Goal: Information Seeking & Learning: Learn about a topic

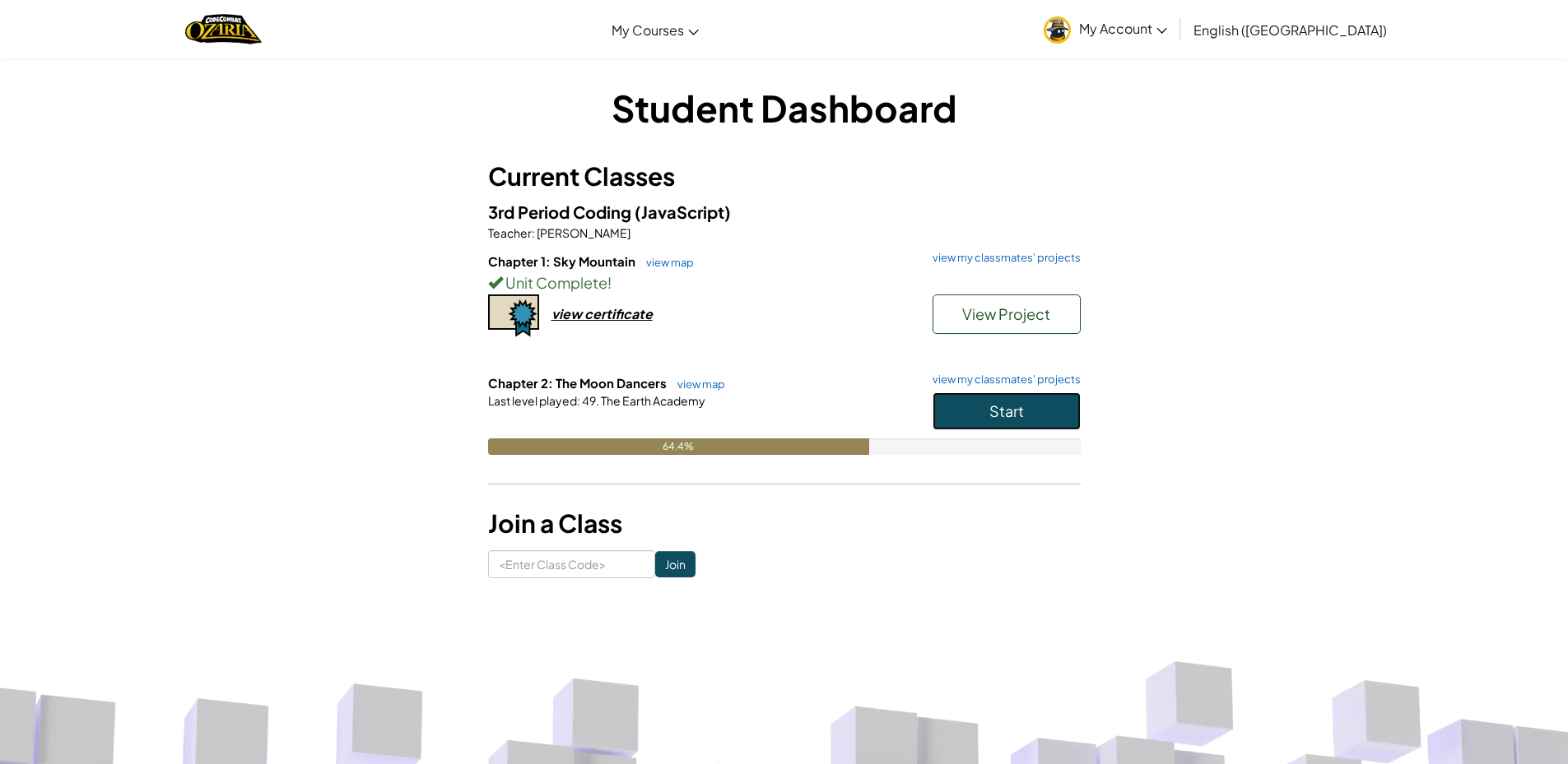
click at [994, 421] on button "Start" at bounding box center [1006, 411] width 148 height 38
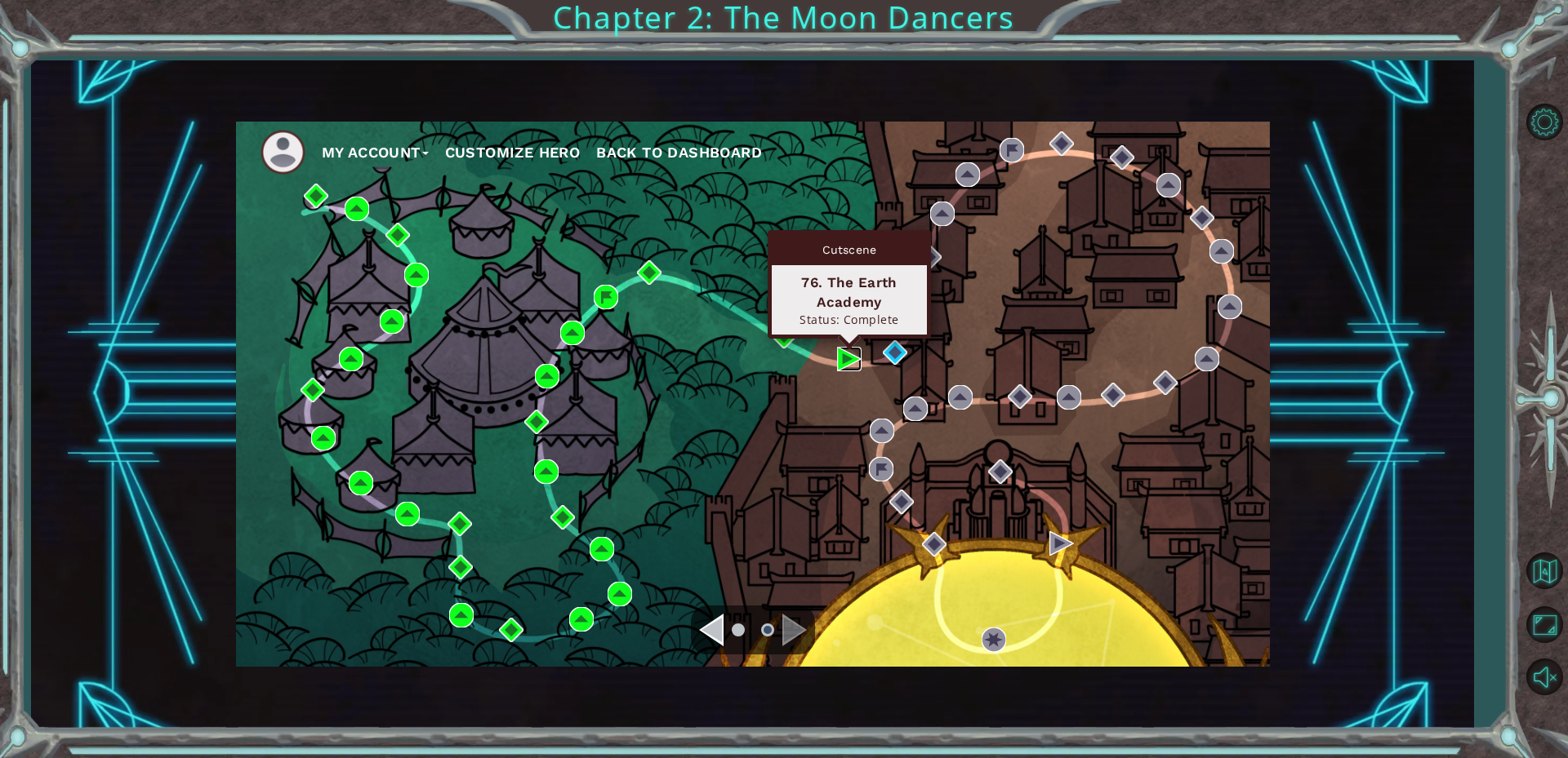
click at [838, 350] on img at bounding box center [849, 360] width 25 height 25
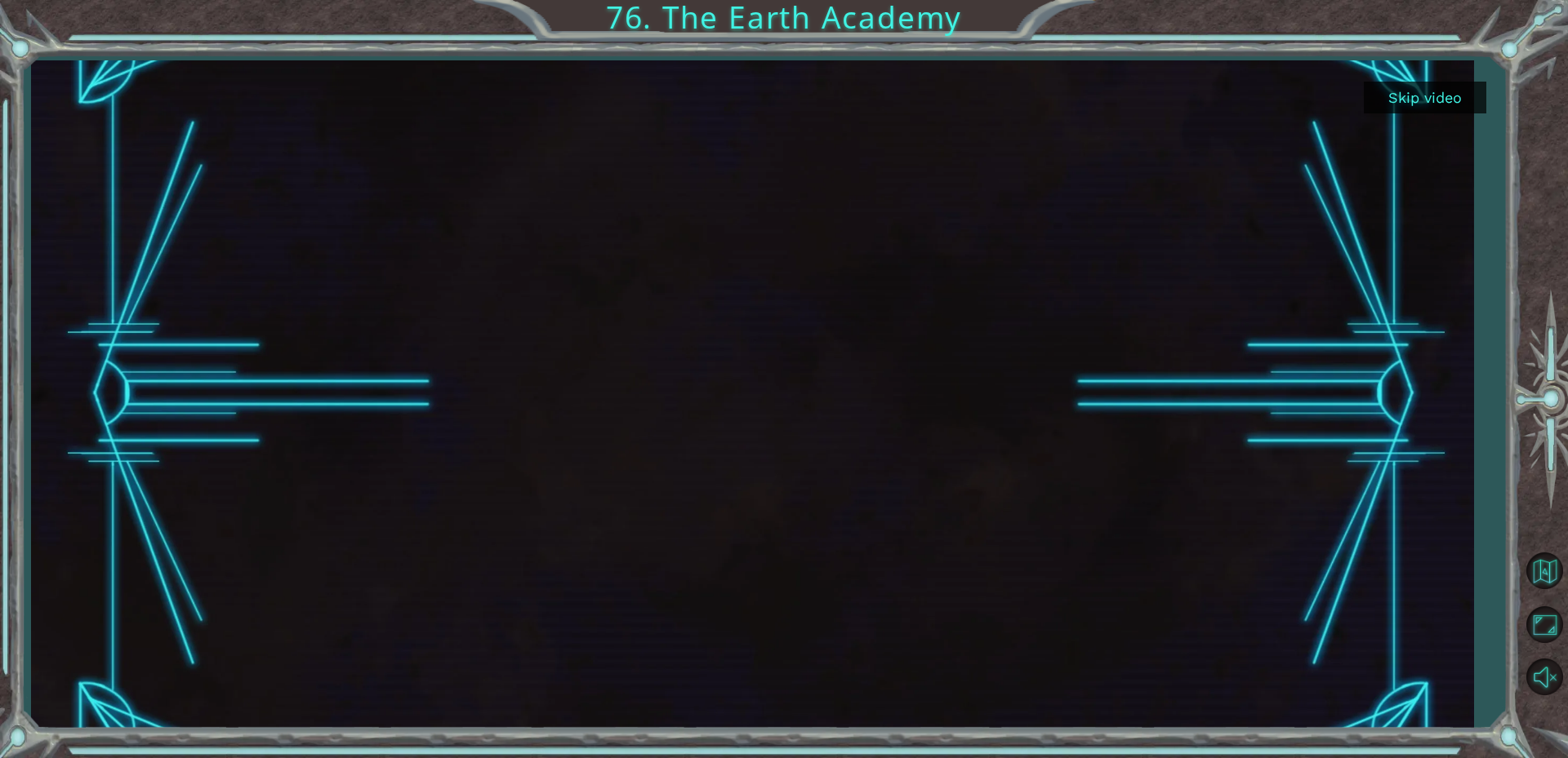
click at [1459, 83] on button "Skip video" at bounding box center [1425, 98] width 122 height 32
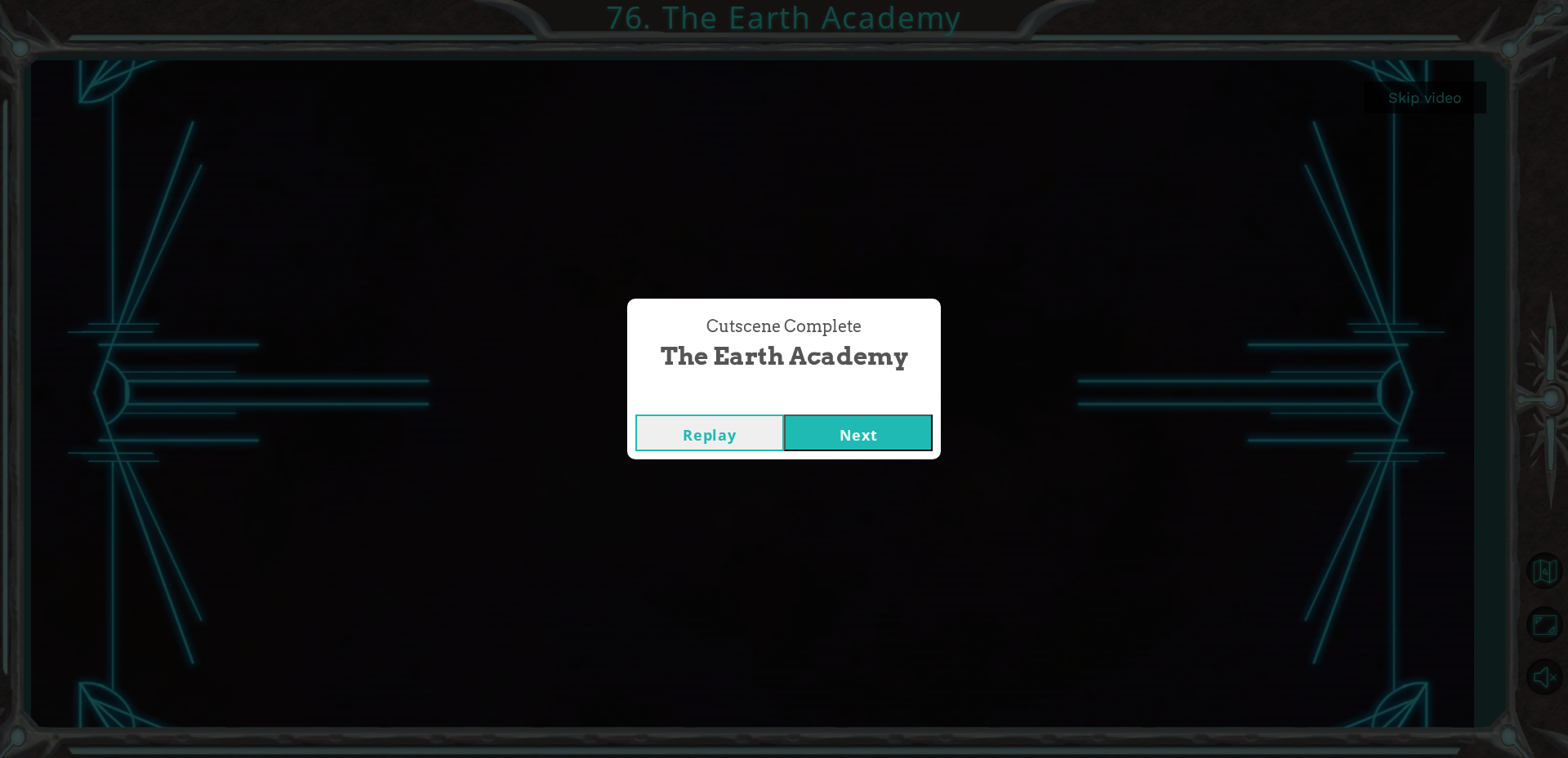
click at [852, 433] on button "Next" at bounding box center [858, 433] width 149 height 37
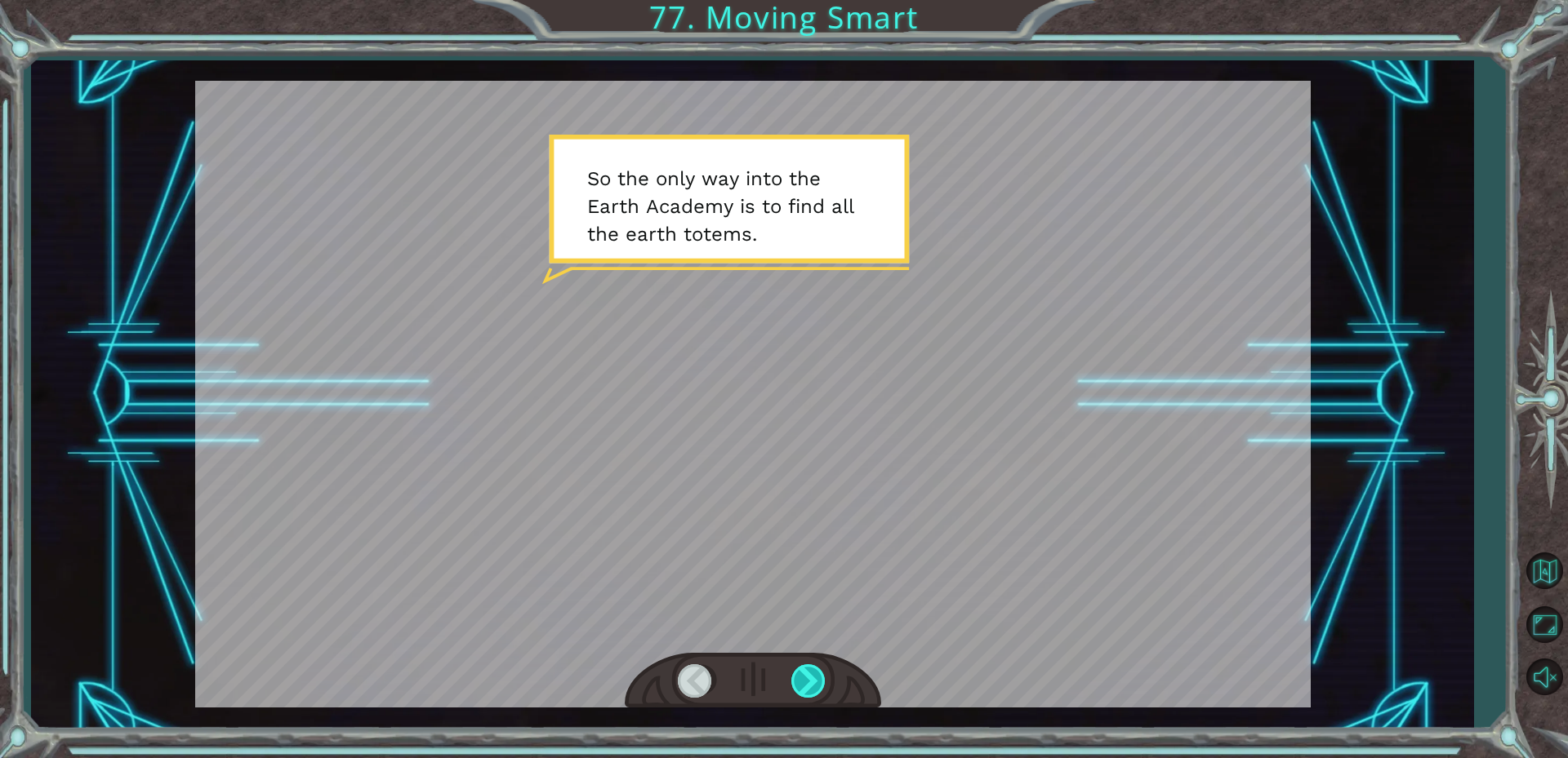
click at [792, 674] on div at bounding box center [810, 680] width 37 height 33
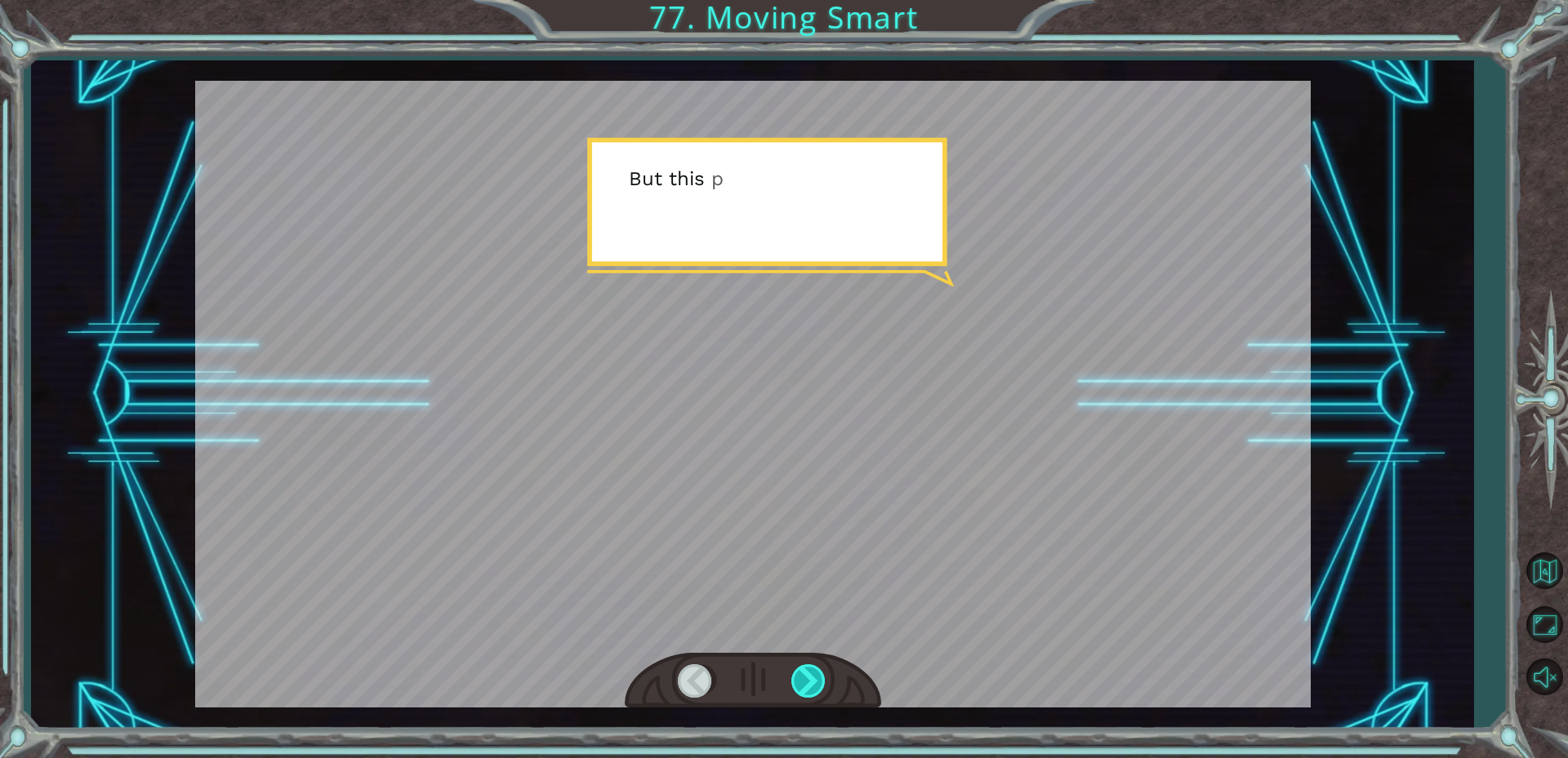
click at [792, 674] on div at bounding box center [810, 680] width 37 height 33
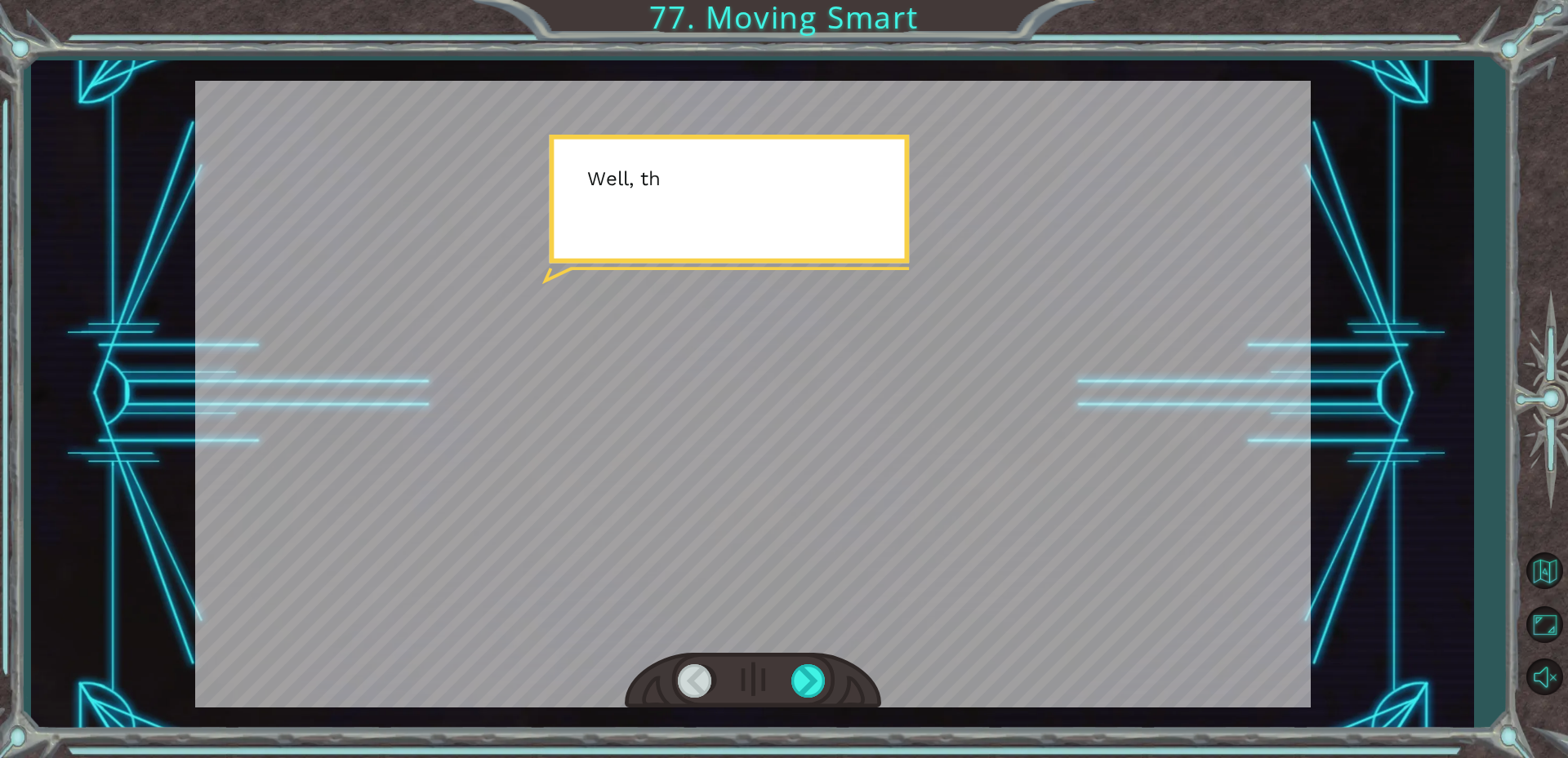
click at [789, 675] on div at bounding box center [753, 680] width 256 height 56
drag, startPoint x: 791, startPoint y: 676, endPoint x: 814, endPoint y: 684, distance: 24.4
click at [792, 678] on div at bounding box center [810, 680] width 37 height 33
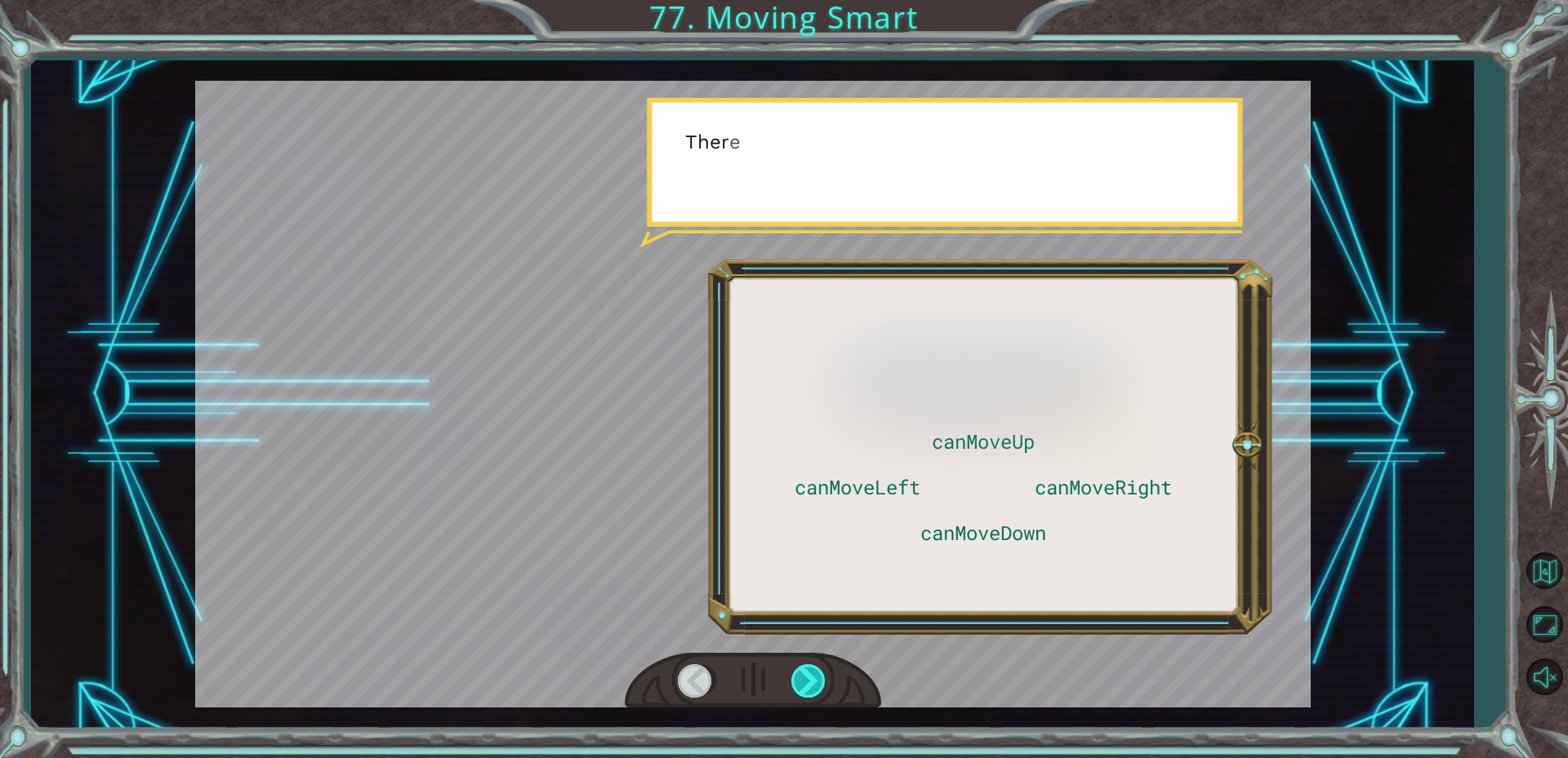
click at [814, 684] on div at bounding box center [810, 680] width 37 height 33
click at [821, 684] on div at bounding box center [810, 680] width 37 height 33
click at [824, 683] on div at bounding box center [810, 680] width 37 height 33
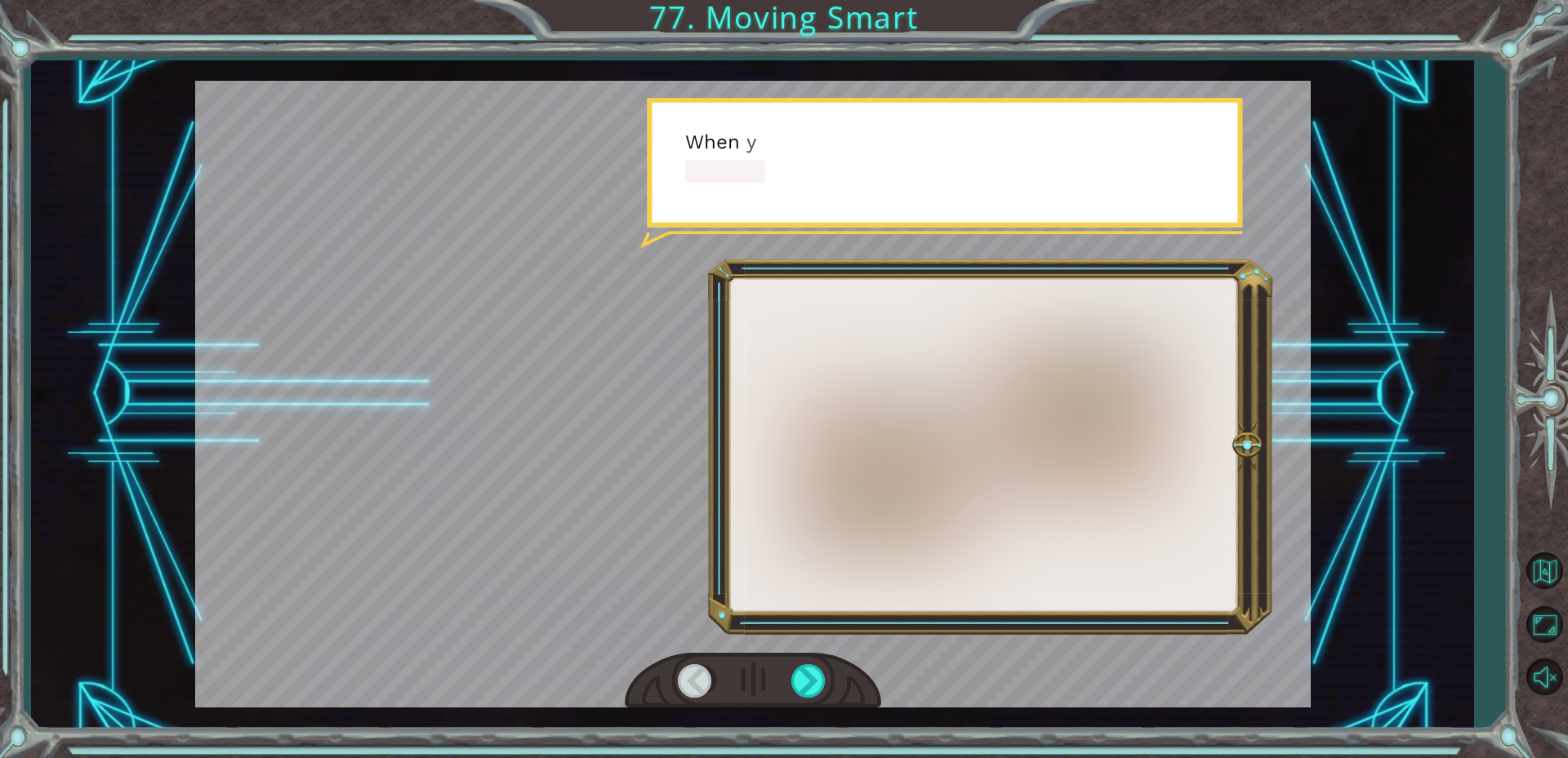
click at [828, 682] on div at bounding box center [753, 680] width 256 height 56
click at [832, 682] on div at bounding box center [753, 680] width 256 height 56
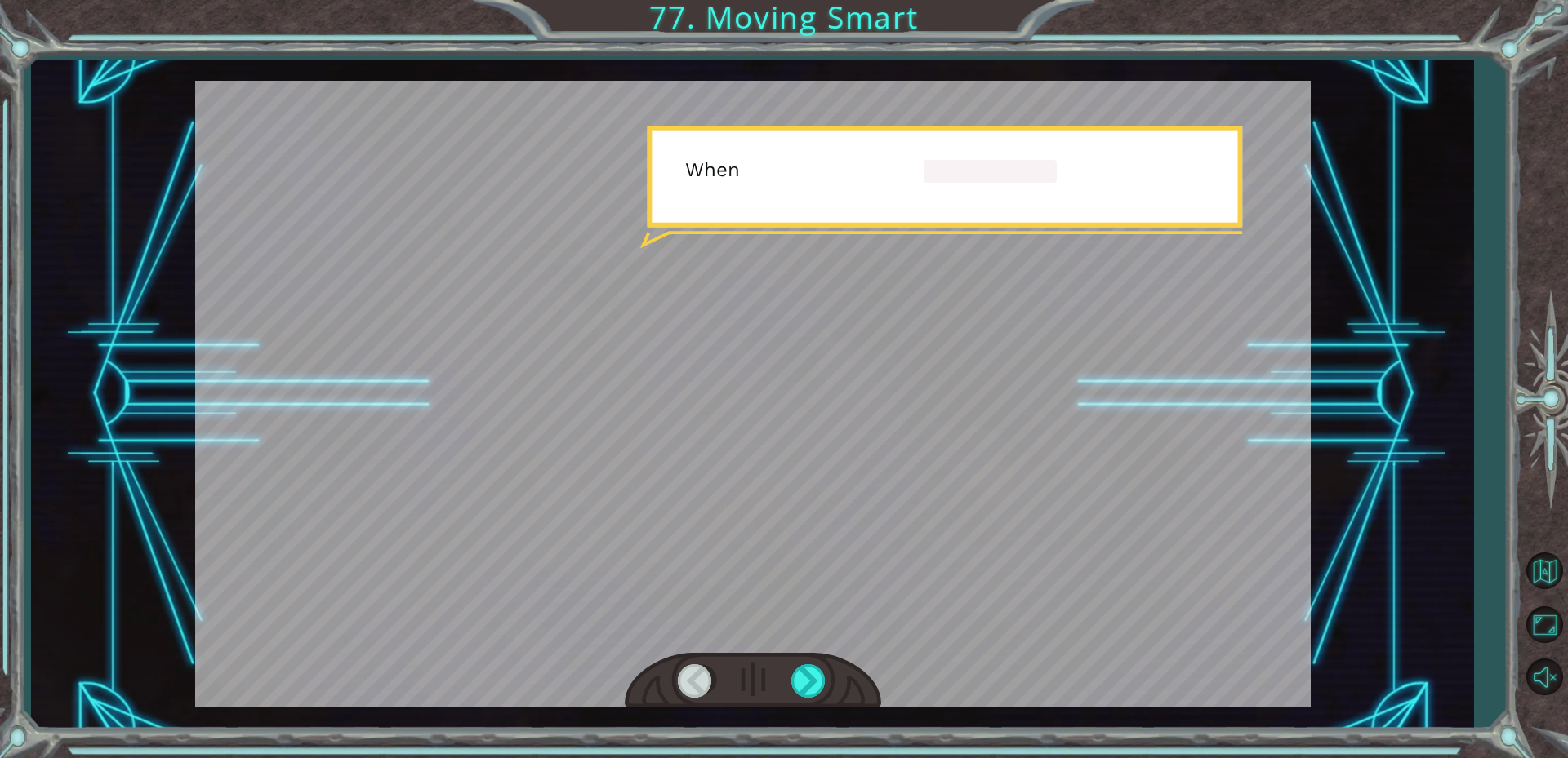
click at [832, 682] on div at bounding box center [753, 680] width 256 height 56
click at [821, 682] on div at bounding box center [810, 680] width 37 height 33
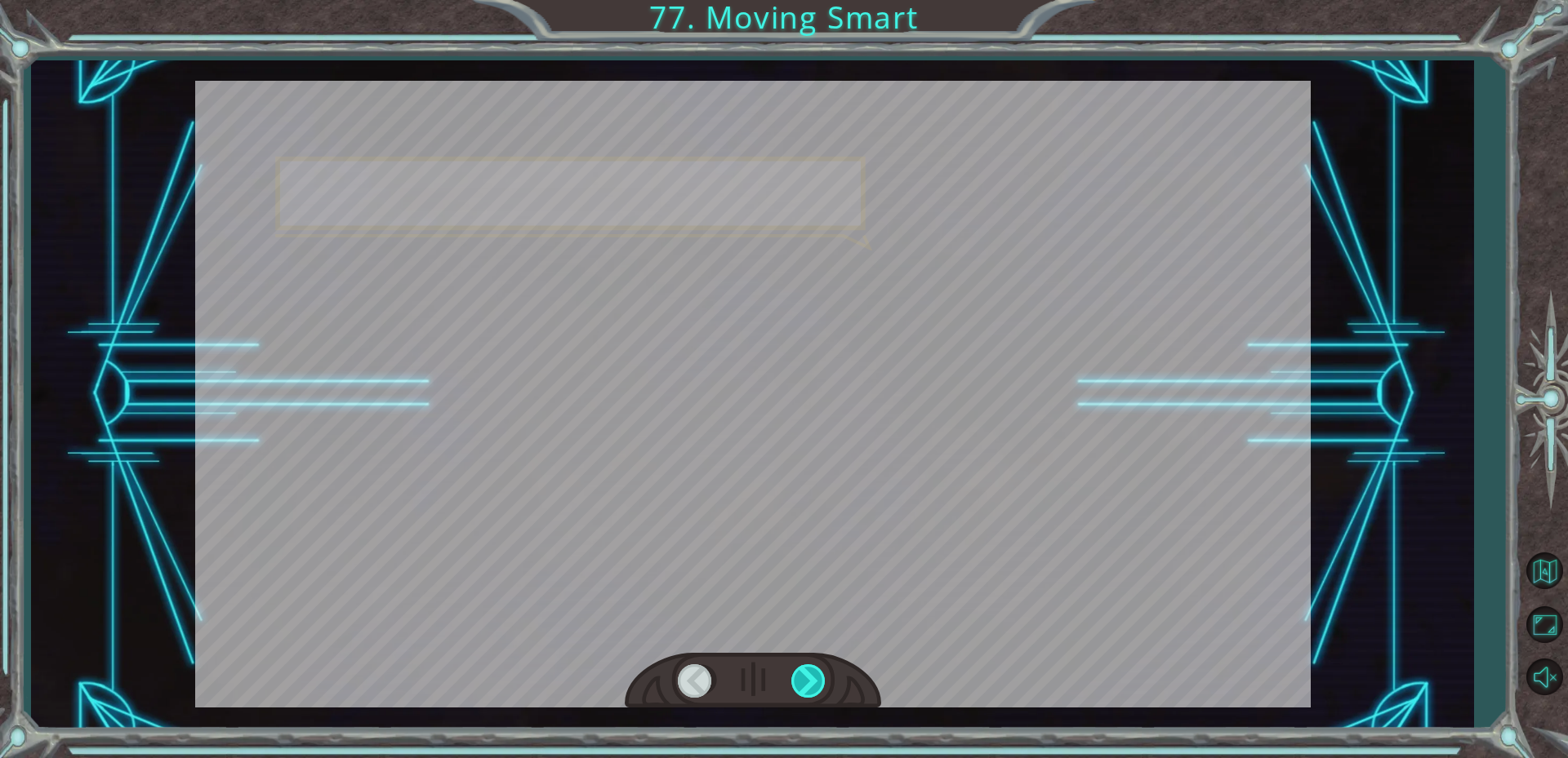
click at [821, 682] on div at bounding box center [810, 680] width 37 height 33
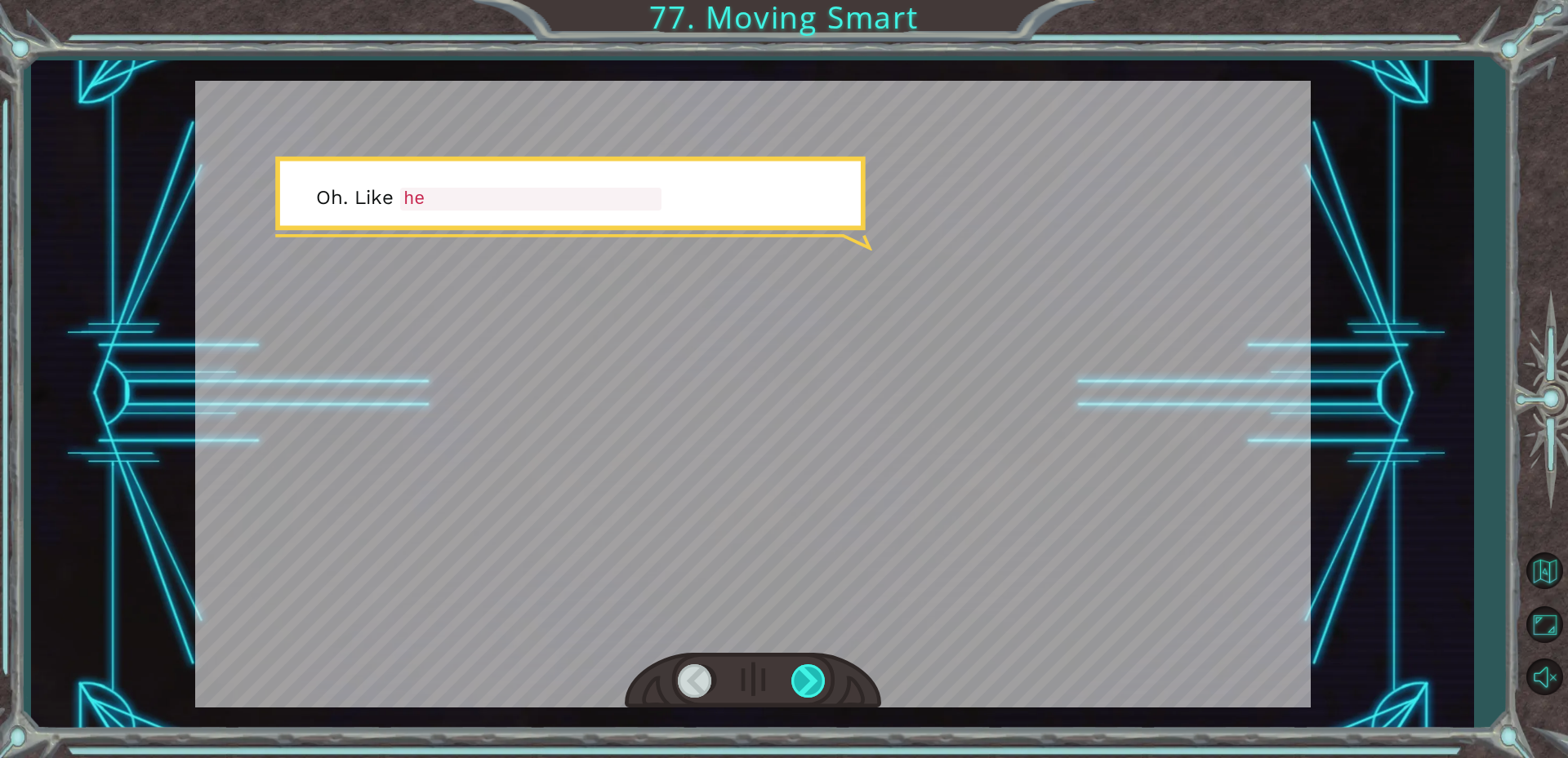
click at [821, 682] on div at bounding box center [810, 680] width 37 height 33
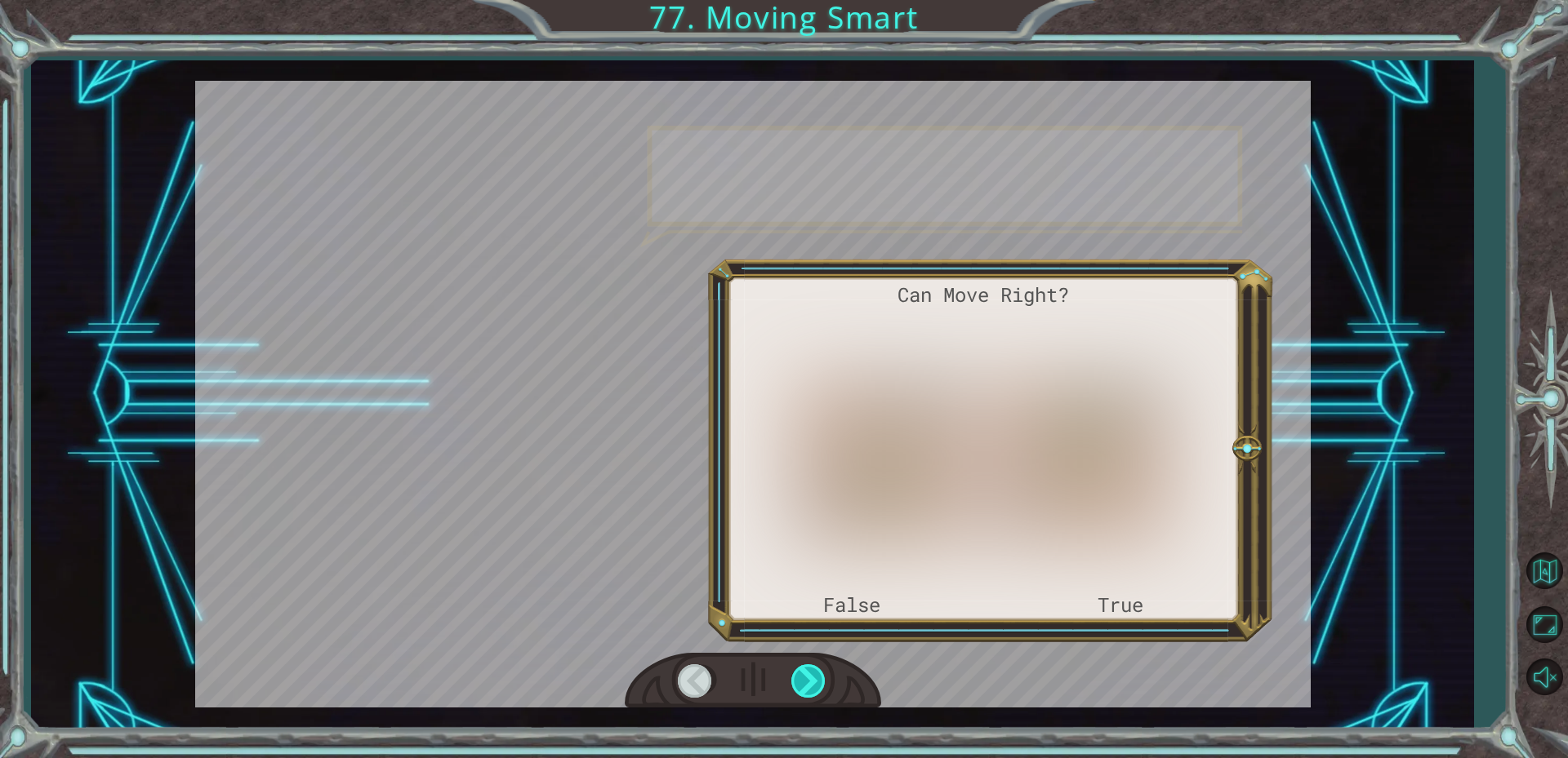
click at [821, 682] on div at bounding box center [810, 680] width 37 height 33
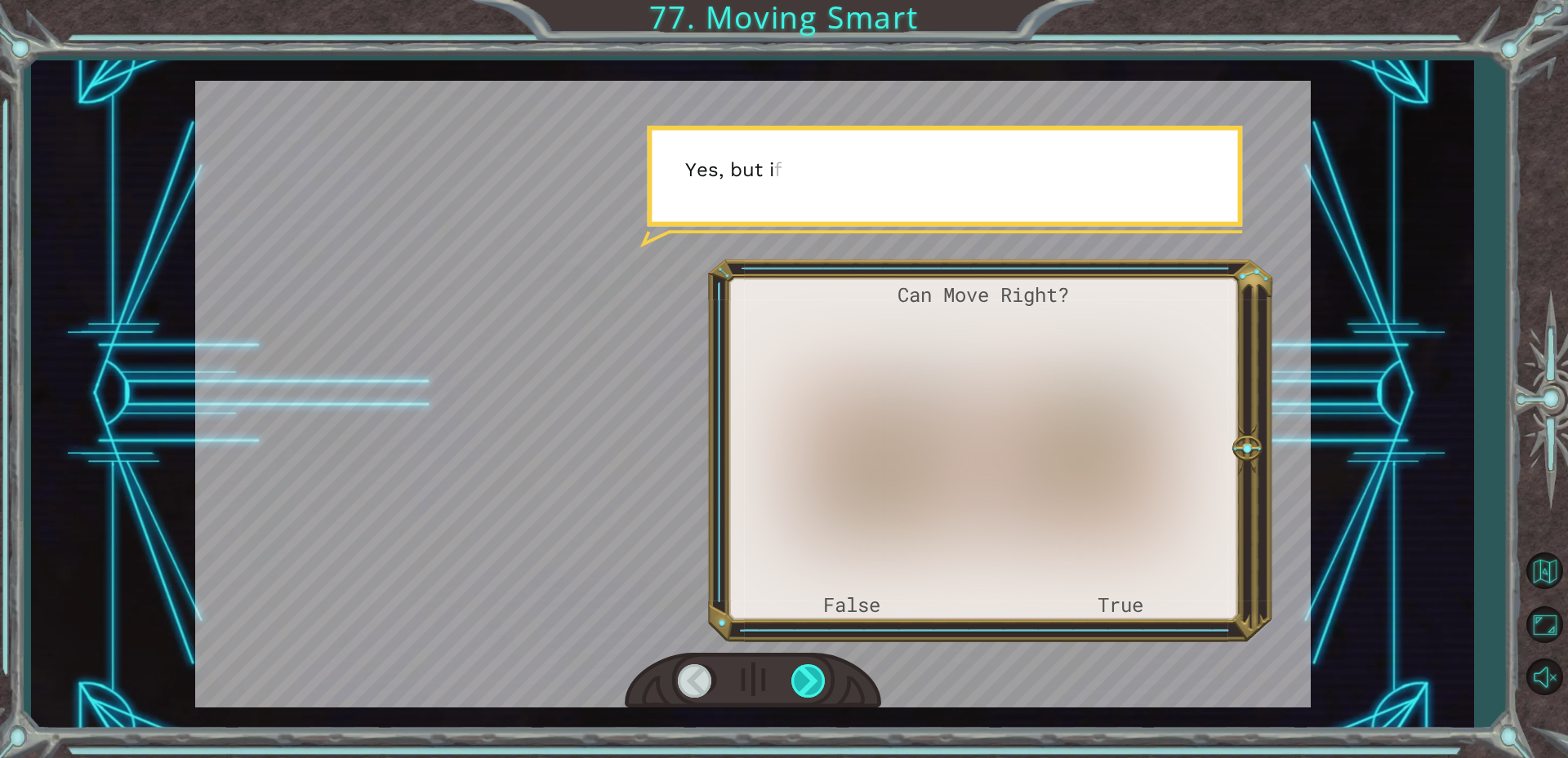
click at [821, 682] on div at bounding box center [810, 680] width 37 height 33
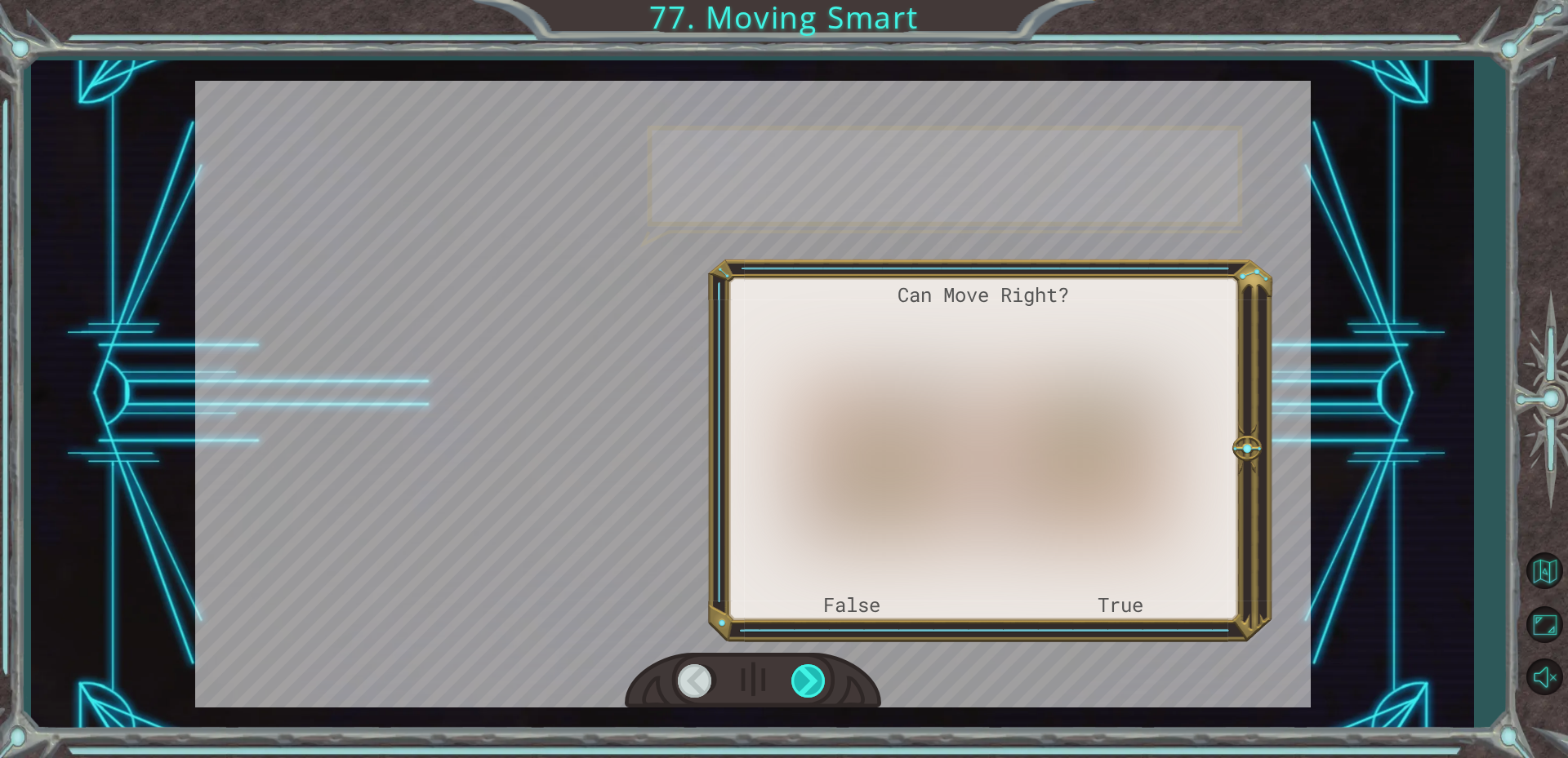
click at [821, 682] on div at bounding box center [810, 680] width 37 height 33
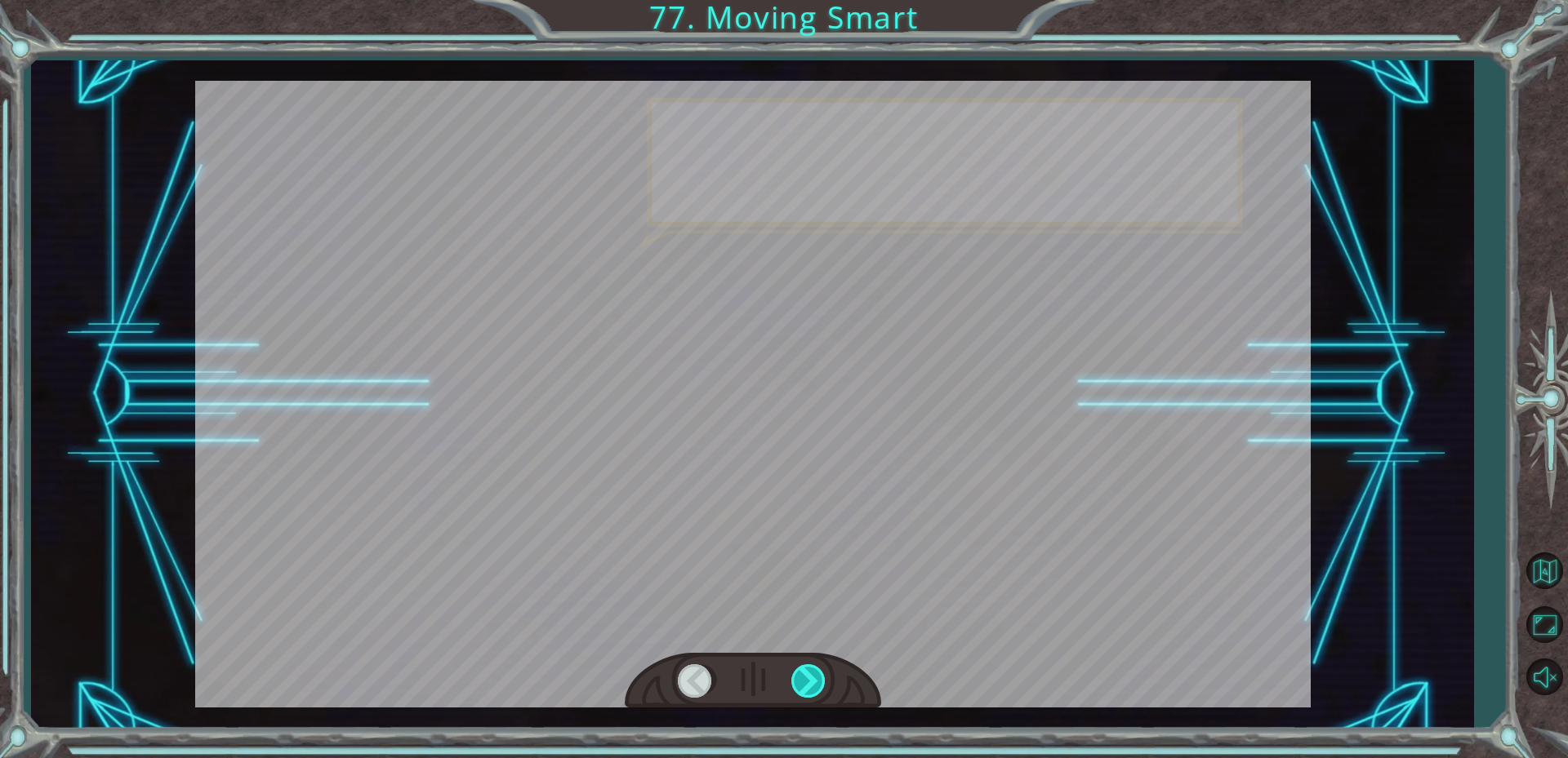
click at [819, 684] on div at bounding box center [810, 680] width 37 height 33
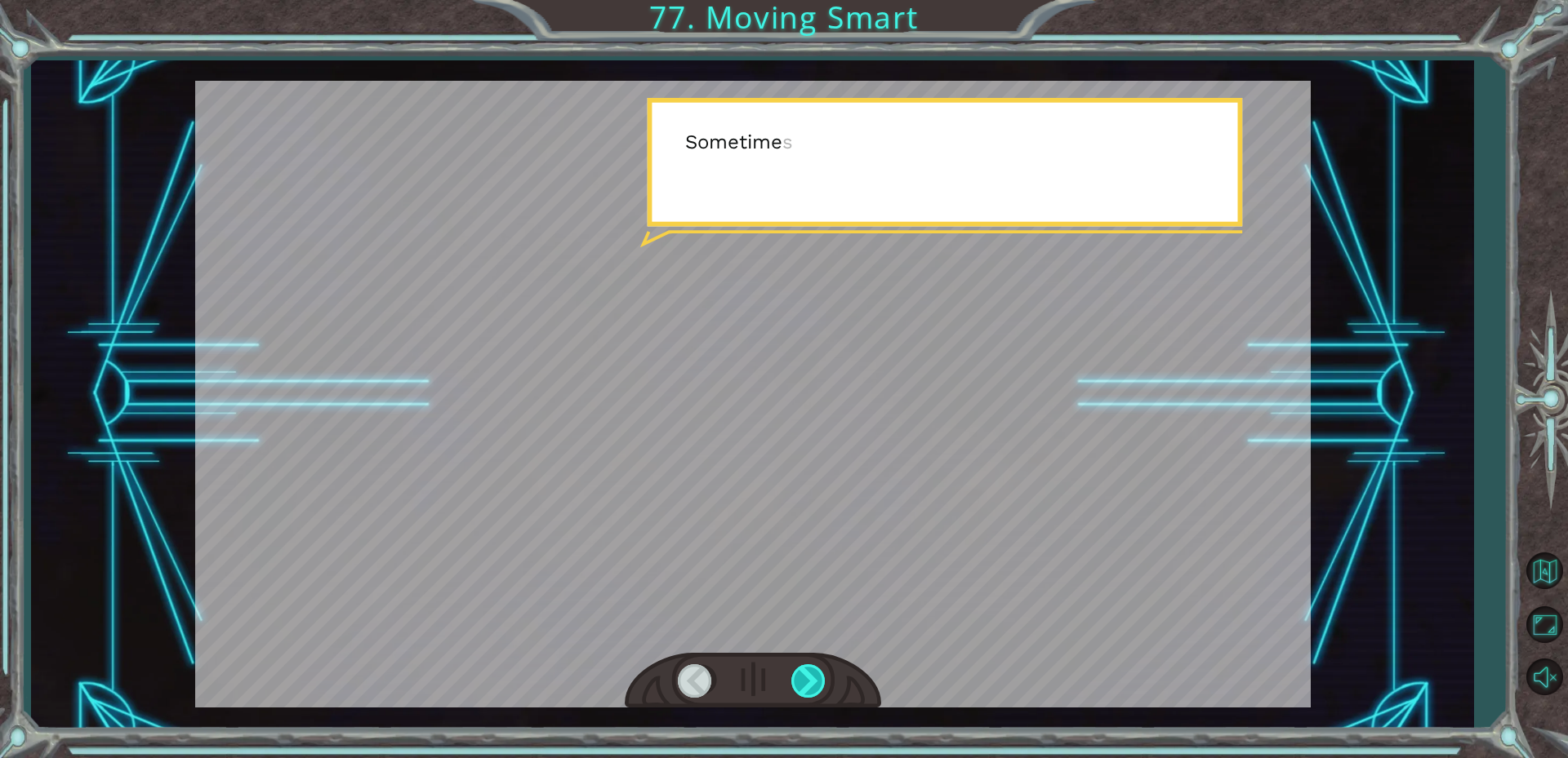
click at [812, 689] on div at bounding box center [810, 680] width 37 height 33
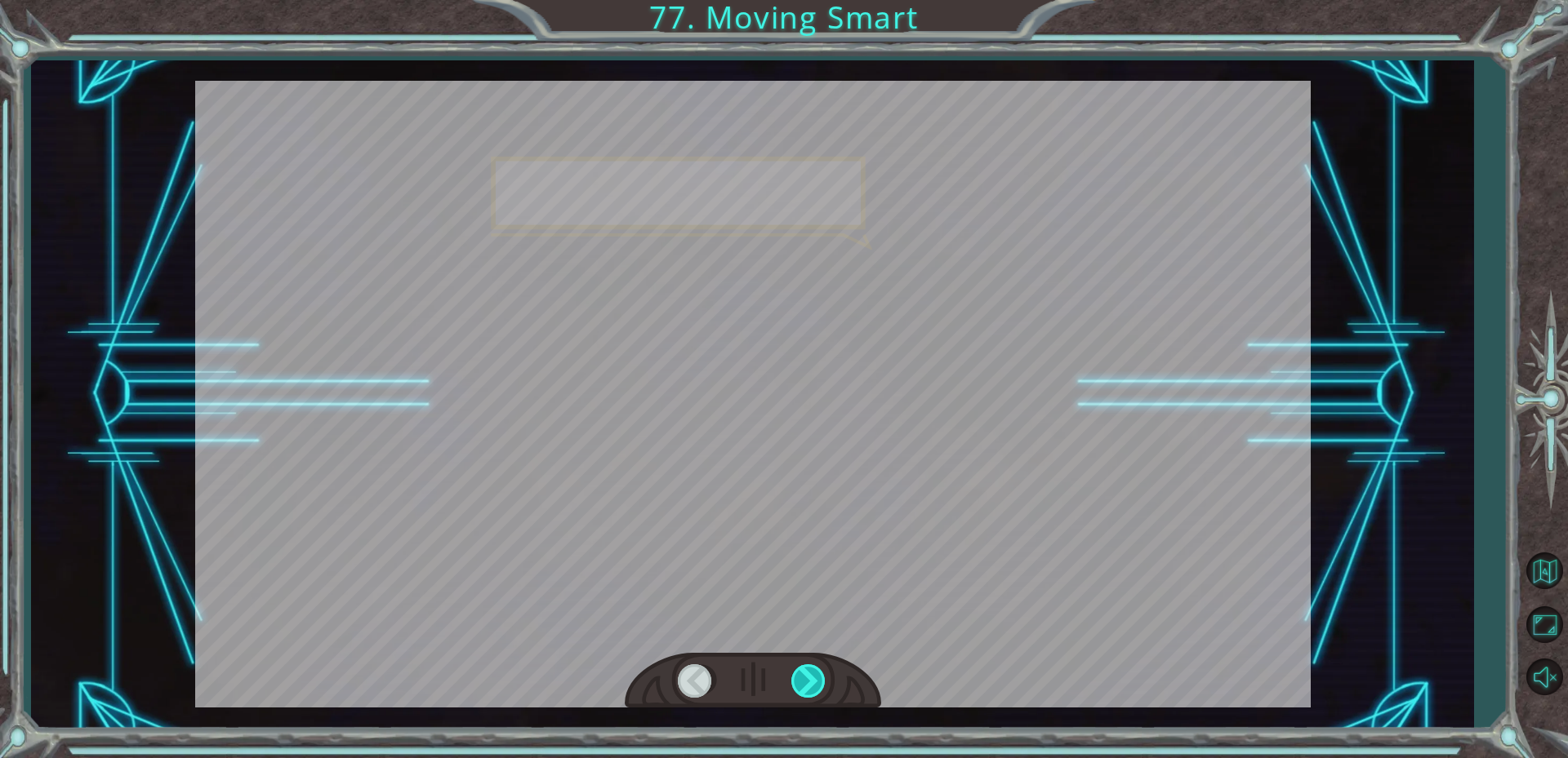
click at [812, 689] on div at bounding box center [810, 680] width 37 height 33
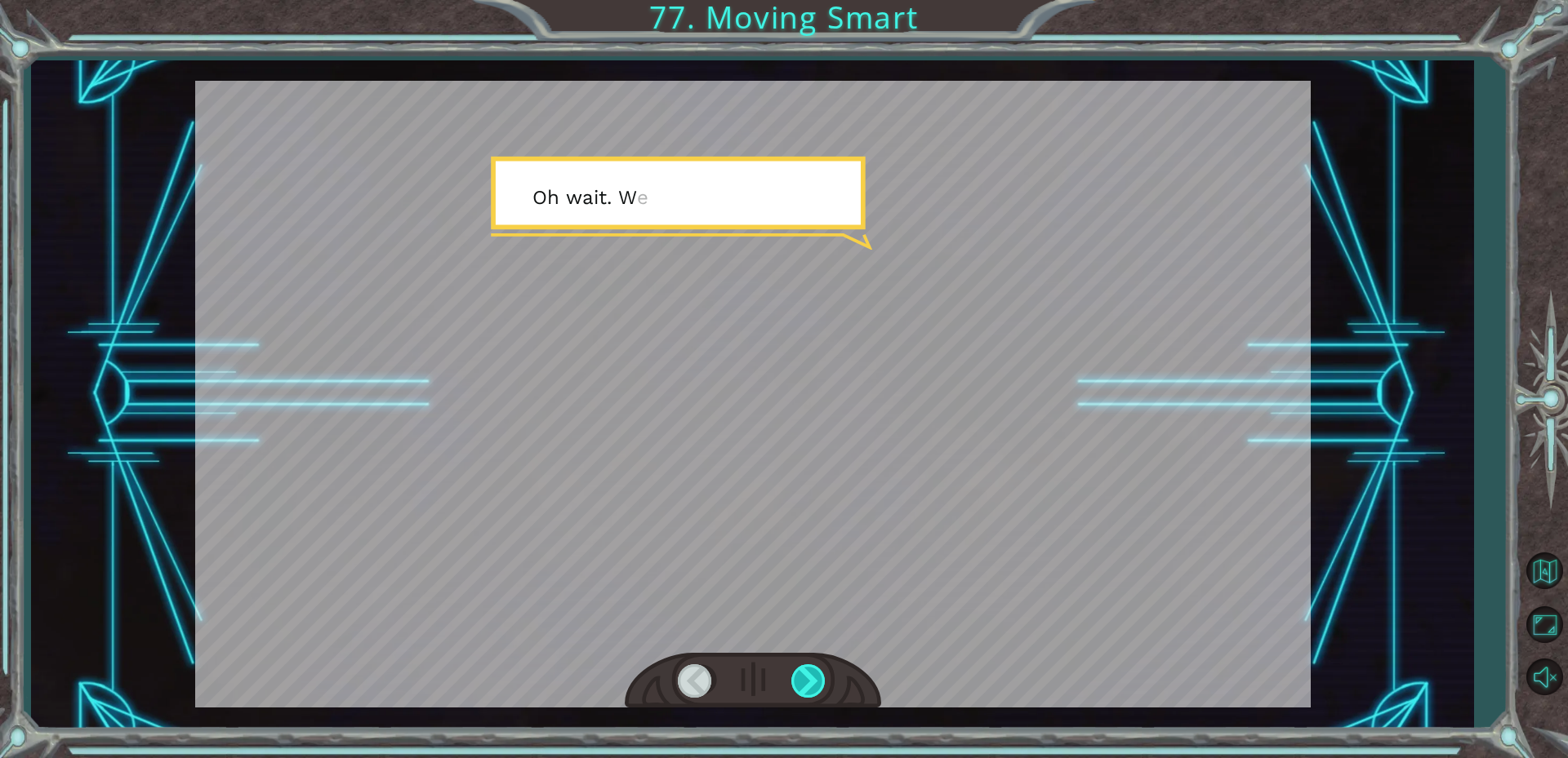
click at [812, 689] on div at bounding box center [810, 680] width 37 height 33
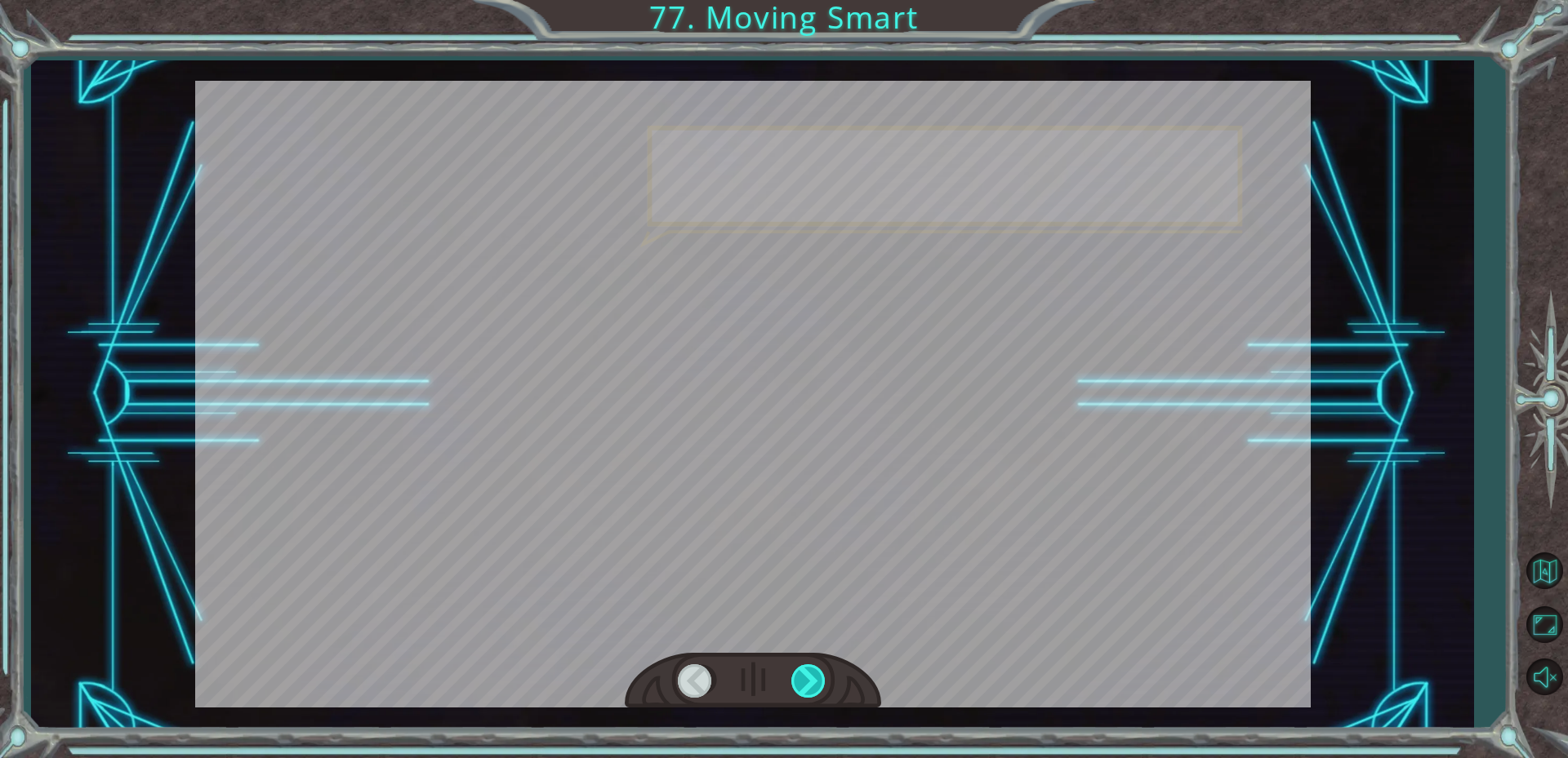
click at [812, 689] on div at bounding box center [810, 680] width 37 height 33
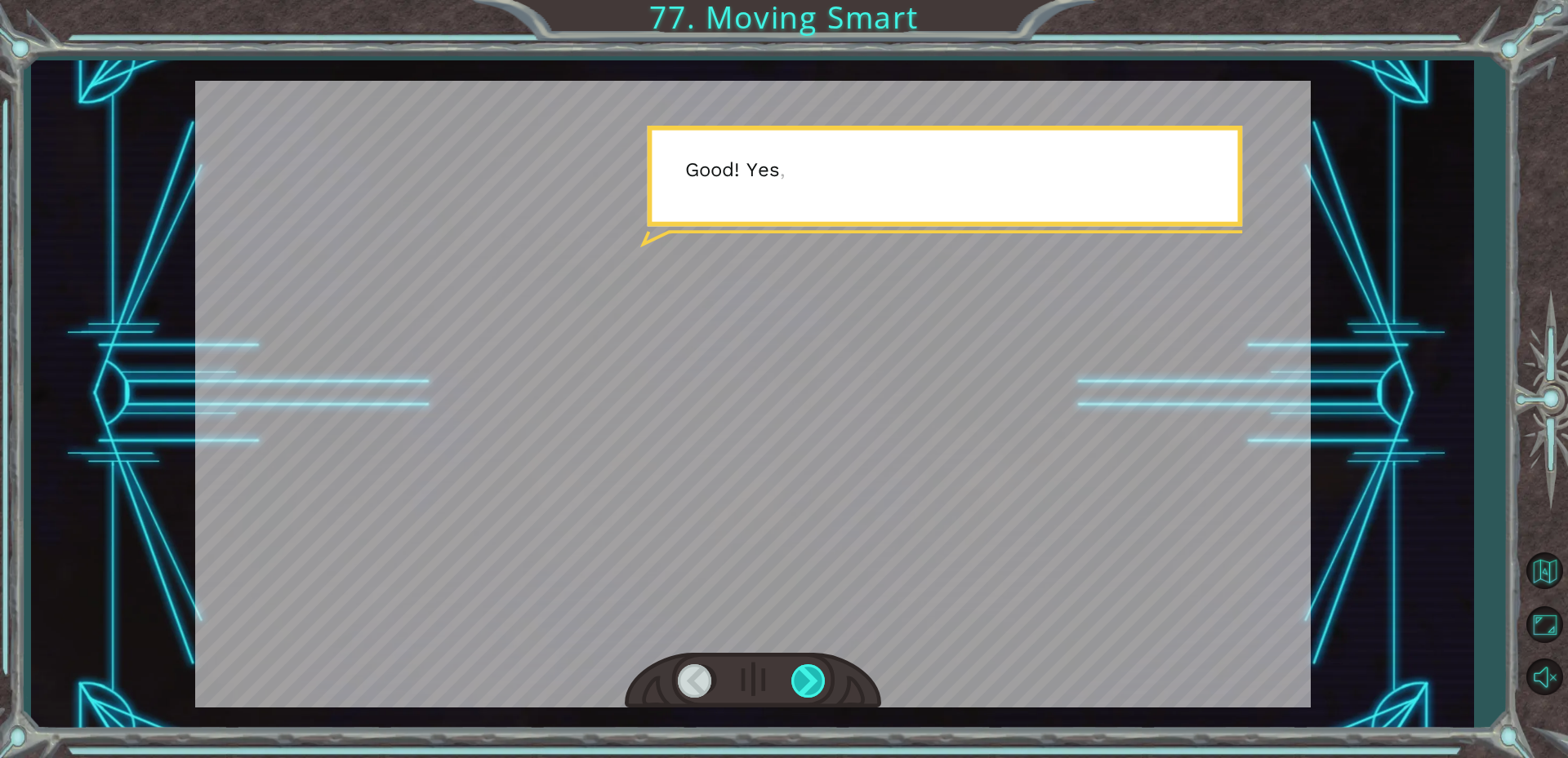
click at [812, 690] on div at bounding box center [810, 680] width 37 height 33
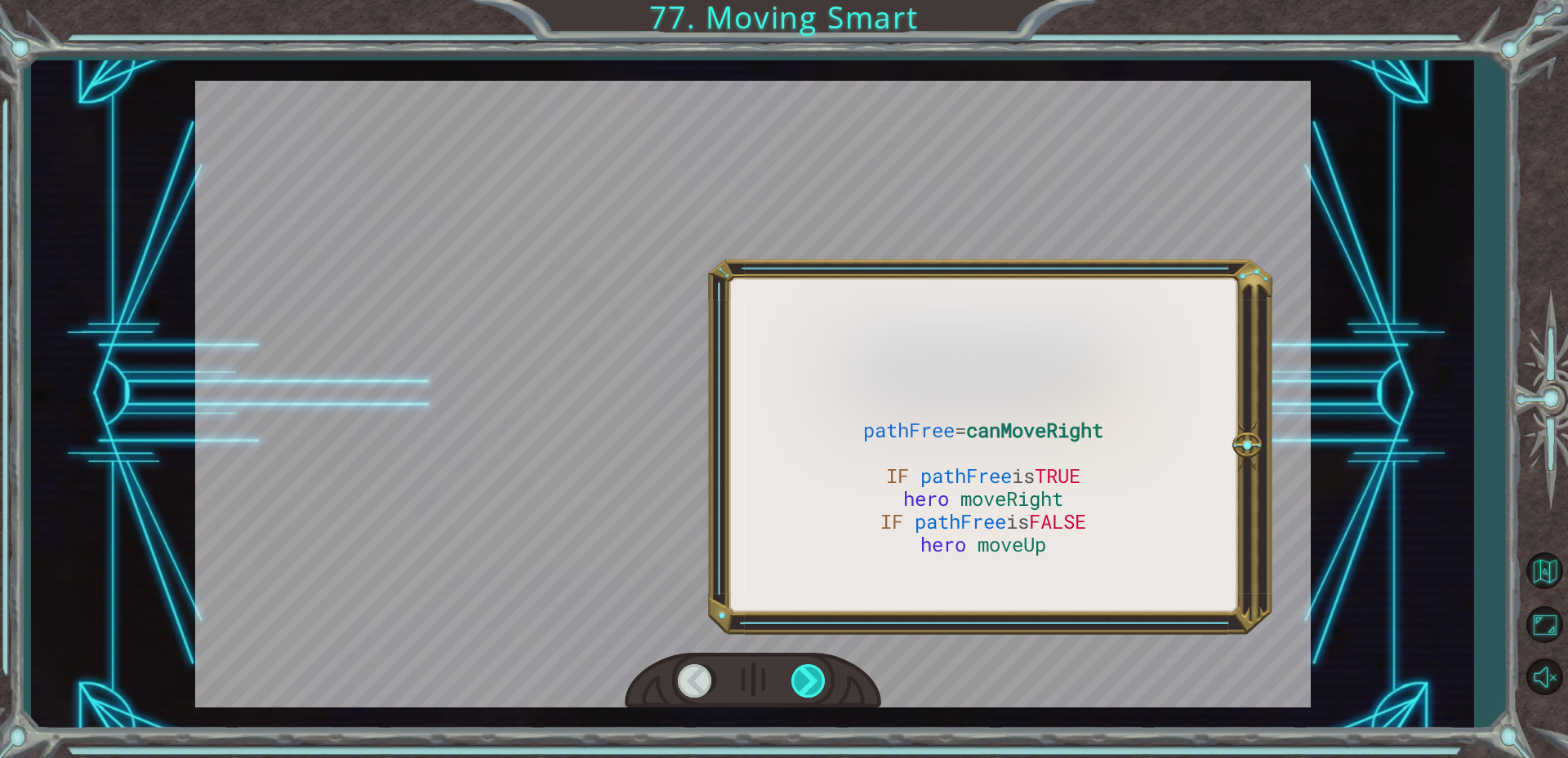
click at [812, 690] on div at bounding box center [810, 680] width 37 height 33
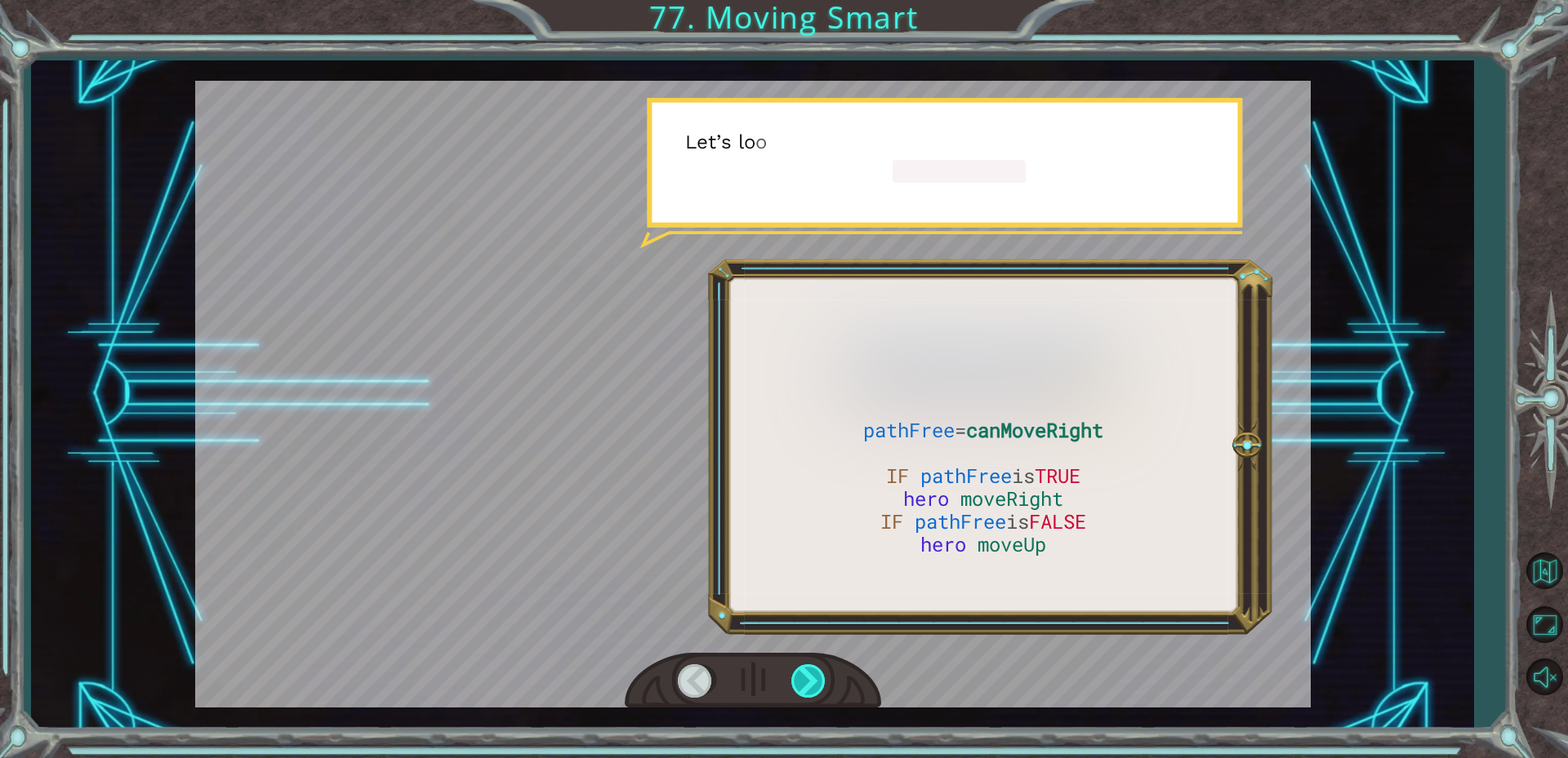
click at [810, 693] on div at bounding box center [810, 680] width 37 height 33
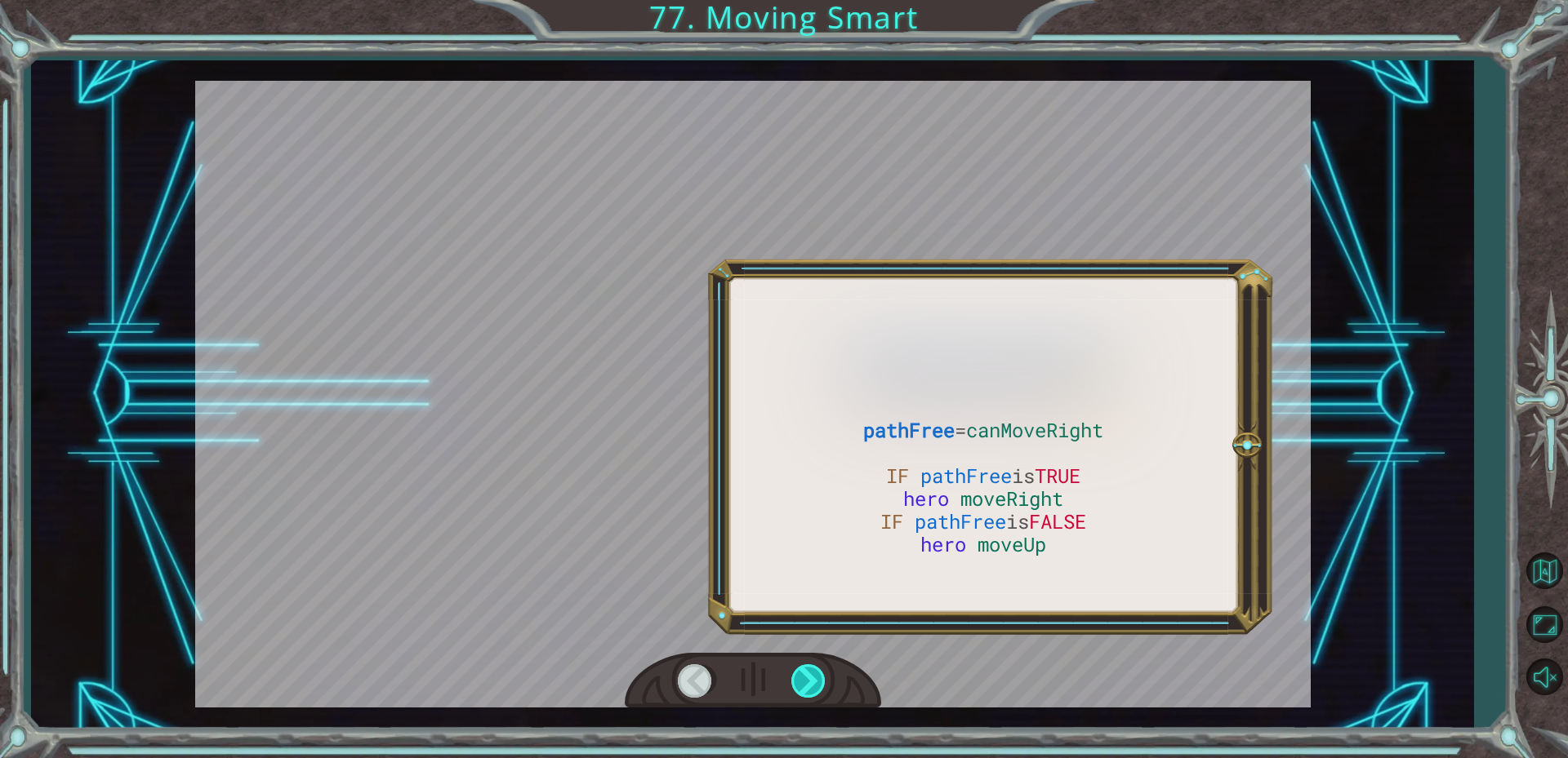
click at [810, 693] on div at bounding box center [810, 680] width 37 height 33
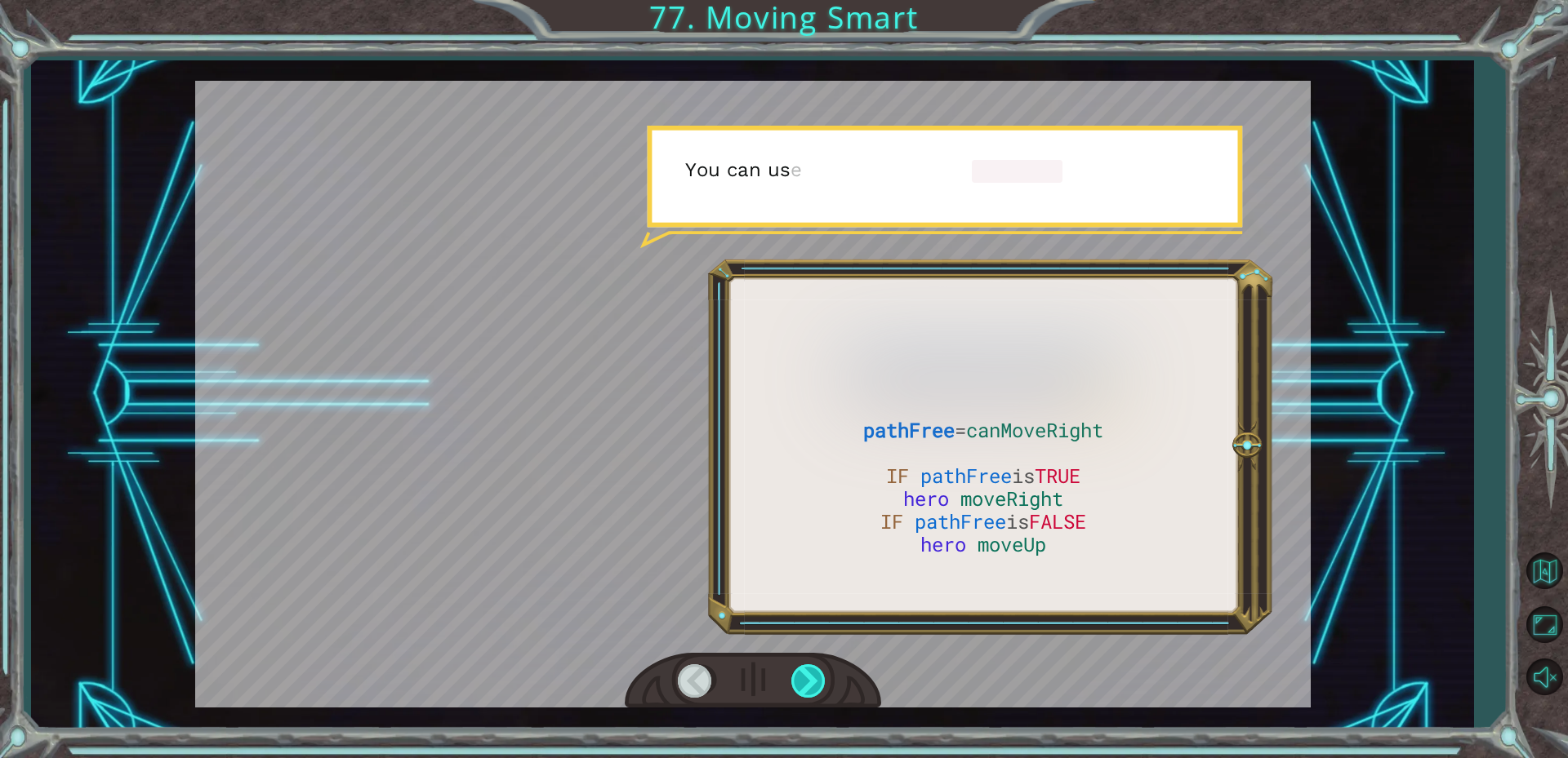
click at [810, 693] on div at bounding box center [810, 680] width 37 height 33
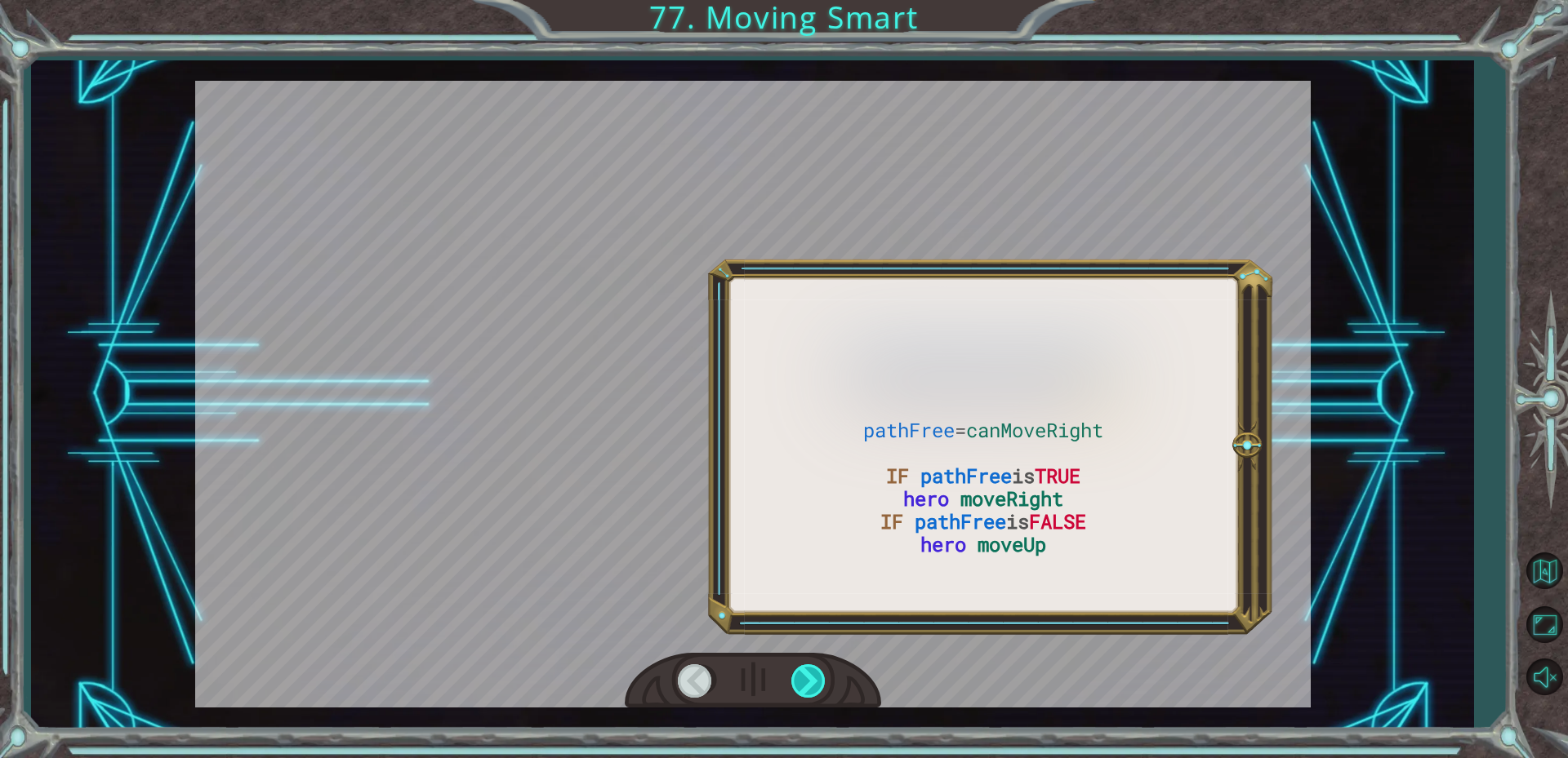
click at [804, 692] on div at bounding box center [810, 680] width 37 height 33
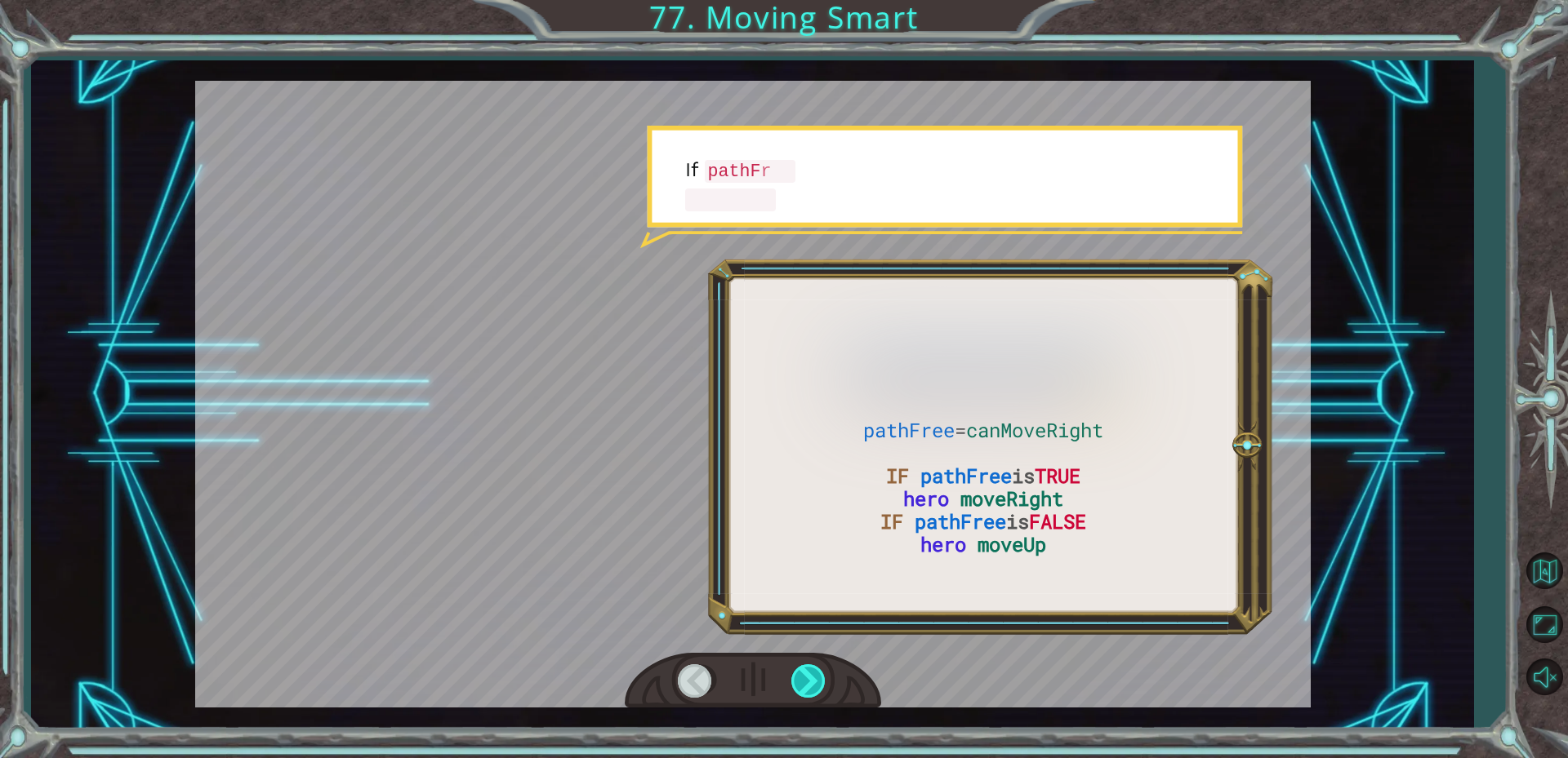
click at [804, 692] on div at bounding box center [810, 680] width 37 height 33
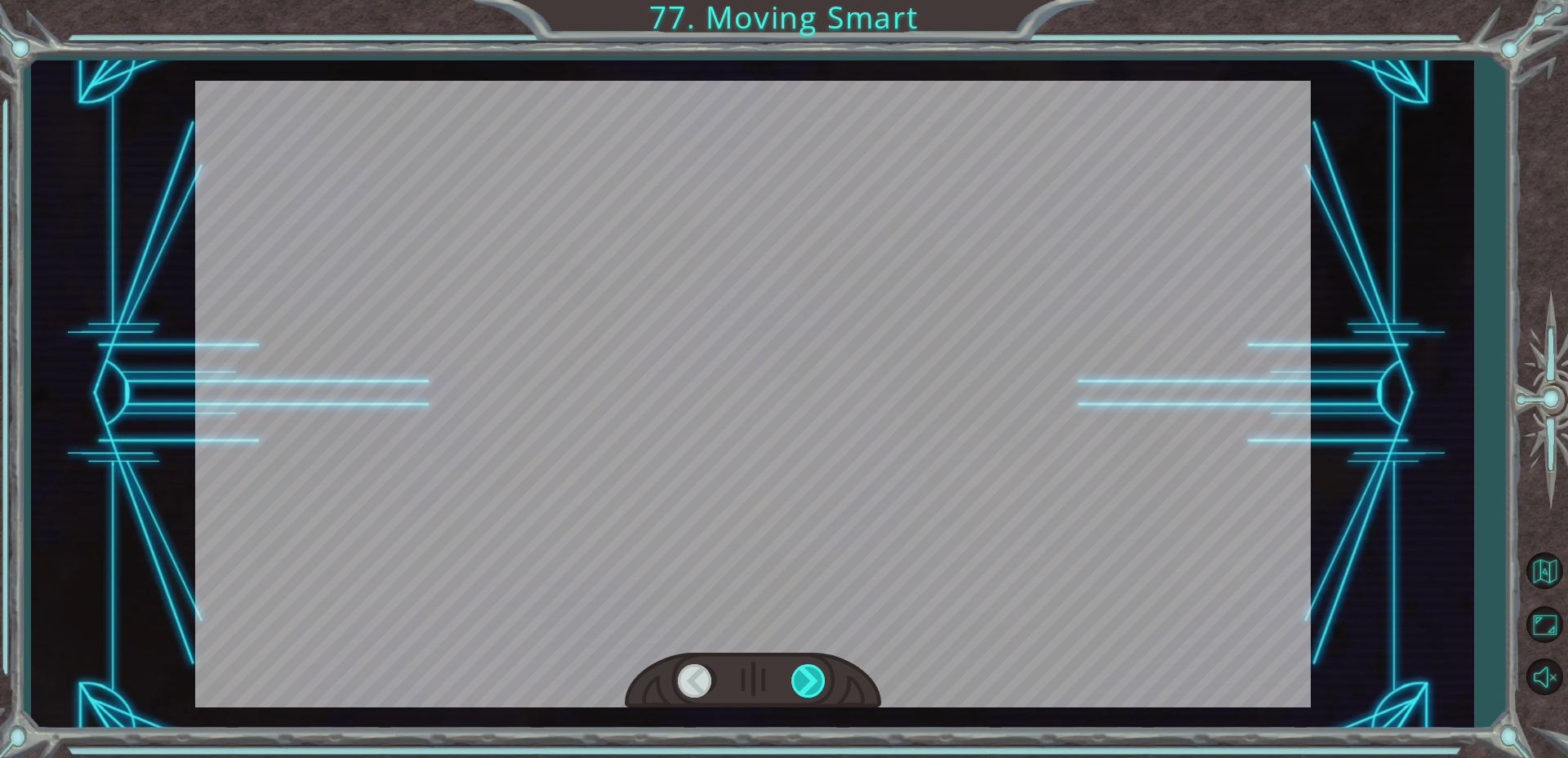
click at [804, 692] on div at bounding box center [810, 680] width 37 height 33
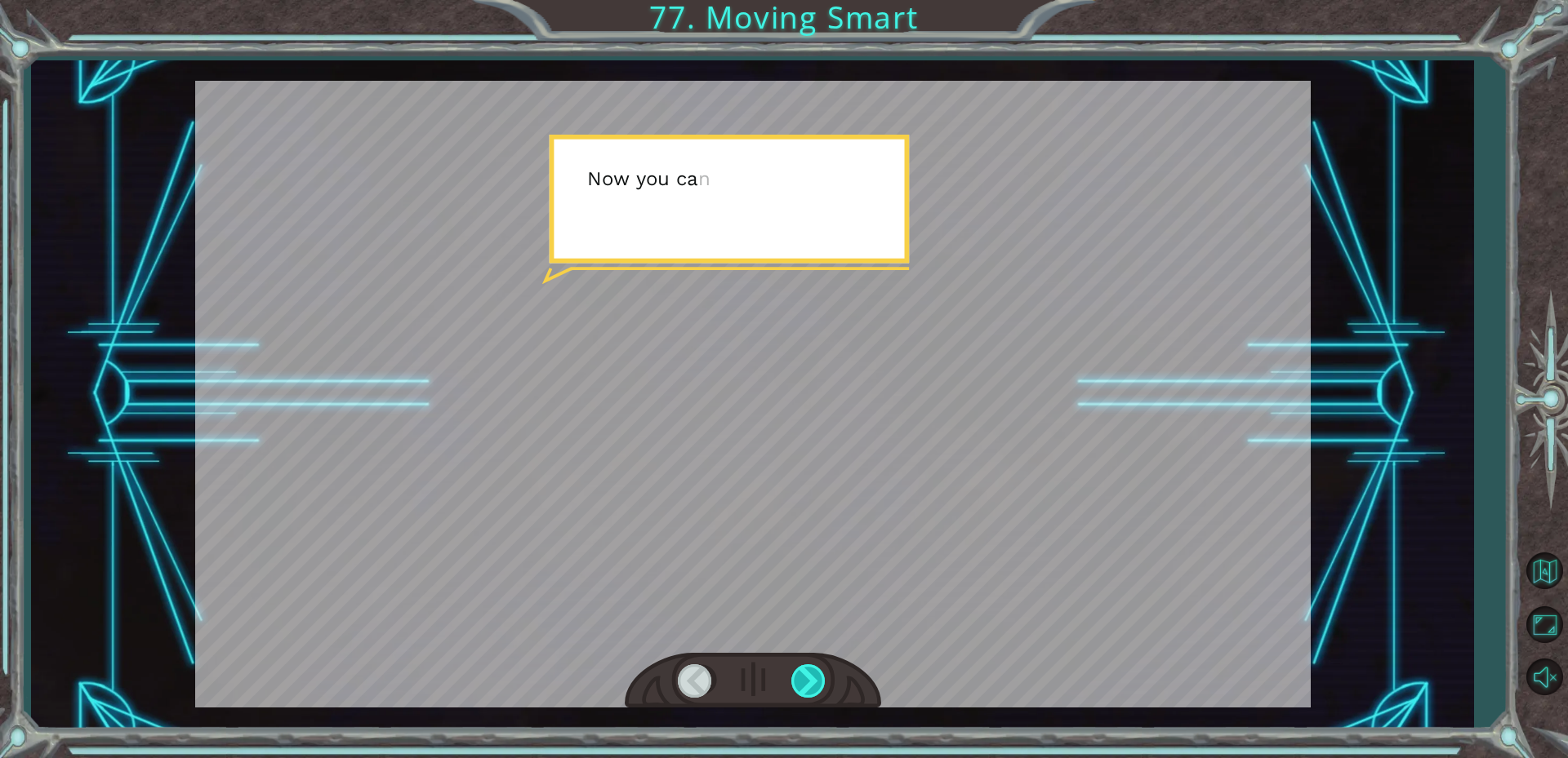
click at [804, 692] on div at bounding box center [810, 680] width 37 height 33
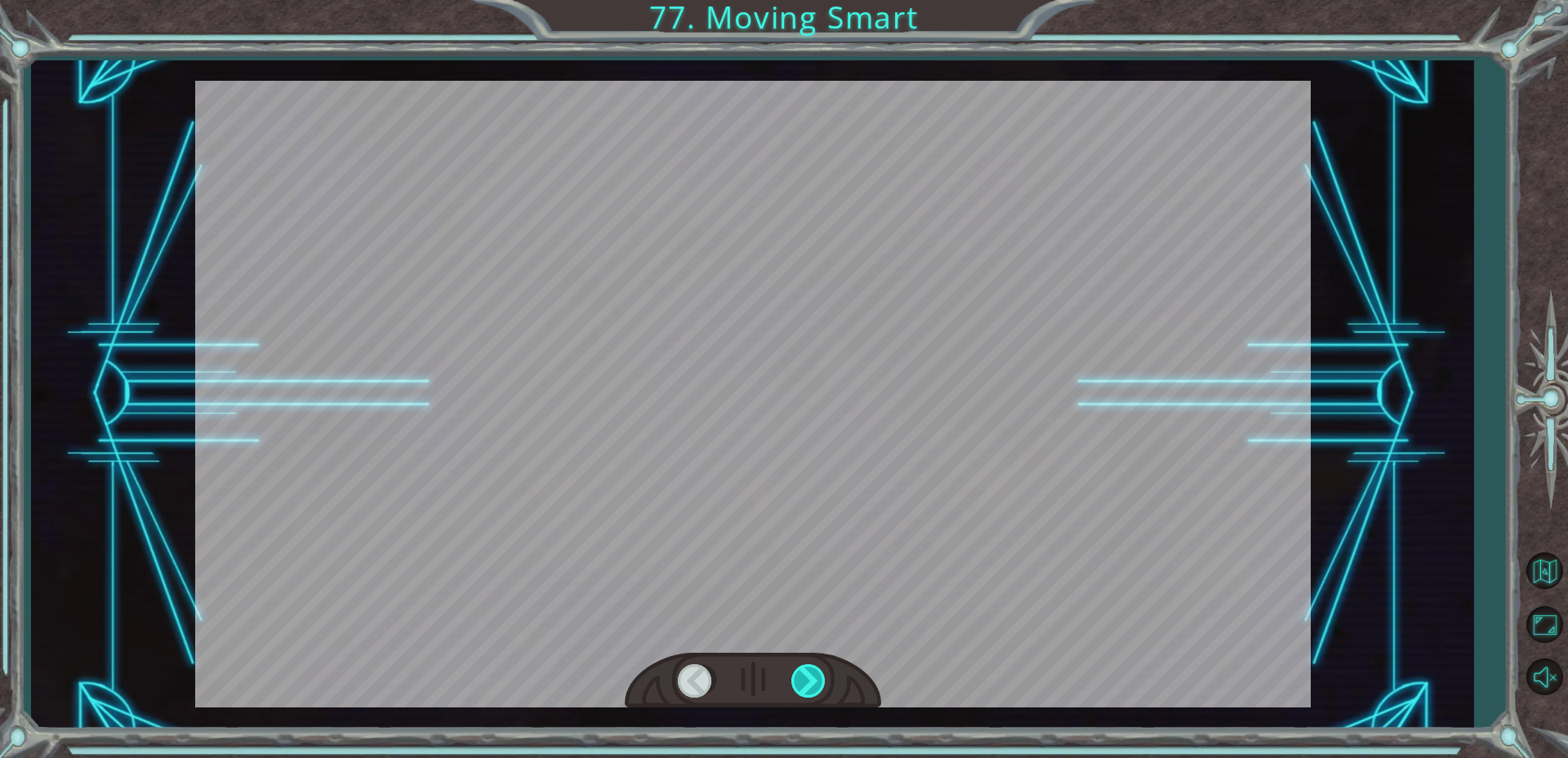
click at [804, 692] on div at bounding box center [810, 680] width 37 height 33
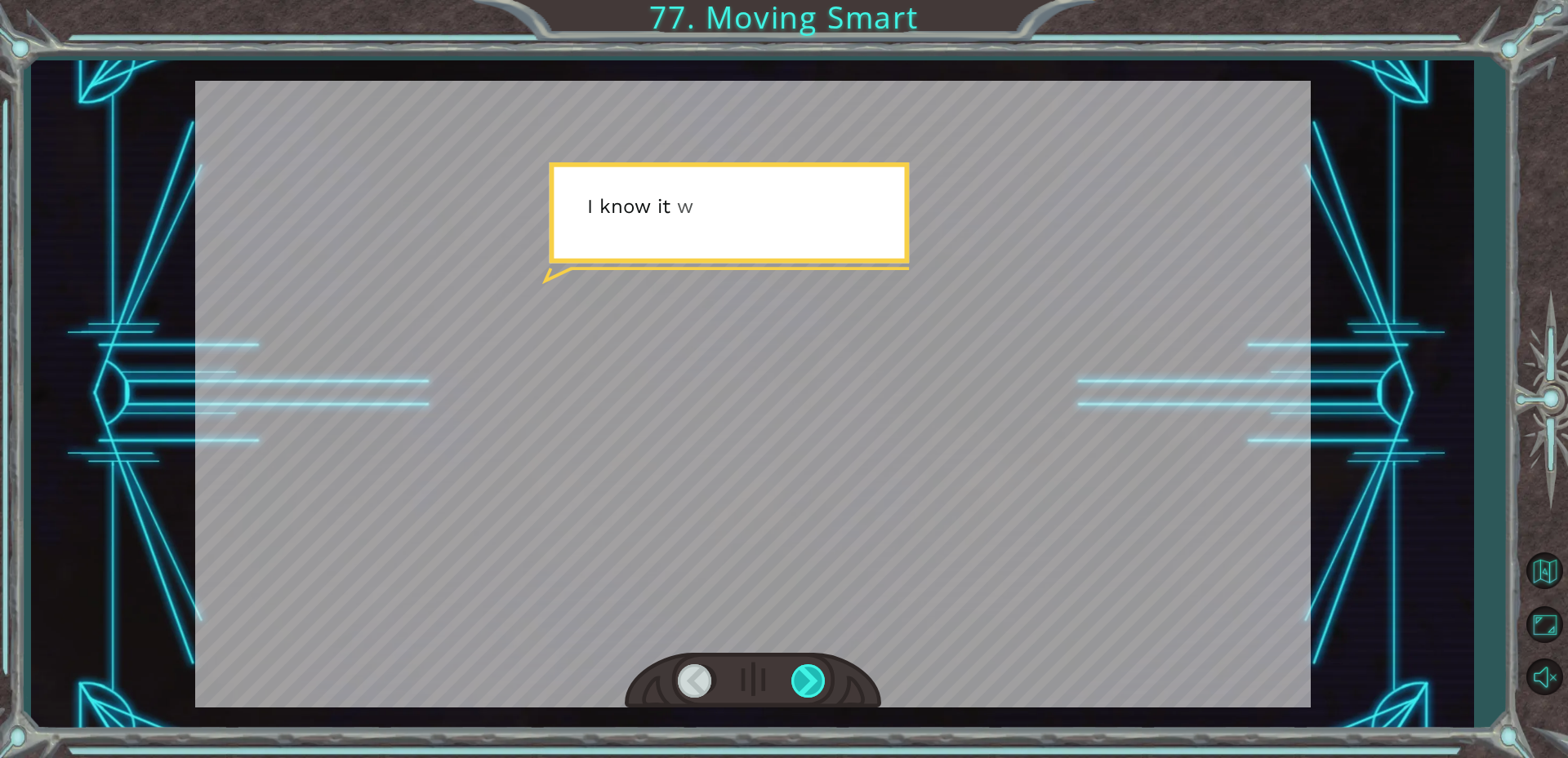
click at [804, 692] on div at bounding box center [810, 680] width 37 height 33
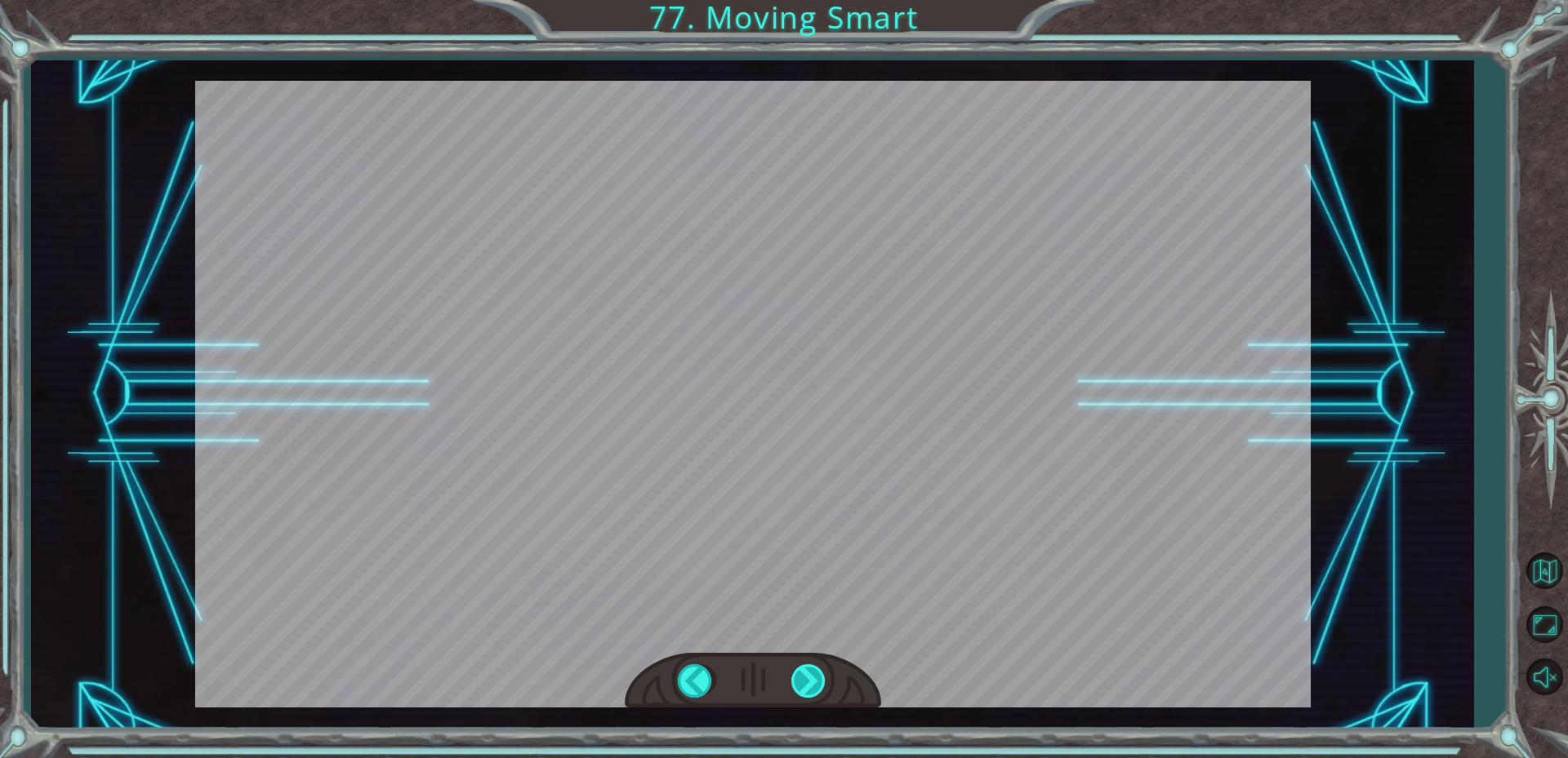
click at [804, 688] on div at bounding box center [810, 680] width 37 height 33
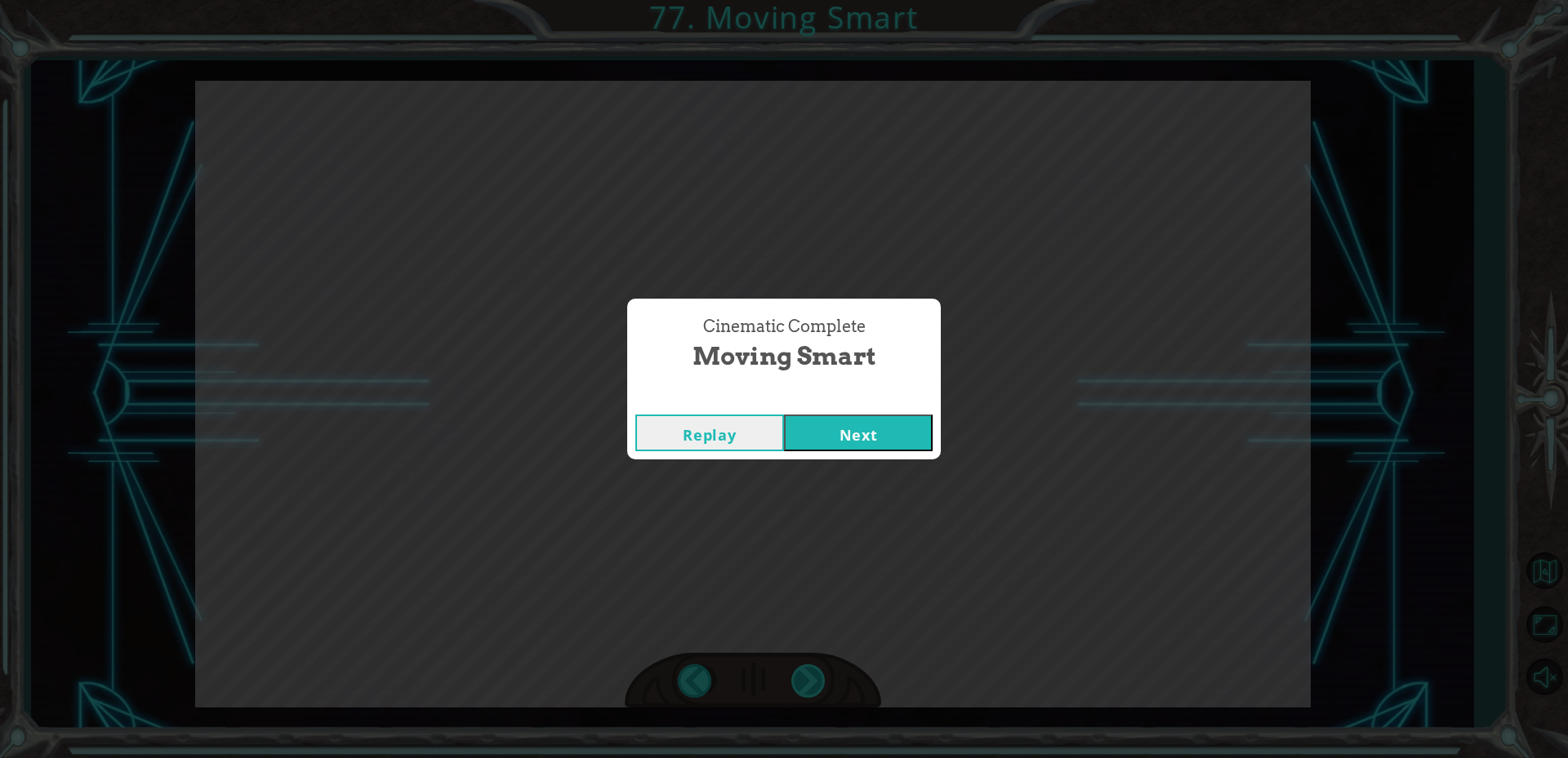
click at [802, 688] on div "Cinematic Complete Moving Smart Replay Next" at bounding box center [784, 379] width 1568 height 758
click at [891, 456] on div "Replay Next" at bounding box center [784, 433] width 313 height 53
click at [892, 456] on div "Replay Next" at bounding box center [784, 433] width 313 height 53
click at [908, 426] on button "Next" at bounding box center [858, 433] width 149 height 37
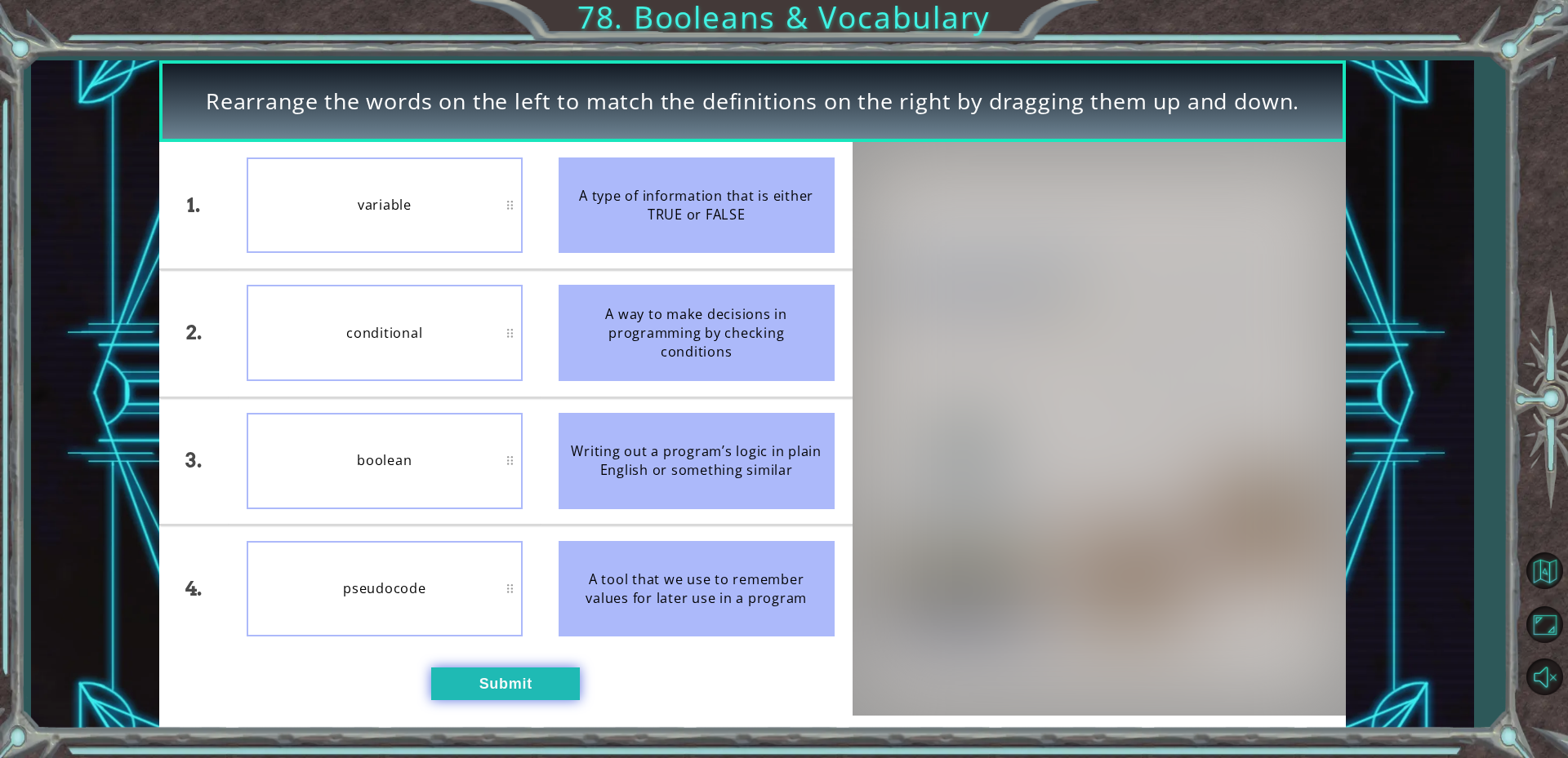
click at [507, 677] on button "Submit" at bounding box center [505, 684] width 149 height 32
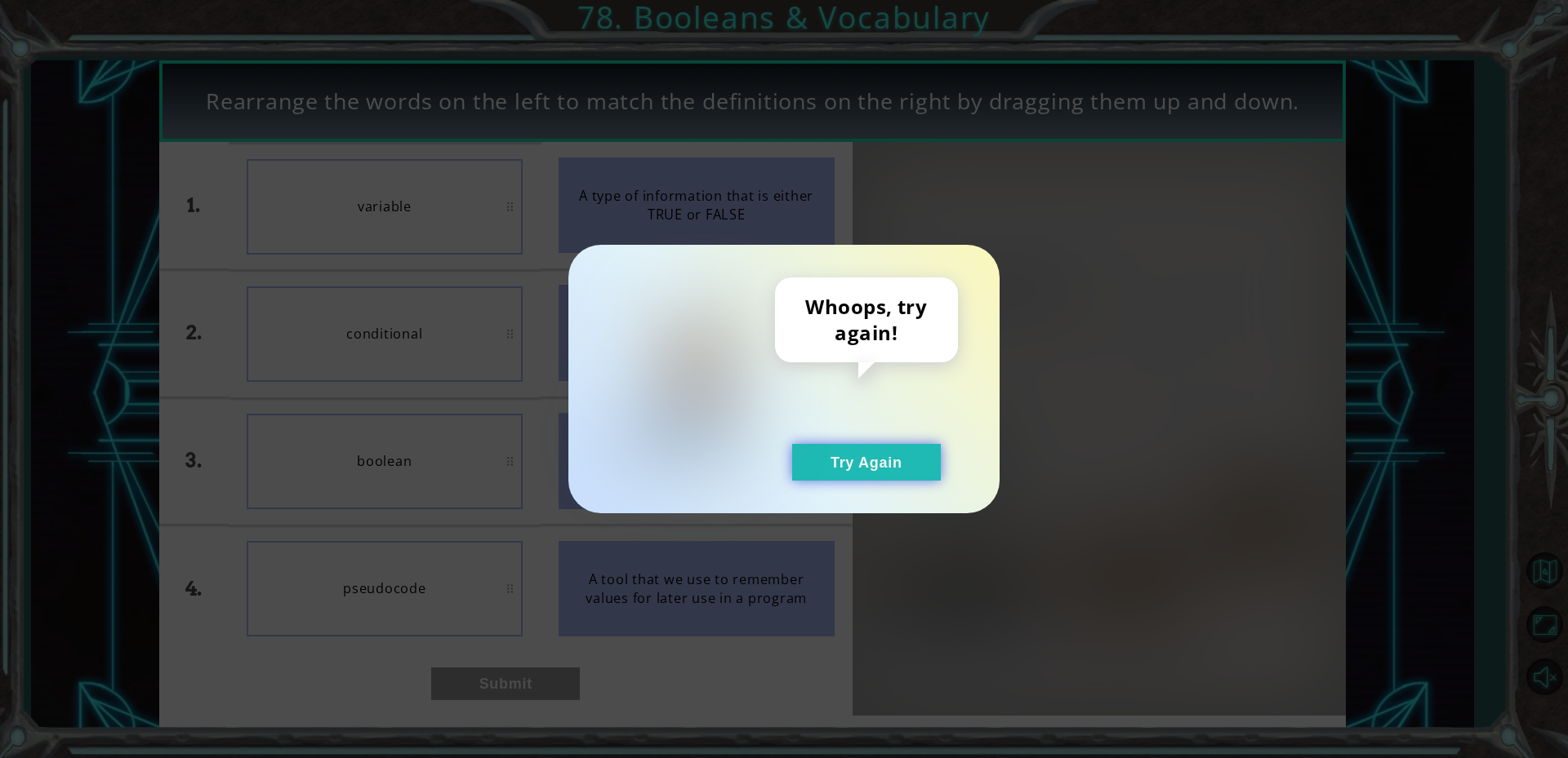
click at [794, 470] on button "Try Again" at bounding box center [866, 462] width 149 height 37
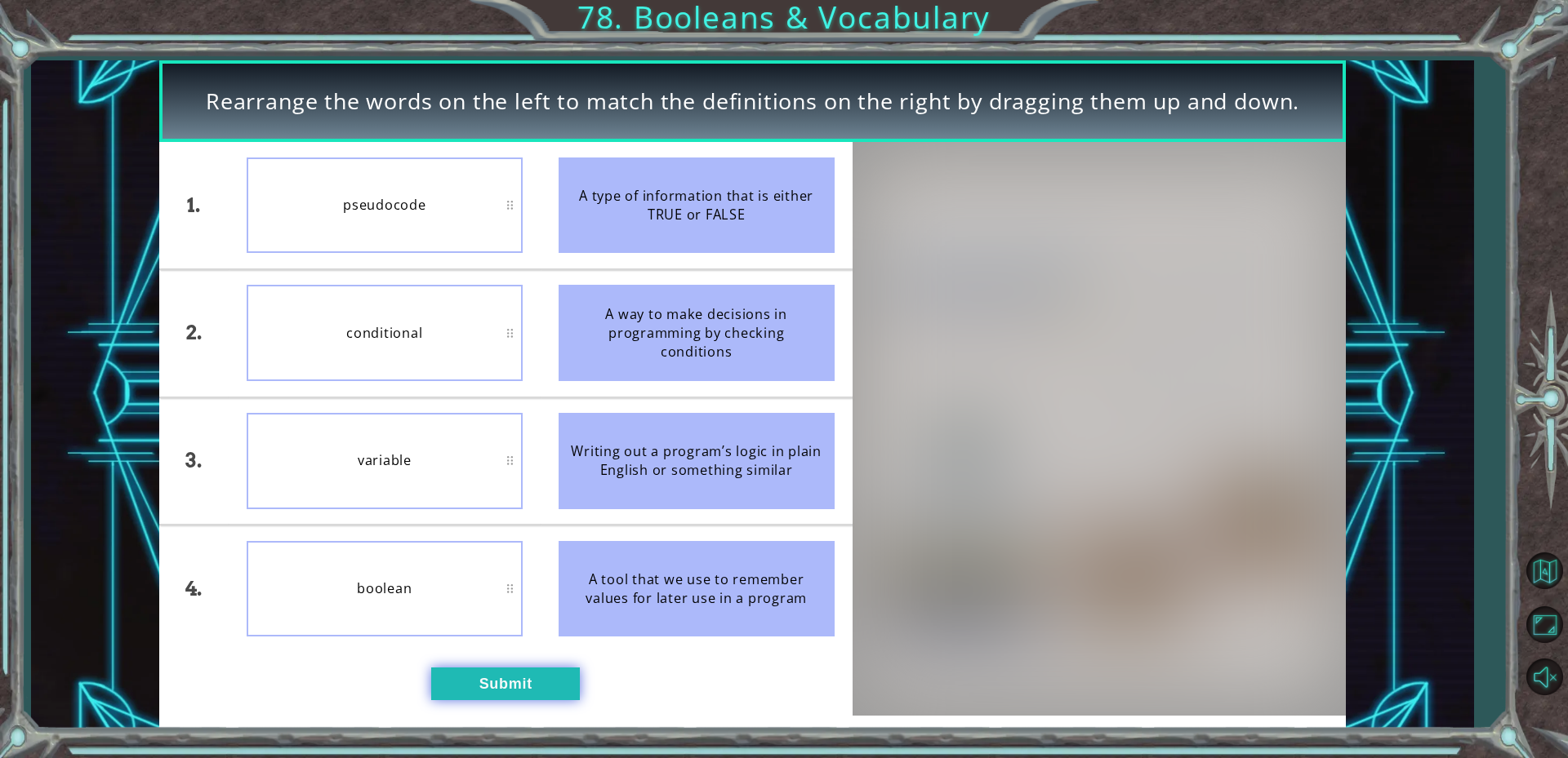
click at [465, 684] on button "Submit" at bounding box center [505, 684] width 149 height 32
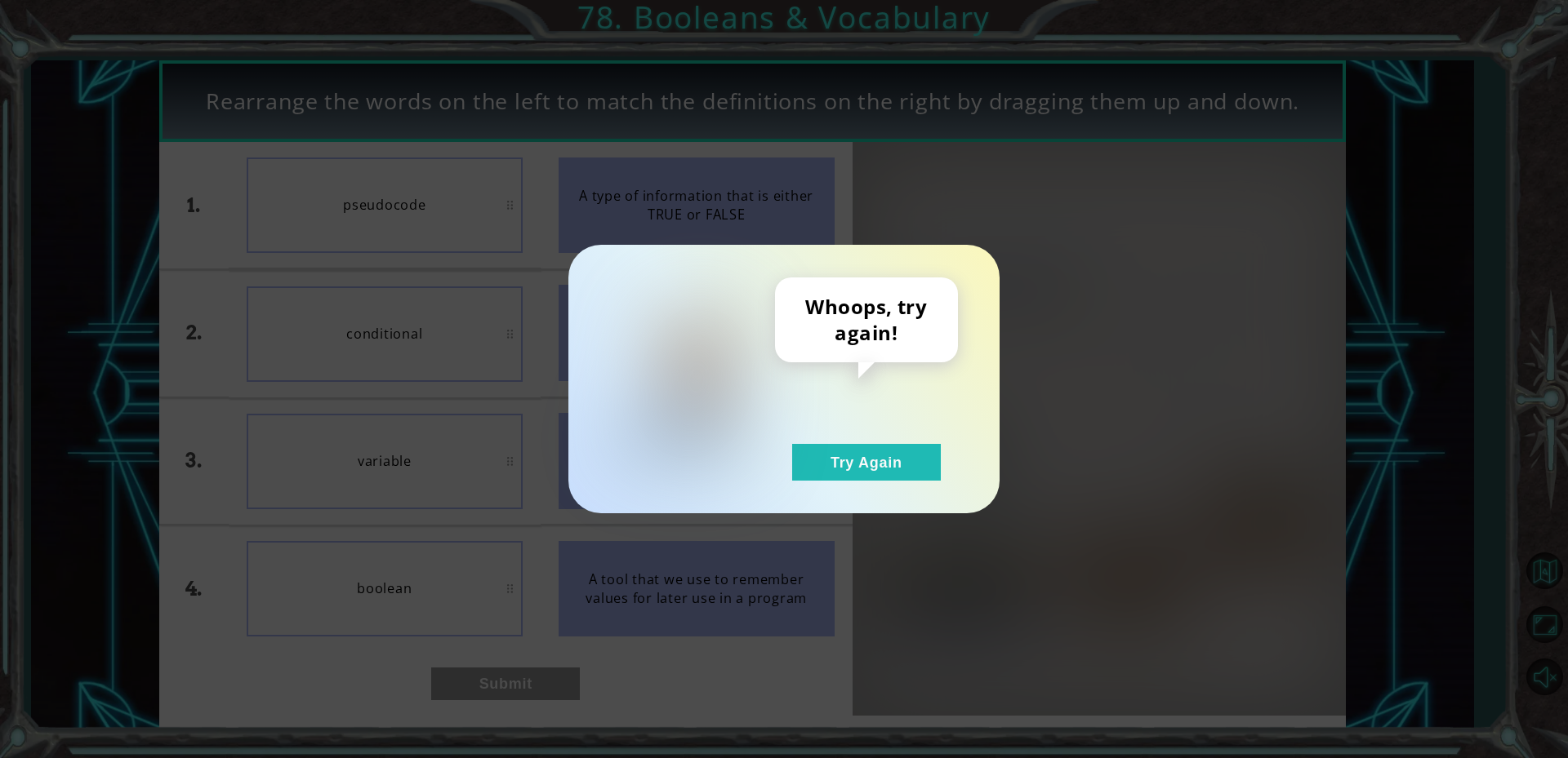
click at [802, 439] on div "Whoops, try again! Try Again" at bounding box center [866, 379] width 183 height 203
click at [848, 472] on button "Try Again" at bounding box center [866, 462] width 149 height 37
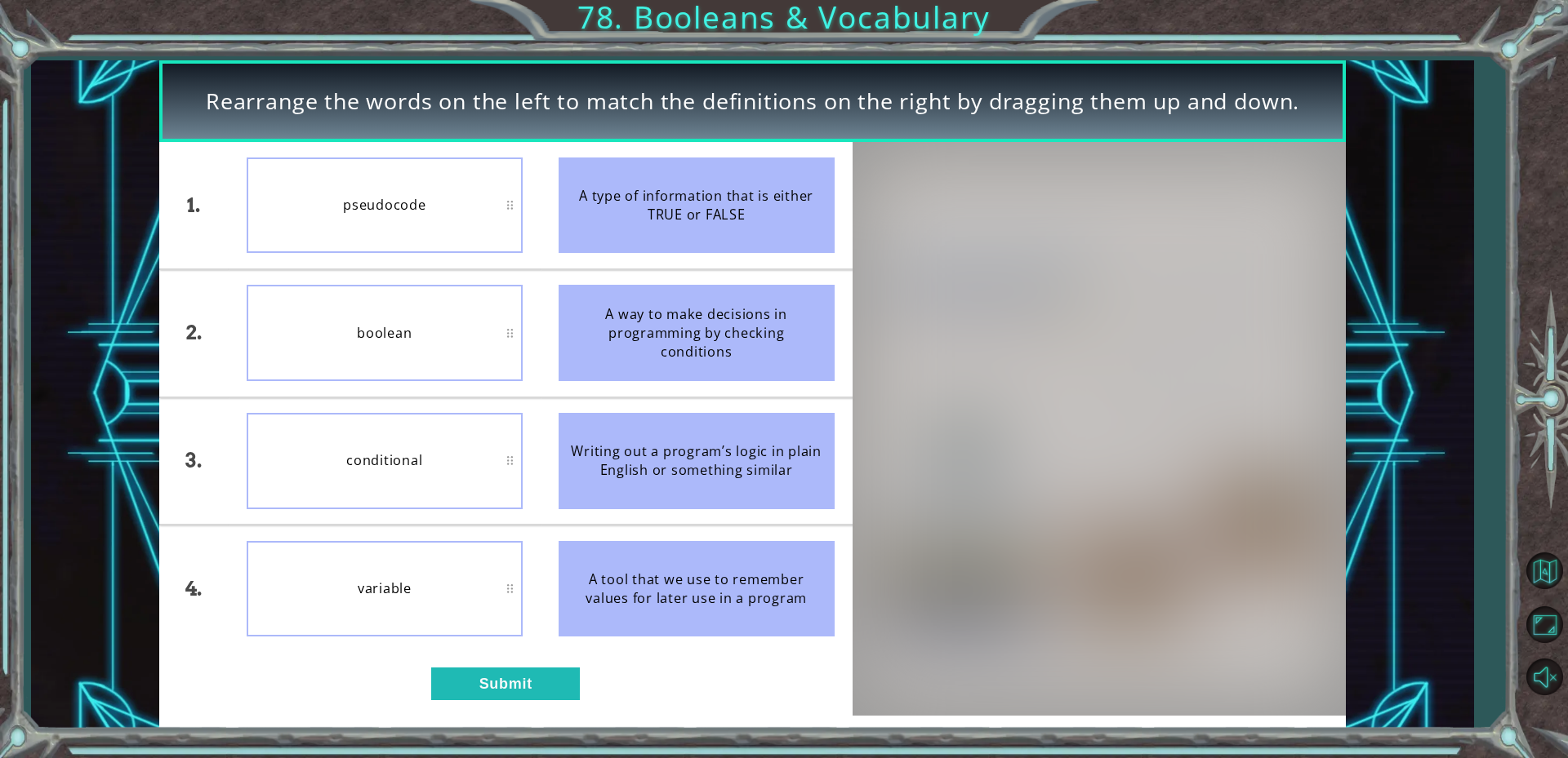
drag, startPoint x: 132, startPoint y: 513, endPoint x: 171, endPoint y: 534, distance: 44.3
click at [138, 511] on div "Rearrange the words on the left to match the definitions on the right by draggi…" at bounding box center [752, 395] width 1442 height 668
click at [458, 704] on div "1. 2. 3. 4. variable conditional pseudocode boolean A type of information that …" at bounding box center [506, 429] width 693 height 573
click at [484, 673] on button "Submit" at bounding box center [505, 684] width 149 height 32
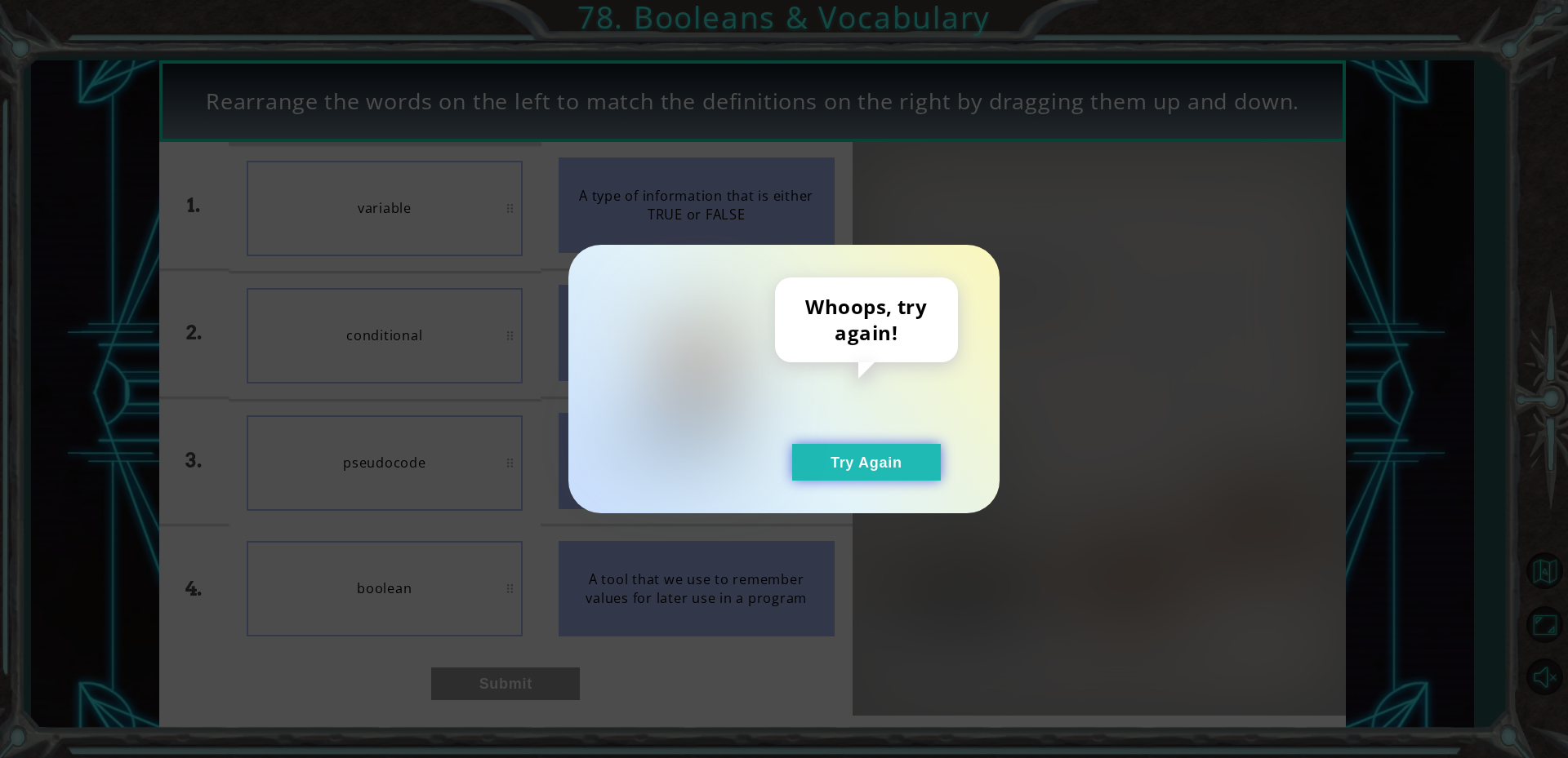
click at [851, 464] on button "Try Again" at bounding box center [866, 462] width 149 height 37
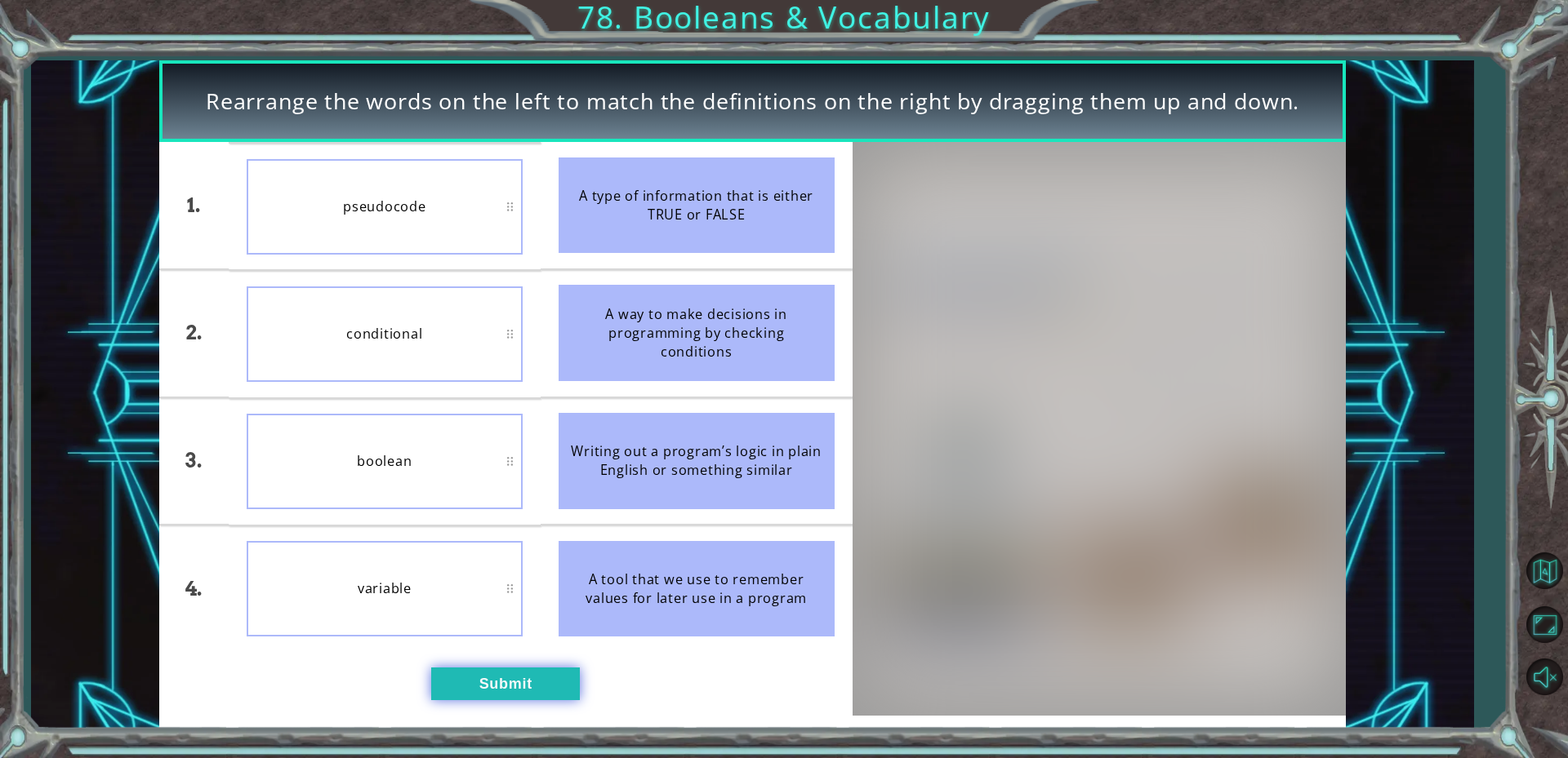
click at [485, 675] on button "Submit" at bounding box center [505, 684] width 149 height 32
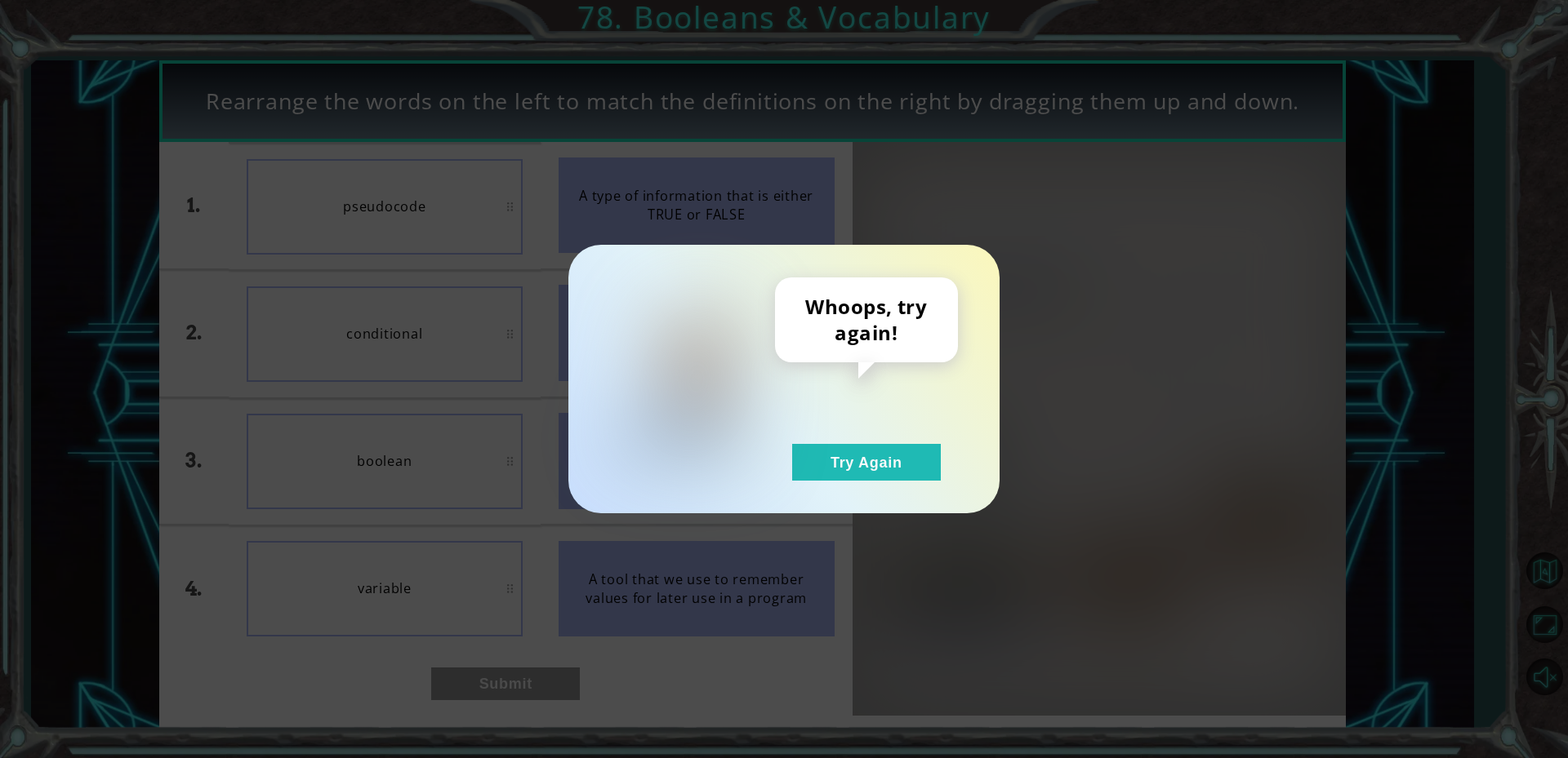
drag, startPoint x: 845, startPoint y: 471, endPoint x: 832, endPoint y: 487, distance: 20.6
click at [840, 475] on button "Try Again" at bounding box center [866, 462] width 149 height 37
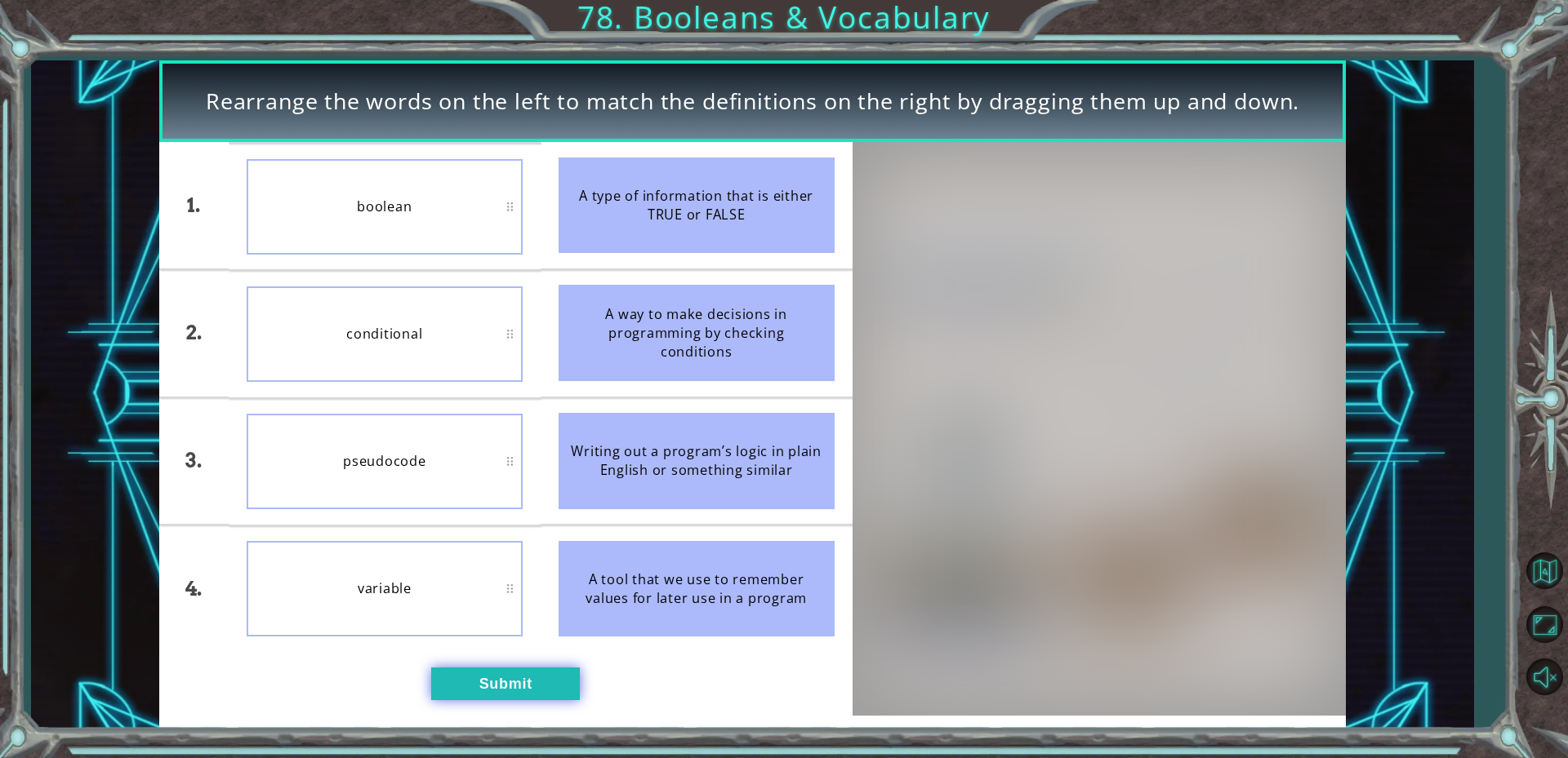
click at [509, 668] on button "Submit" at bounding box center [505, 684] width 149 height 32
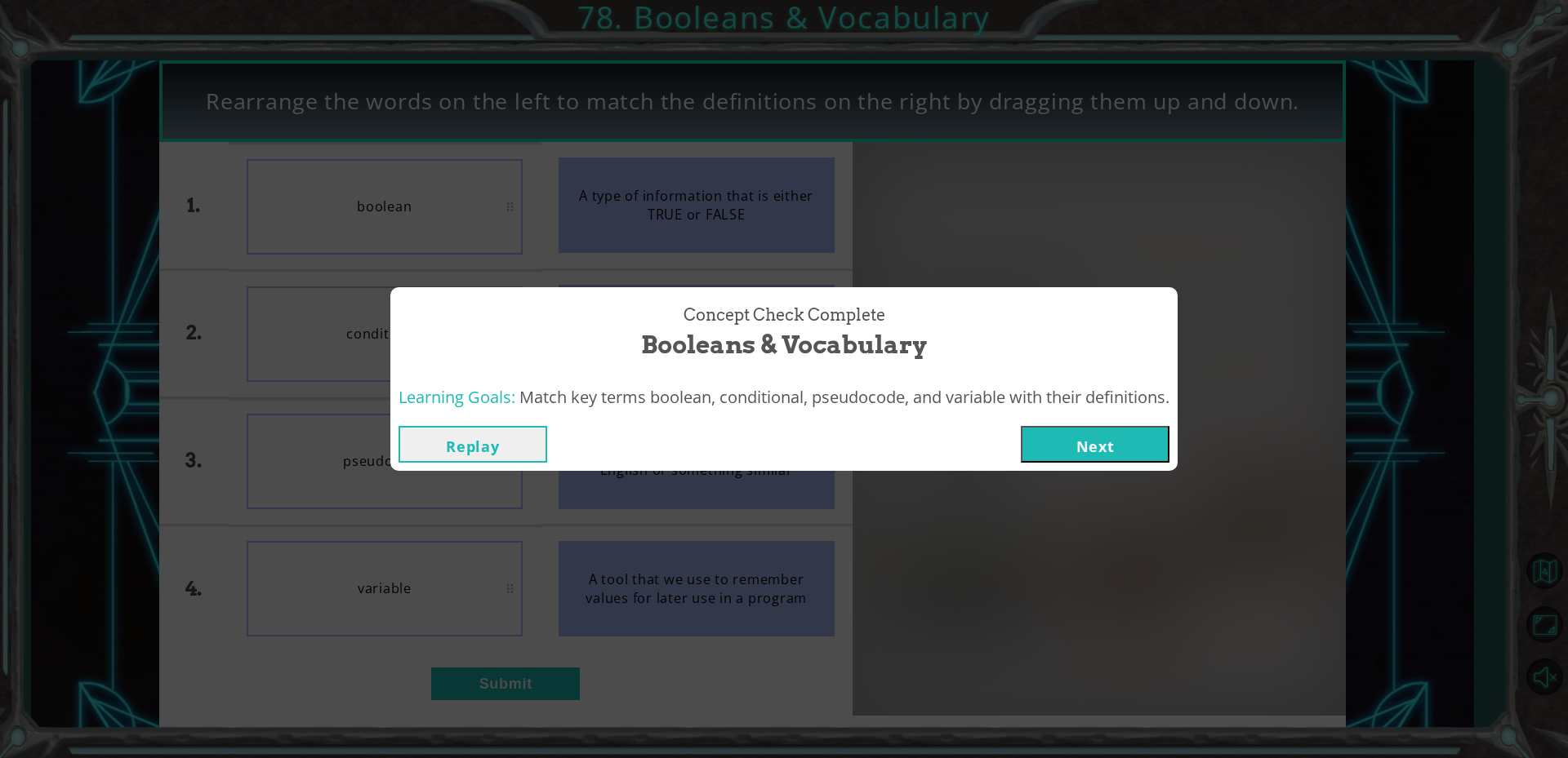
click at [1092, 457] on button "Next" at bounding box center [1094, 444] width 149 height 37
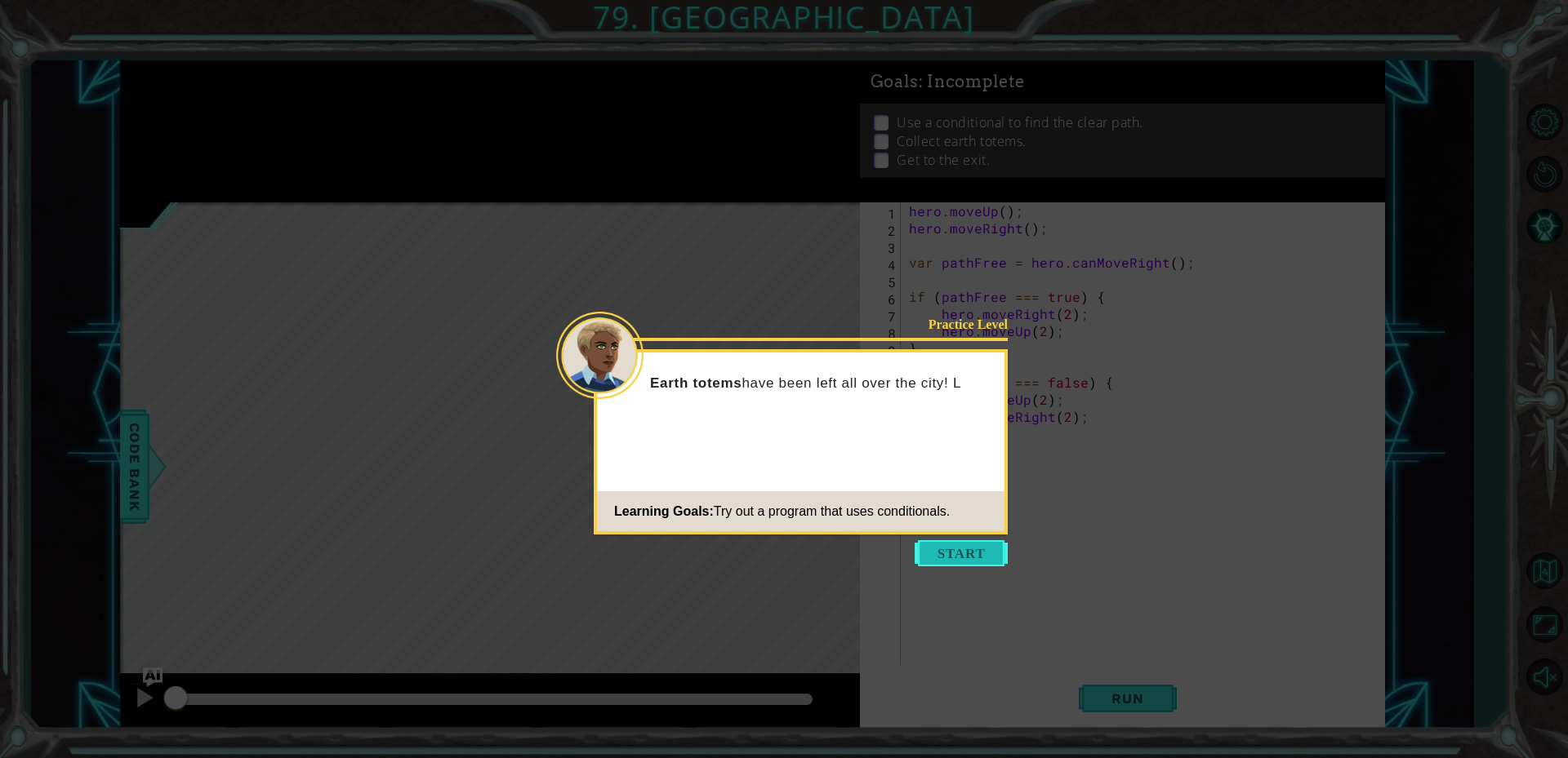
click at [981, 549] on button "Start" at bounding box center [961, 553] width 93 height 27
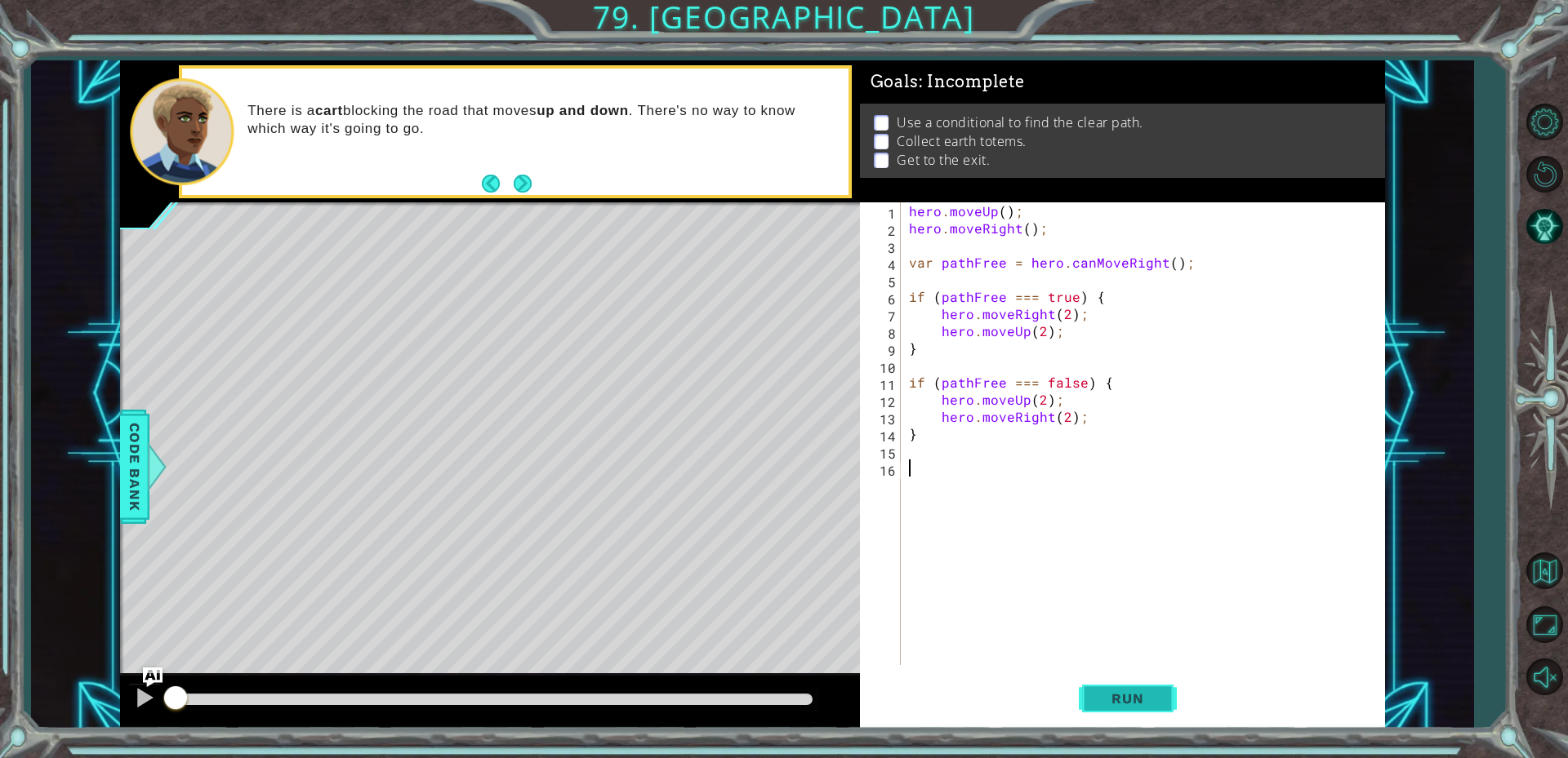
drag, startPoint x: 1160, startPoint y: 714, endPoint x: 1169, endPoint y: 709, distance: 10.3
click at [1164, 712] on button "Run" at bounding box center [1127, 697] width 98 height 52
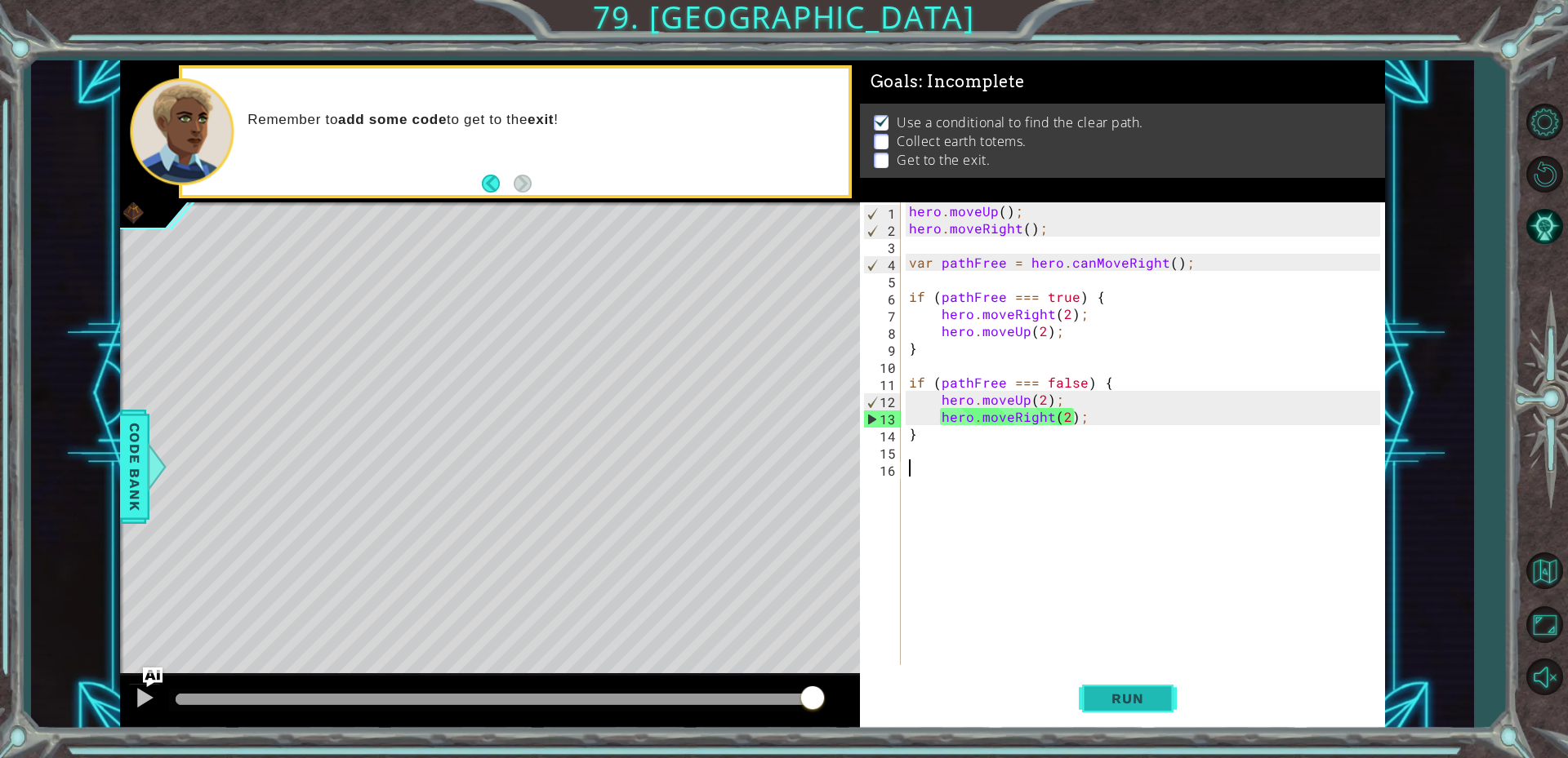
click at [1124, 702] on span "Run" at bounding box center [1128, 698] width 65 height 16
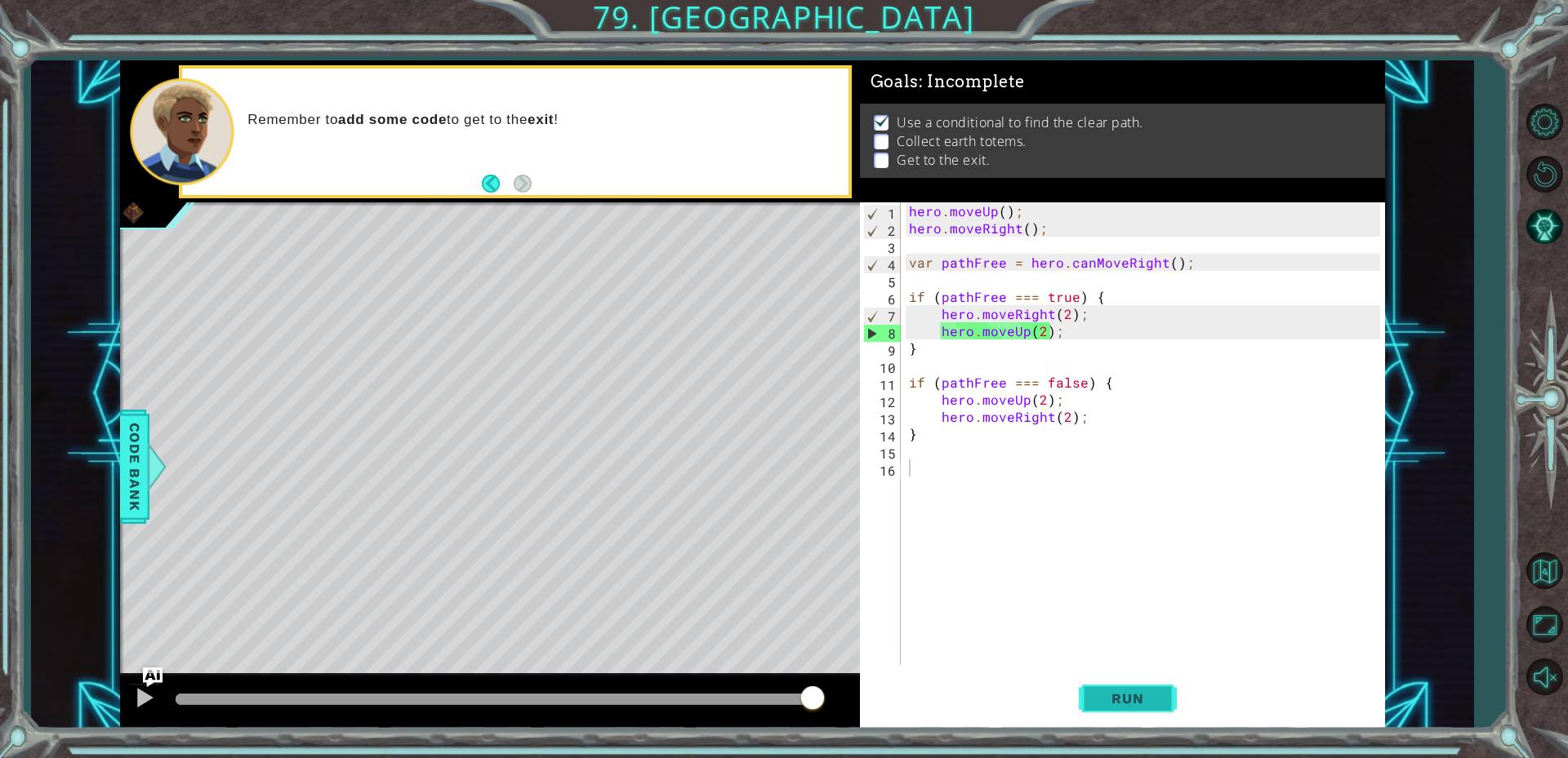
click at [1169, 713] on button "Run" at bounding box center [1127, 697] width 98 height 52
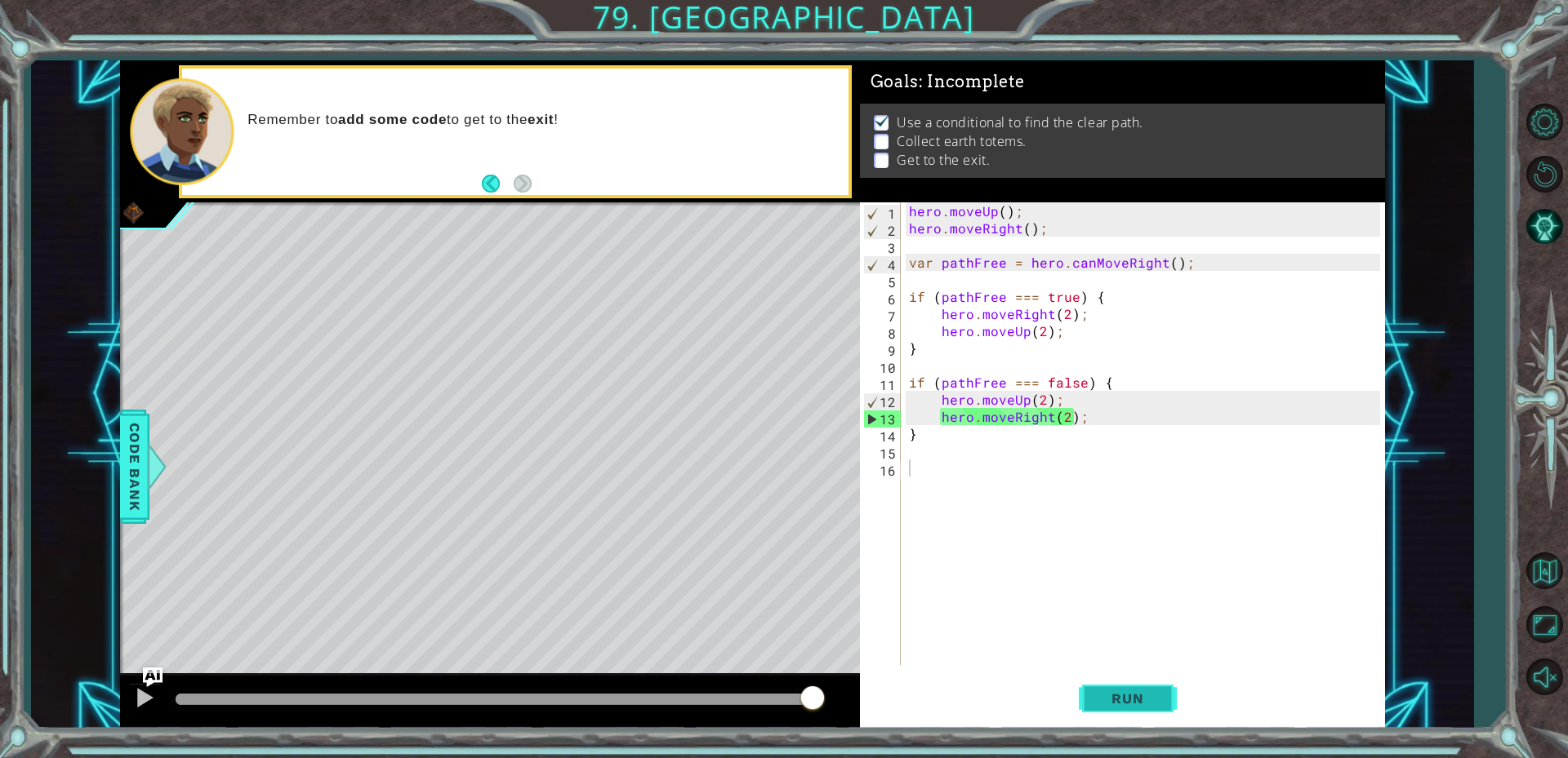
click at [1144, 721] on button "Run" at bounding box center [1127, 697] width 98 height 52
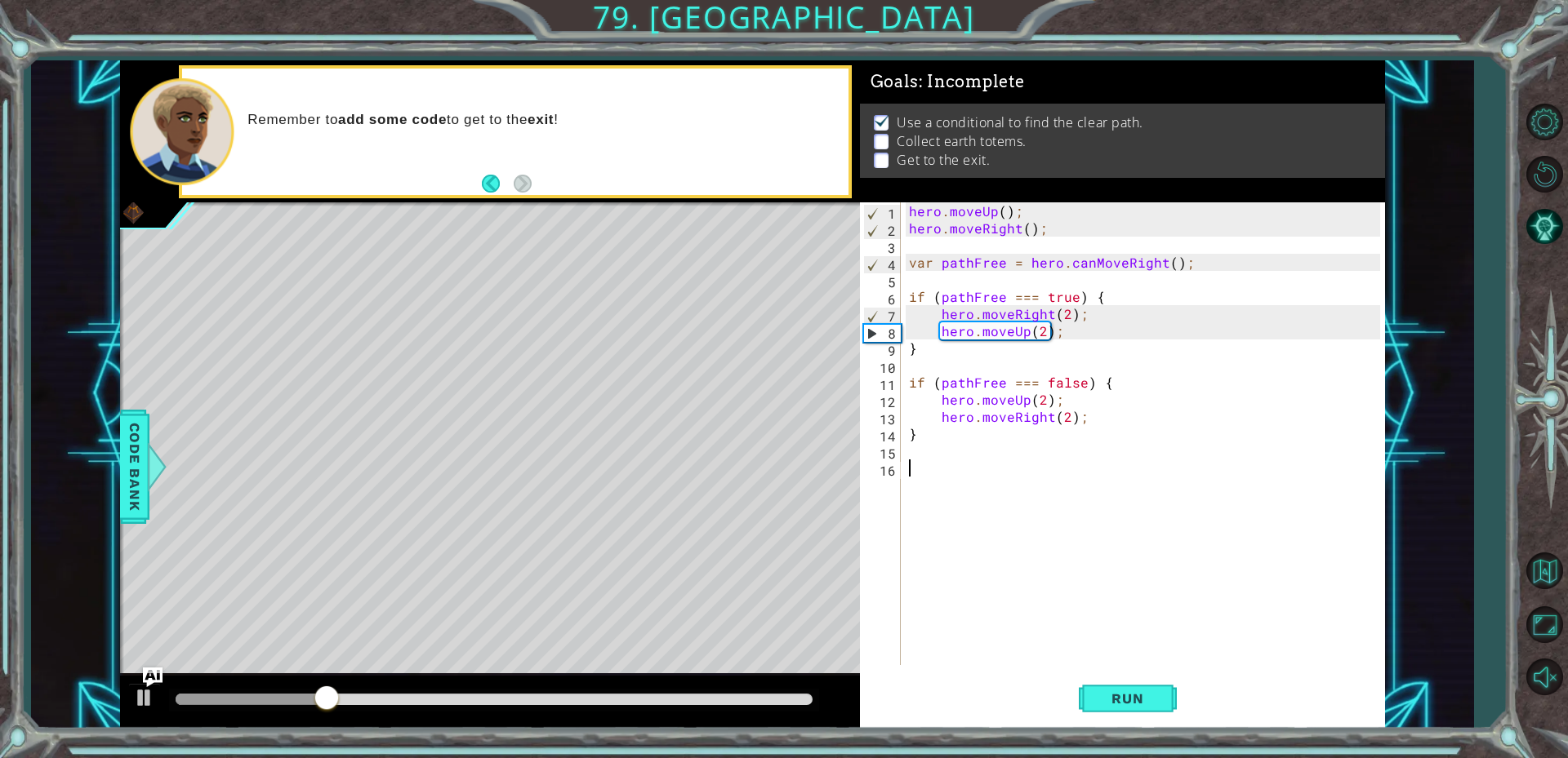
click at [1002, 468] on div "hero . moveUp ( ) ; hero . moveRight ( ) ; var pathFree = hero . canMoveRight (…" at bounding box center [1147, 451] width 482 height 497
click at [1019, 459] on div "hero . moveUp ( ) ; hero . moveRight ( ) ; var pathFree = hero . canMoveRight (…" at bounding box center [1147, 451] width 482 height 497
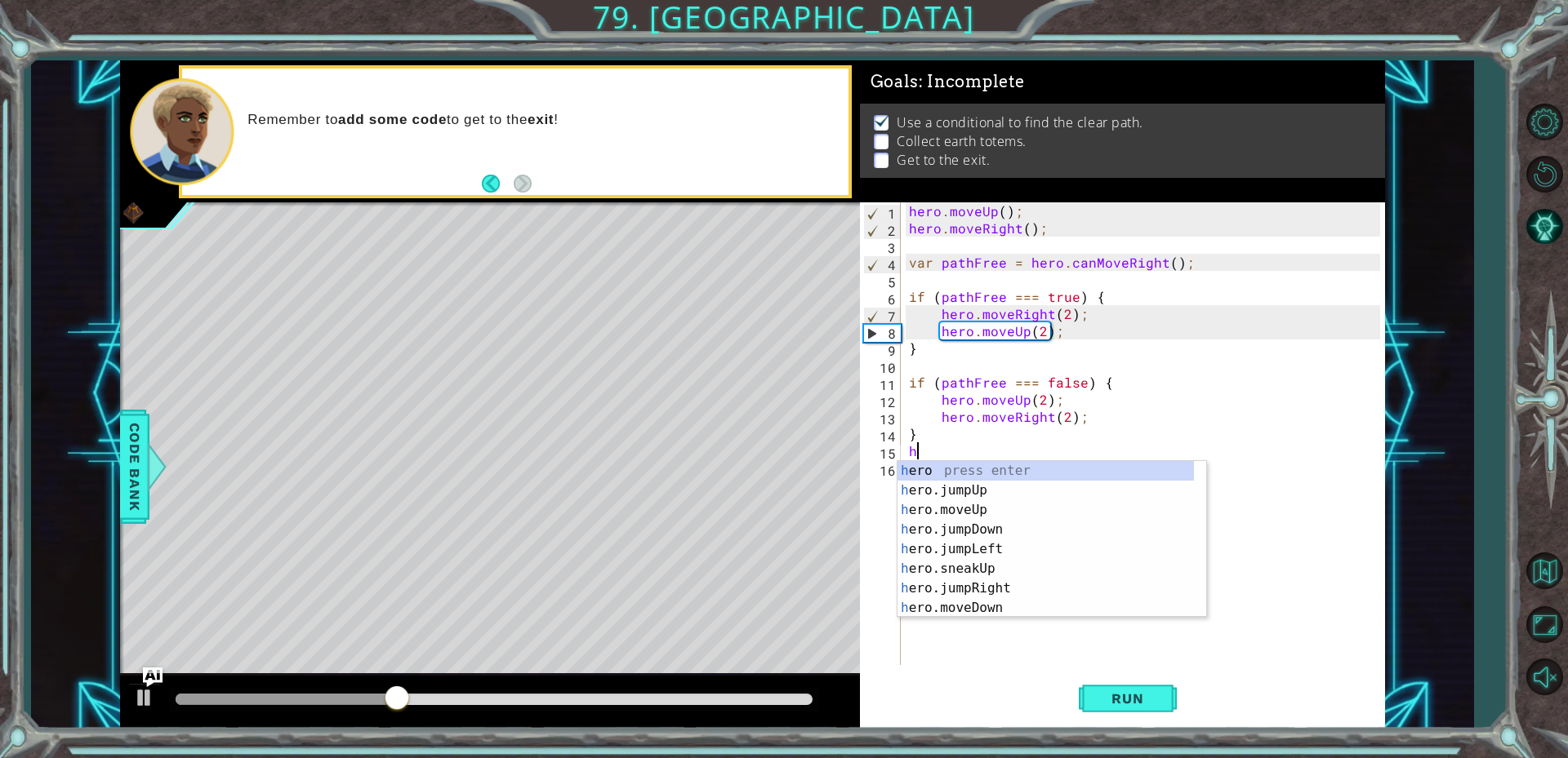
type textarea "her"
click at [980, 569] on div "her o press enter her o.jumpUp press enter her o.jumpDown press enter her o.jum…" at bounding box center [1045, 559] width 296 height 195
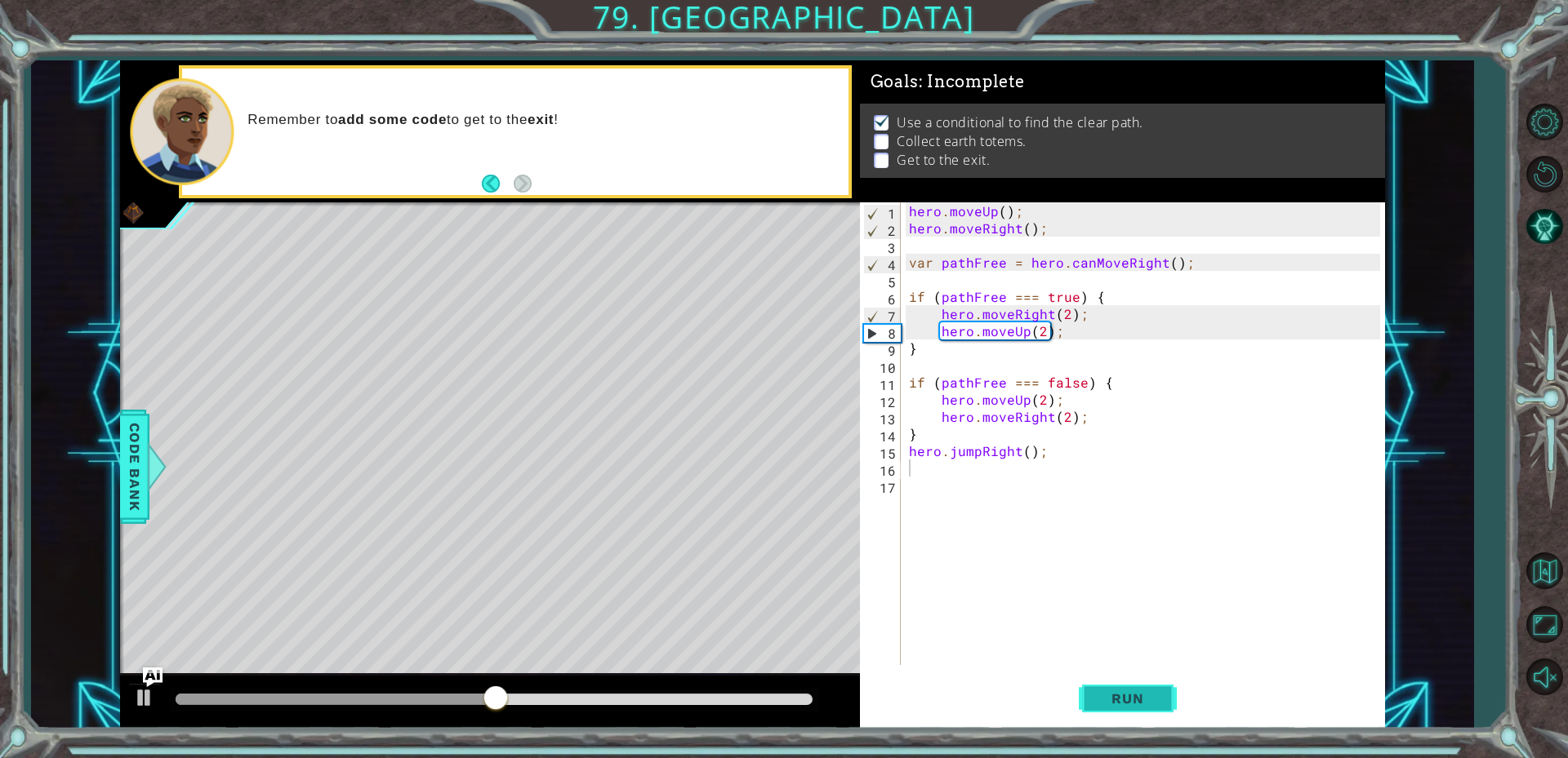
click at [1150, 712] on button "Run" at bounding box center [1127, 697] width 98 height 52
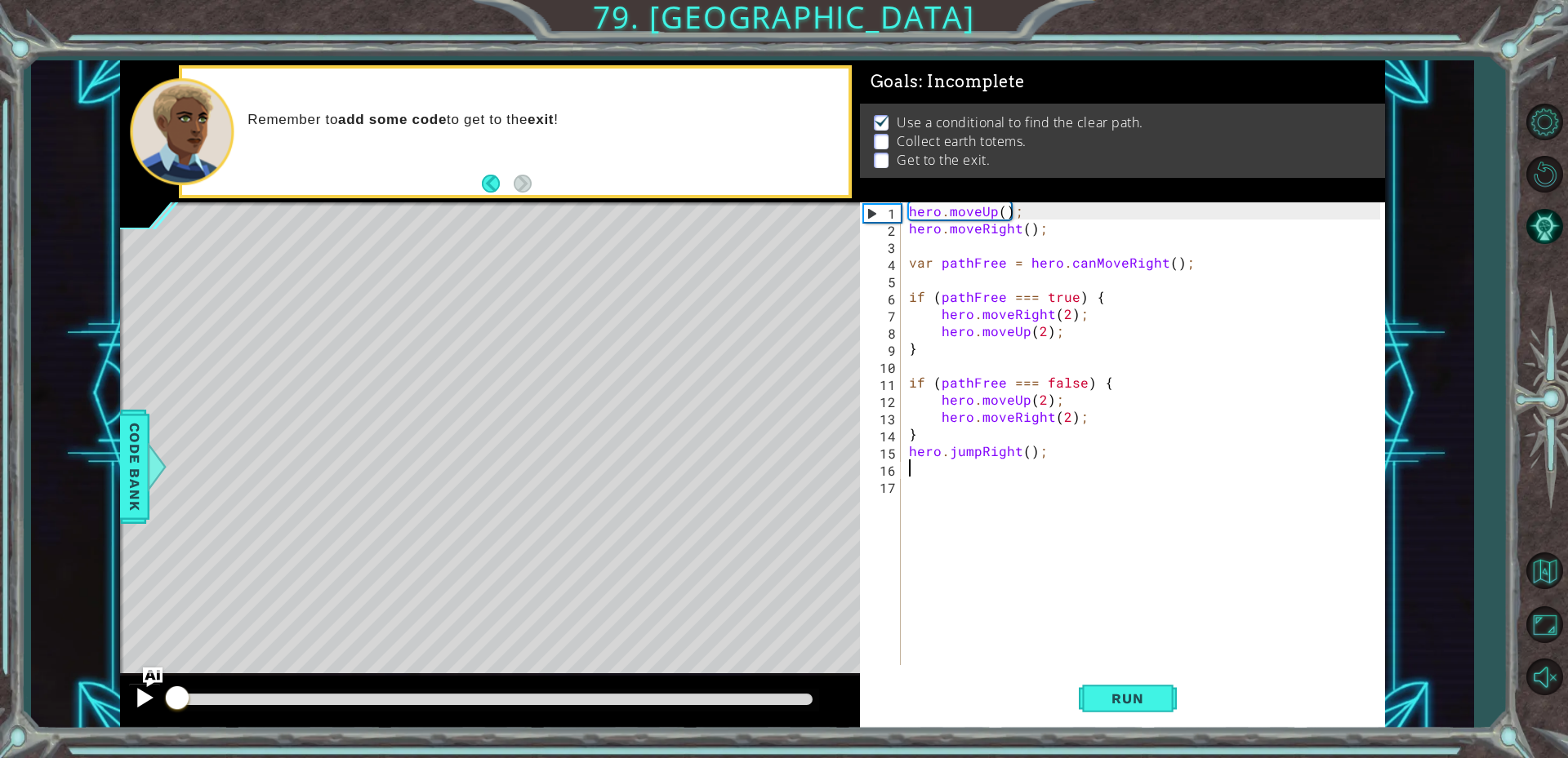
drag, startPoint x: 248, startPoint y: 701, endPoint x: 147, endPoint y: 704, distance: 101.0
click at [146, 704] on div at bounding box center [489, 701] width 739 height 52
click at [1102, 689] on button "Run" at bounding box center [1127, 697] width 98 height 52
click at [1103, 689] on button "Run" at bounding box center [1127, 697] width 98 height 52
click at [1104, 689] on button "Run" at bounding box center [1127, 697] width 98 height 52
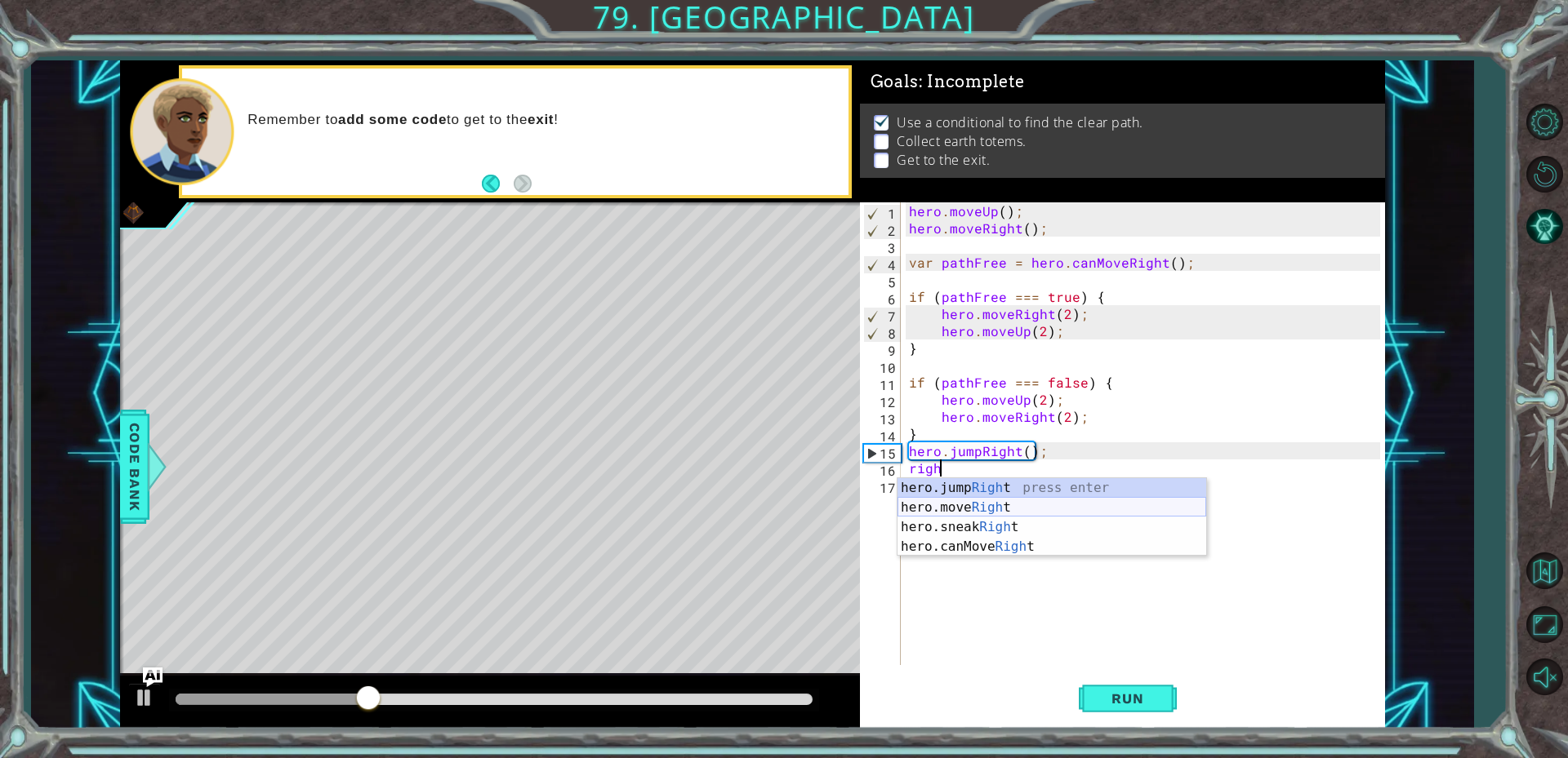
scroll to position [0, 2]
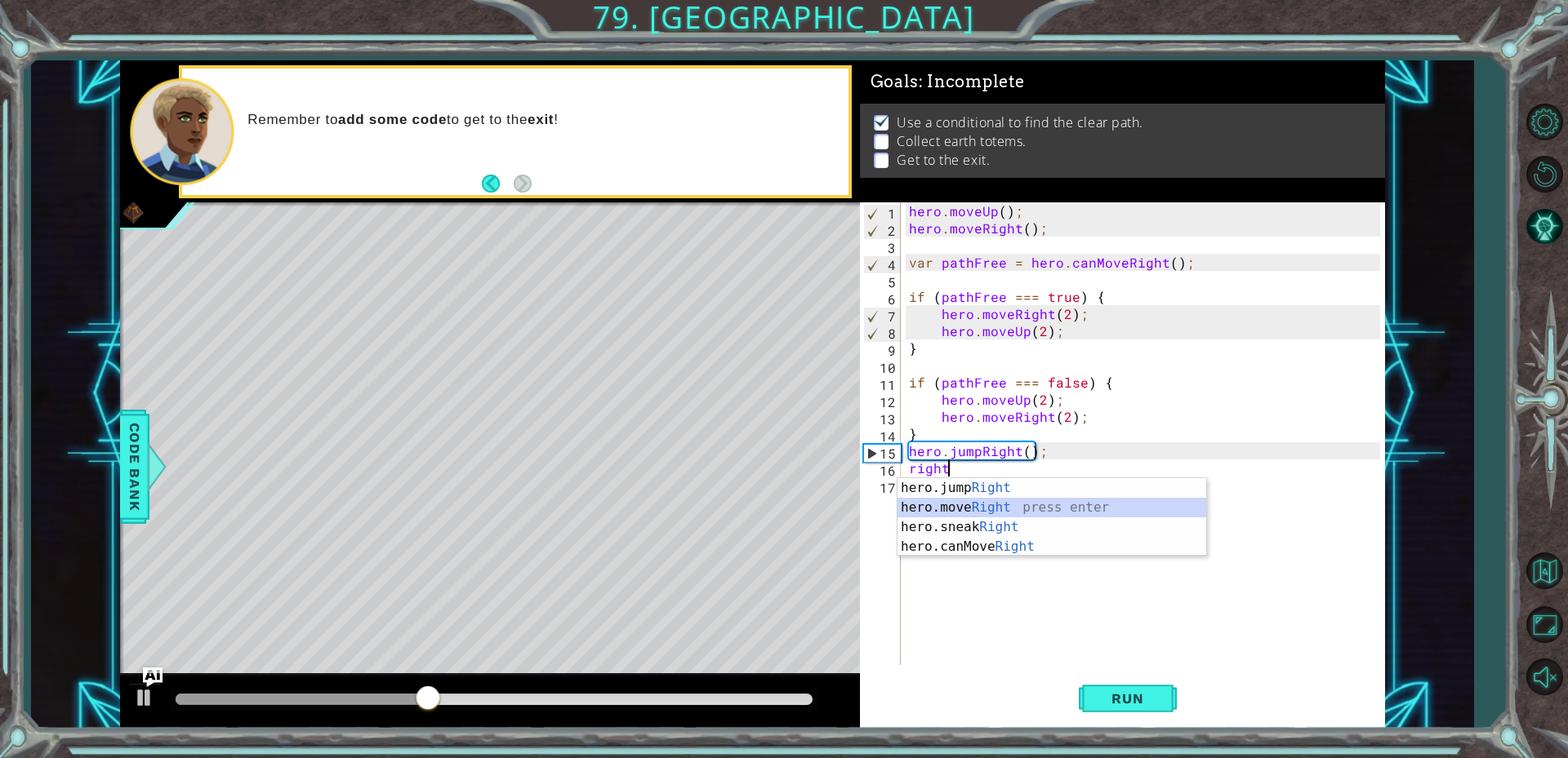
click at [1077, 508] on div "hero.jump Right press enter hero.move Right press enter hero.sneak Right press …" at bounding box center [1051, 537] width 308 height 118
type textarea "hero.moveRight(1);"
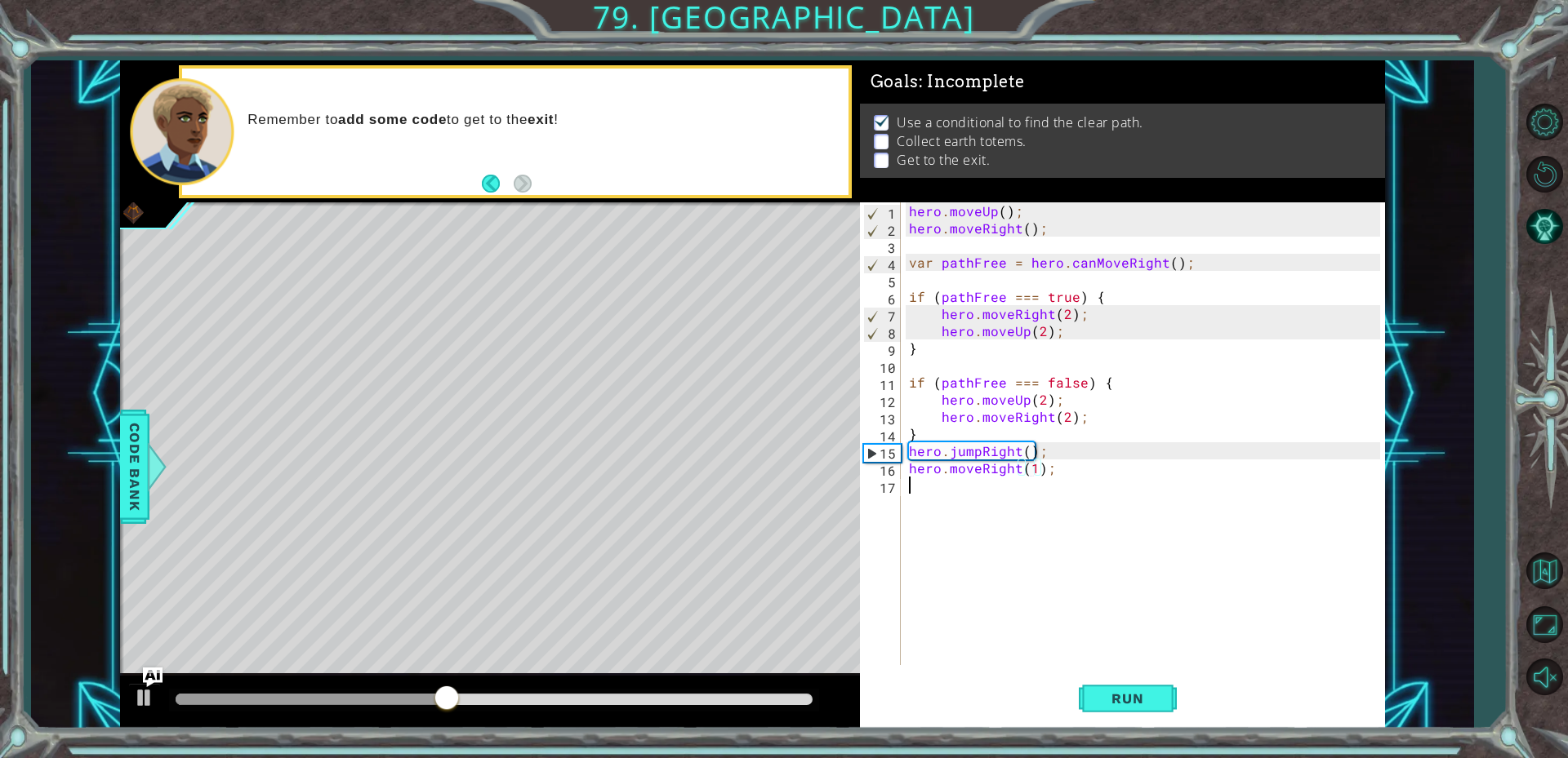
click at [1055, 528] on div "hero . moveUp ( ) ; hero . moveRight ( ) ; var pathFree = hero . canMoveRight (…" at bounding box center [1147, 451] width 482 height 497
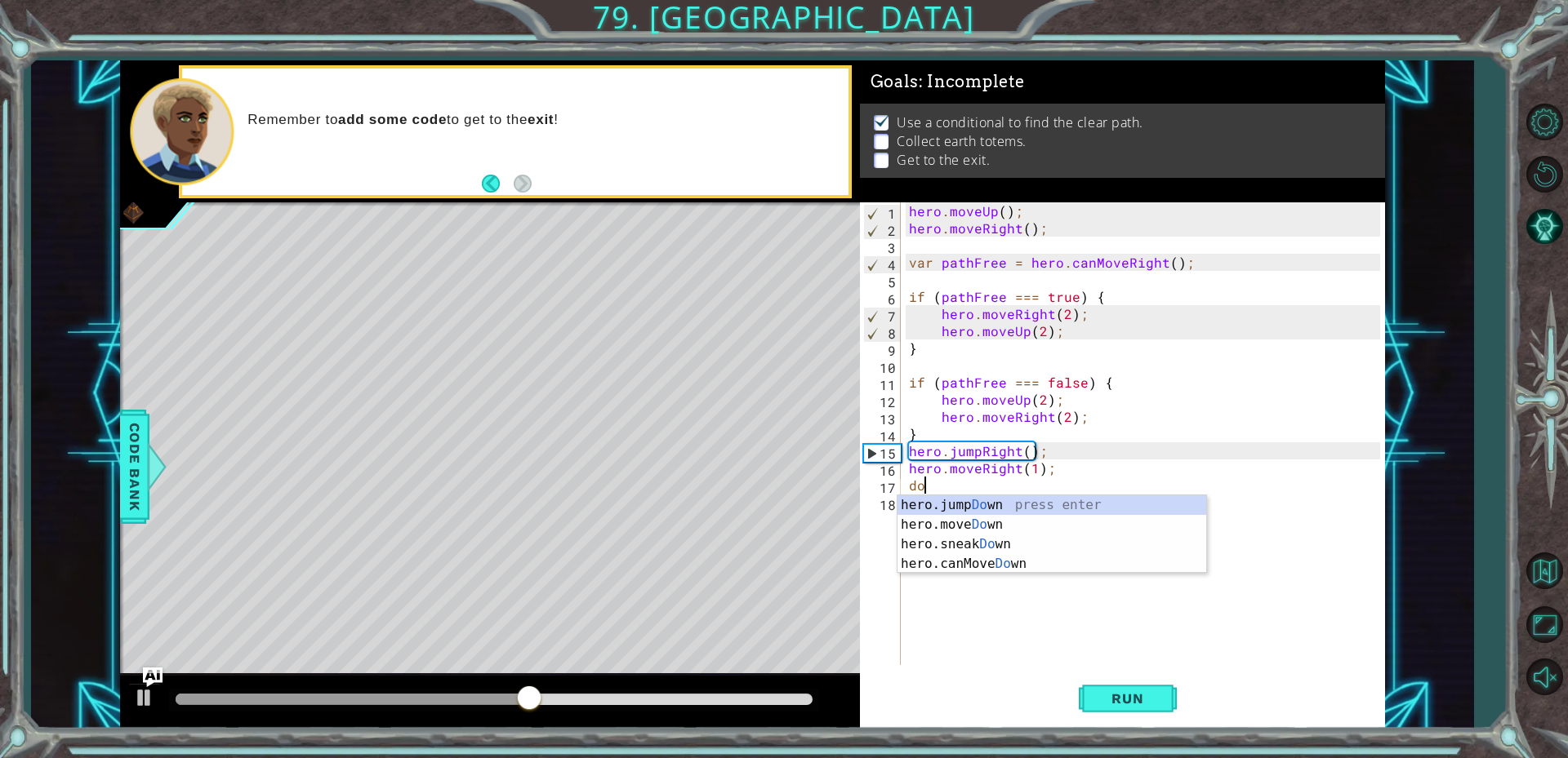
type textarea "dow"
click at [1028, 507] on div "hero.jump Dow n press enter hero.move Dow n press enter hero.sneak Dow n press …" at bounding box center [1051, 554] width 308 height 118
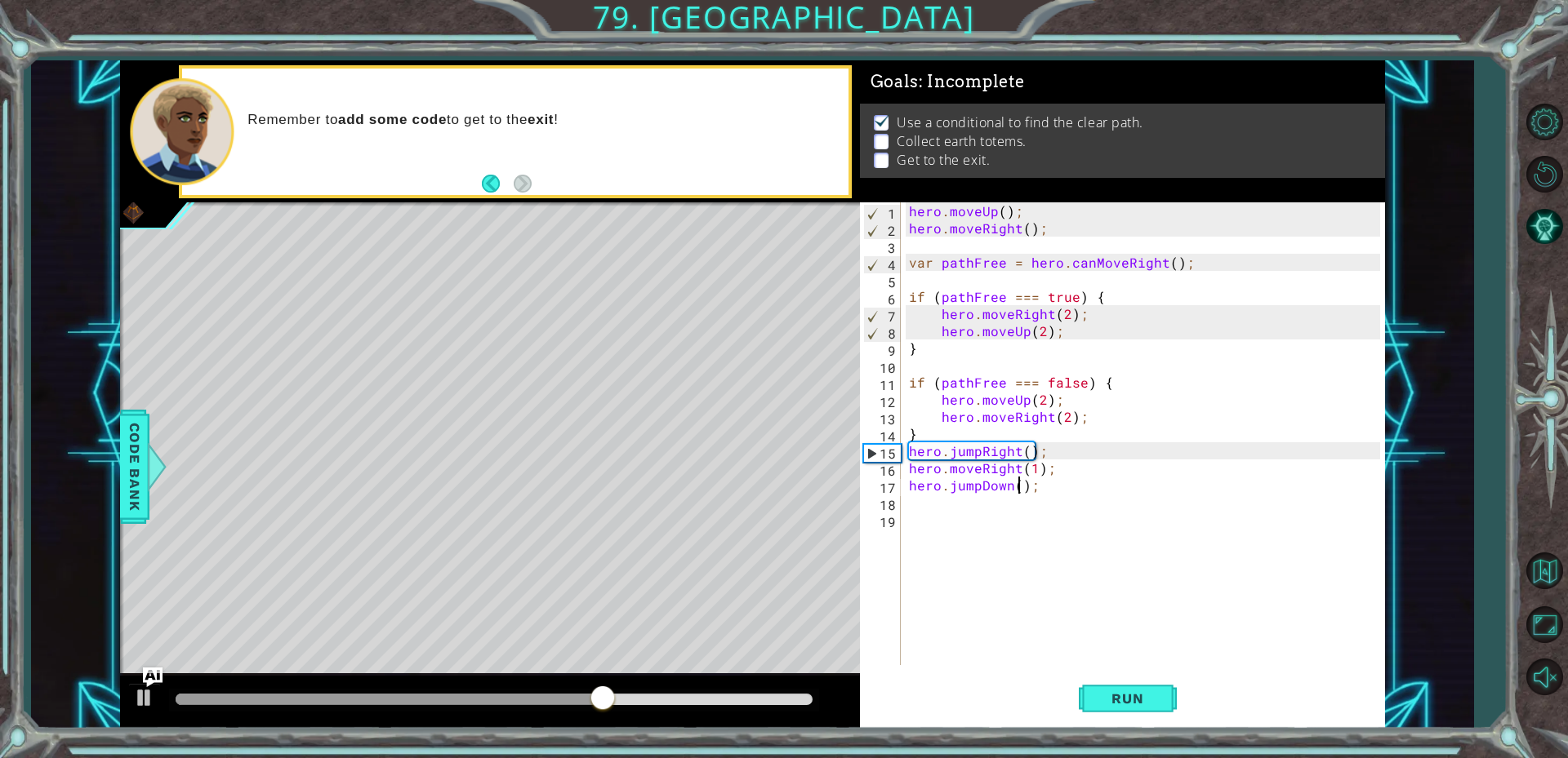
click at [1016, 480] on div "hero . moveUp ( ) ; hero . moveRight ( ) ; var pathFree = hero . canMoveRight (…" at bounding box center [1147, 451] width 482 height 497
type textarea "hero.jumpDown(1);"
click at [1061, 546] on div "hero . moveUp ( ) ; hero . moveRight ( ) ; var pathFree = hero . canMoveRight (…" at bounding box center [1147, 451] width 482 height 497
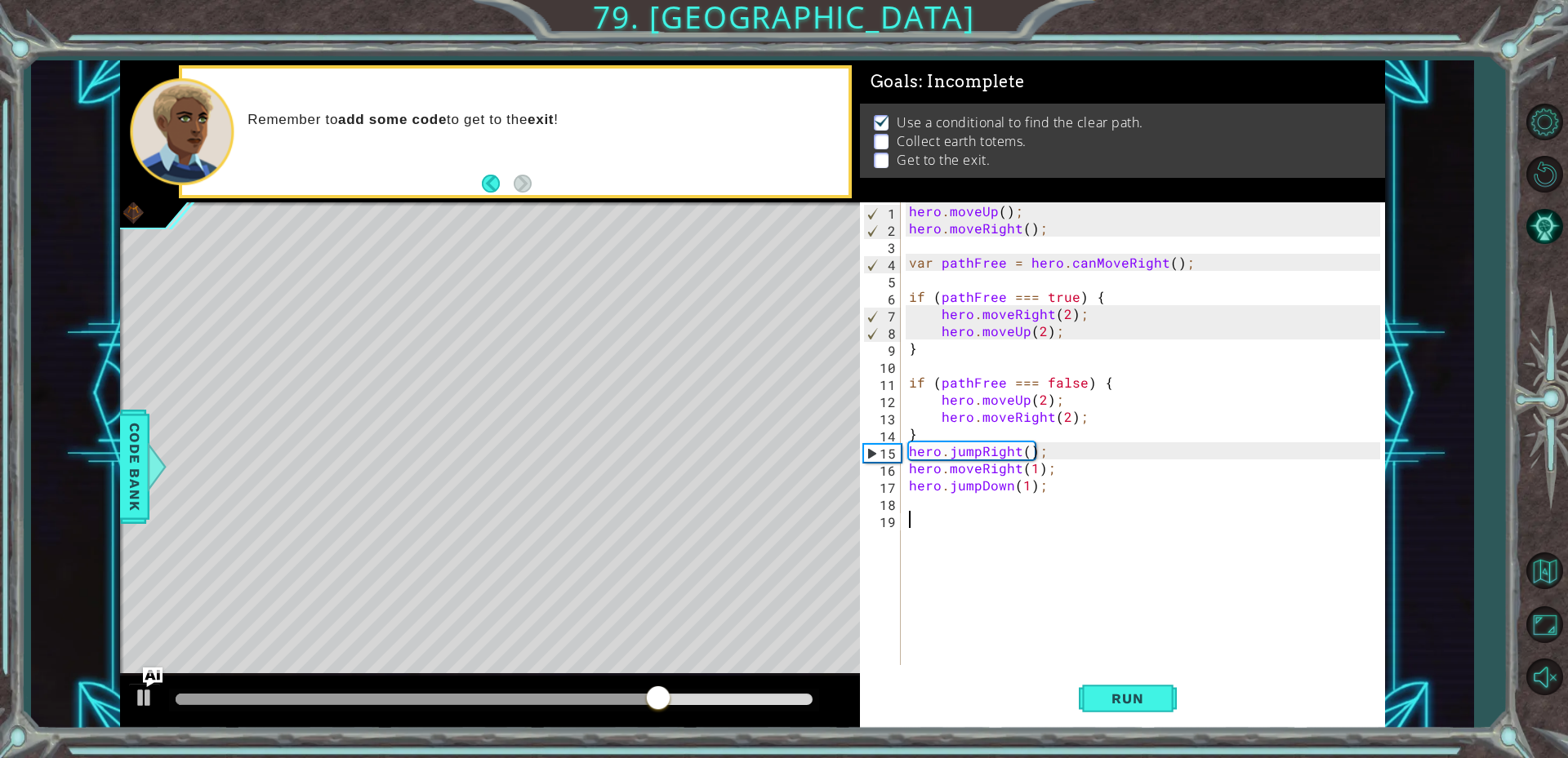
click at [983, 513] on div "hero . moveUp ( ) ; hero . moveRight ( ) ; var pathFree = hero . canMoveRight (…" at bounding box center [1147, 451] width 482 height 497
click at [974, 505] on div "hero . moveUp ( ) ; hero . moveRight ( ) ; var pathFree = hero . canMoveRight (…" at bounding box center [1147, 451] width 482 height 497
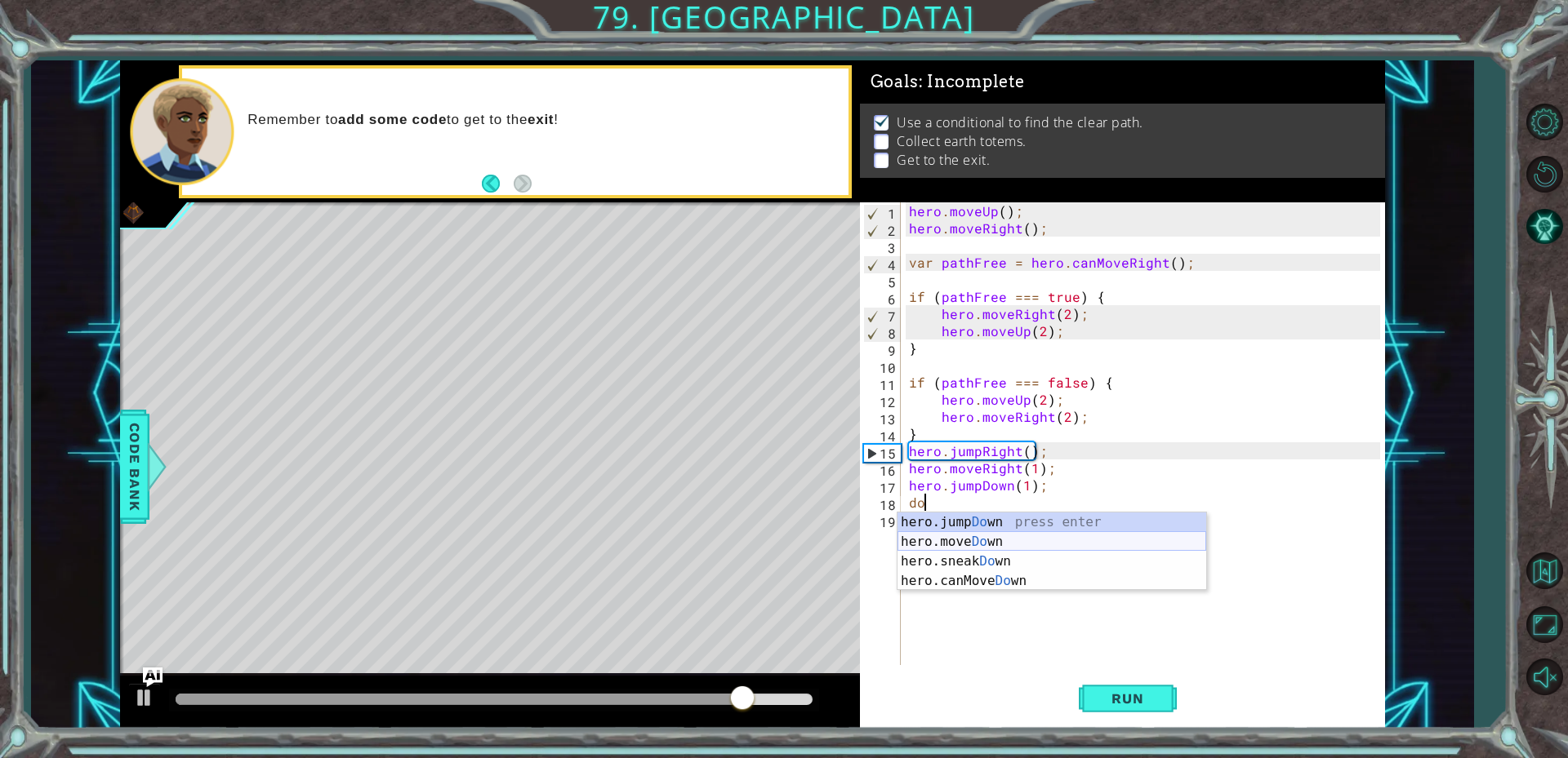
click at [953, 540] on div "hero.jump Do wn press enter hero.move Do wn press enter hero.sneak Do wn press …" at bounding box center [1051, 571] width 308 height 118
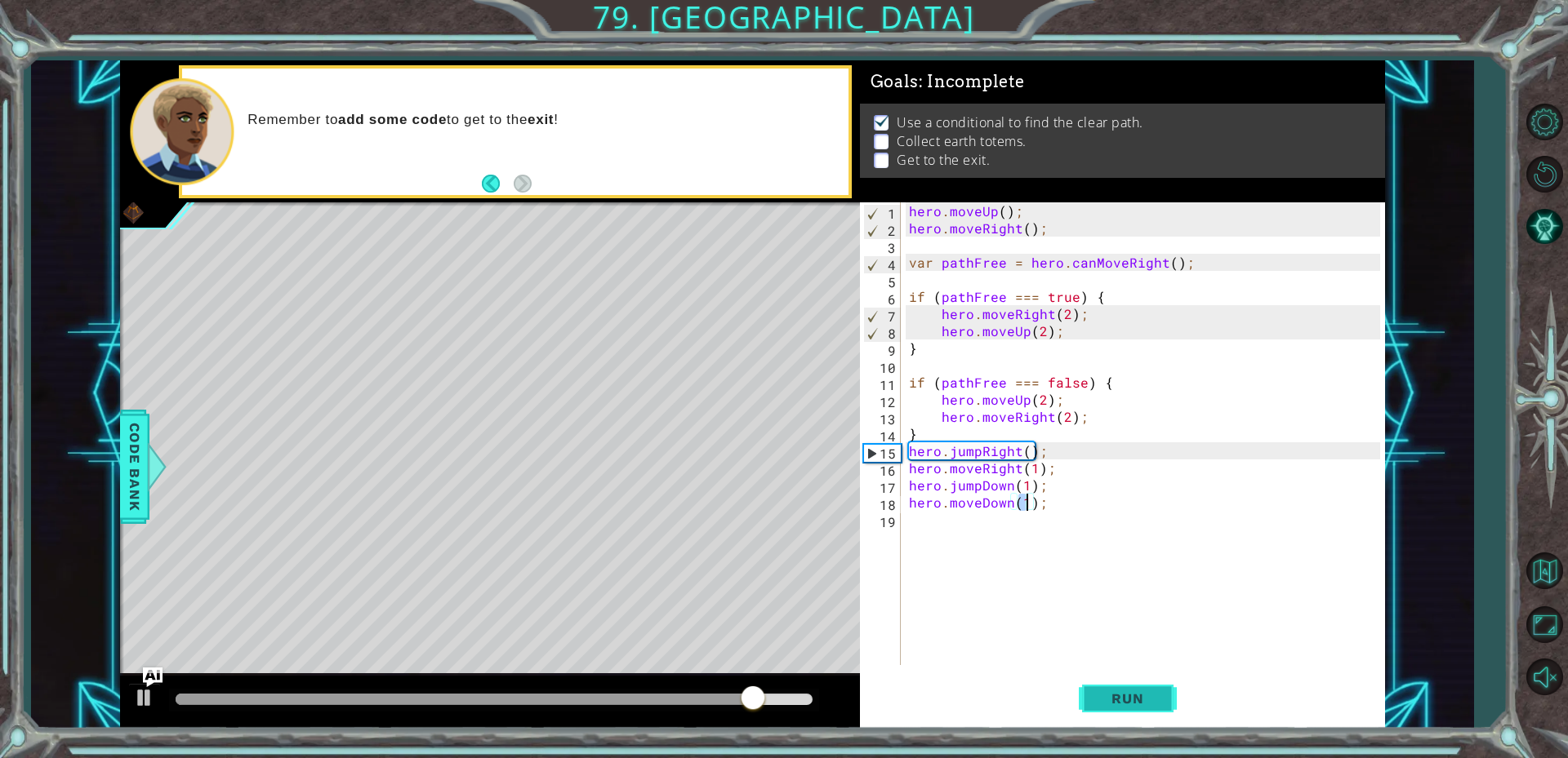
type textarea "hero.moveDown(1);"
click at [1102, 697] on span "Run" at bounding box center [1128, 698] width 65 height 16
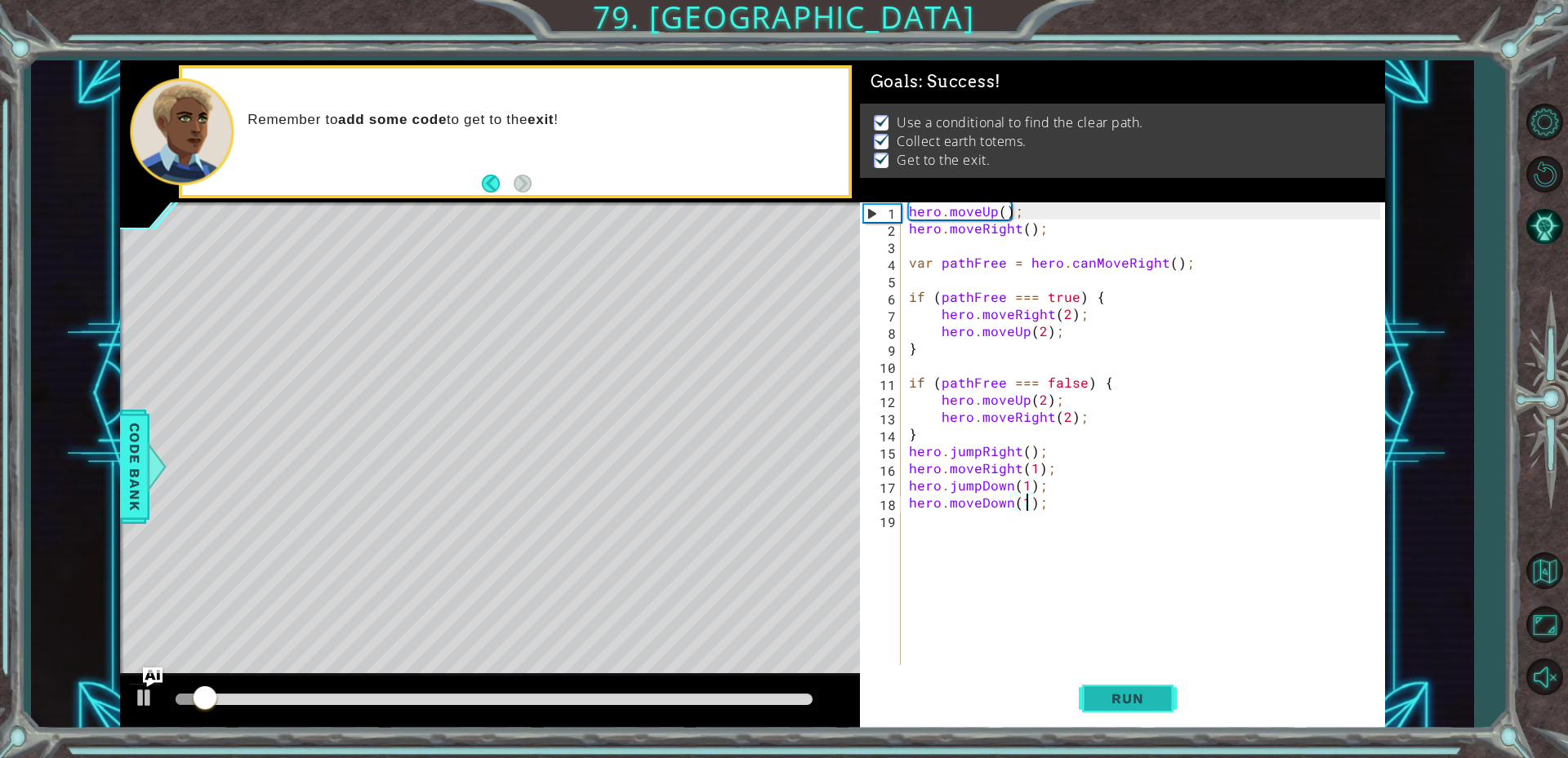
click at [1102, 688] on button "Run" at bounding box center [1127, 697] width 98 height 52
click at [1102, 686] on button "Run" at bounding box center [1127, 697] width 98 height 52
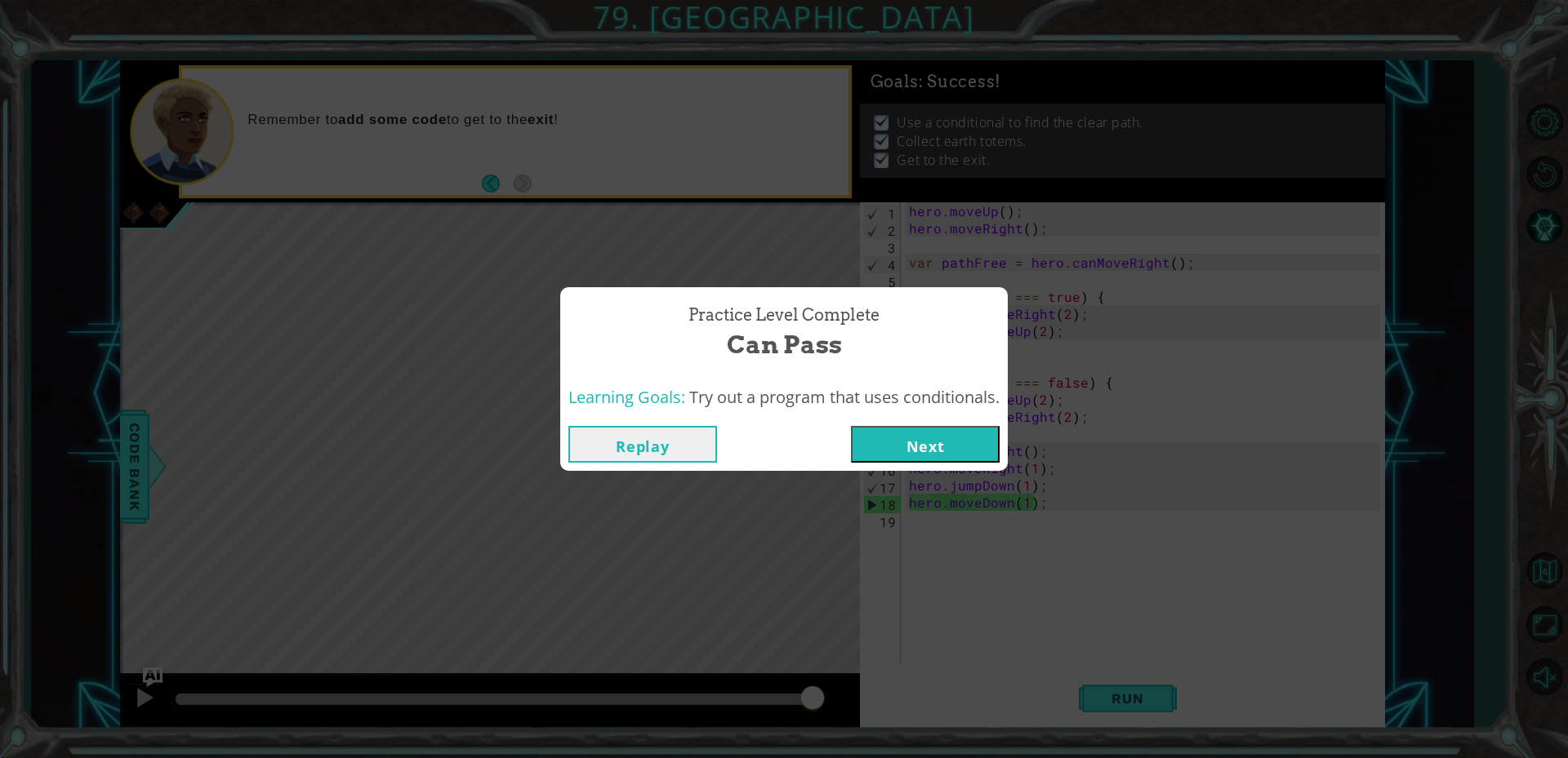
click at [945, 442] on button "Next" at bounding box center [924, 444] width 149 height 37
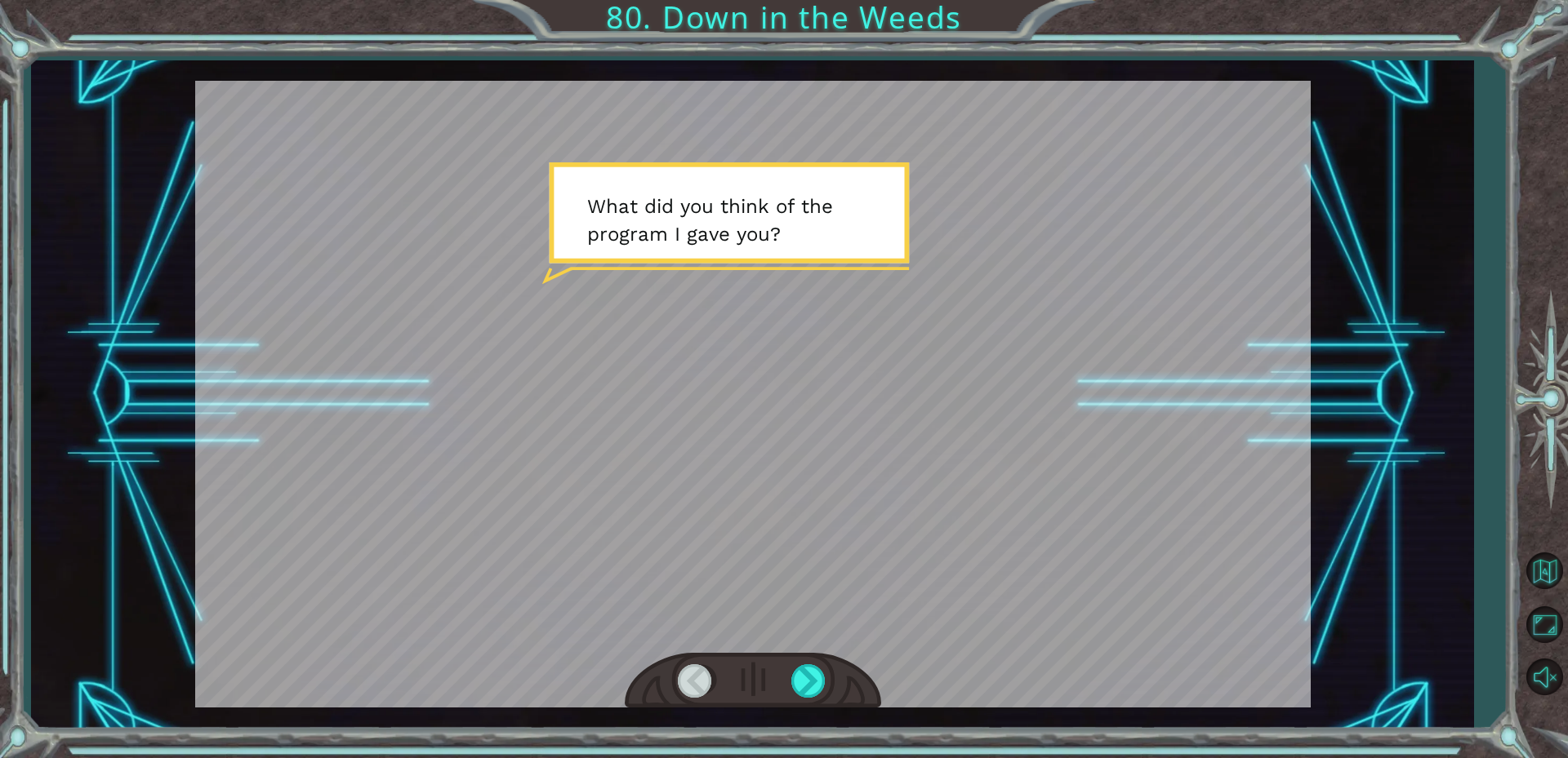
click at [811, 660] on div at bounding box center [753, 680] width 256 height 56
click at [803, 666] on div at bounding box center [753, 680] width 256 height 56
click at [803, 675] on div at bounding box center [810, 680] width 37 height 33
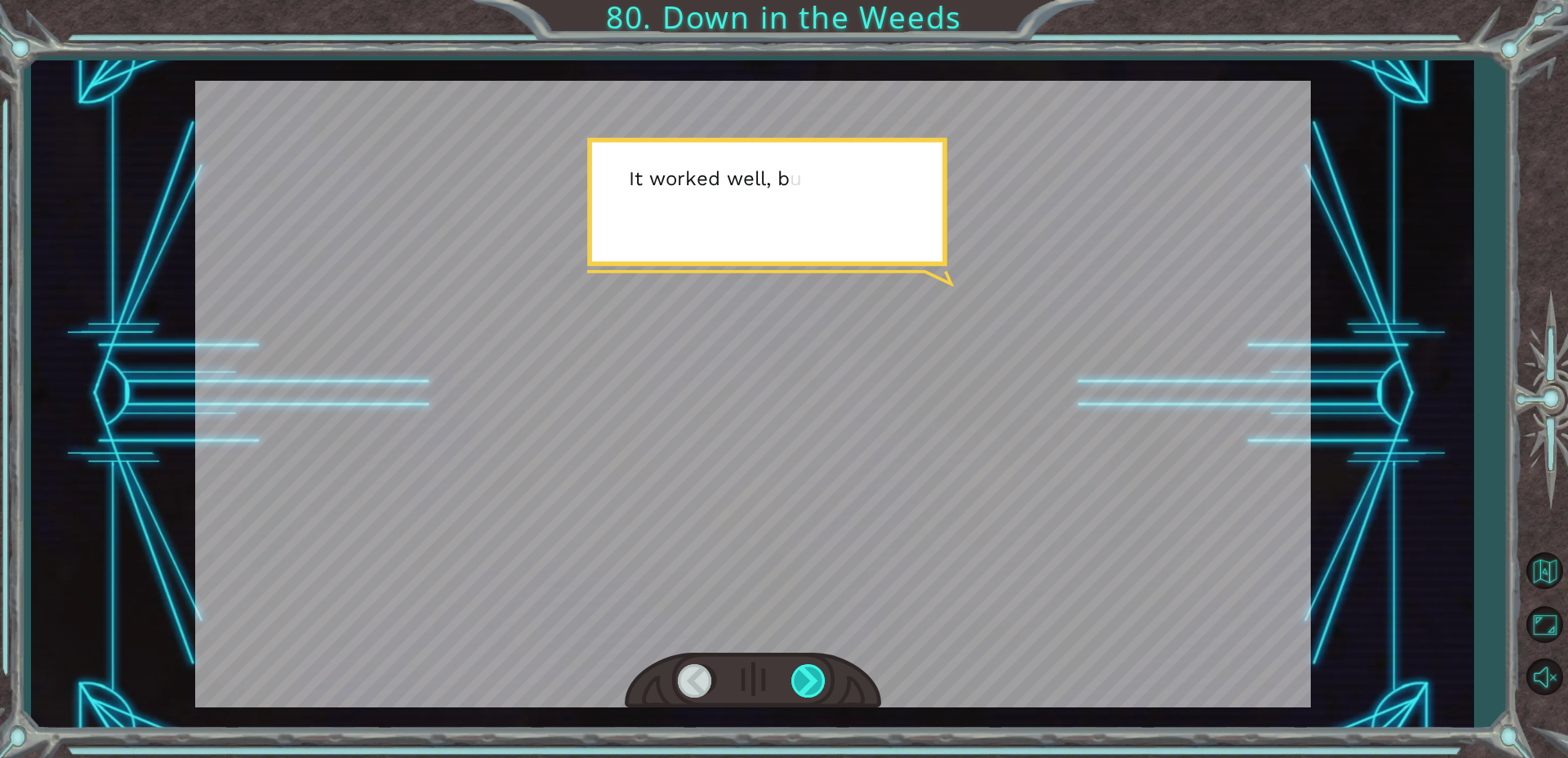
click at [798, 680] on div at bounding box center [810, 680] width 37 height 33
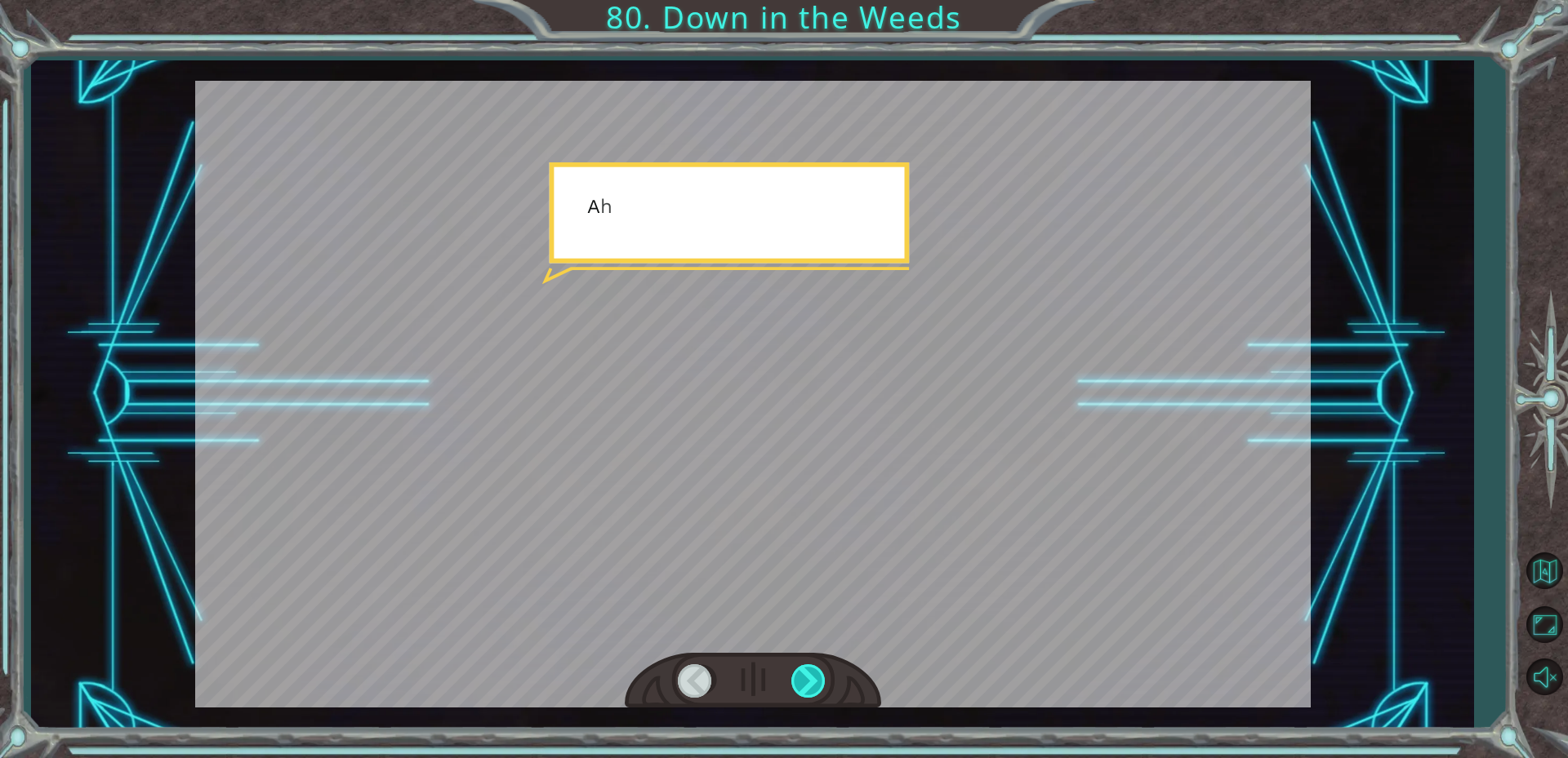
click at [798, 679] on div at bounding box center [810, 680] width 37 height 33
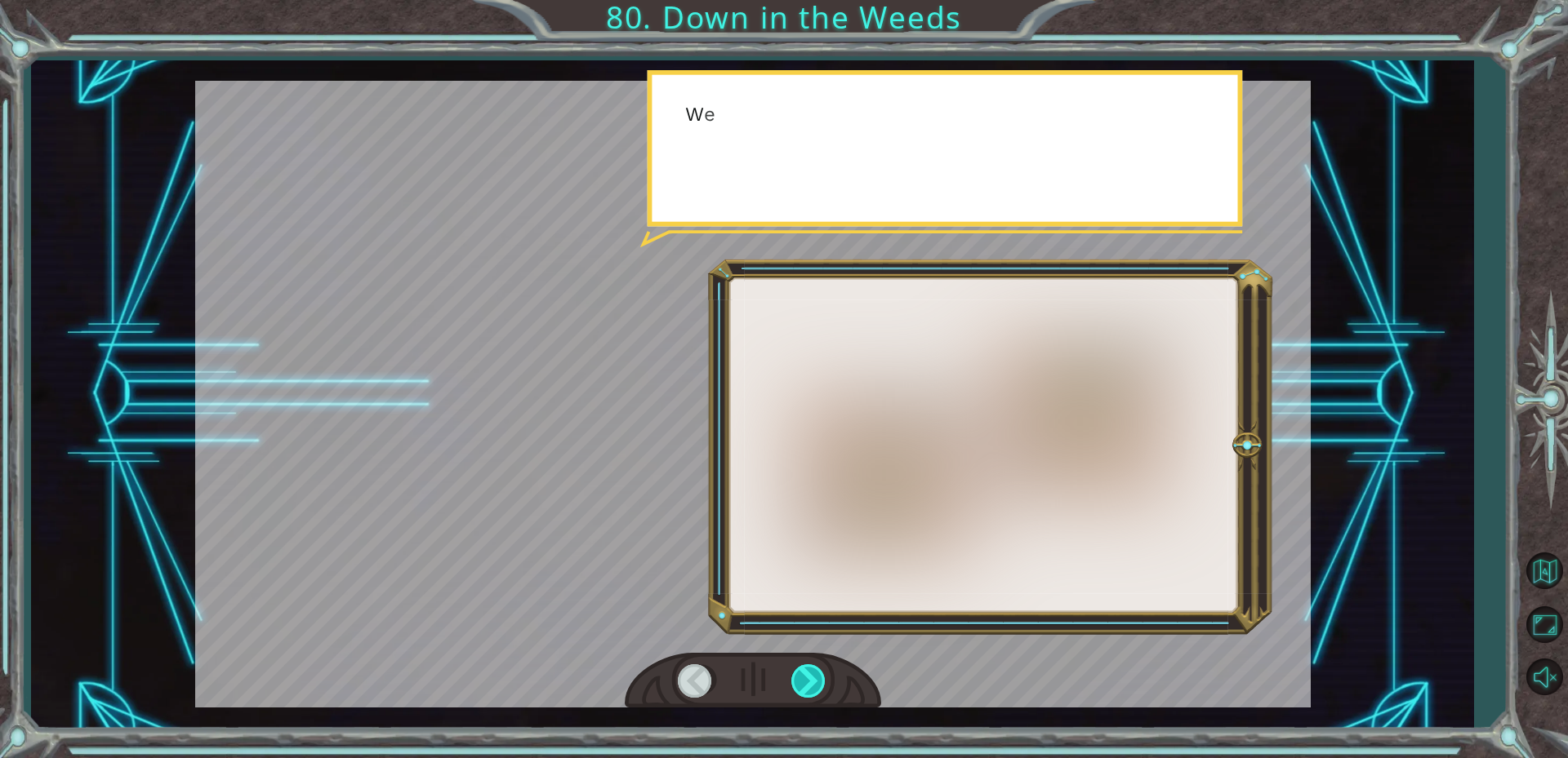
click at [798, 679] on div at bounding box center [810, 680] width 37 height 33
click at [797, 679] on div at bounding box center [810, 680] width 37 height 33
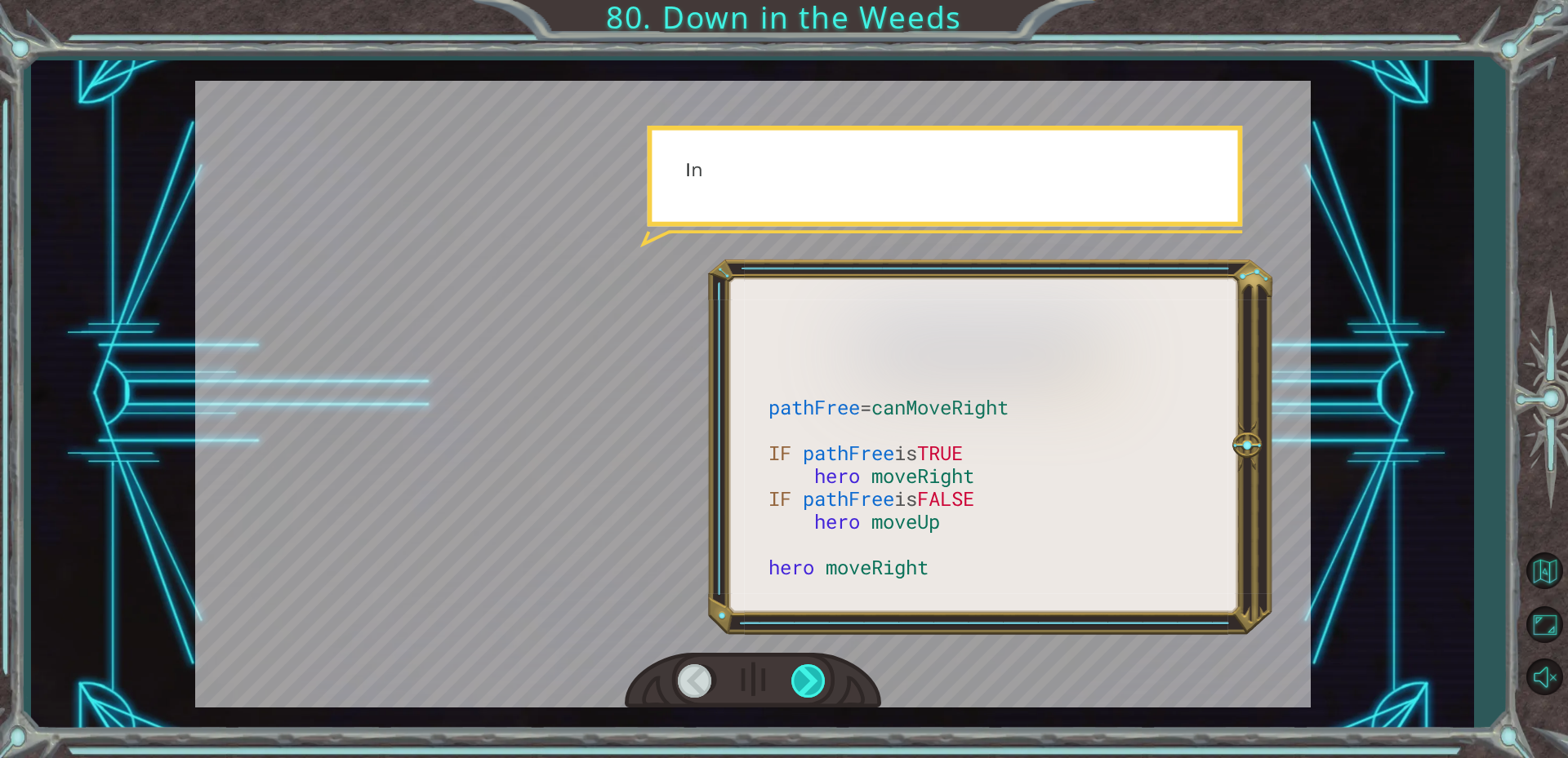
click at [797, 679] on div at bounding box center [810, 680] width 37 height 33
click at [797, 672] on div at bounding box center [810, 680] width 37 height 33
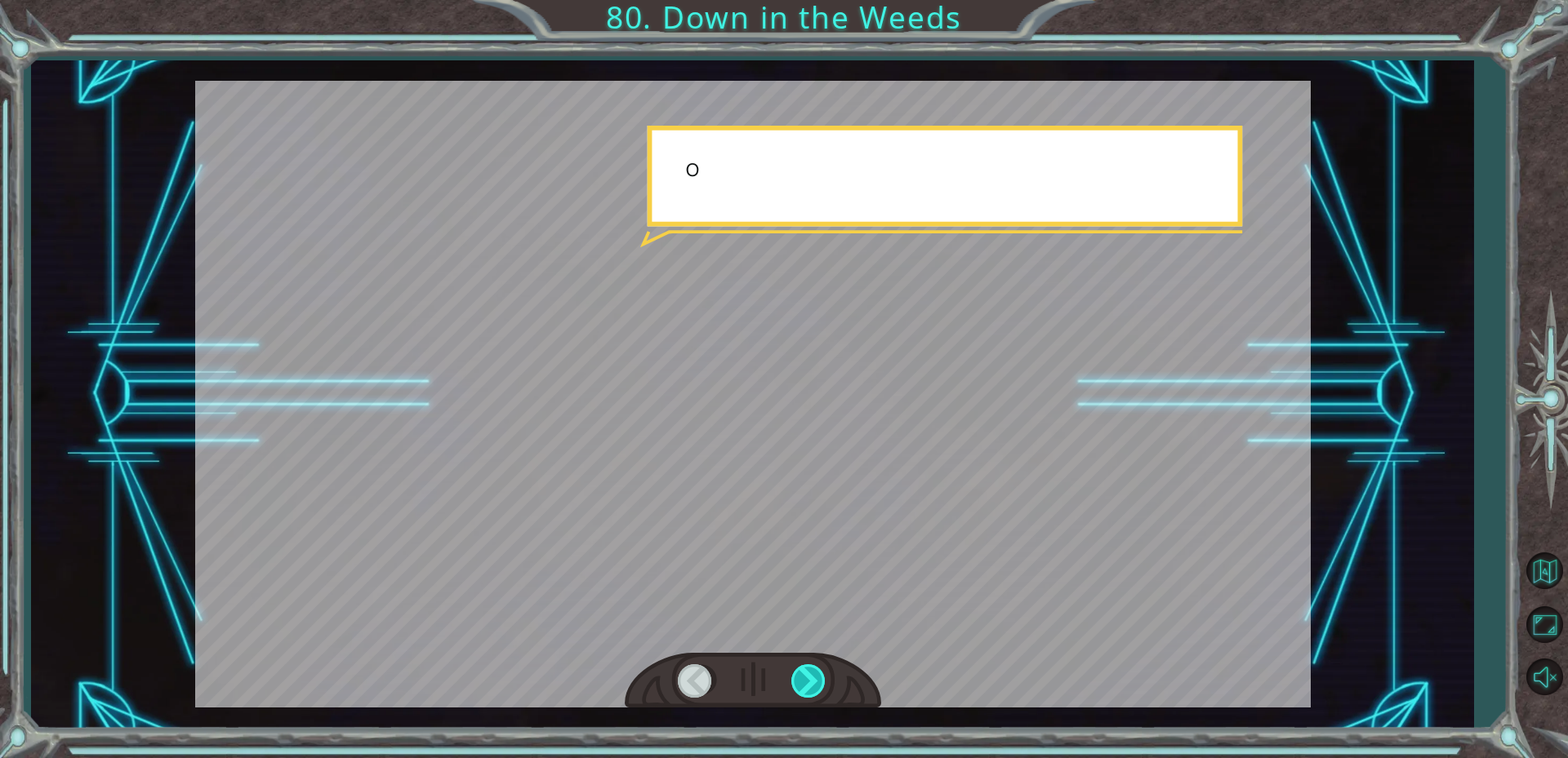
click at [793, 665] on div at bounding box center [810, 680] width 37 height 33
click at [797, 678] on div at bounding box center [810, 680] width 37 height 33
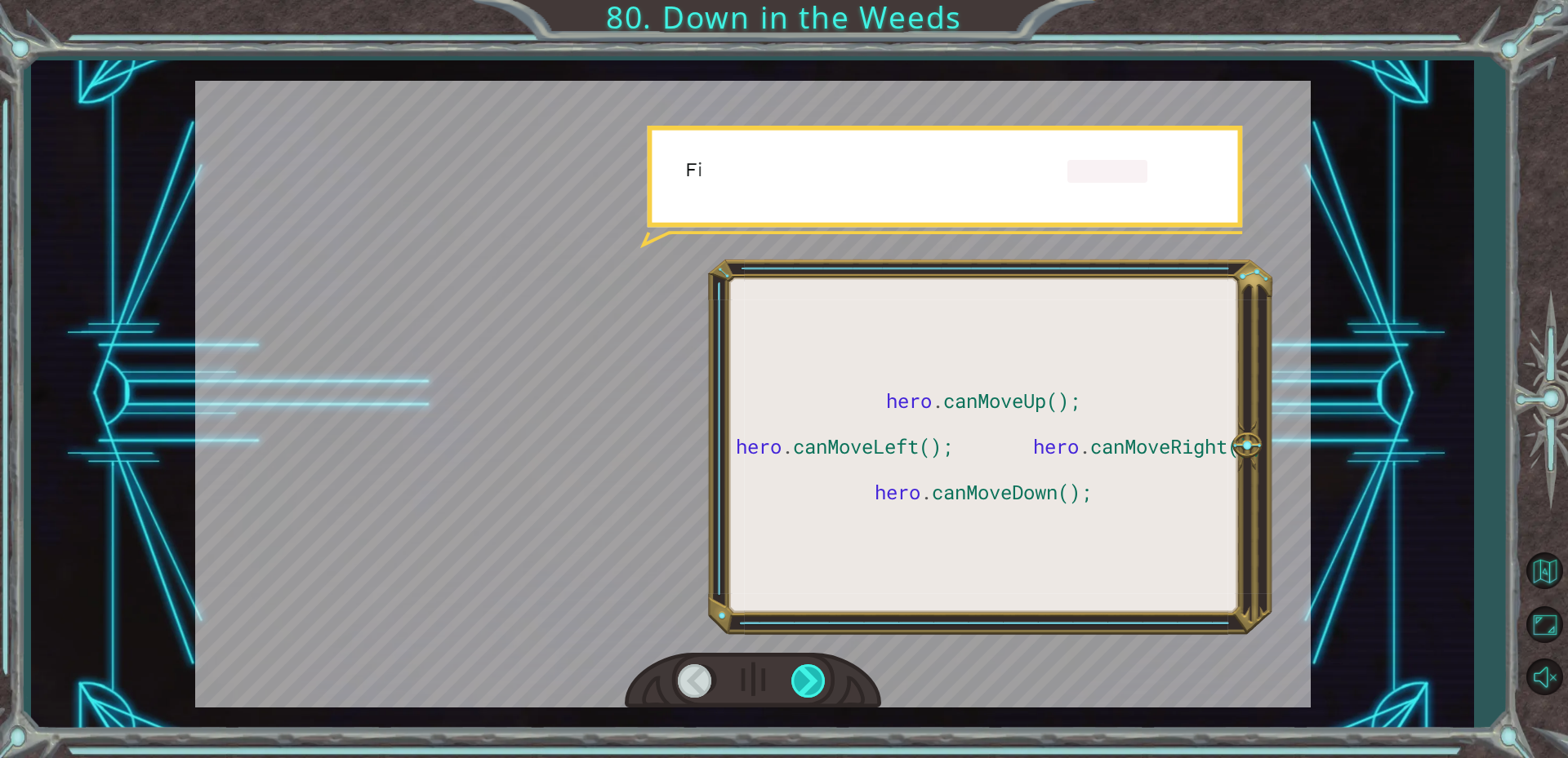
click at [797, 678] on div at bounding box center [810, 680] width 37 height 33
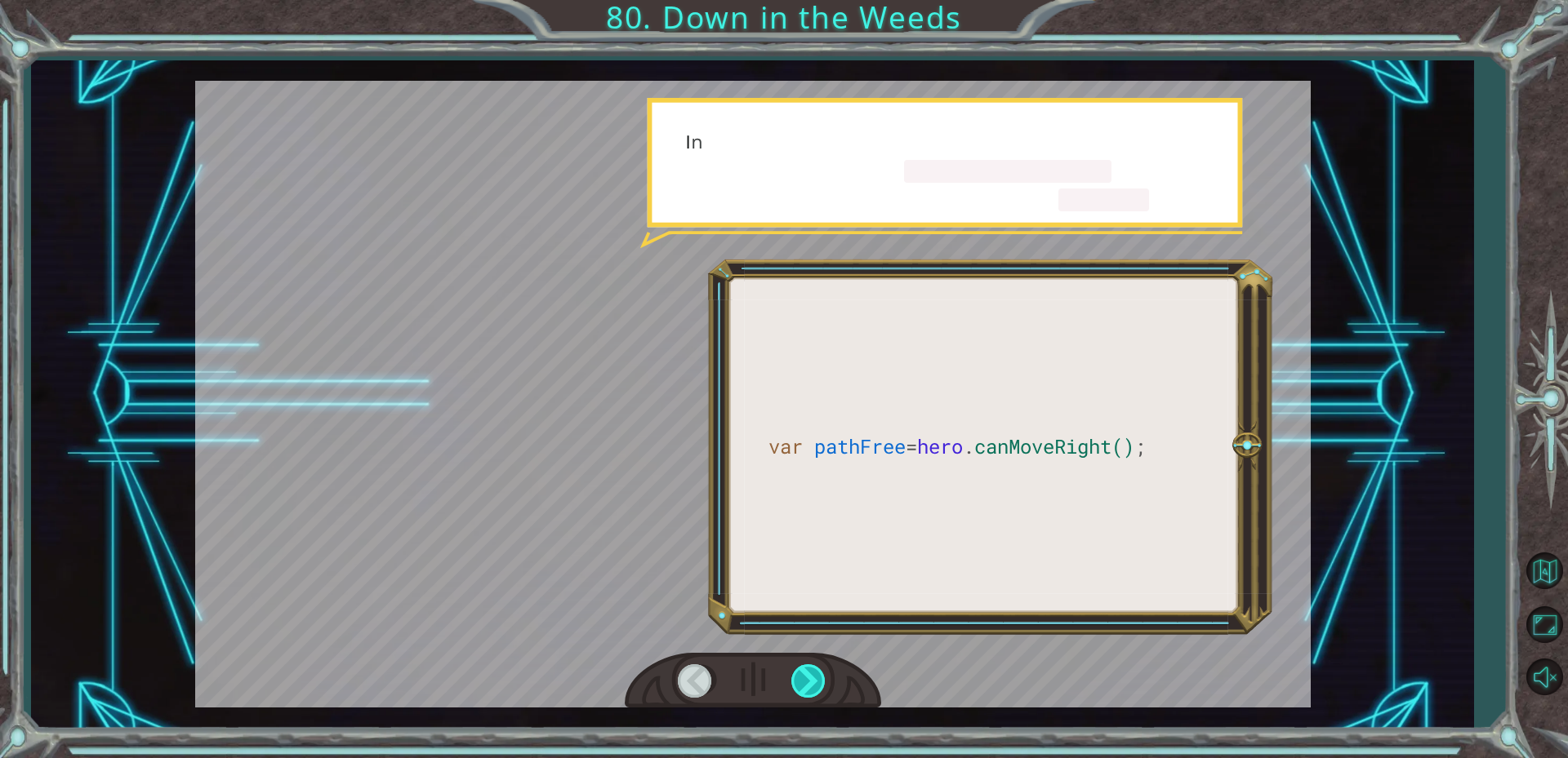
click at [797, 678] on div at bounding box center [810, 680] width 37 height 33
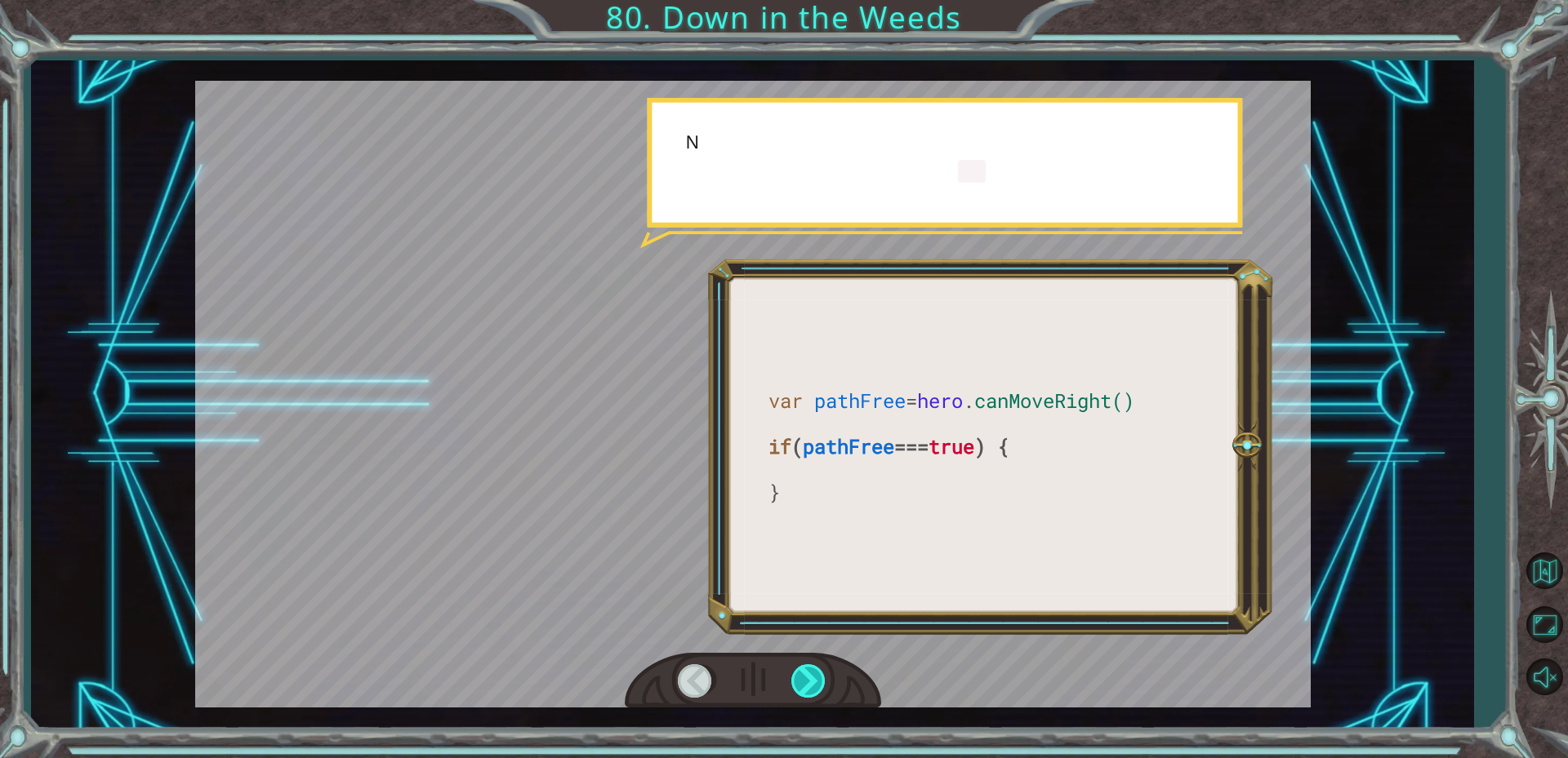
click at [797, 678] on div at bounding box center [810, 680] width 37 height 33
click at [798, 678] on div at bounding box center [810, 680] width 37 height 33
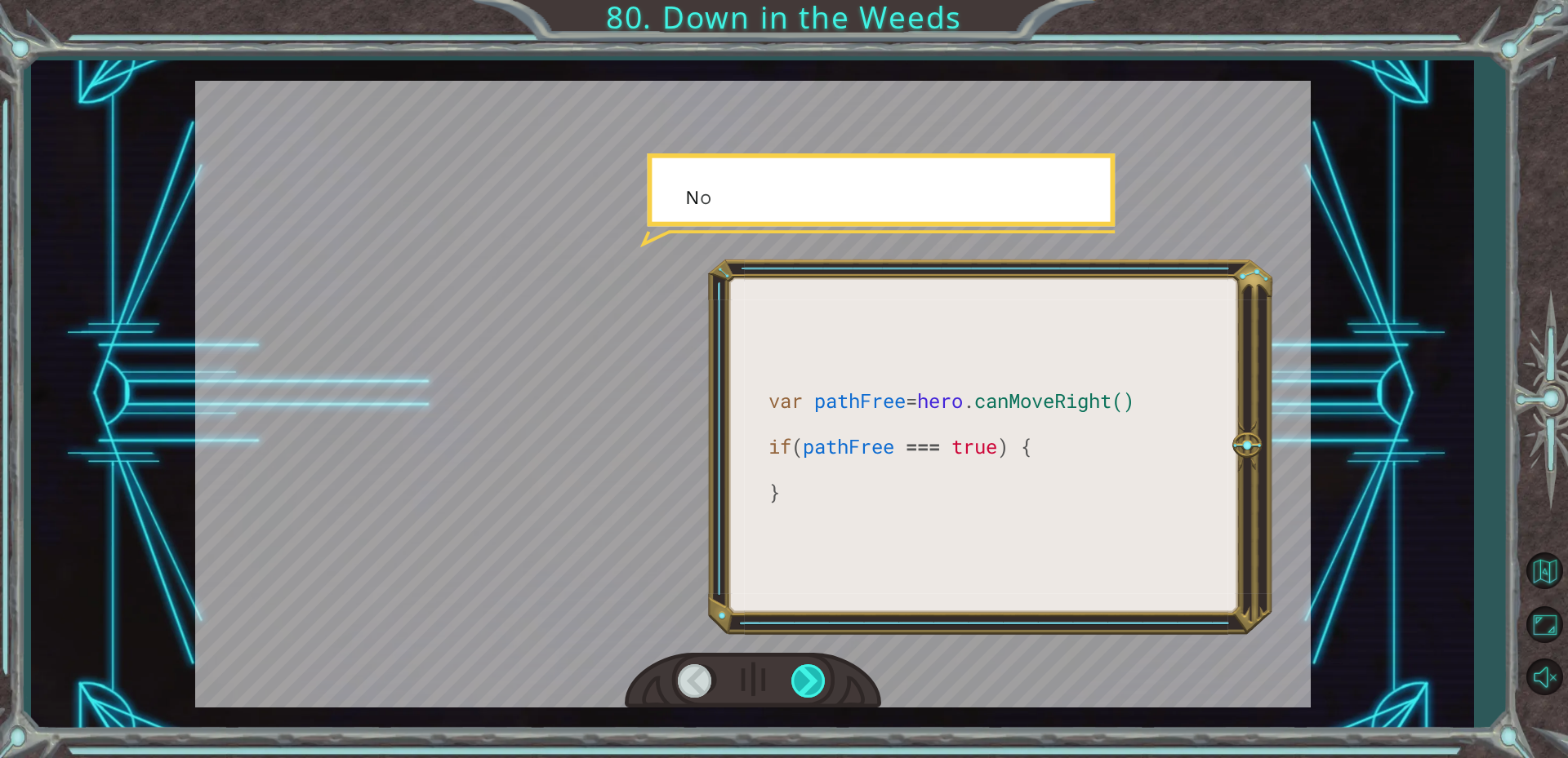
click at [804, 677] on div at bounding box center [810, 680] width 37 height 33
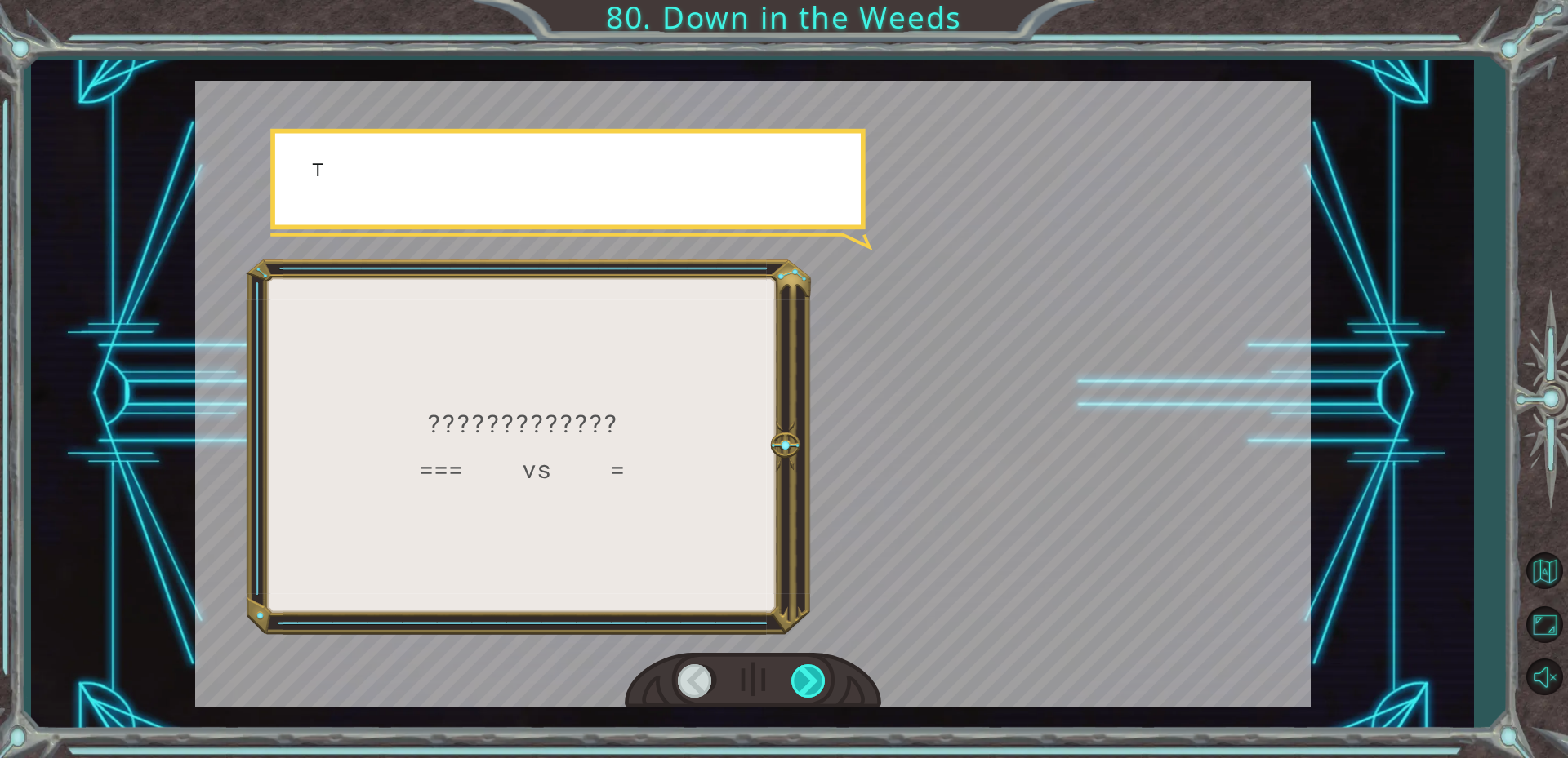
click at [804, 684] on div at bounding box center [810, 680] width 37 height 33
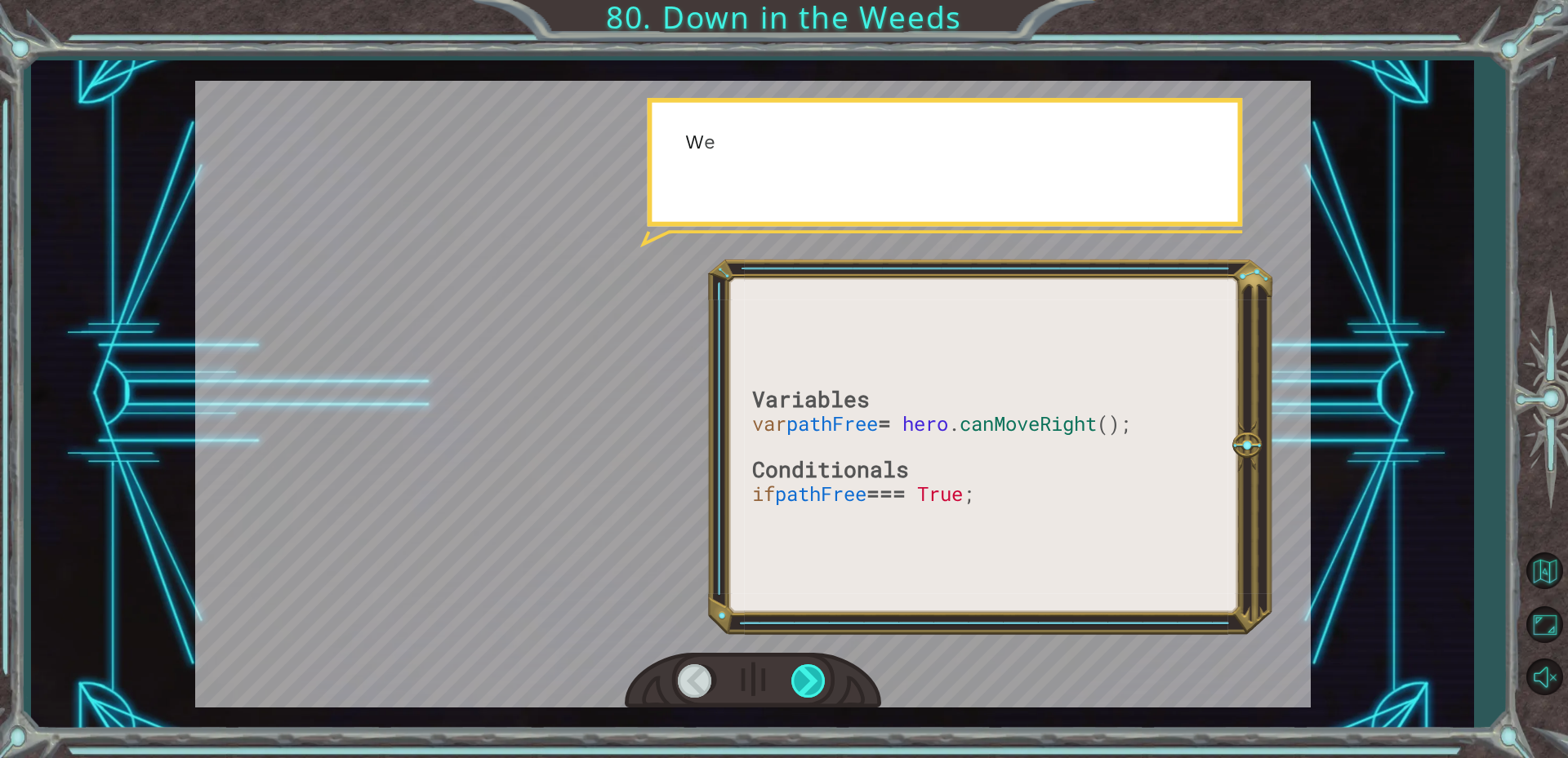
click at [804, 684] on div at bounding box center [810, 680] width 37 height 33
click at [809, 683] on div at bounding box center [810, 680] width 37 height 33
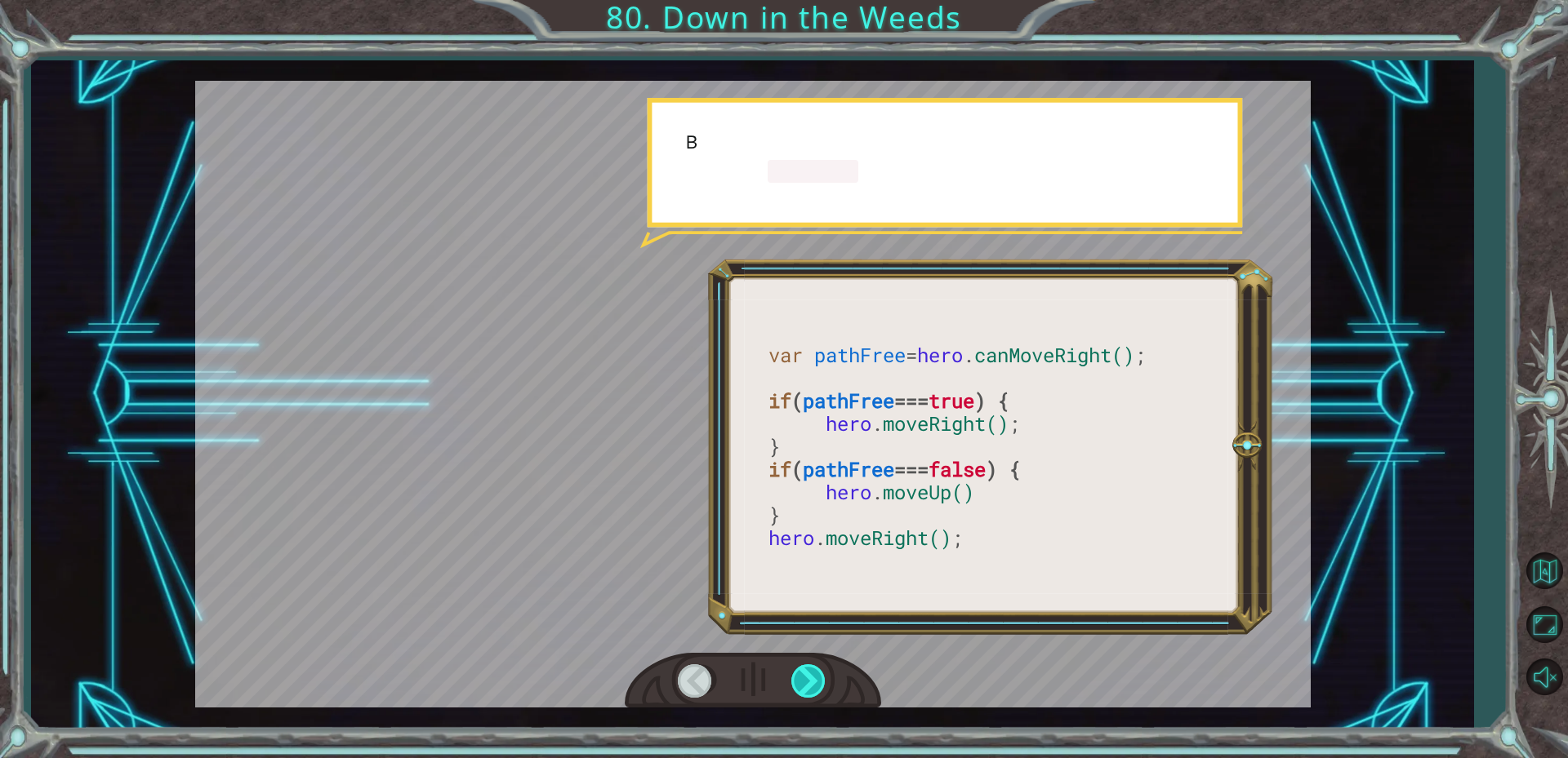
click at [810, 682] on div at bounding box center [810, 680] width 37 height 33
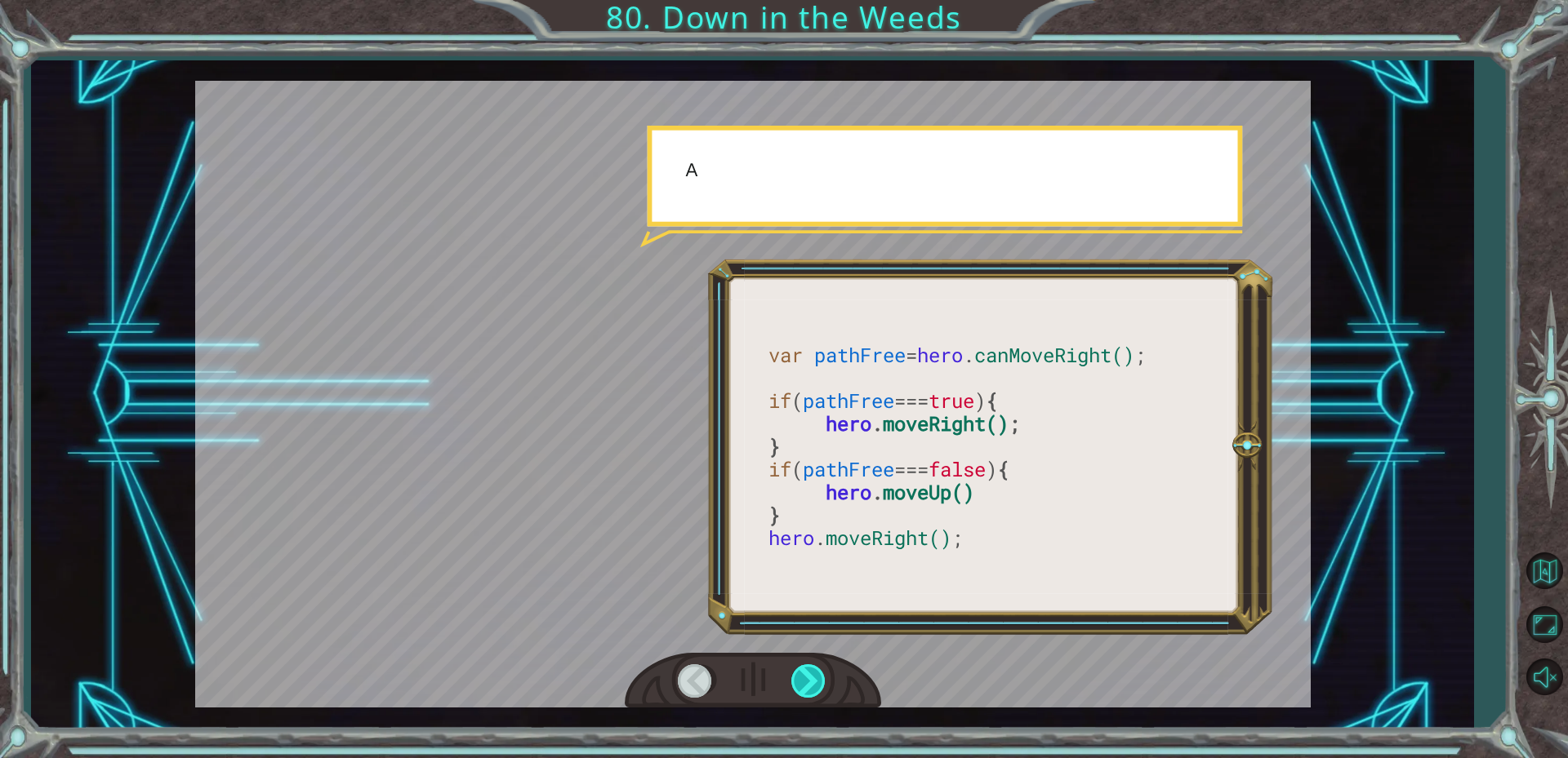
click at [810, 682] on div at bounding box center [810, 680] width 37 height 33
click at [810, 681] on div at bounding box center [810, 680] width 37 height 33
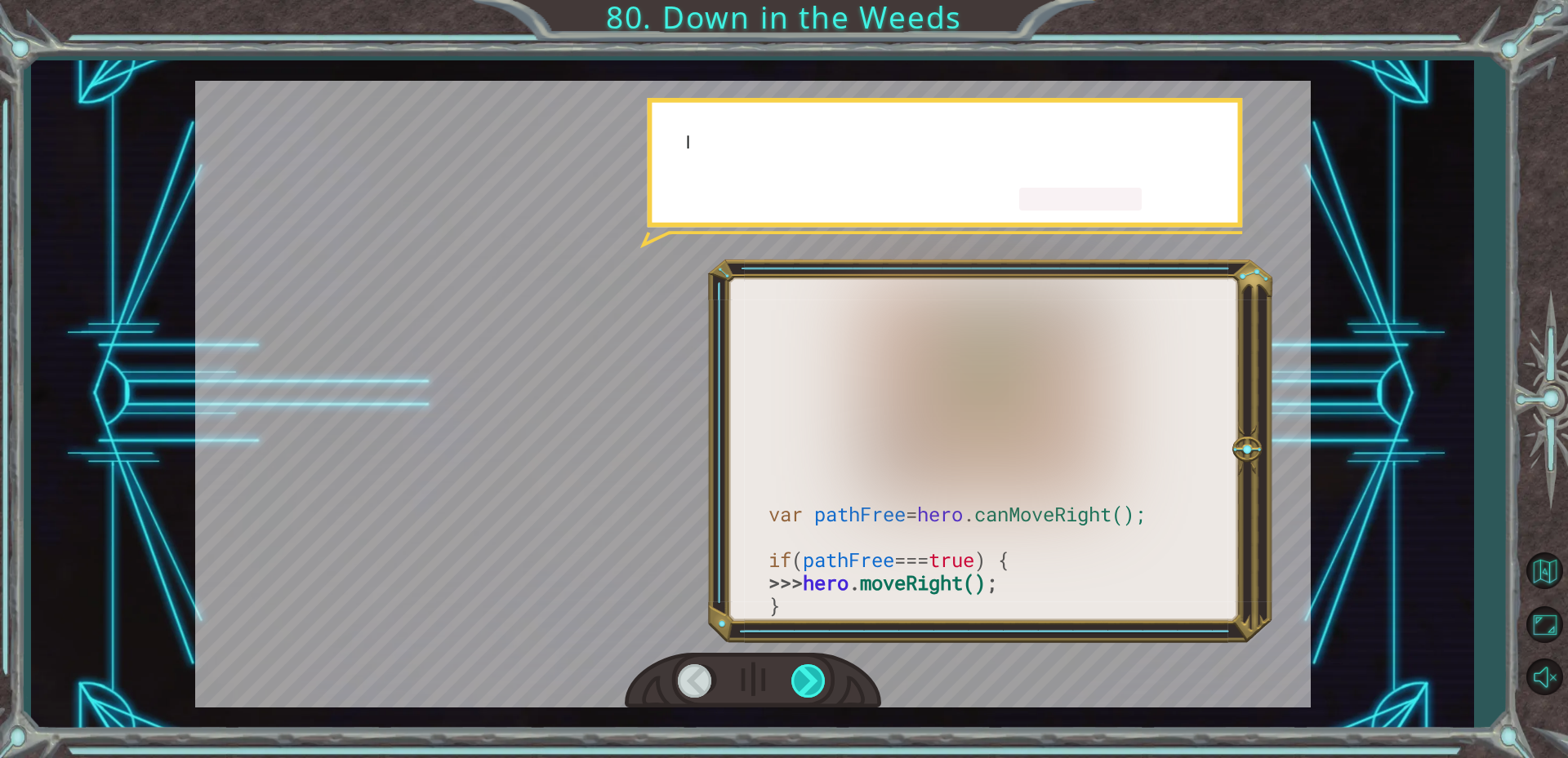
click at [810, 681] on div at bounding box center [810, 680] width 37 height 33
click at [812, 680] on div at bounding box center [810, 680] width 37 height 33
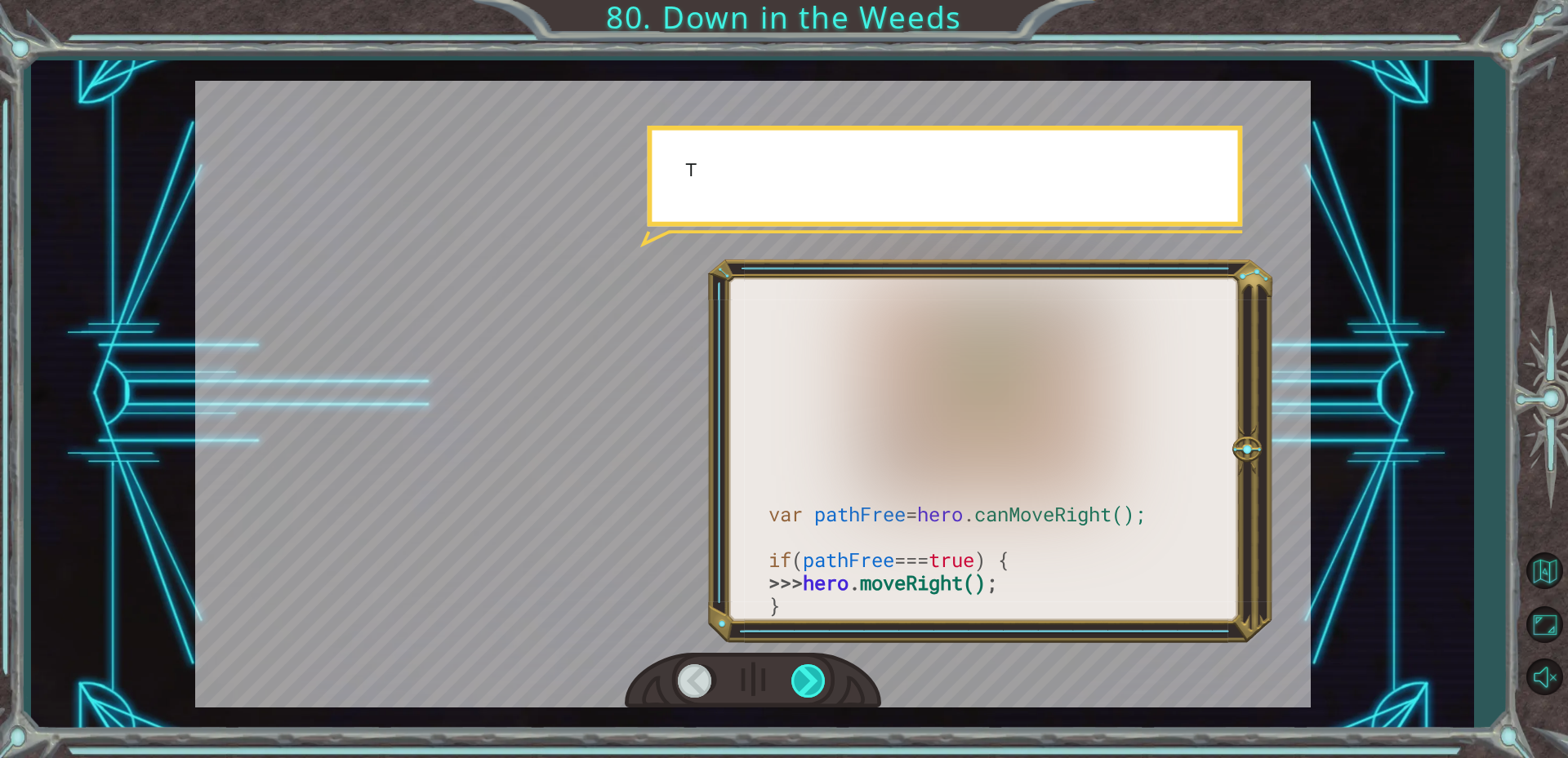
click at [812, 678] on div at bounding box center [810, 680] width 37 height 33
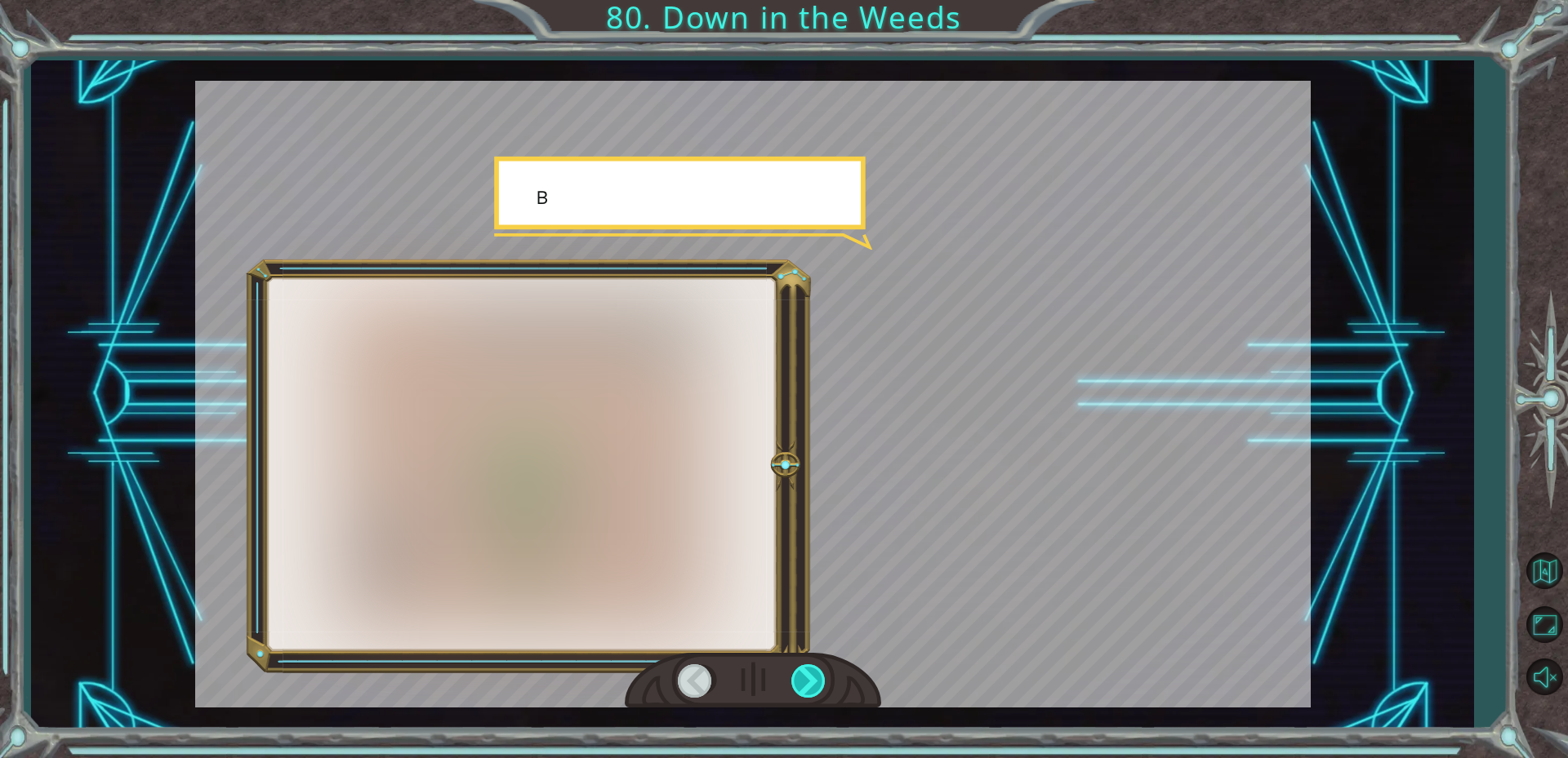
click at [812, 678] on div at bounding box center [810, 680] width 37 height 33
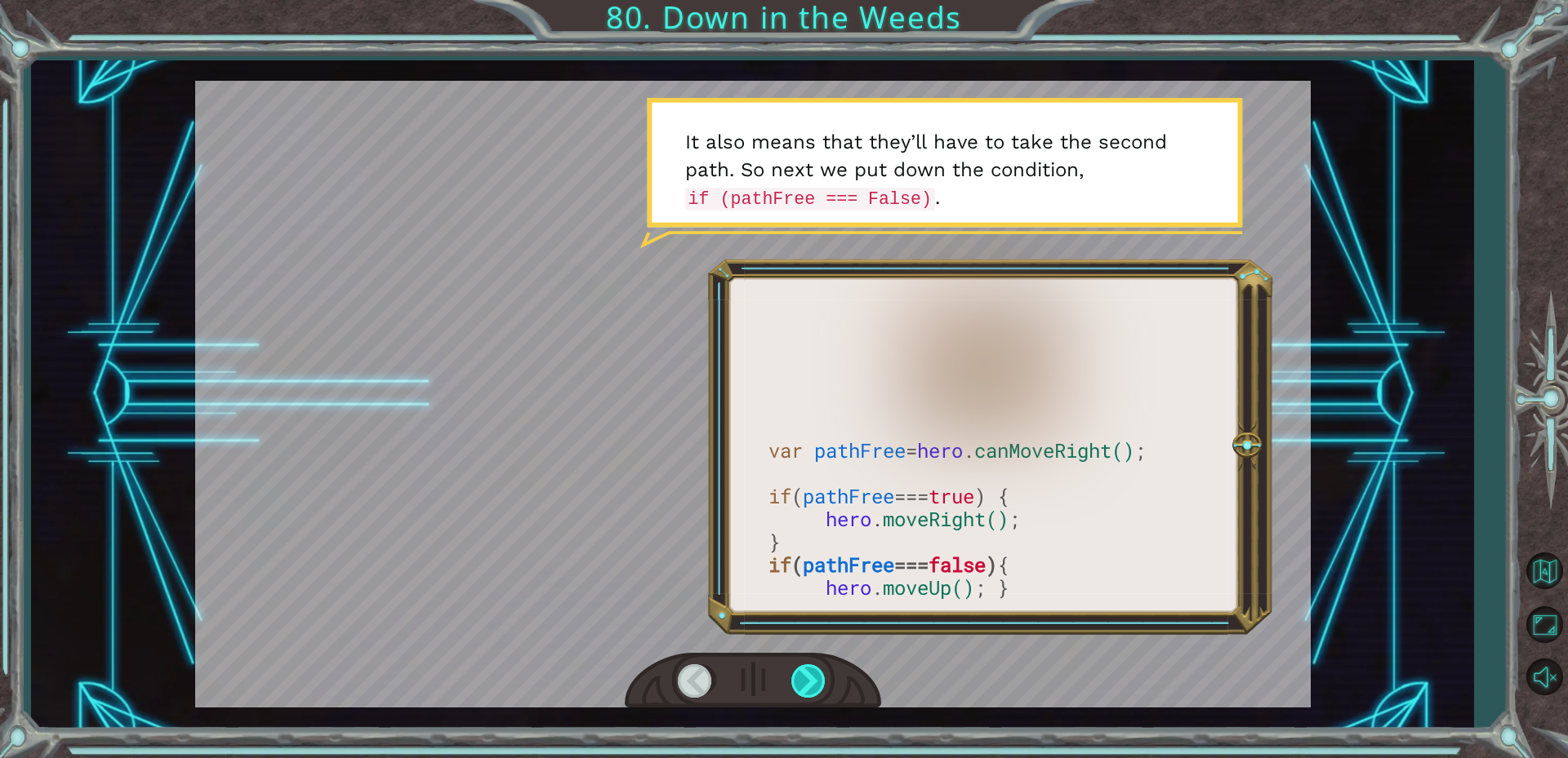
click at [812, 678] on div at bounding box center [810, 680] width 37 height 33
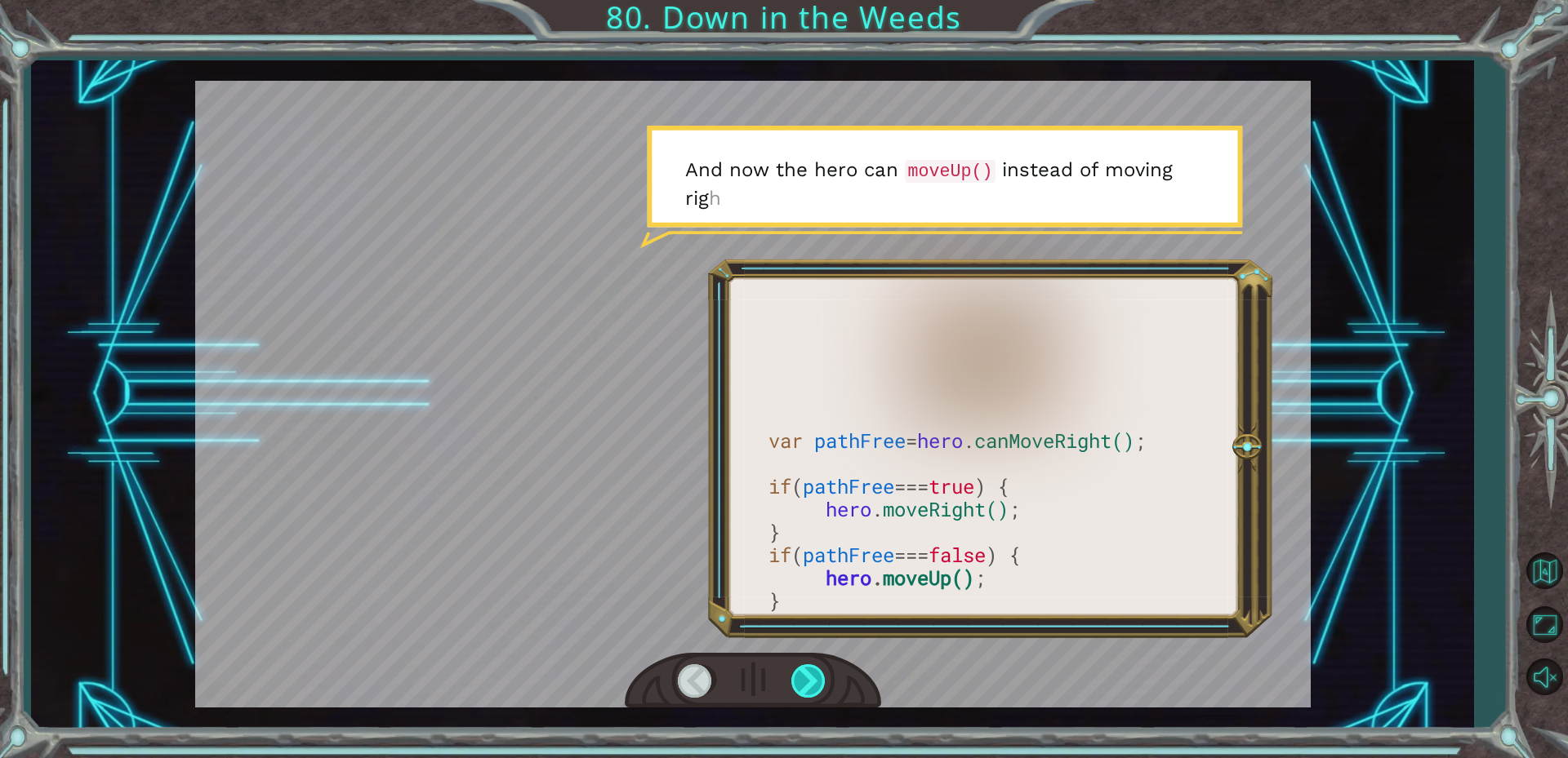
click at [813, 684] on div at bounding box center [810, 680] width 37 height 33
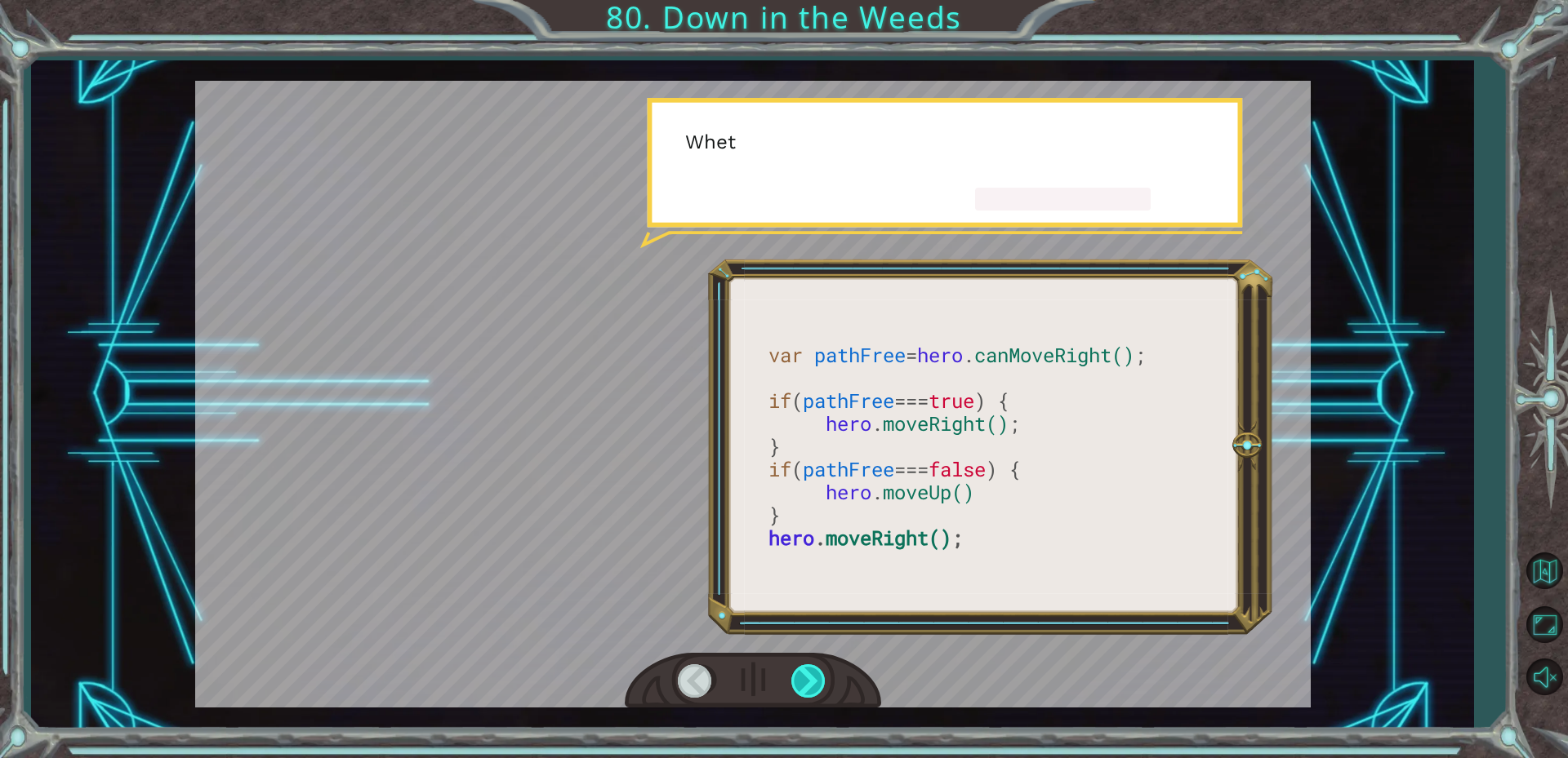
click at [813, 684] on div at bounding box center [810, 680] width 37 height 33
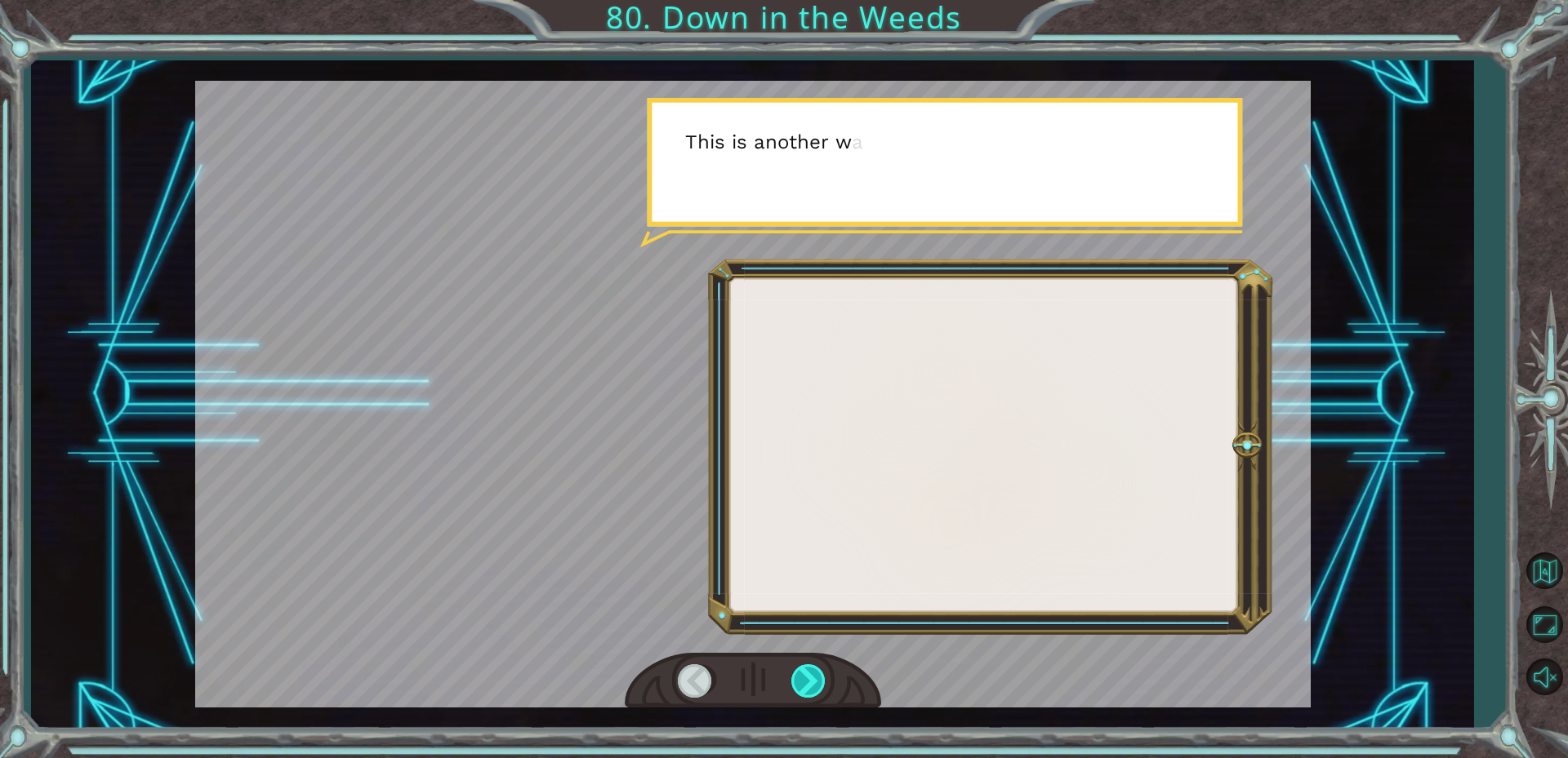
click at [813, 684] on div at bounding box center [810, 680] width 37 height 33
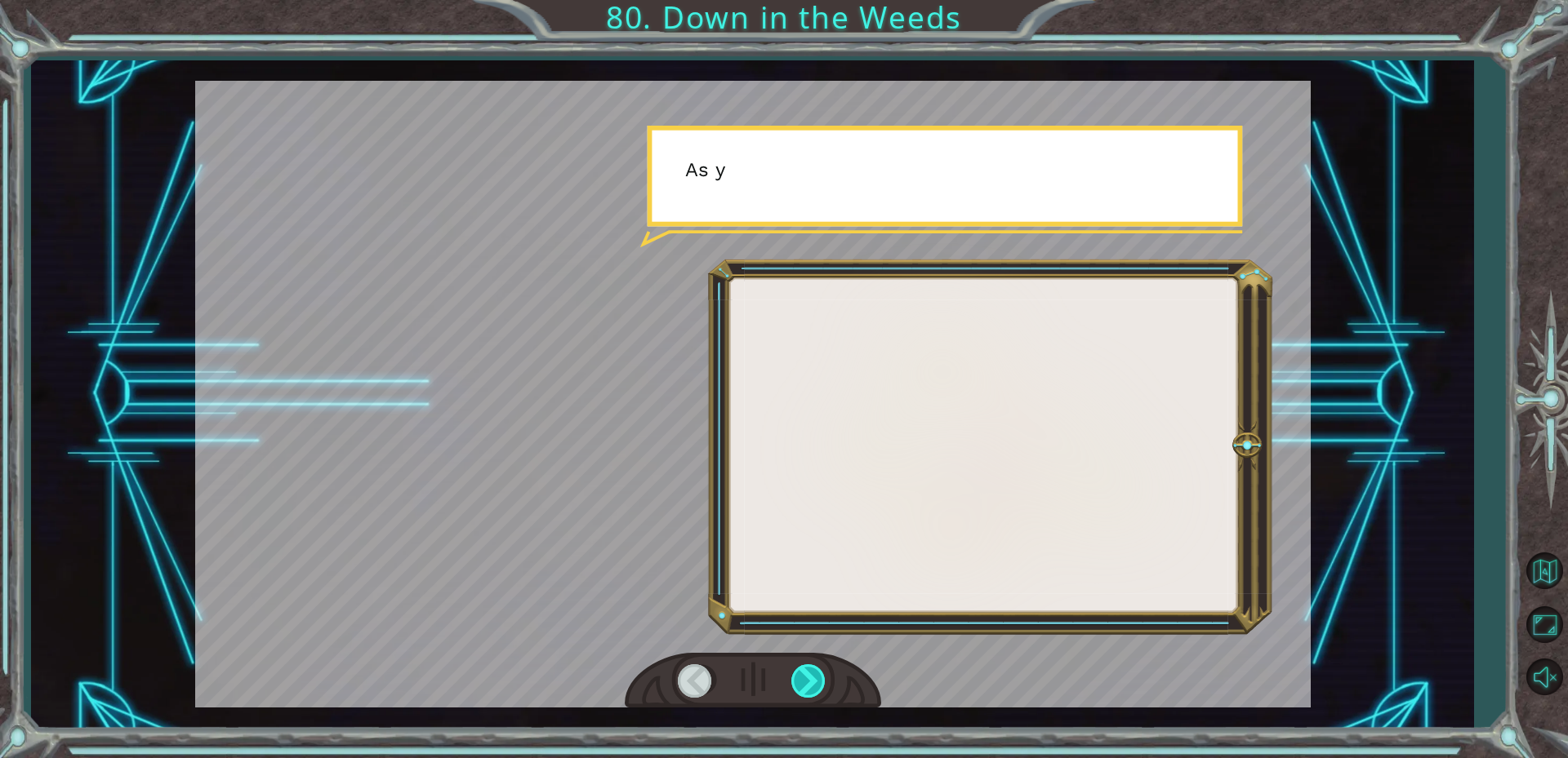
click at [815, 685] on div at bounding box center [810, 680] width 37 height 33
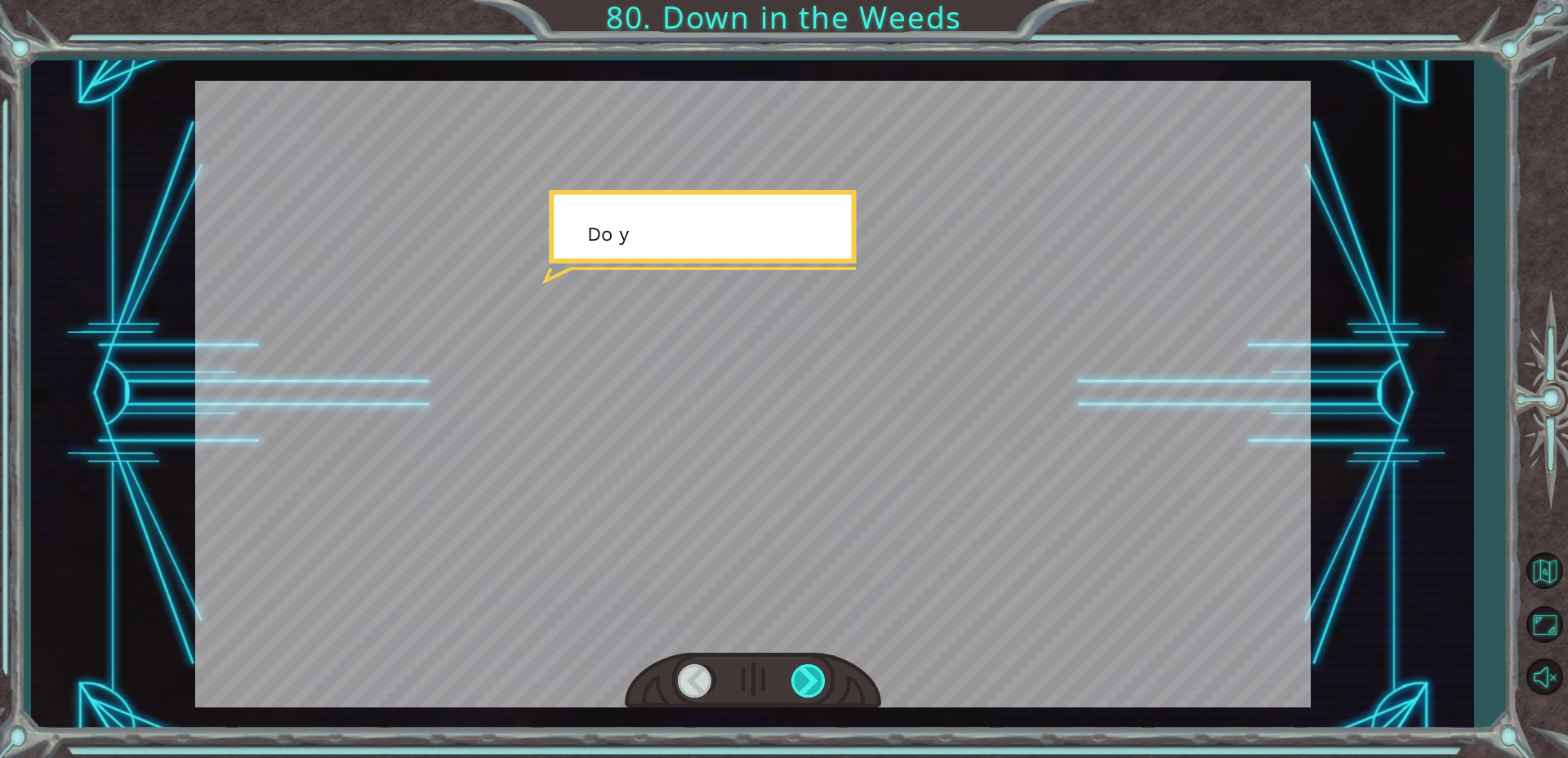
click at [815, 685] on div at bounding box center [810, 680] width 37 height 33
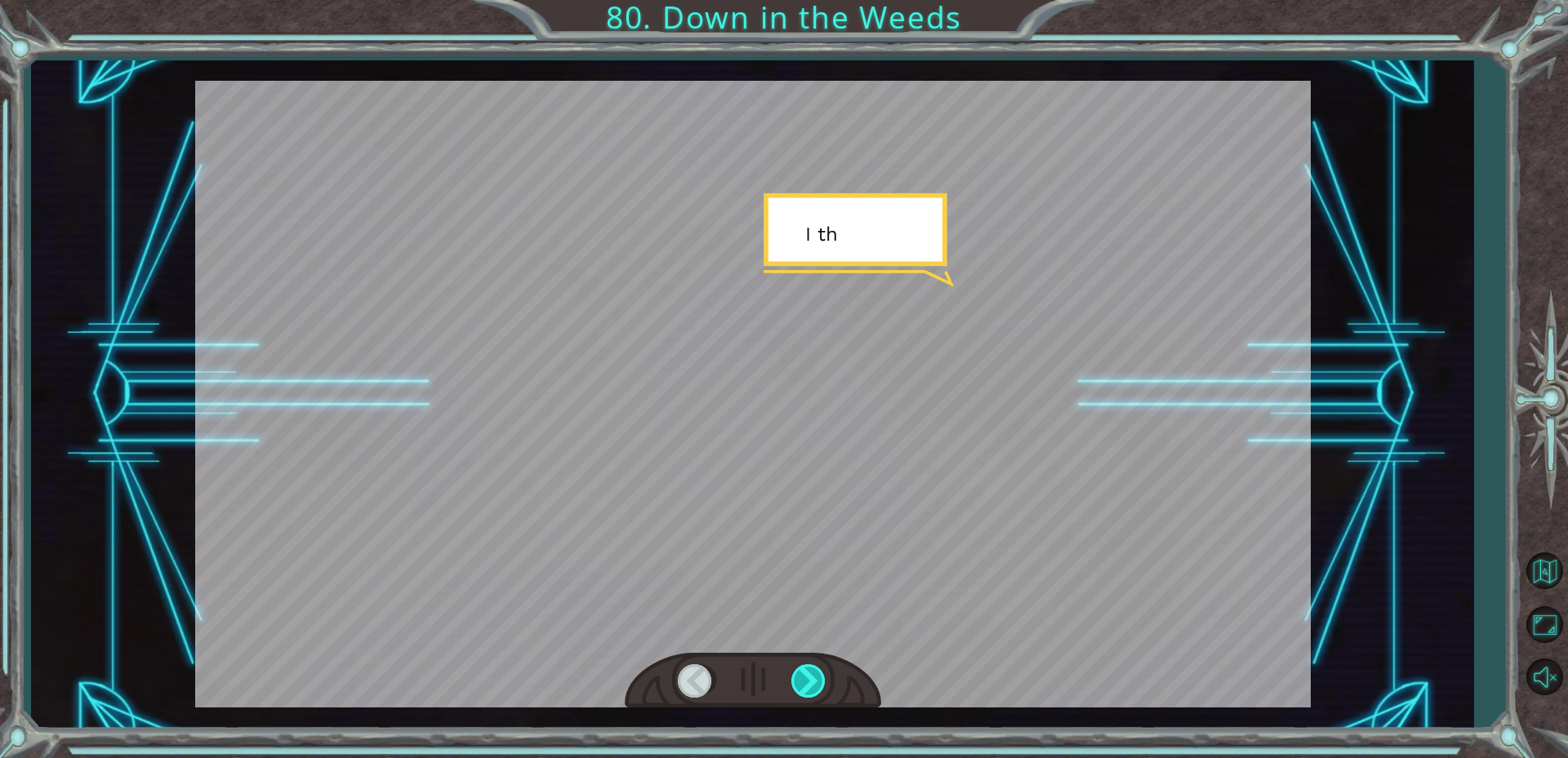
click at [815, 685] on div at bounding box center [810, 680] width 37 height 33
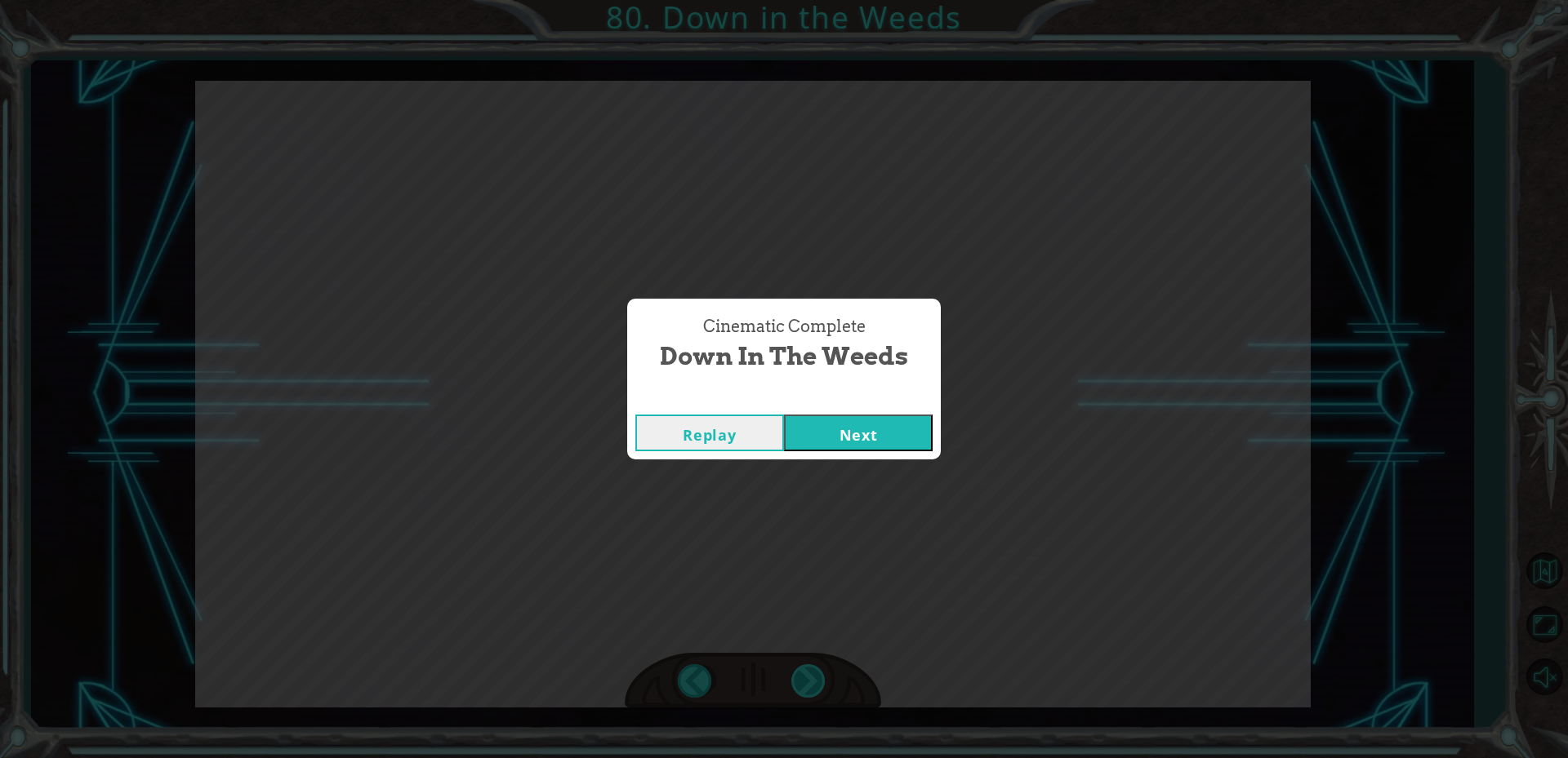
click at [815, 685] on div "Cinematic Complete Down in the Weeds Replay Next" at bounding box center [784, 379] width 1568 height 758
click at [869, 435] on button "Next" at bounding box center [858, 433] width 149 height 37
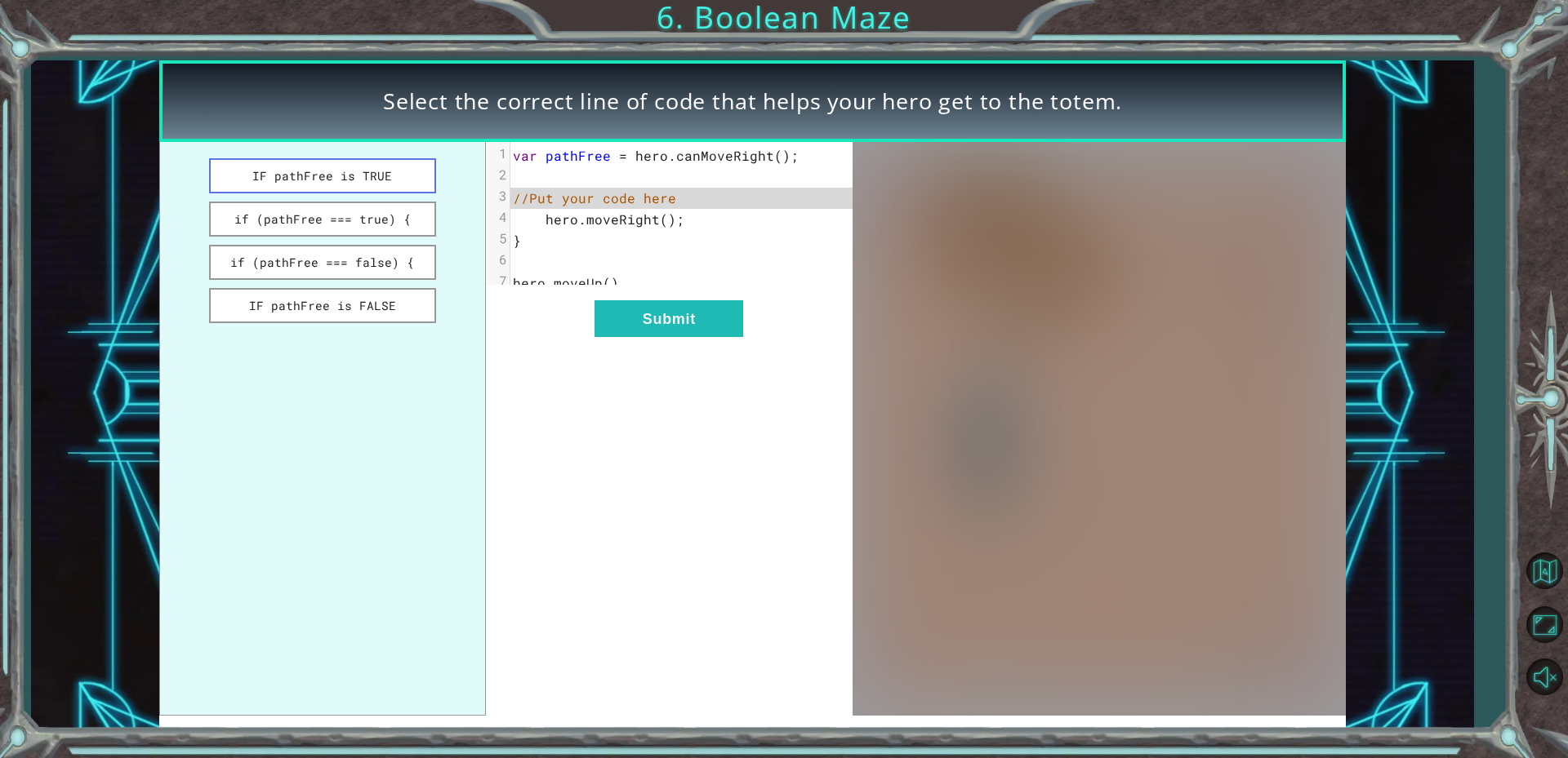
click at [342, 189] on button "IF pathFree is TRUE" at bounding box center [323, 176] width 228 height 35
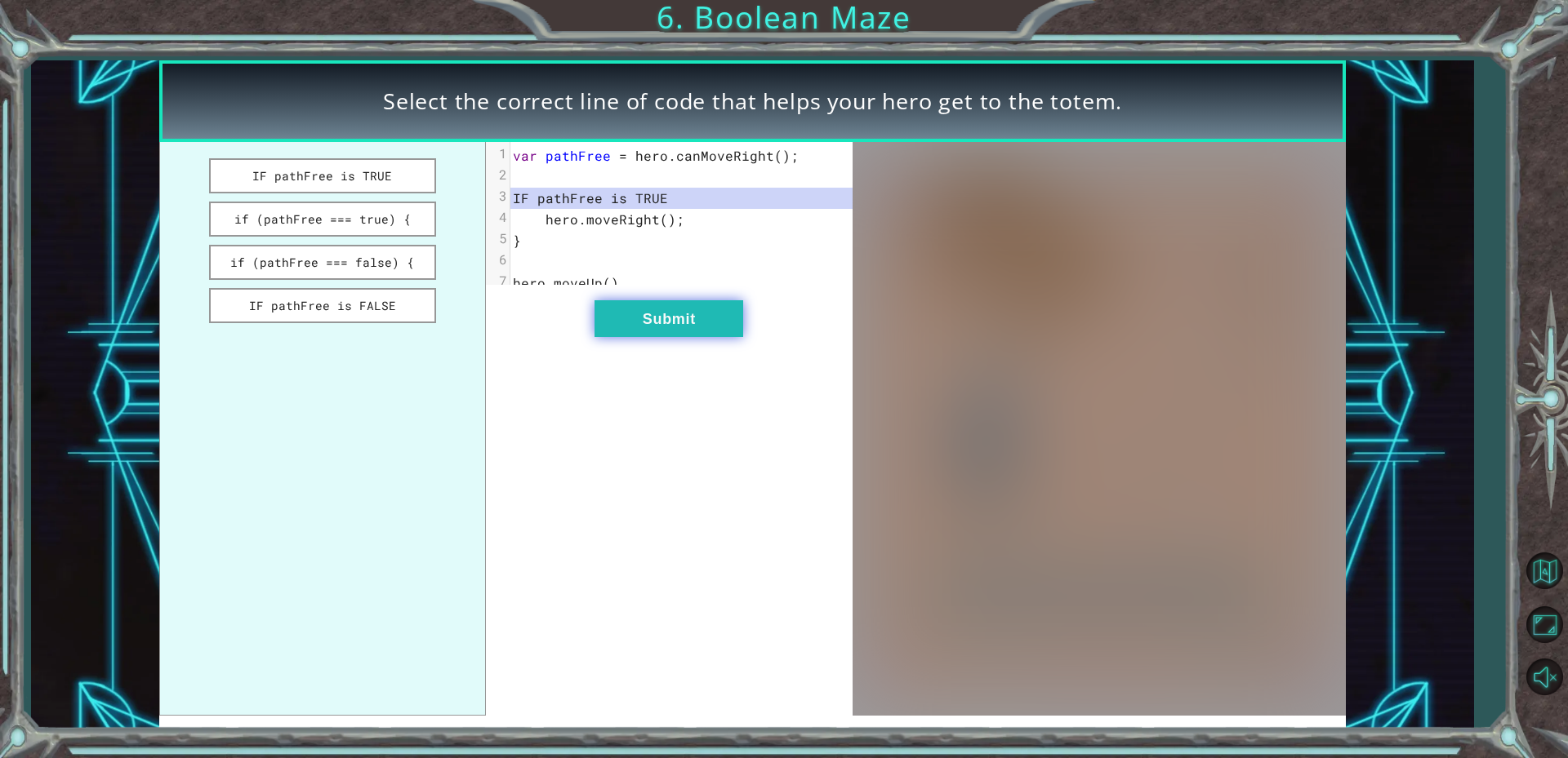
click at [608, 337] on button "Submit" at bounding box center [668, 319] width 149 height 37
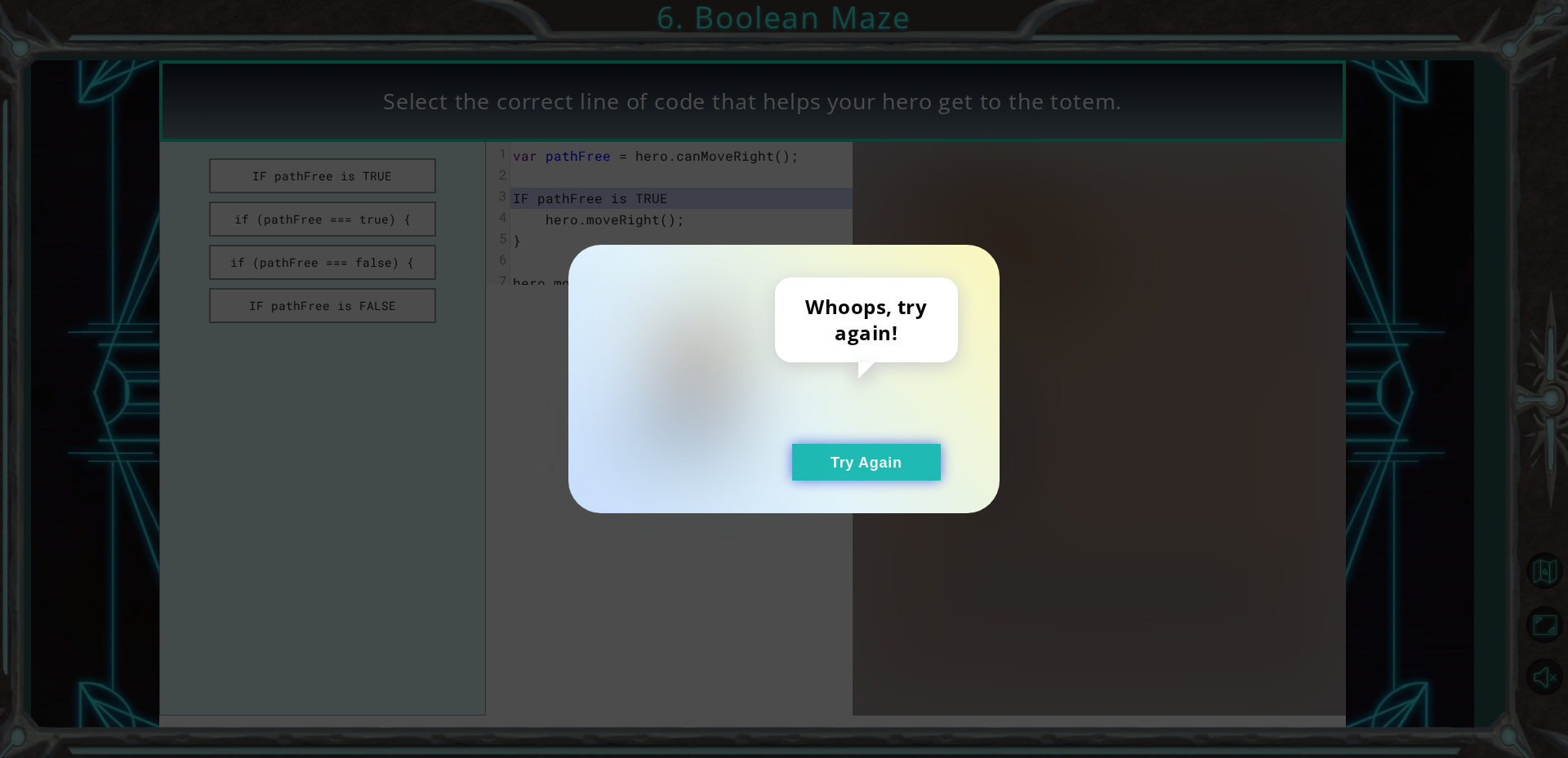
click at [844, 452] on button "Try Again" at bounding box center [866, 462] width 149 height 37
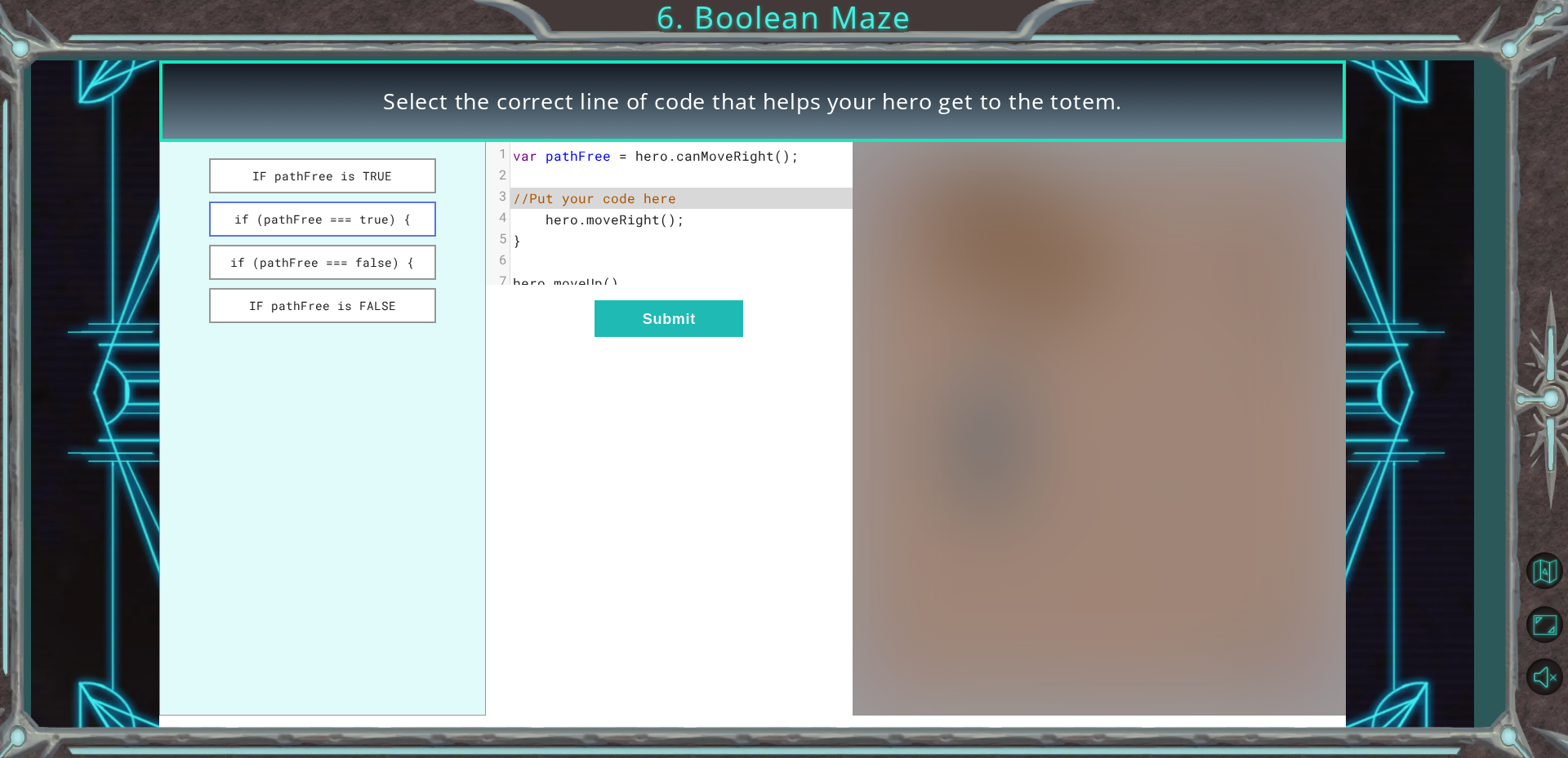
drag, startPoint x: 299, startPoint y: 213, endPoint x: 368, endPoint y: 230, distance: 71.1
click at [301, 213] on button "if (pathFree === true) {" at bounding box center [323, 218] width 228 height 35
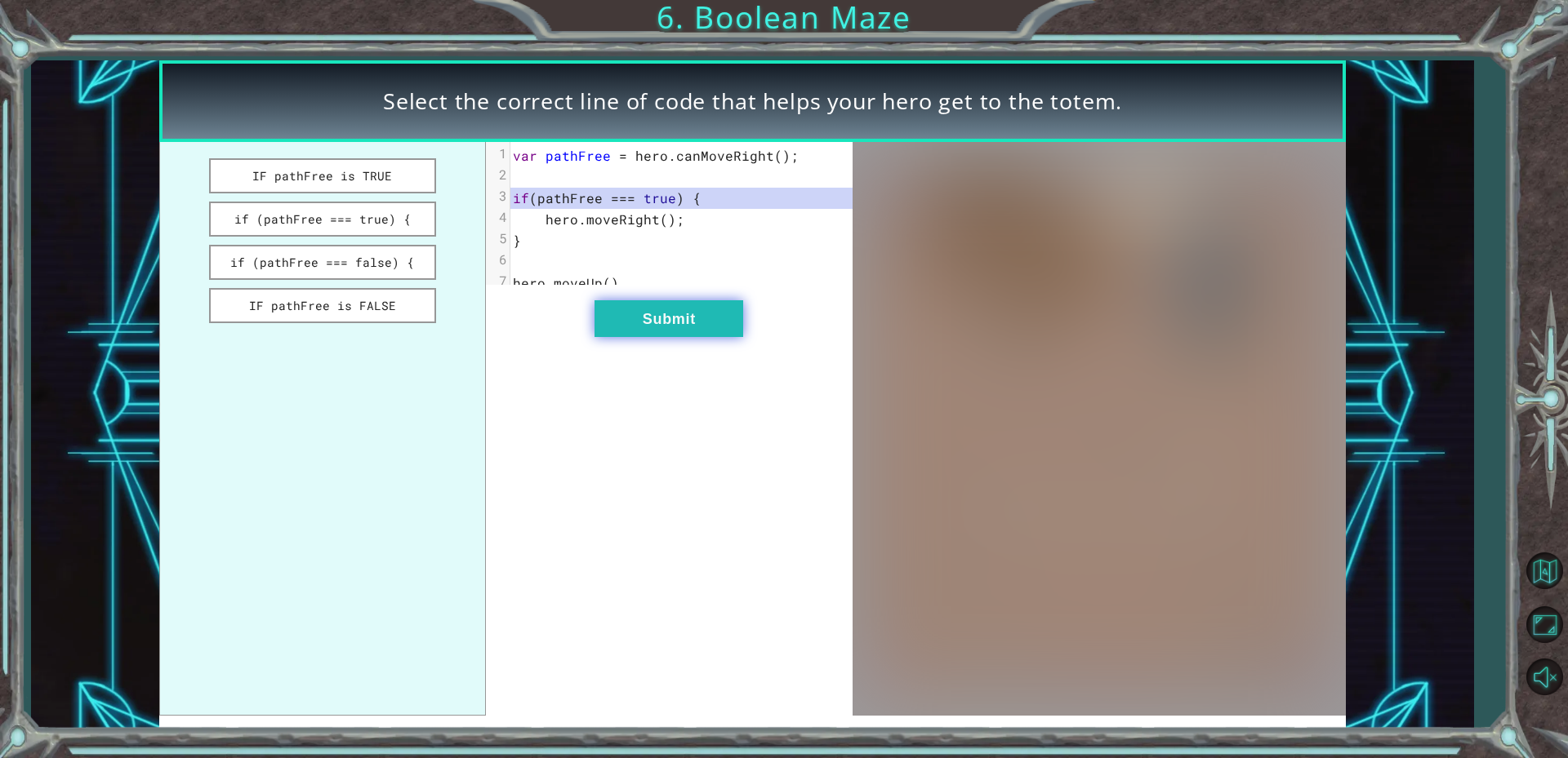
drag, startPoint x: 650, startPoint y: 323, endPoint x: 675, endPoint y: 347, distance: 34.7
click at [652, 324] on button "Submit" at bounding box center [668, 319] width 149 height 37
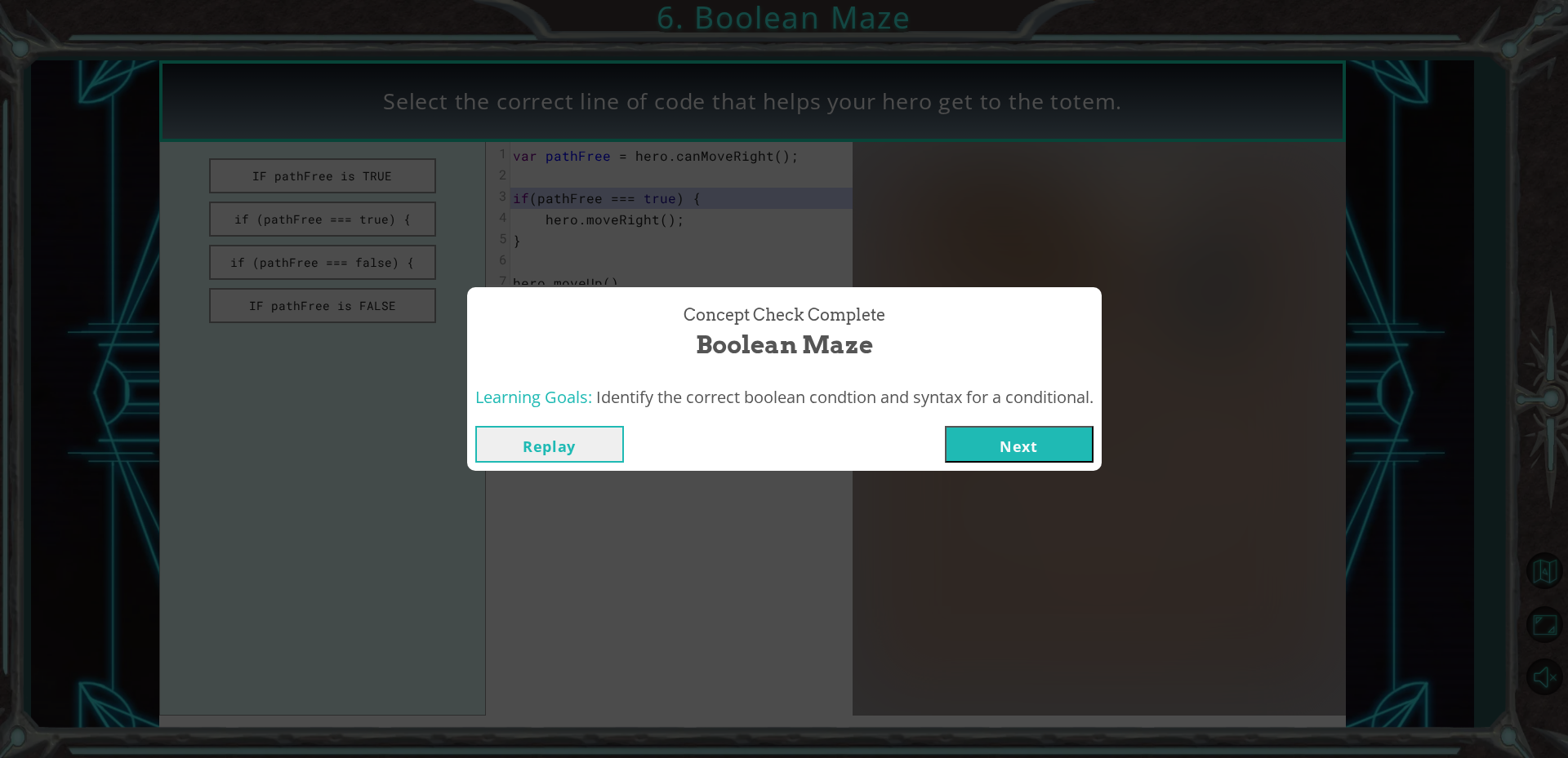
click at [1044, 463] on div "Replay Next" at bounding box center [784, 444] width 634 height 53
drag, startPoint x: 1043, startPoint y: 460, endPoint x: 1032, endPoint y: 443, distance: 20.2
click at [1032, 443] on button "Next" at bounding box center [1018, 444] width 149 height 37
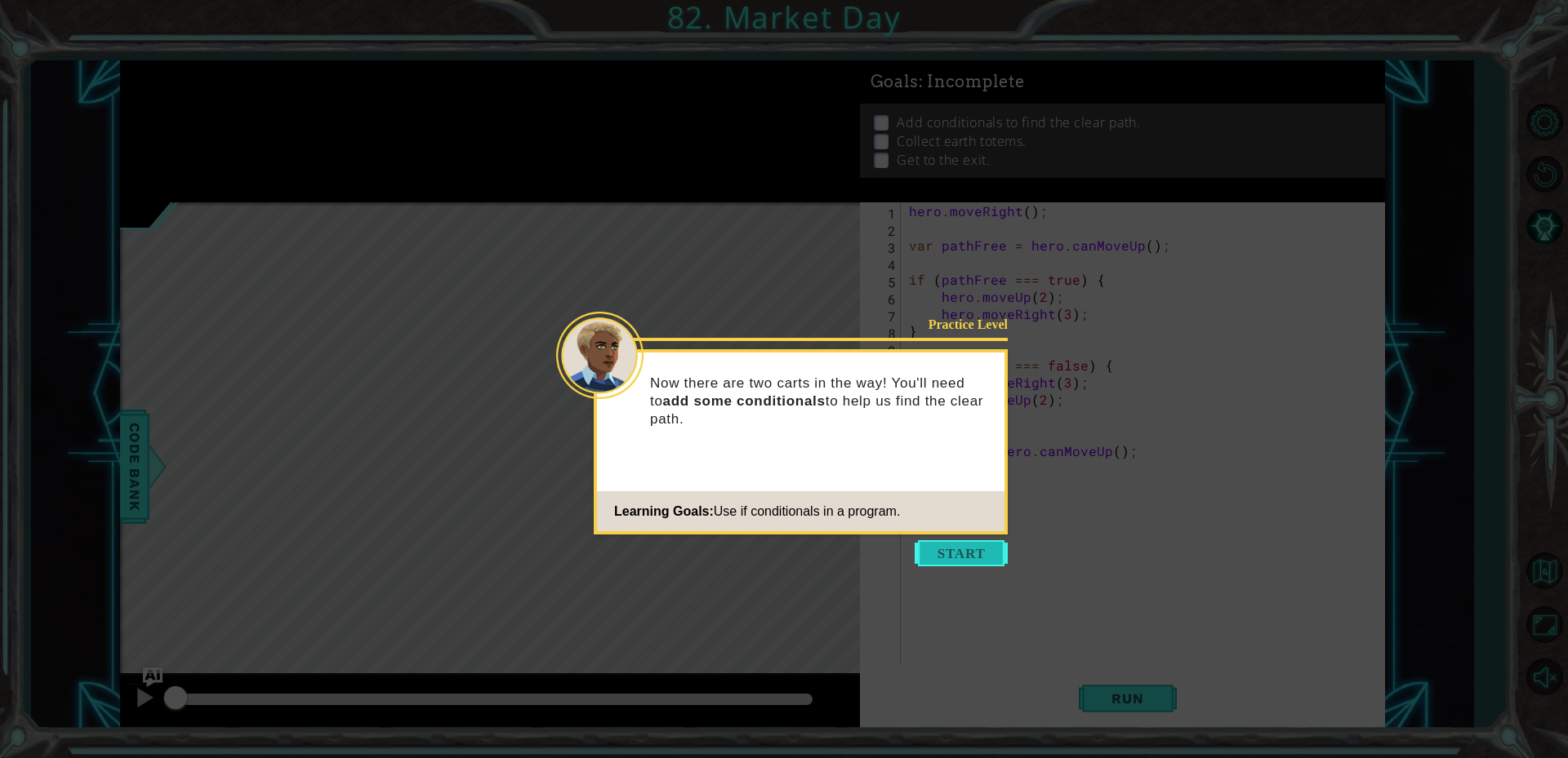
click at [990, 564] on button "Start" at bounding box center [961, 553] width 93 height 27
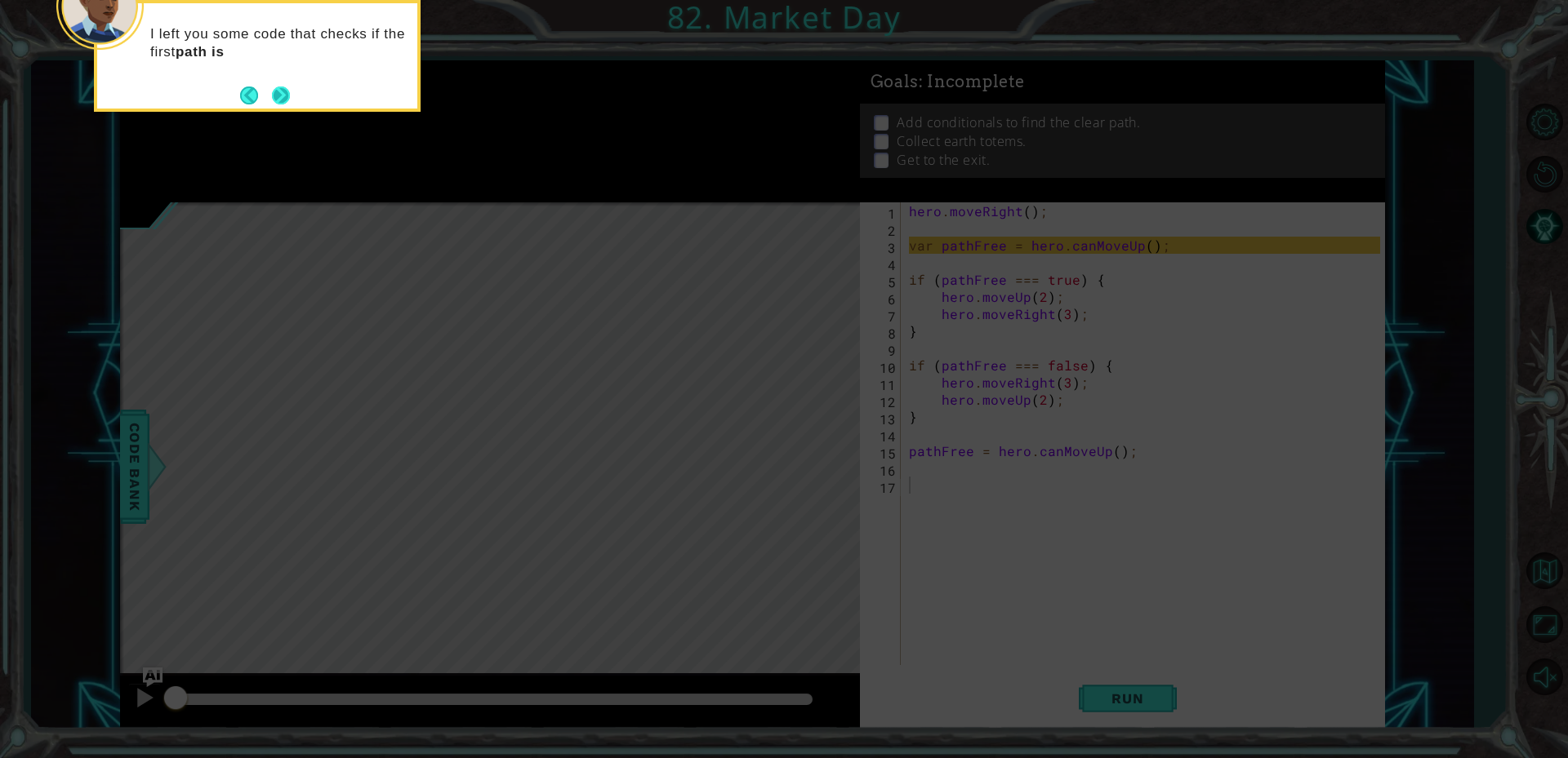
click at [278, 95] on button "Next" at bounding box center [281, 95] width 19 height 19
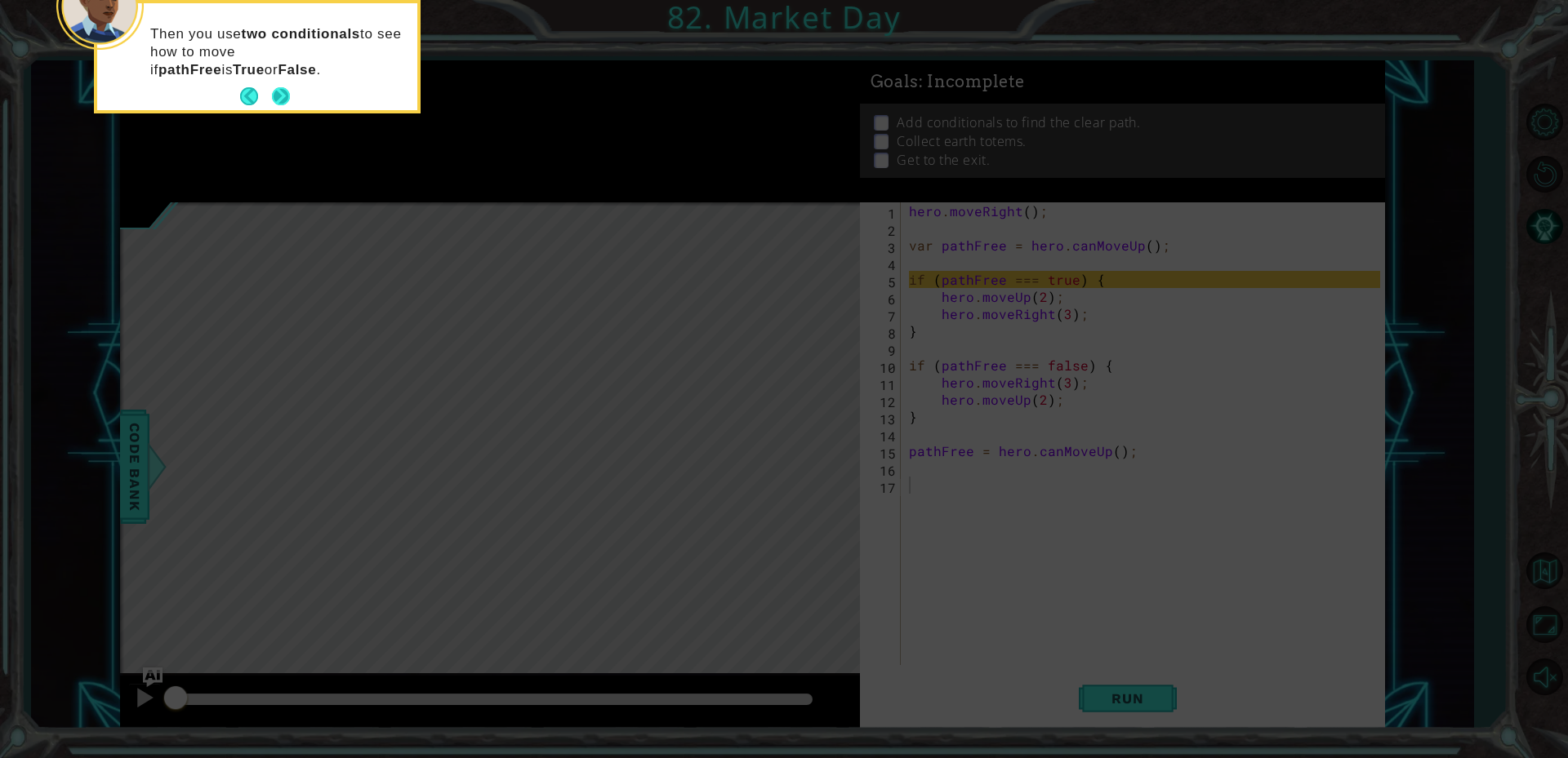
click at [286, 103] on button "Next" at bounding box center [280, 96] width 18 height 18
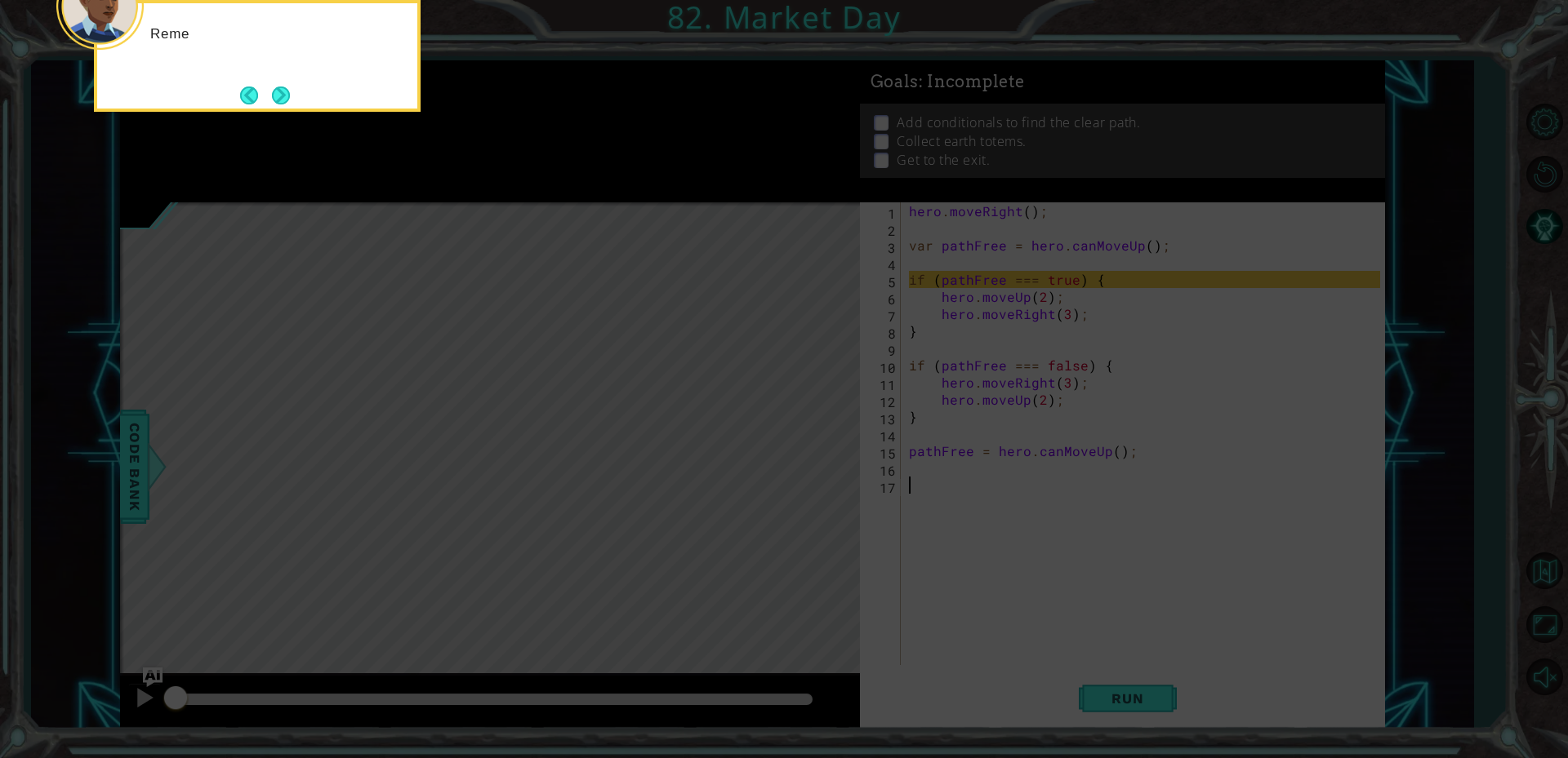
click at [286, 103] on button "Next" at bounding box center [281, 95] width 19 height 19
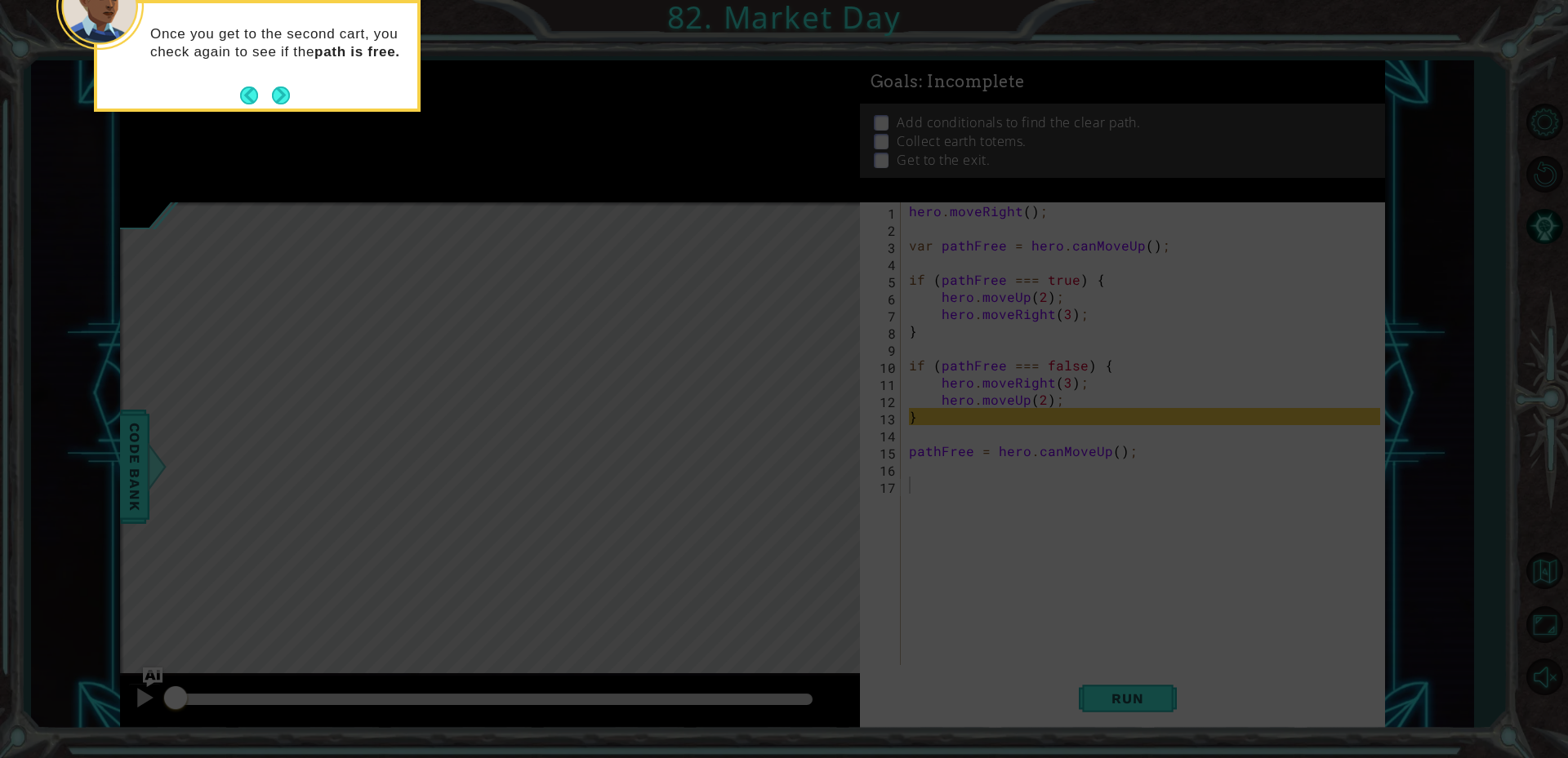
click at [284, 111] on div "Once you get to the second cart, you check again to see if the path is free." at bounding box center [257, 56] width 327 height 112
click at [279, 86] on button "Next" at bounding box center [280, 95] width 18 height 18
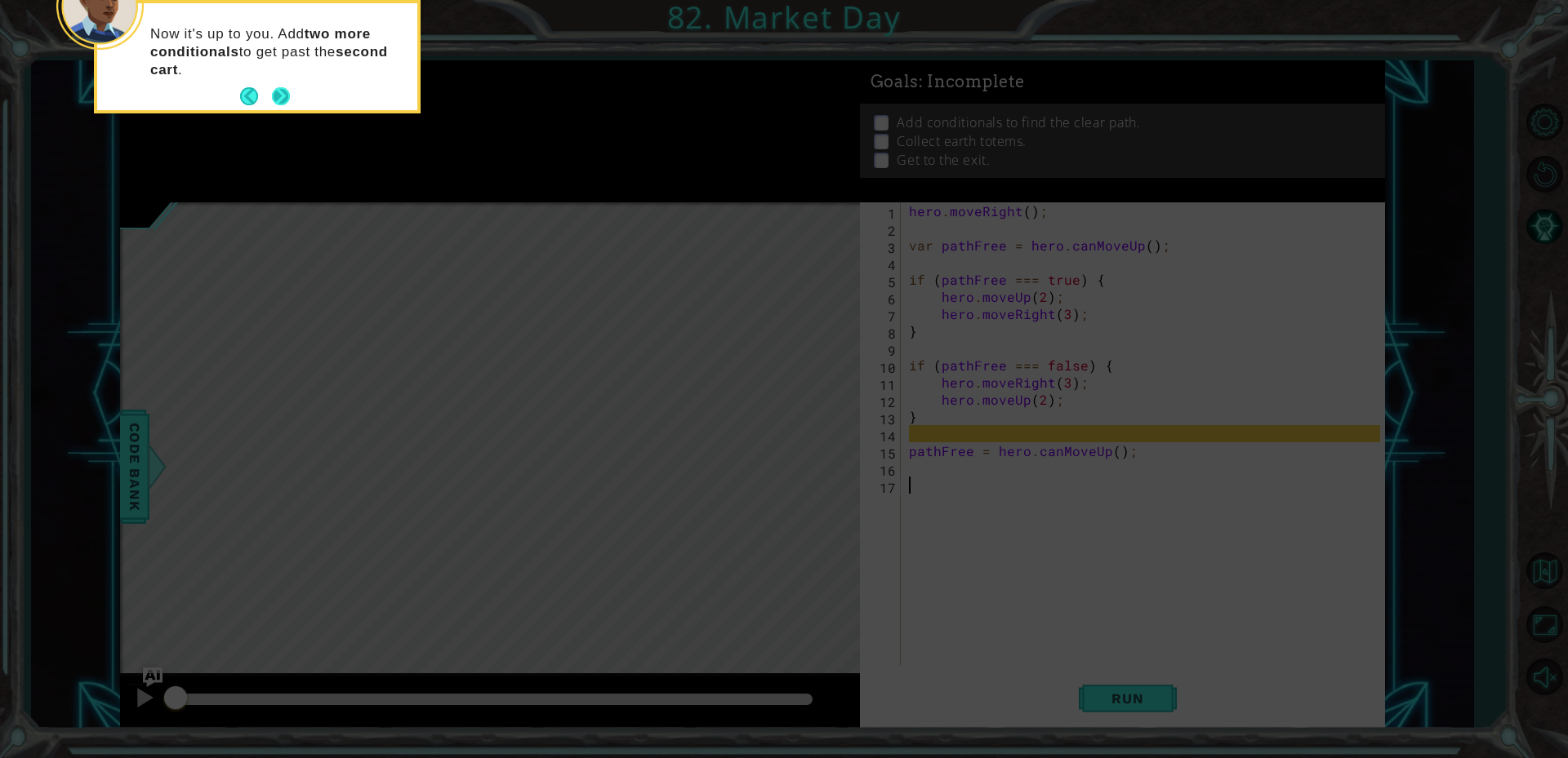
click at [275, 97] on button "Next" at bounding box center [280, 97] width 27 height 27
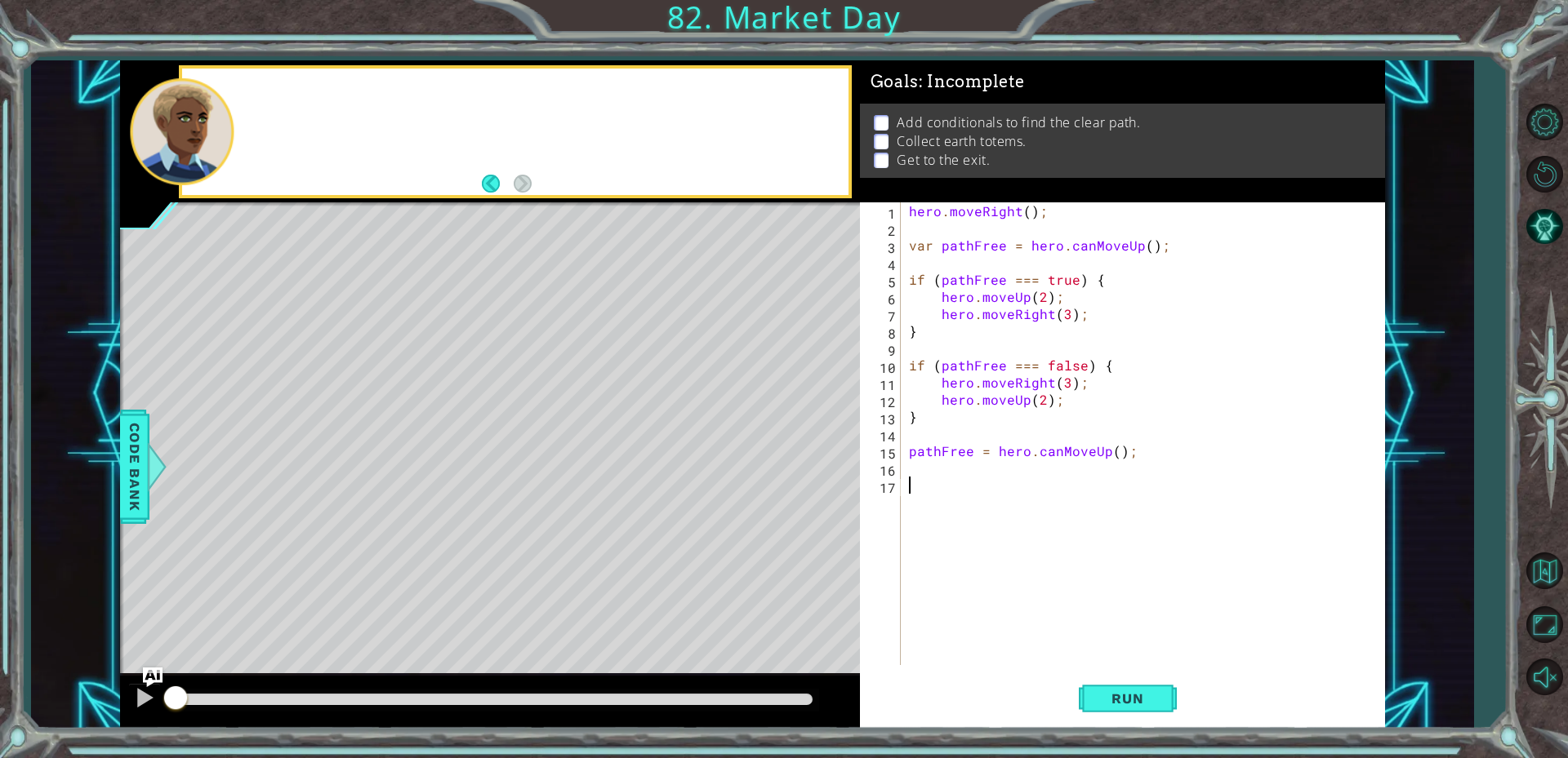
click at [275, 98] on div at bounding box center [515, 132] width 666 height 127
click at [1135, 709] on button "Run" at bounding box center [1127, 697] width 98 height 52
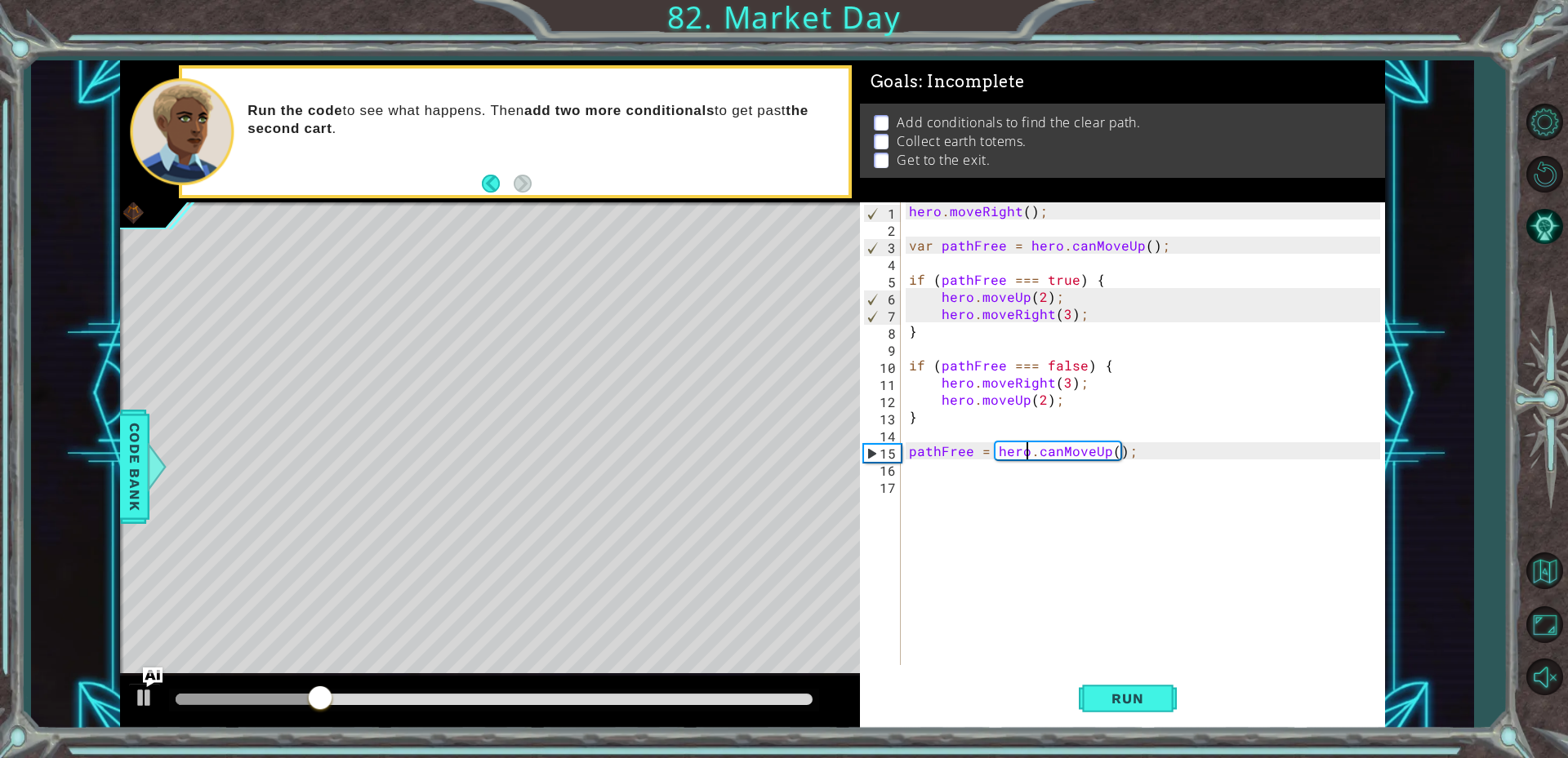
click at [1030, 458] on div "hero . moveRight ( ) ; var pathFree = hero . canMoveUp ( ) ; if ( pathFree === …" at bounding box center [1147, 451] width 482 height 497
type textarea "pathFree = hero.canMoveUp();"
click at [1011, 472] on div "hero . moveRight ( ) ; var pathFree = hero . canMoveUp ( ) ; if ( pathFree === …" at bounding box center [1147, 451] width 482 height 497
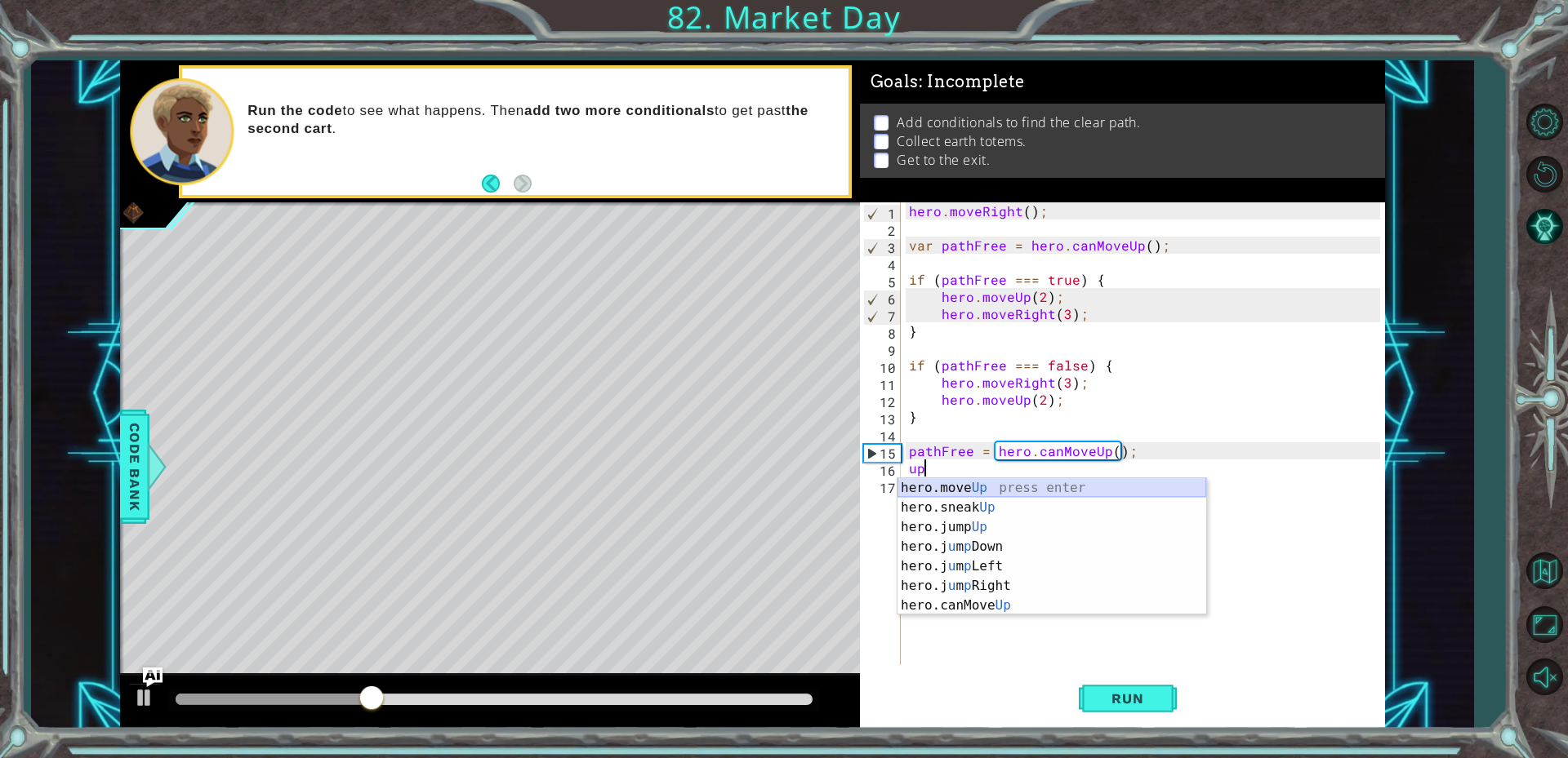
click at [1037, 488] on div "hero.move Up press enter hero.sneak Up press enter hero.jump Up press enter her…" at bounding box center [1051, 566] width 308 height 176
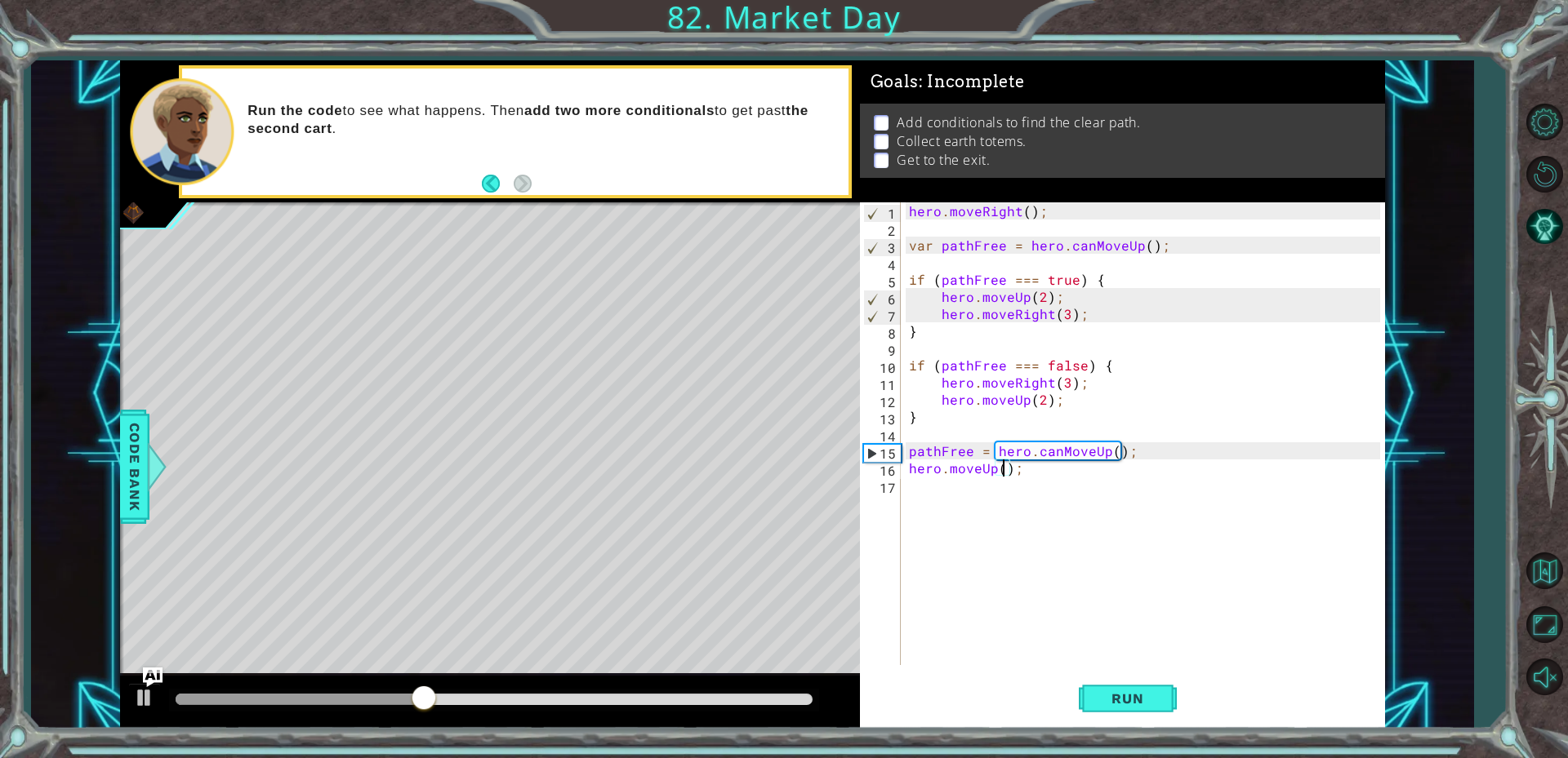
type textarea "hero.moveUp(2);"
click at [1074, 519] on div "hero . moveRight ( ) ; var pathFree = hero . canMoveUp ( ) ; if ( pathFree === …" at bounding box center [1147, 451] width 482 height 497
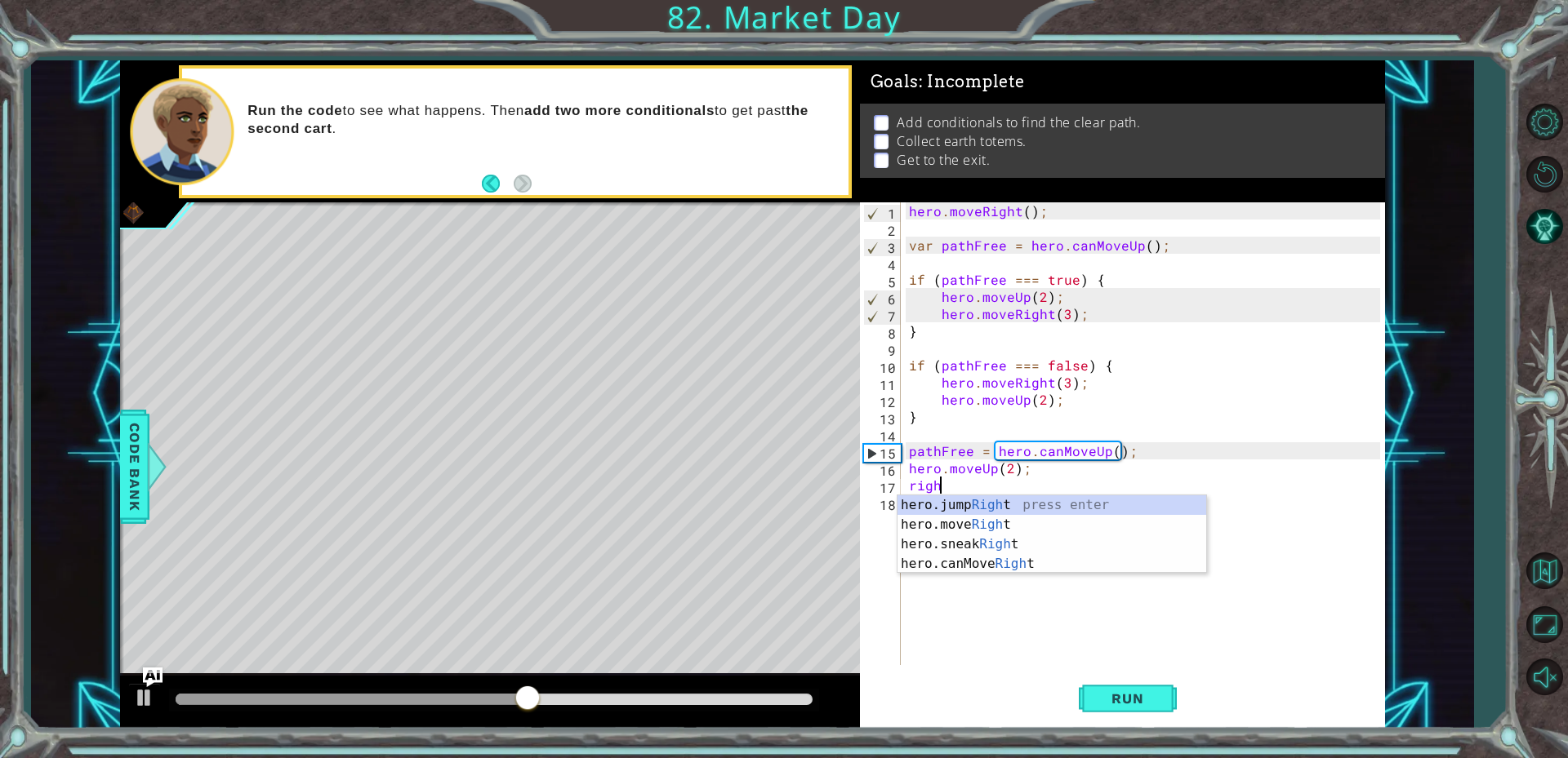
scroll to position [0, 2]
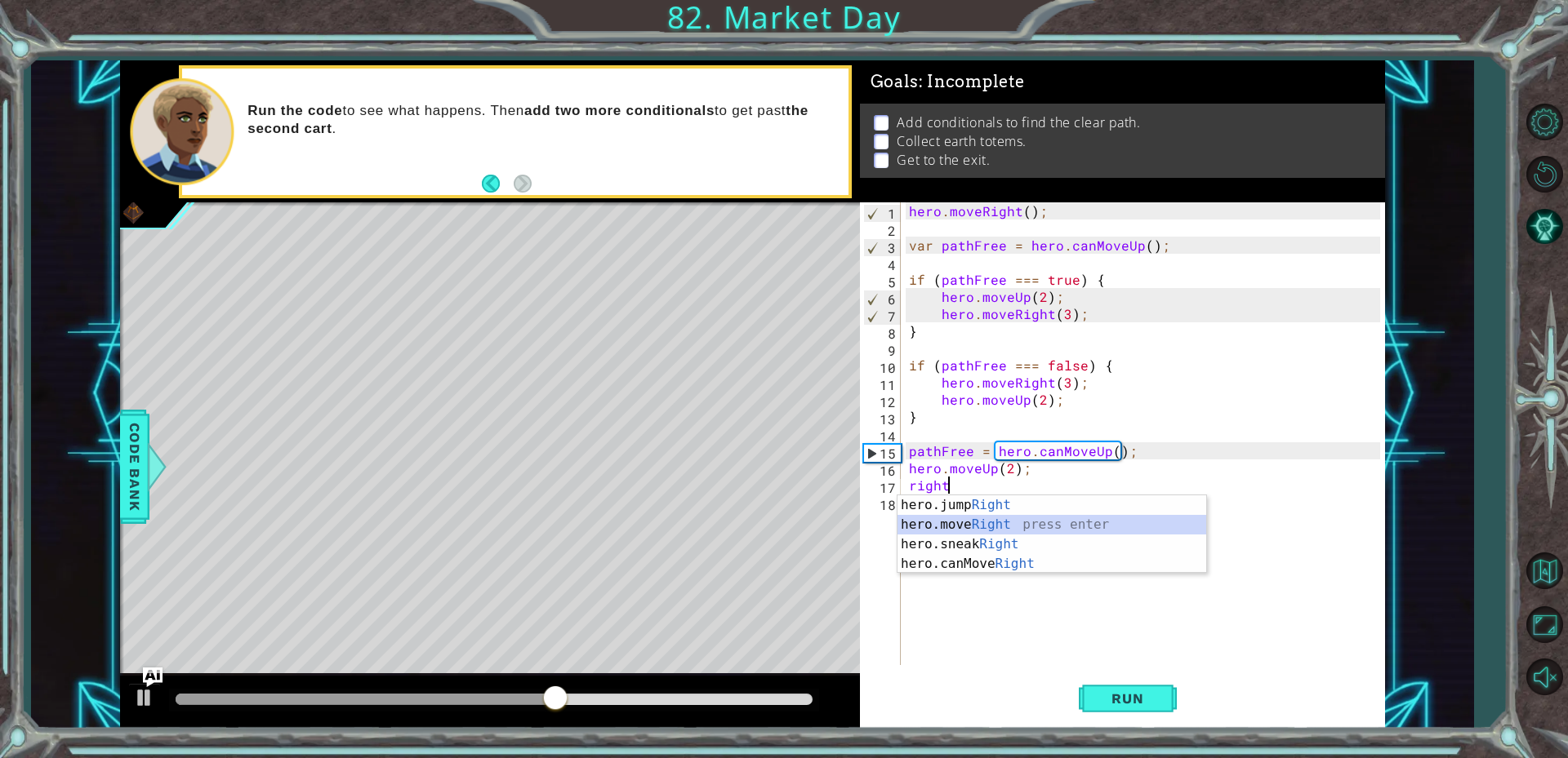
drag, startPoint x: 993, startPoint y: 523, endPoint x: 971, endPoint y: 530, distance: 23.1
click at [991, 523] on div "hero.jump Right press enter hero.move Right press enter hero.sneak Right press …" at bounding box center [1051, 554] width 308 height 118
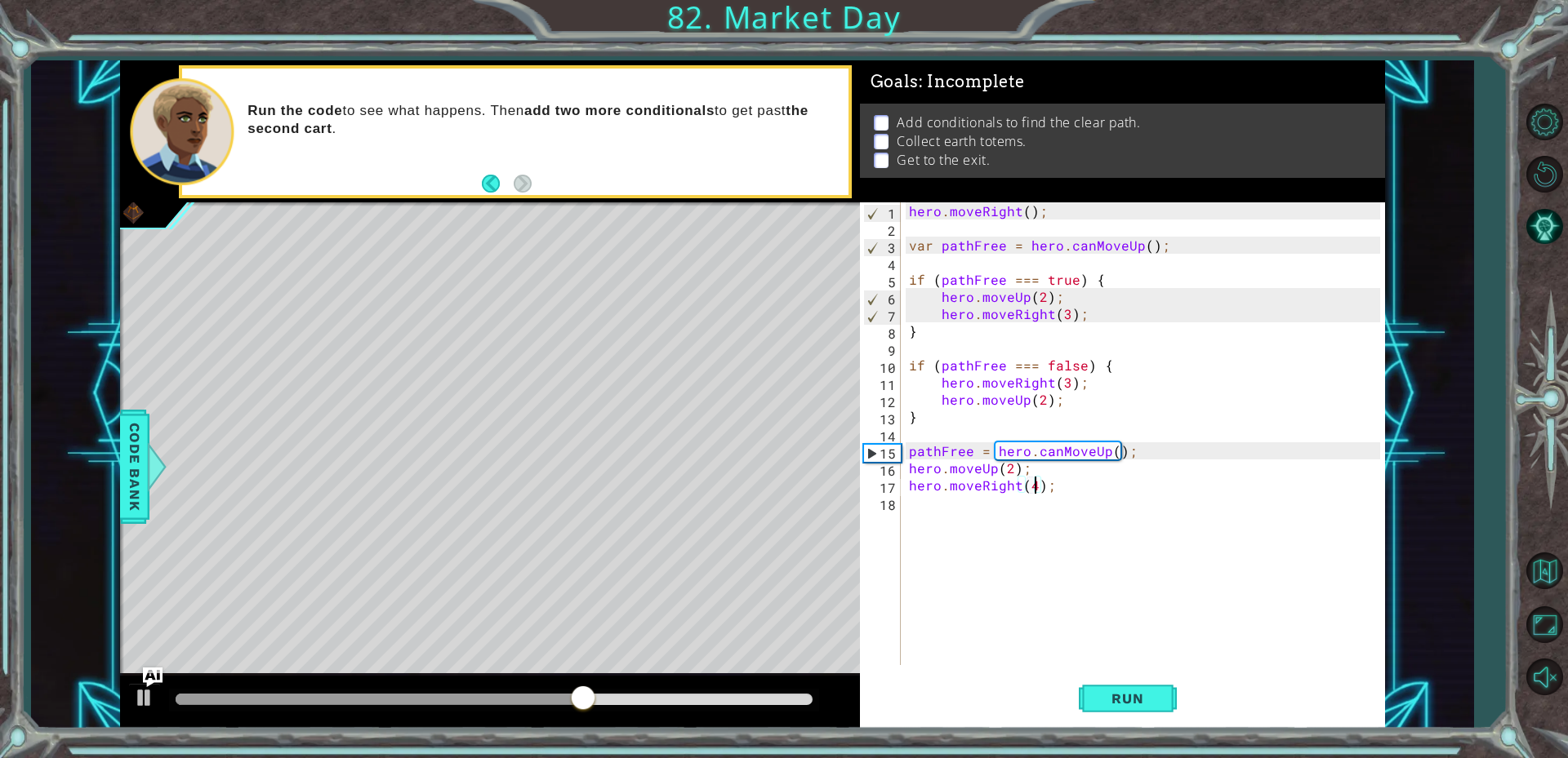
scroll to position [0, 8]
type textarea "hero.moveRight(4);"
click at [1158, 675] on button "Run" at bounding box center [1127, 697] width 98 height 52
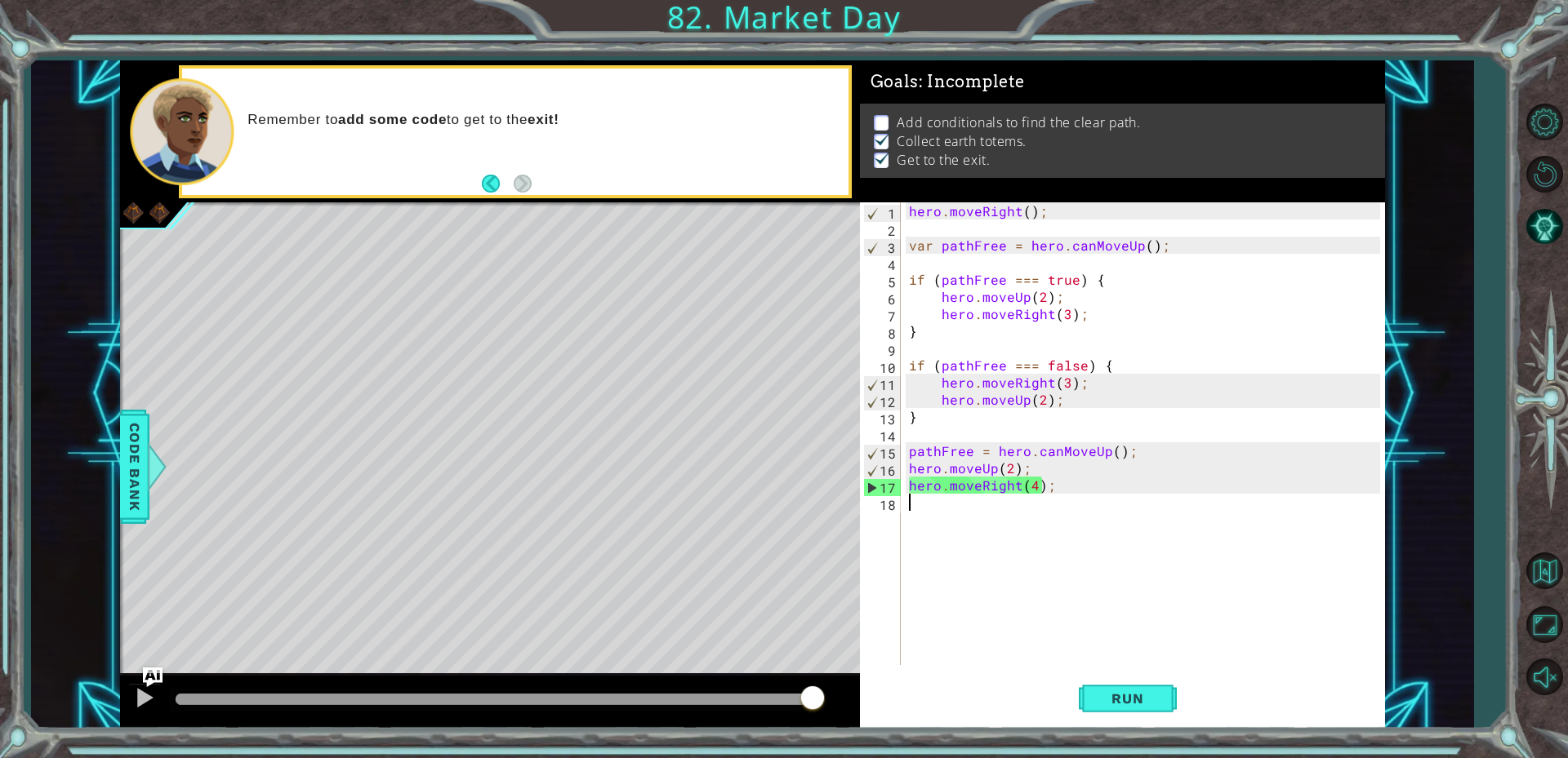
drag, startPoint x: 1040, startPoint y: 547, endPoint x: 1043, endPoint y: 534, distance: 13.3
click at [1043, 535] on div "hero . moveRight ( ) ; var pathFree = hero . canMoveUp ( ) ; if ( pathFree === …" at bounding box center [1147, 451] width 482 height 497
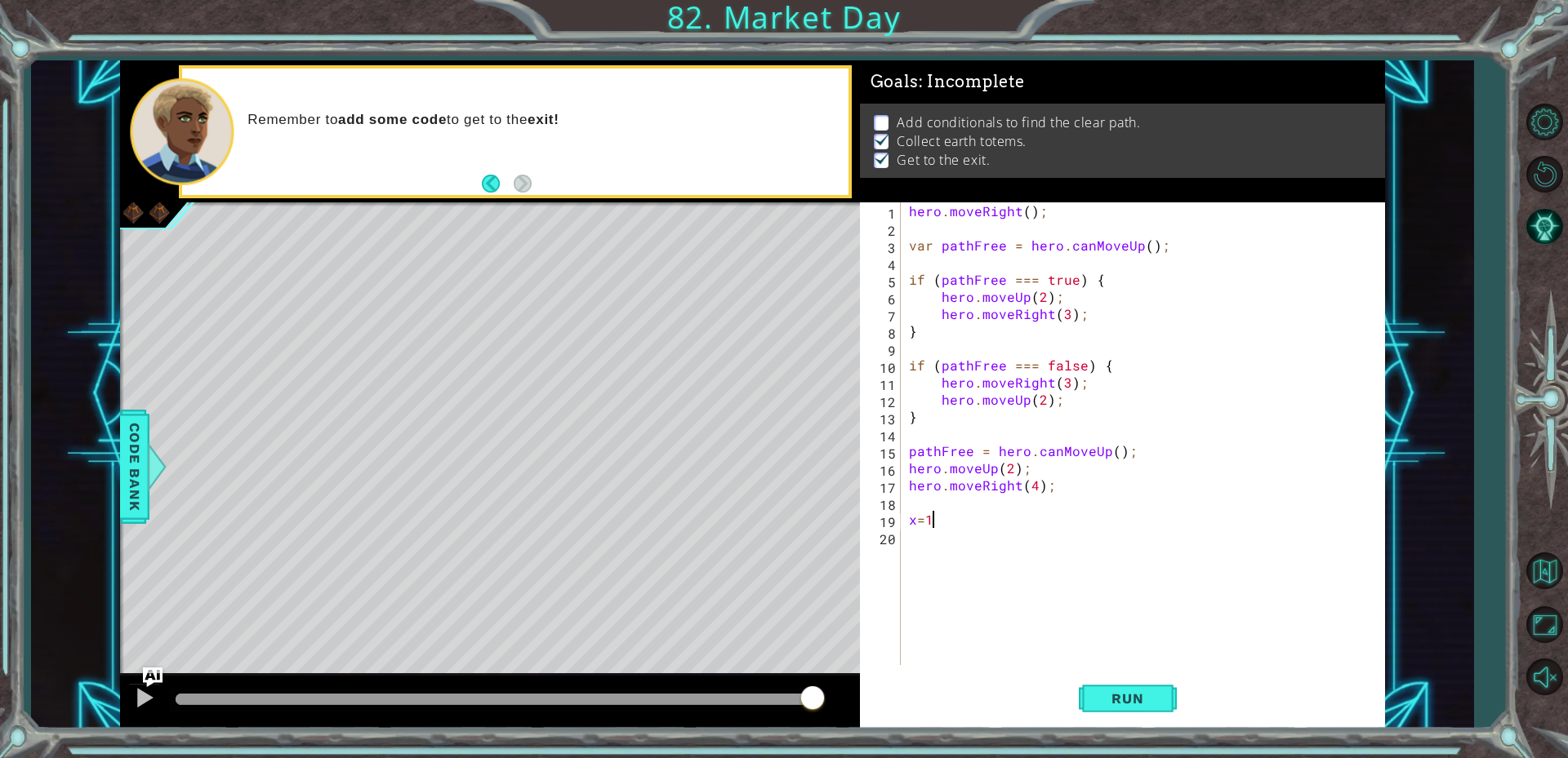
scroll to position [0, 1]
click at [1143, 704] on span "Run" at bounding box center [1128, 698] width 65 height 16
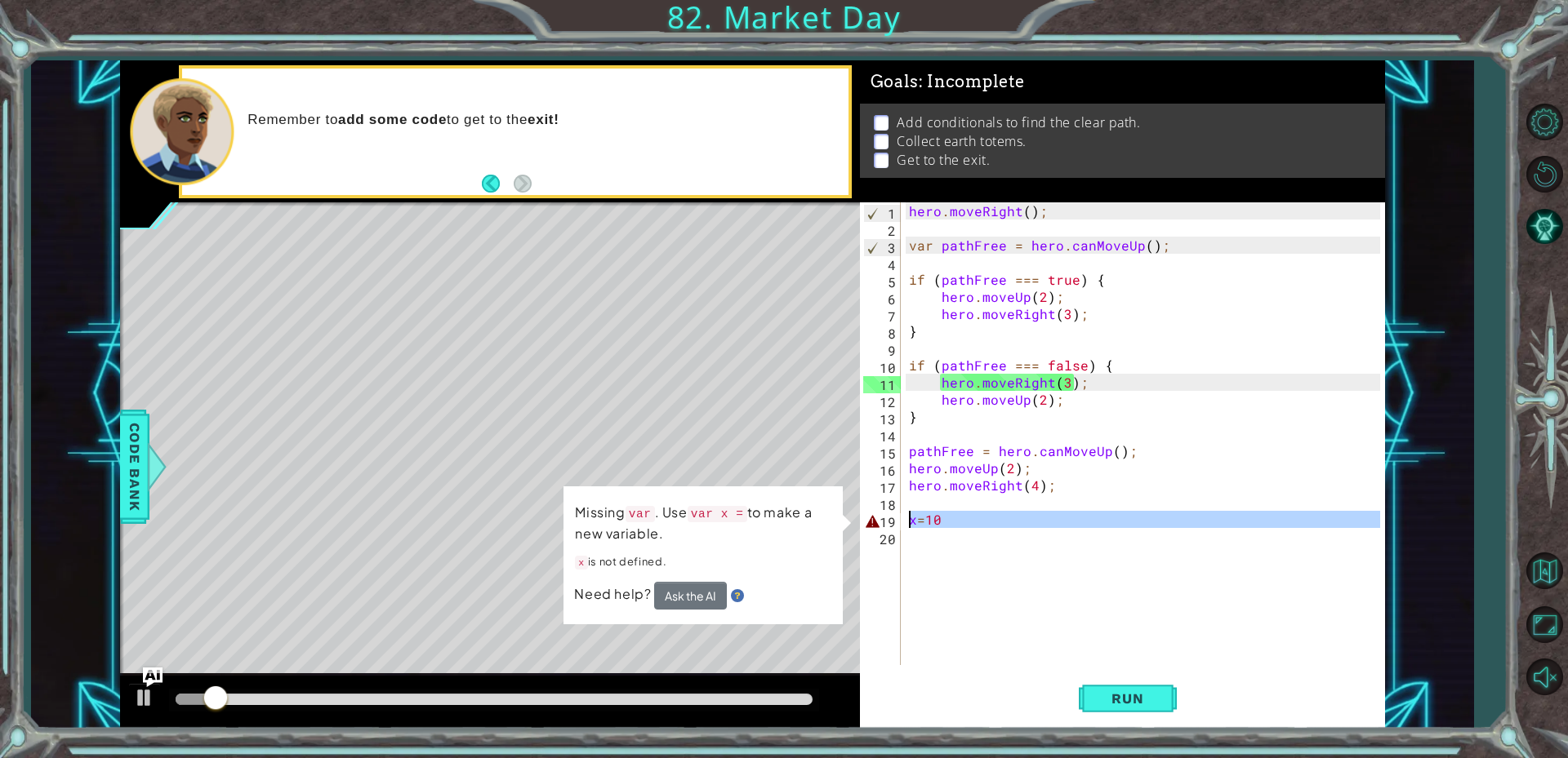
drag, startPoint x: 953, startPoint y: 566, endPoint x: 854, endPoint y: 523, distance: 107.9
click at [854, 523] on div "1 ההההההההההההההההההההההההההההההההההההההההההההההההההההההההההההההההההההההההההההה…" at bounding box center [752, 395] width 1265 height 668
type textarea "x=10"
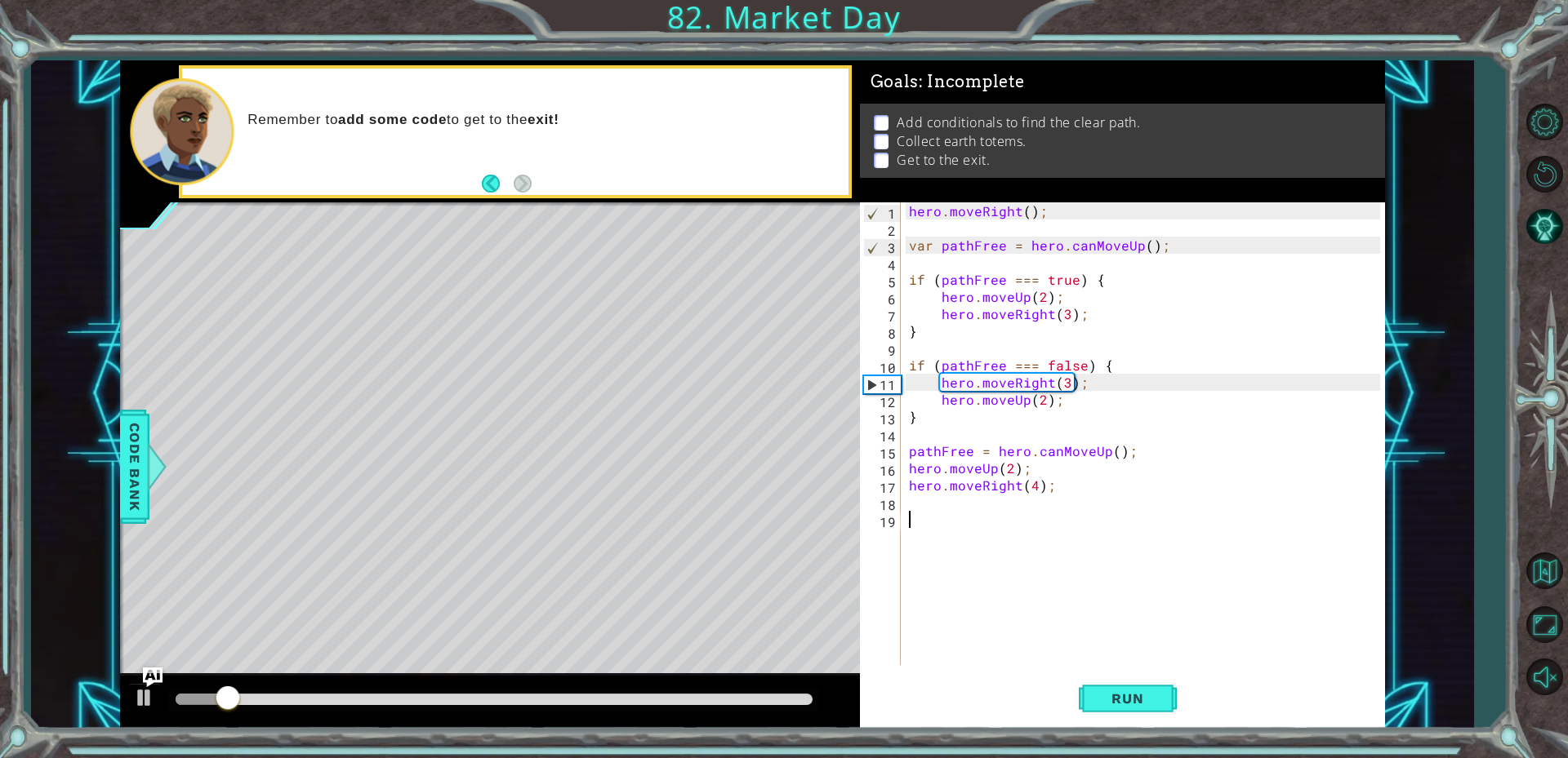
scroll to position [0, 0]
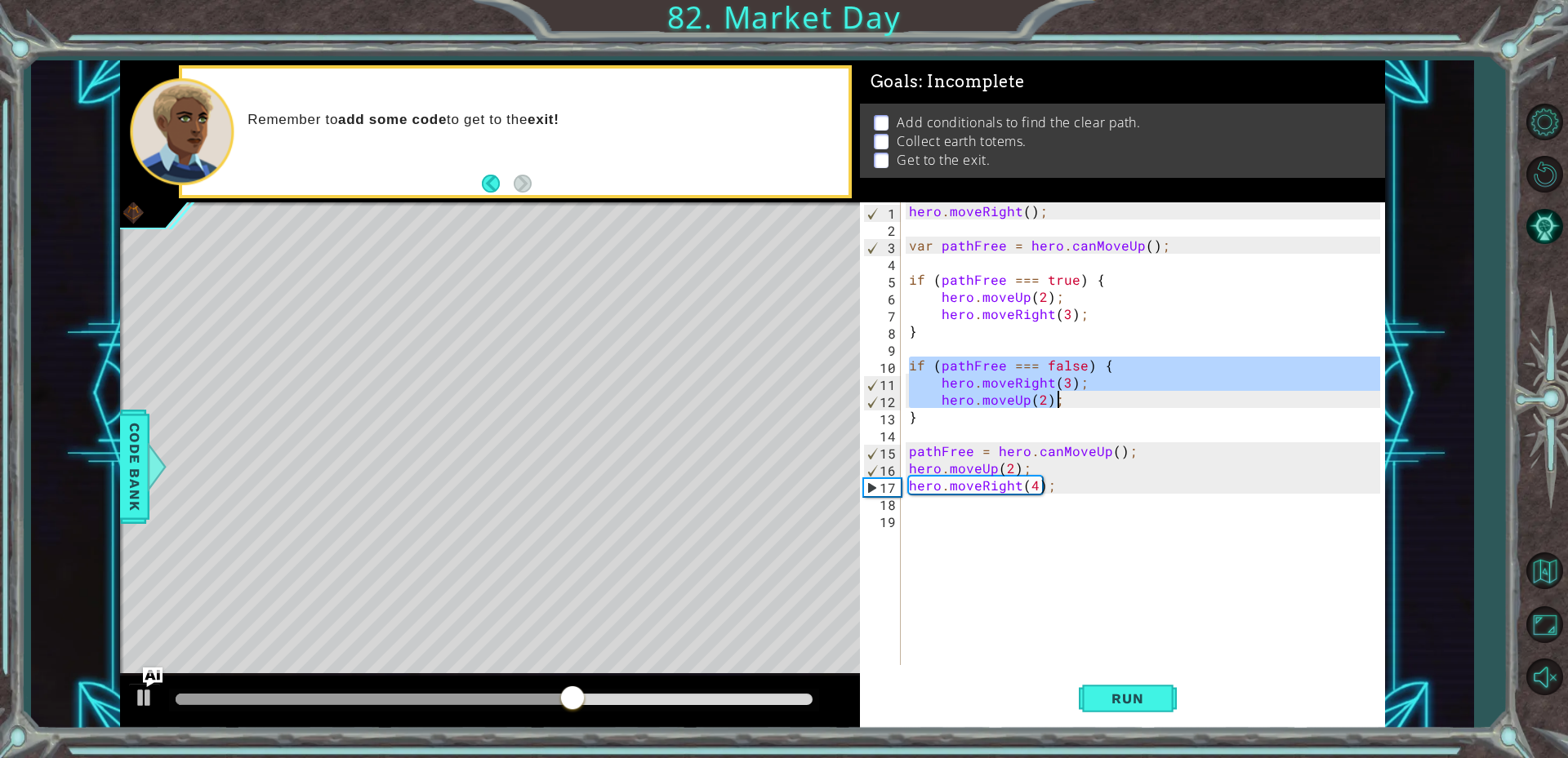
drag, startPoint x: 908, startPoint y: 360, endPoint x: 1098, endPoint y: 400, distance: 194.2
click at [1098, 400] on div "hero . moveRight ( ) ; var pathFree = hero . canMoveUp ( ) ; if ( pathFree === …" at bounding box center [1147, 451] width 482 height 497
type textarea "hero.moveRight(3); hero.moveUp(2);"
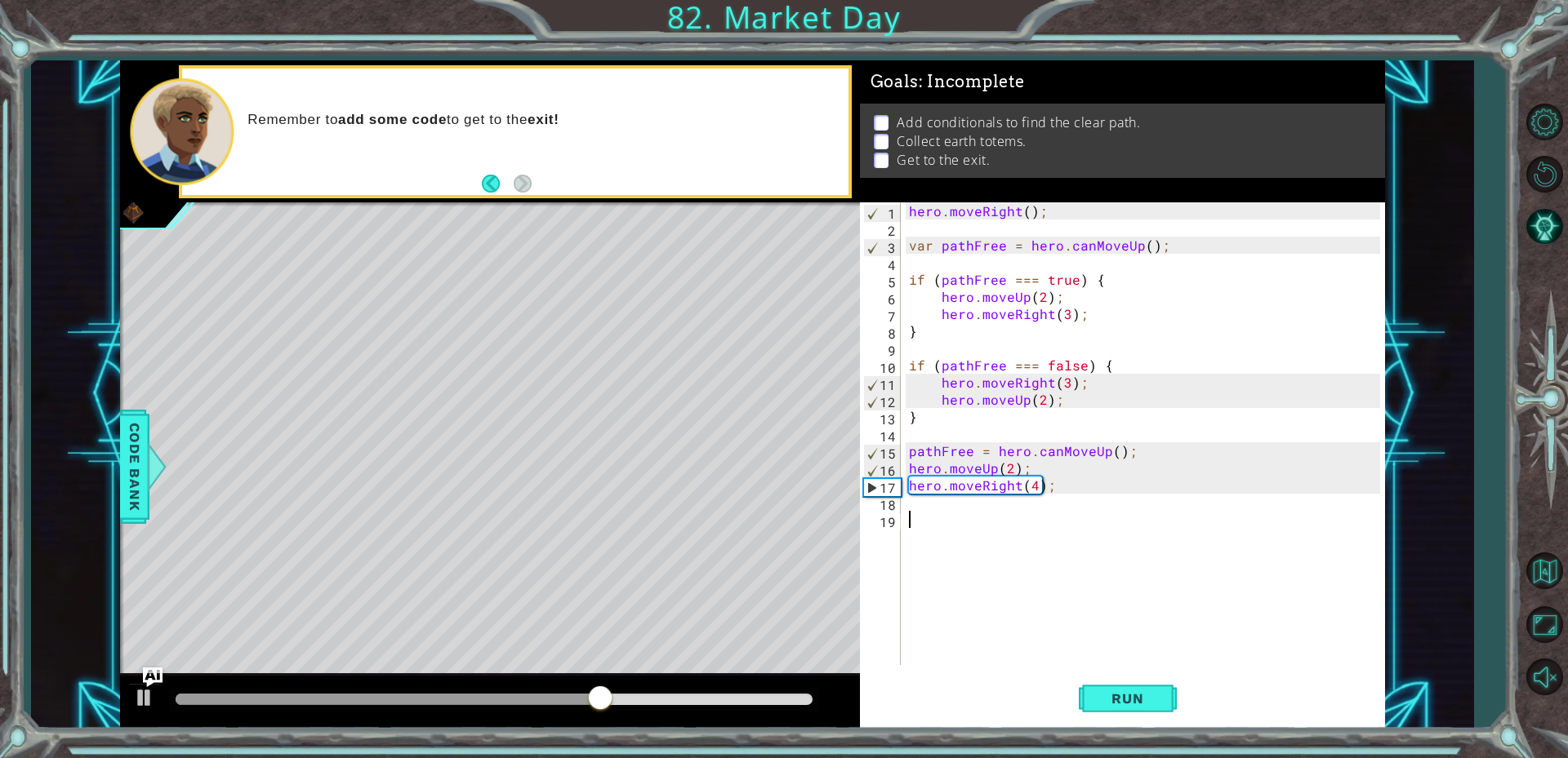
click at [1119, 538] on div "hero . moveRight ( ) ; var pathFree = hero . canMoveUp ( ) ; if ( pathFree === …" at bounding box center [1147, 451] width 482 height 497
paste textarea "hero.moveUp(2);"
type textarea "hero.moveUp(2);"
click at [1134, 710] on button "Run" at bounding box center [1127, 697] width 98 height 52
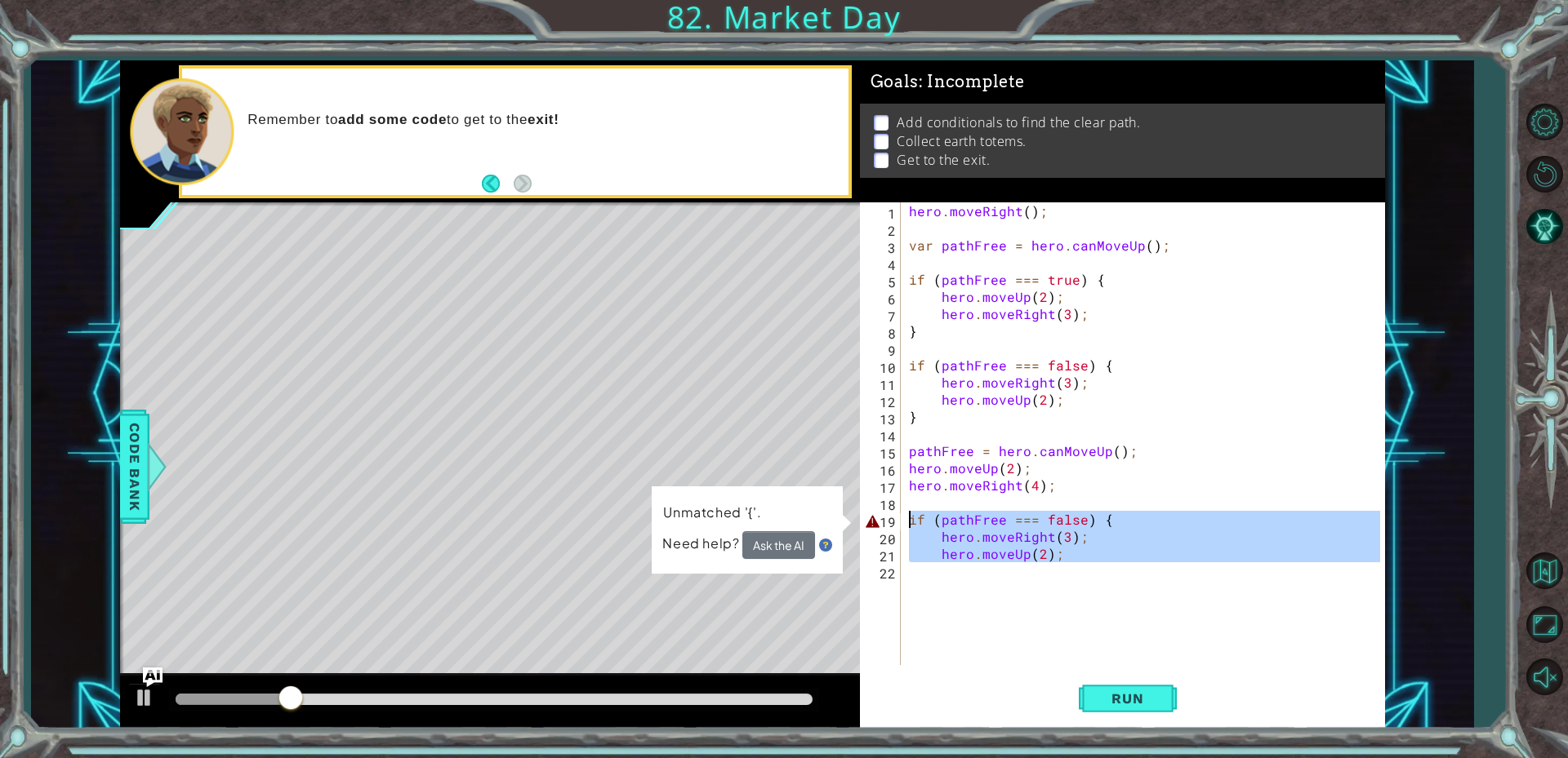
drag, startPoint x: 1089, startPoint y: 612, endPoint x: 772, endPoint y: 520, distance: 330.1
click at [772, 520] on div "1 ההההההההההההההההההההההההההההההההההההההההההההההההההההההההההההההההההההההההההההה…" at bounding box center [752, 395] width 1265 height 668
type textarea "if (pathFree === false) { hero.moveRight(3);"
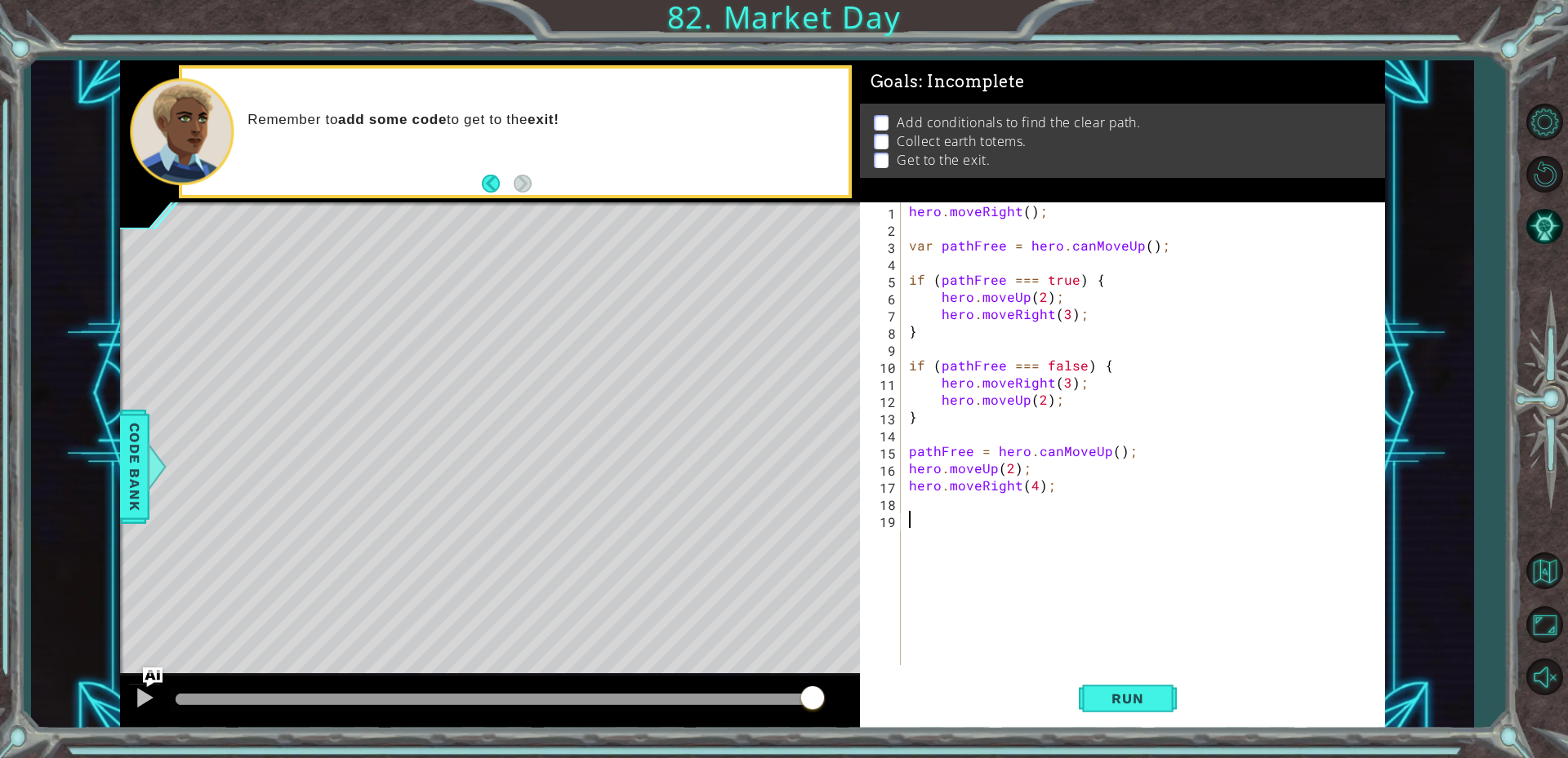
click at [1043, 618] on div "hero . moveRight ( ) ; var pathFree = hero . canMoveUp ( ) ; if ( pathFree === …" at bounding box center [1147, 451] width 482 height 497
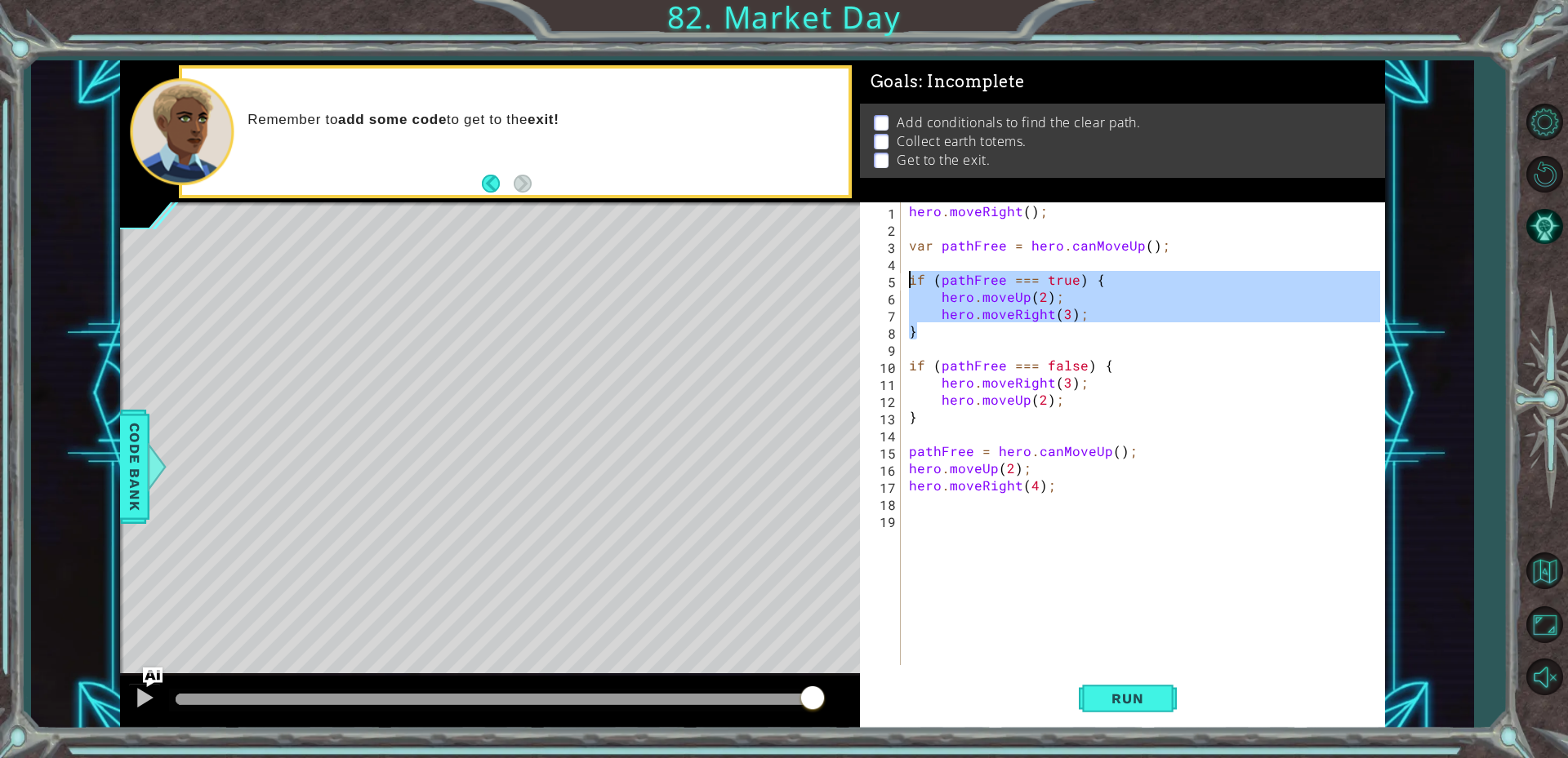
click at [853, 276] on div "1 ההההההההההההההההההההההההההההההההההההההההההההההההההההההההההההההההההההההההההההה…" at bounding box center [752, 395] width 1265 height 668
type textarea "if (pathFree === true) { hero.moveUp(2);"
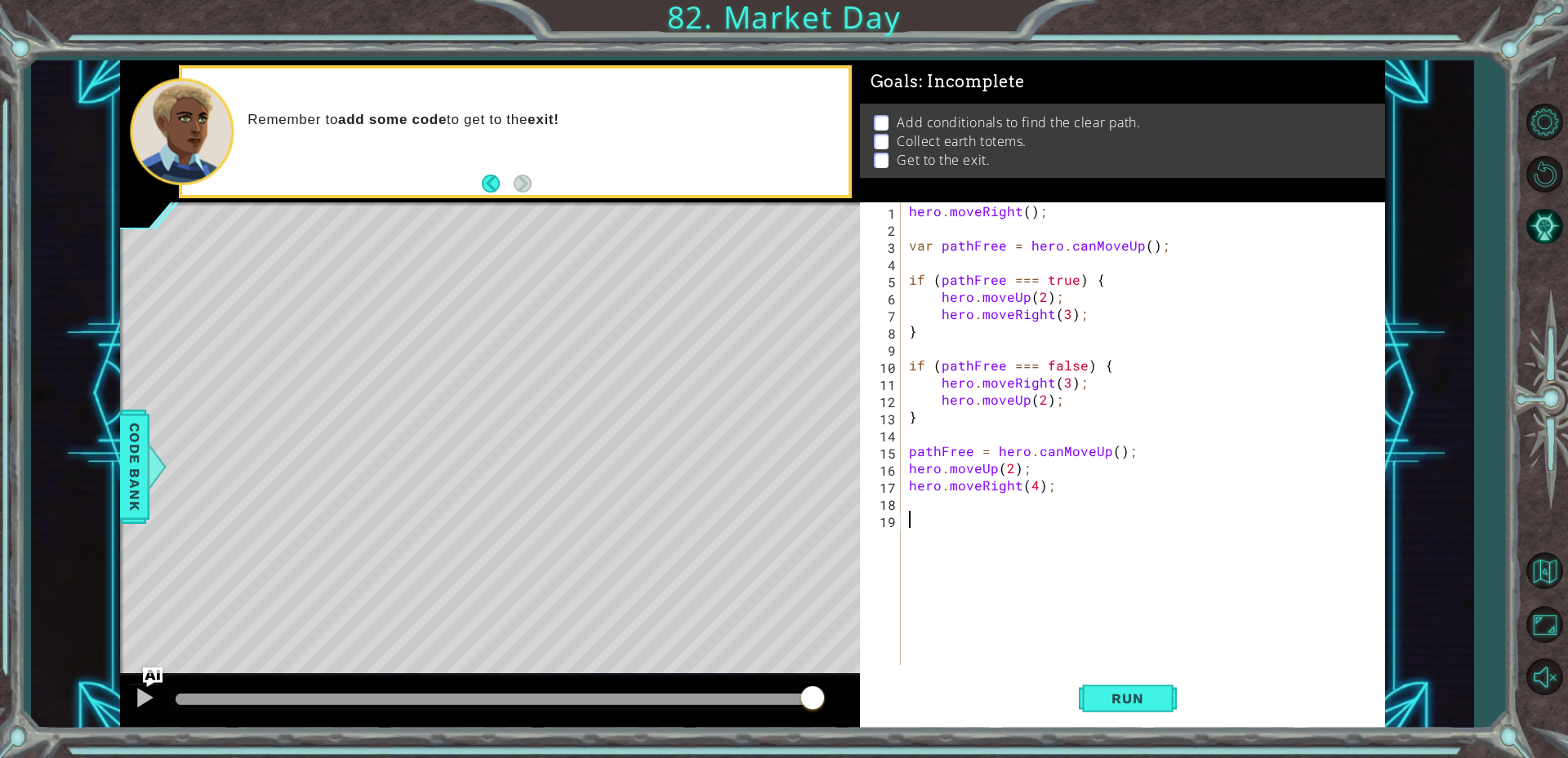
click at [1044, 519] on div "hero . moveRight ( ) ; var pathFree = hero . canMoveUp ( ) ; if ( pathFree === …" at bounding box center [1147, 451] width 482 height 497
paste textarea "}"
drag, startPoint x: 1117, startPoint y: 680, endPoint x: 1129, endPoint y: 688, distance: 14.4
click at [1127, 688] on button "Run" at bounding box center [1127, 697] width 98 height 52
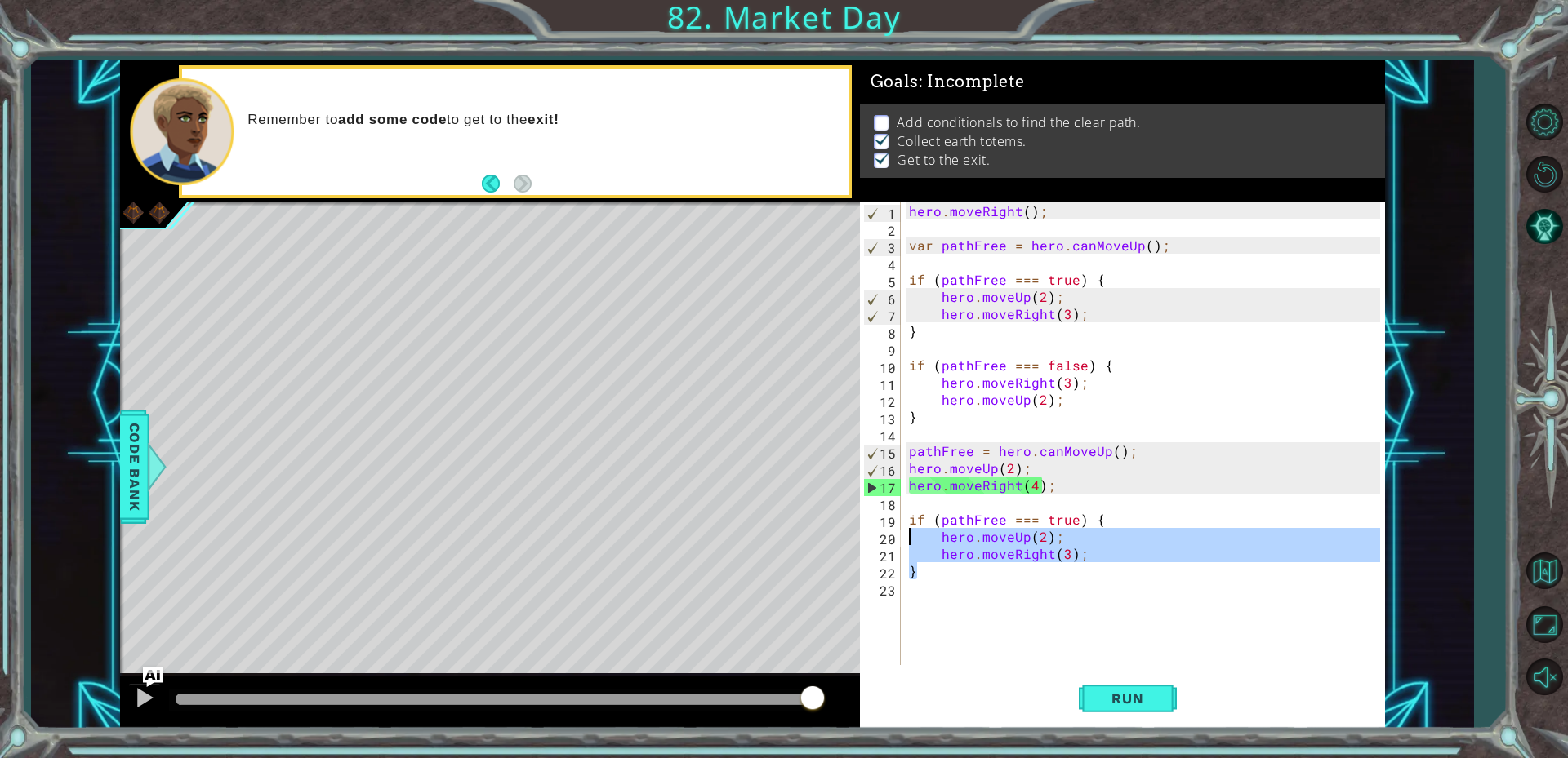
click at [686, 528] on div "1 ההההההההההההההההההההההההההההההההההההההההההההההההההההההההההההההההההההההההההההה…" at bounding box center [752, 395] width 1265 height 668
type textarea "hero.moveUp(2); hero.moveRight(3);"
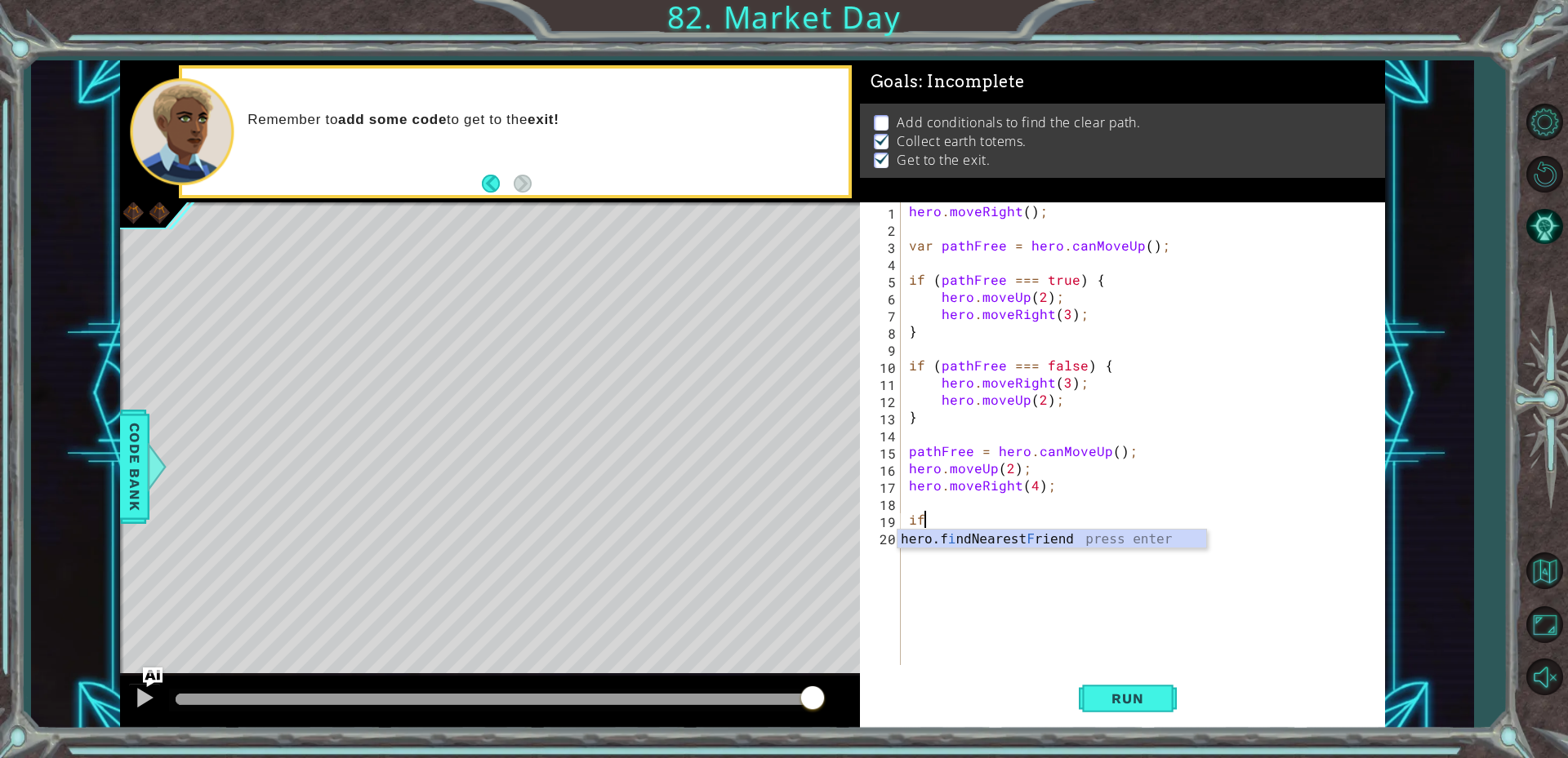
type textarea "i"
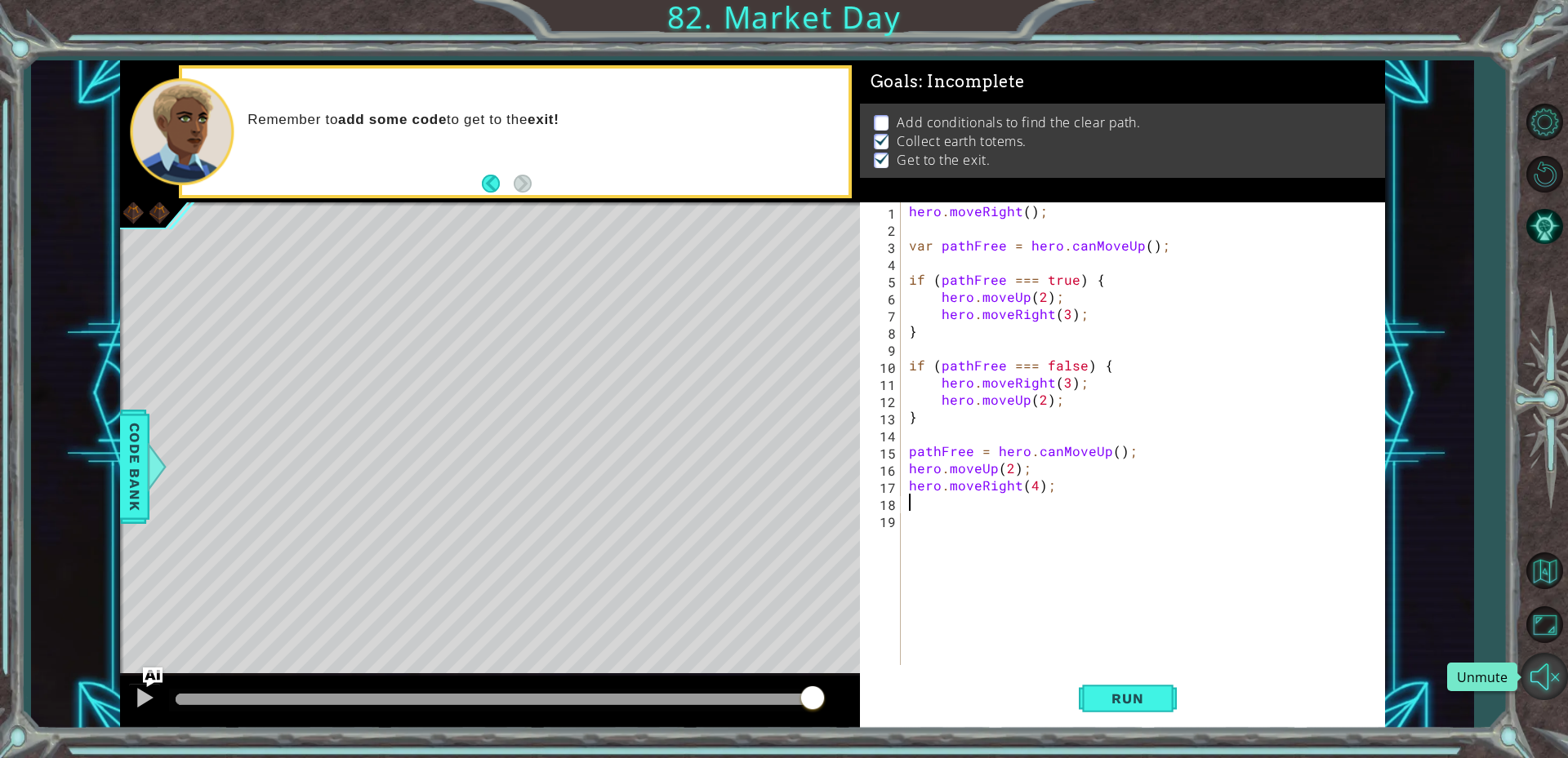
click at [1536, 665] on button "Unmute" at bounding box center [1544, 676] width 47 height 47
click at [1098, 712] on button "Run" at bounding box center [1127, 697] width 98 height 52
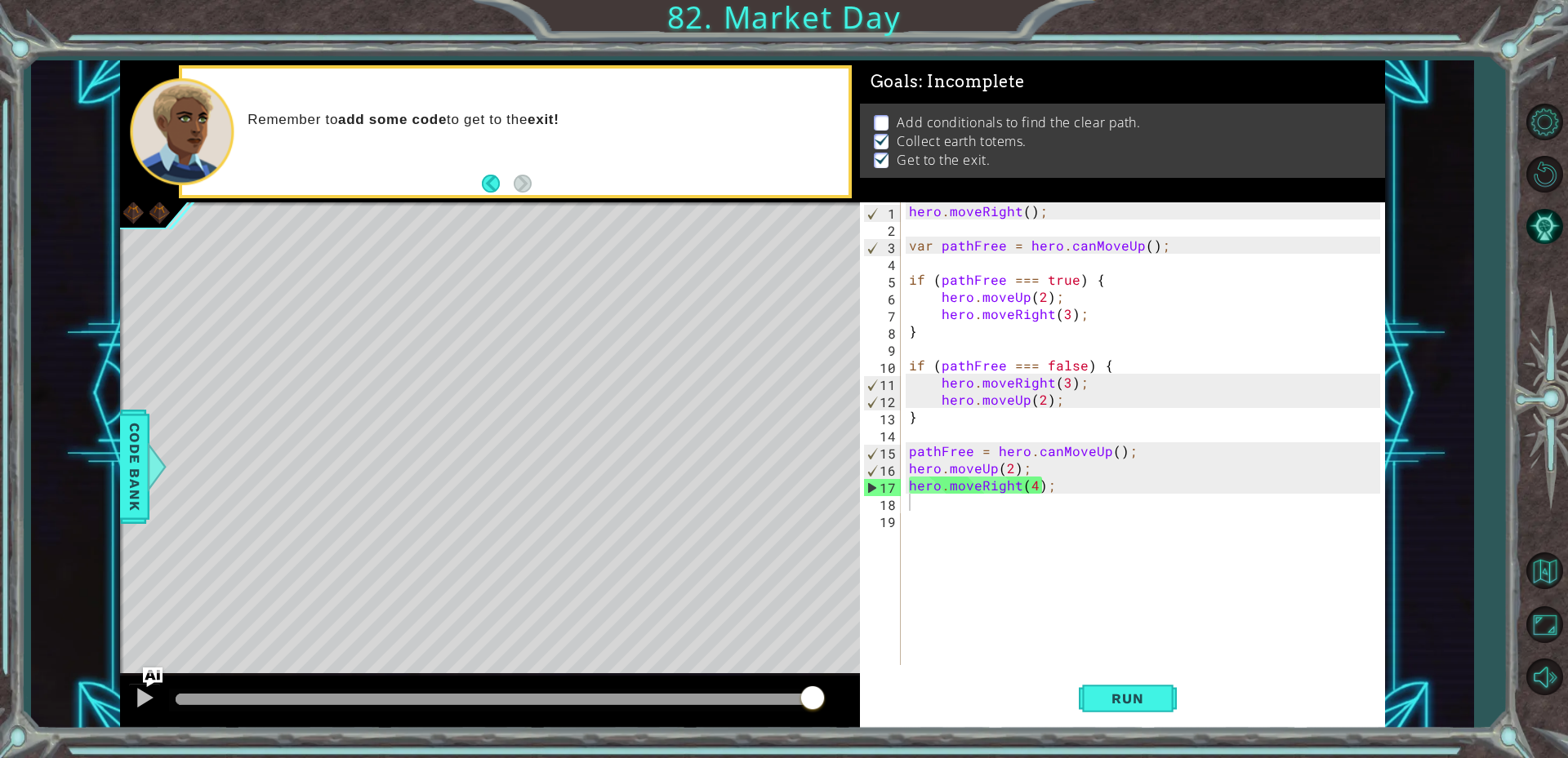
drag, startPoint x: 917, startPoint y: 114, endPoint x: 1084, endPoint y: 152, distance: 171.3
click at [1084, 151] on ul "Add conditionals to find the clear path. Collect earth totems. Get to the exit." at bounding box center [1122, 141] width 505 height 56
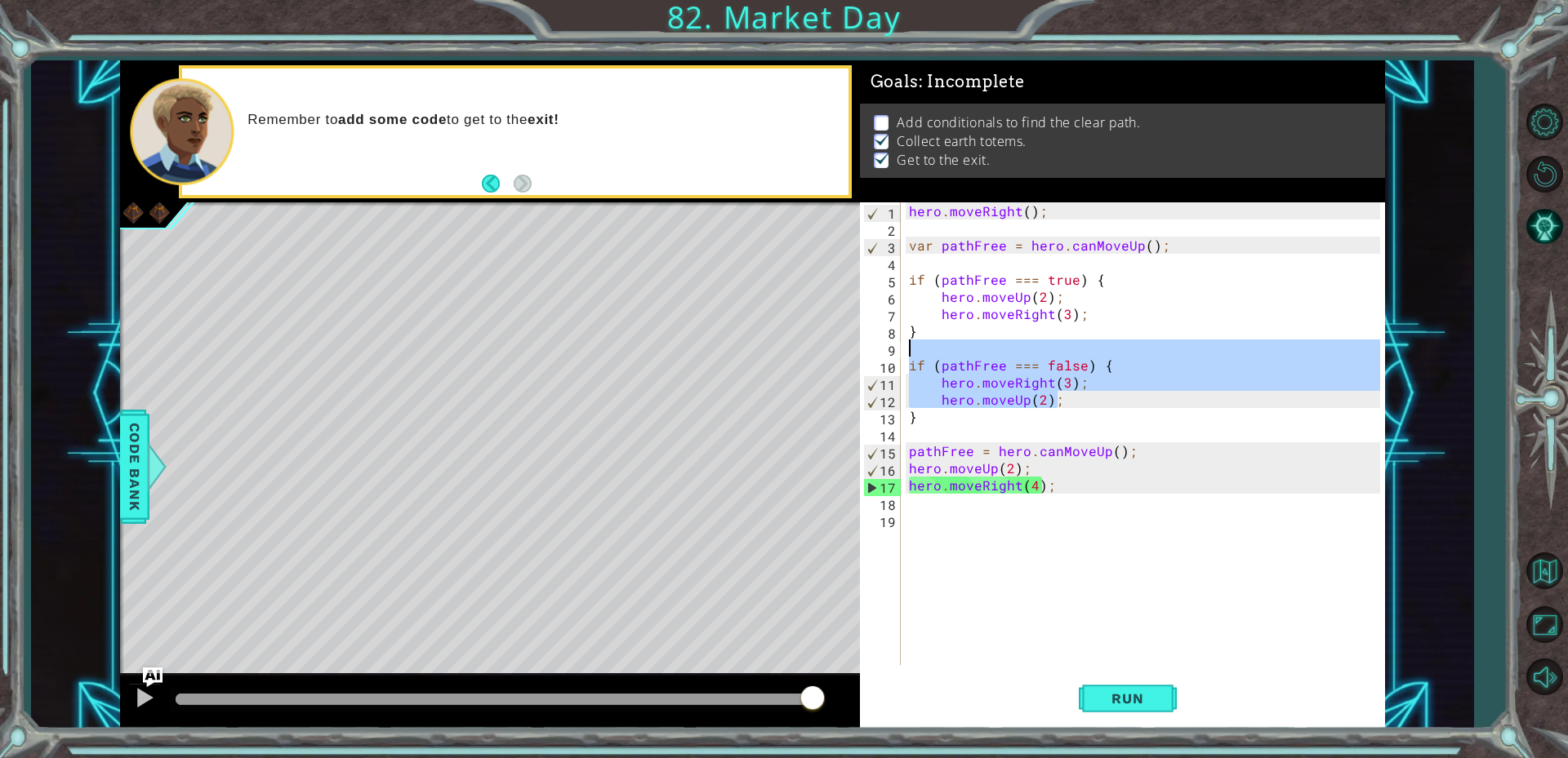
drag, startPoint x: 1125, startPoint y: 394, endPoint x: 870, endPoint y: 359, distance: 257.4
click at [870, 359] on div "hero.moveUp(2); 1 2 3 4 5 6 7 8 9 10 11 12 13 14 15 16 17 18 19 hero . moveRigh…" at bounding box center [1120, 434] width 520 height 463
type textarea "if (pathFree === false) { hero.moveRight(3);"
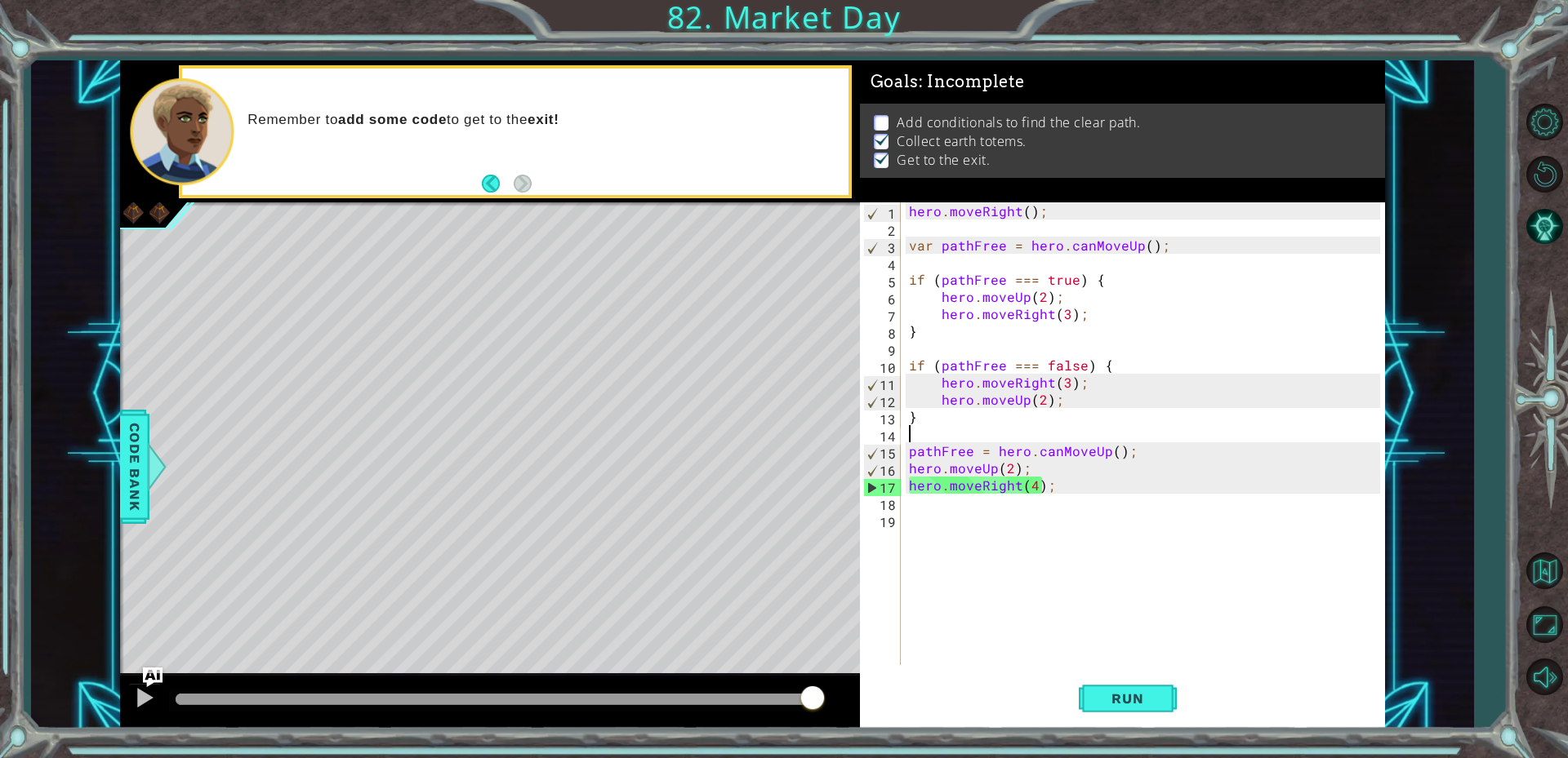
click at [1075, 430] on div "hero . moveRight ( ) ; var pathFree = hero . canMoveUp ( ) ; if ( pathFree === …" at bounding box center [1147, 451] width 482 height 497
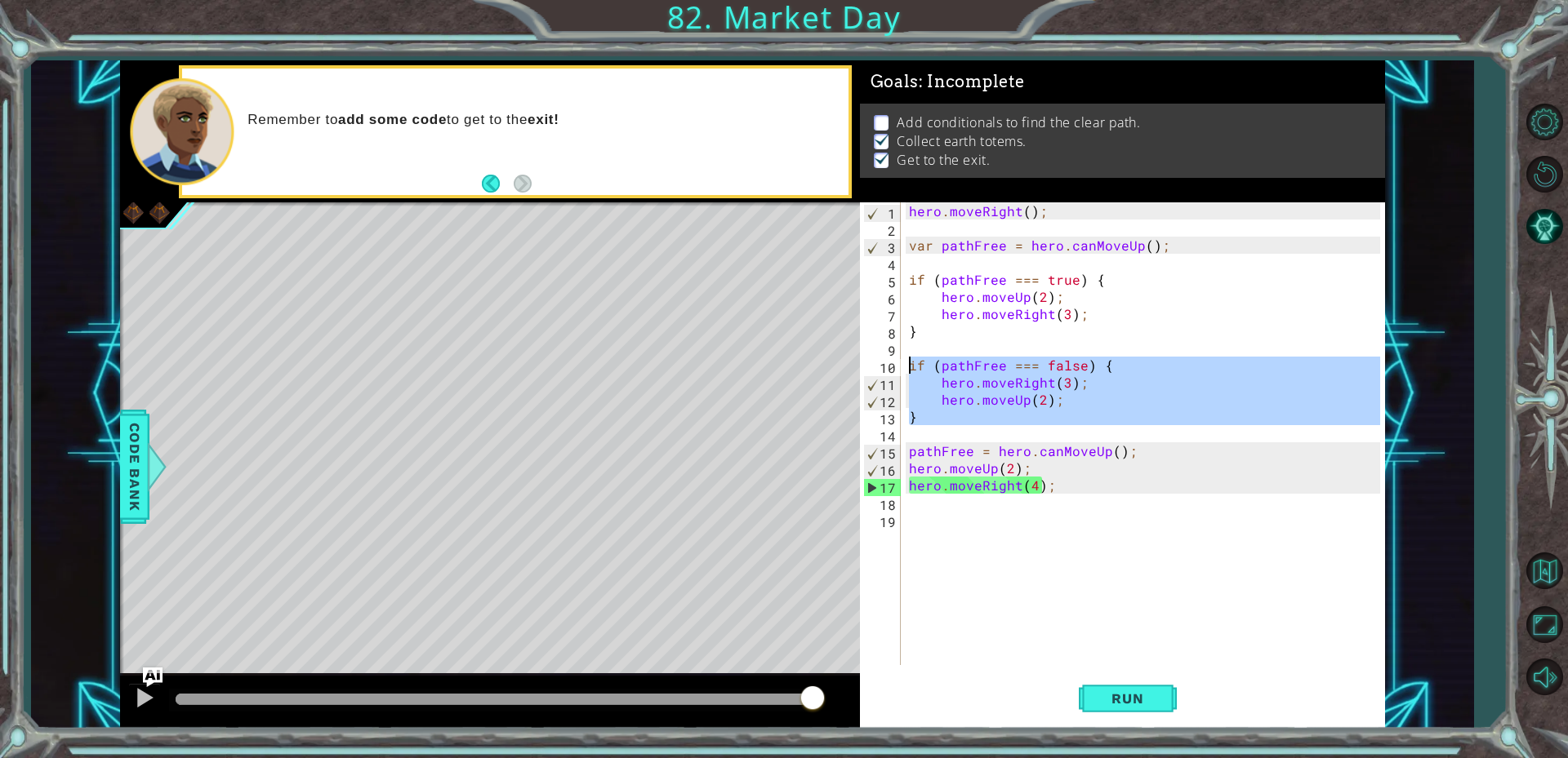
drag, startPoint x: 1027, startPoint y: 433, endPoint x: 878, endPoint y: 365, distance: 163.8
click at [878, 365] on div "1 2 3 4 5 6 7 8 9 10 11 12 13 14 15 16 17 18 19 hero . moveRight ( ) ; var path…" at bounding box center [1120, 434] width 520 height 463
click at [1160, 408] on div "hero . moveRight ( ) ; var pathFree = hero . canMoveUp ( ) ; if ( pathFree === …" at bounding box center [1143, 434] width 475 height 463
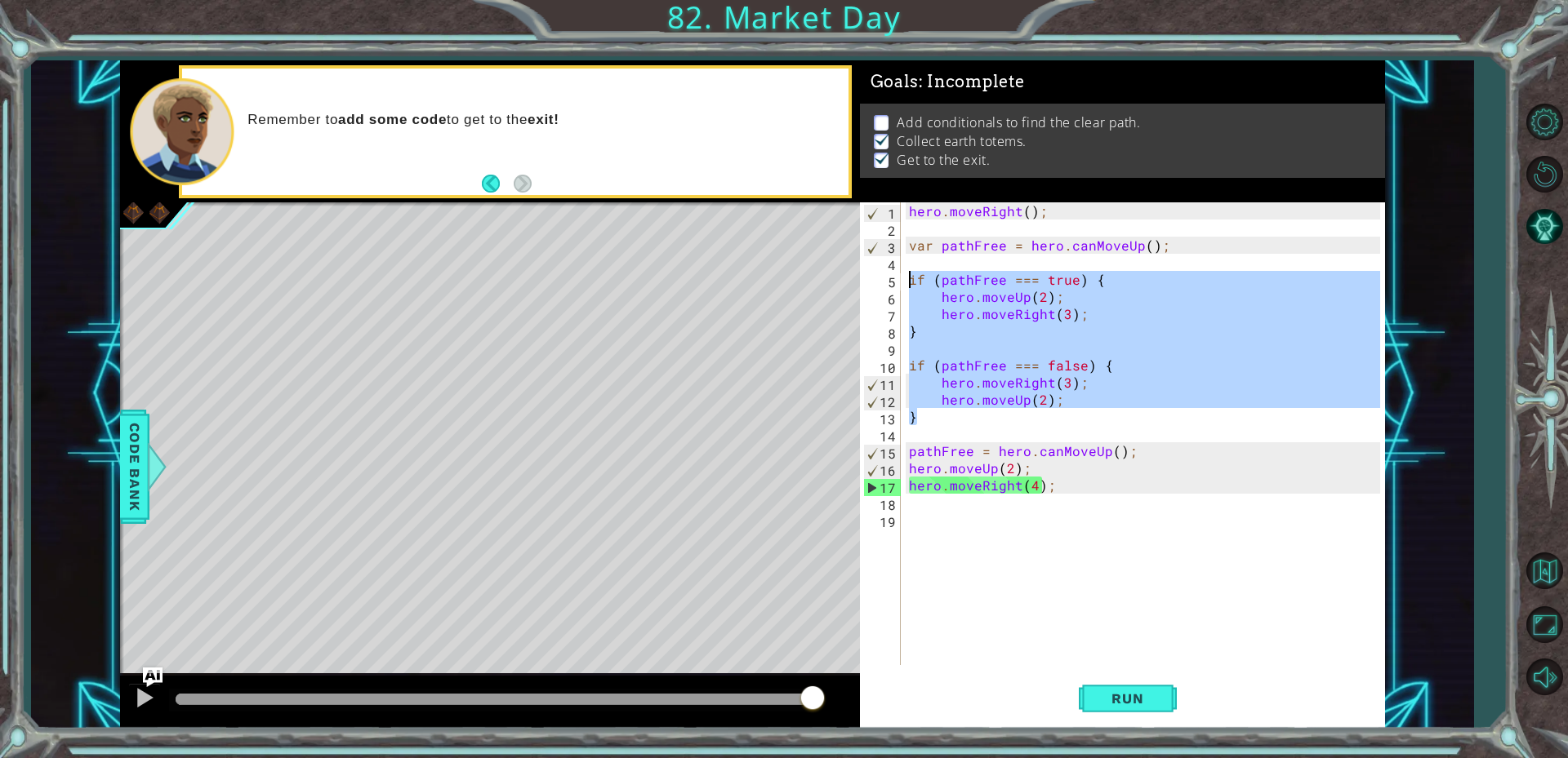
click at [797, 287] on div "1 ההההההההההההההההההההההההההההההההההההההההההההההההההההההההההההההההההההההההההההה…" at bounding box center [752, 395] width 1265 height 668
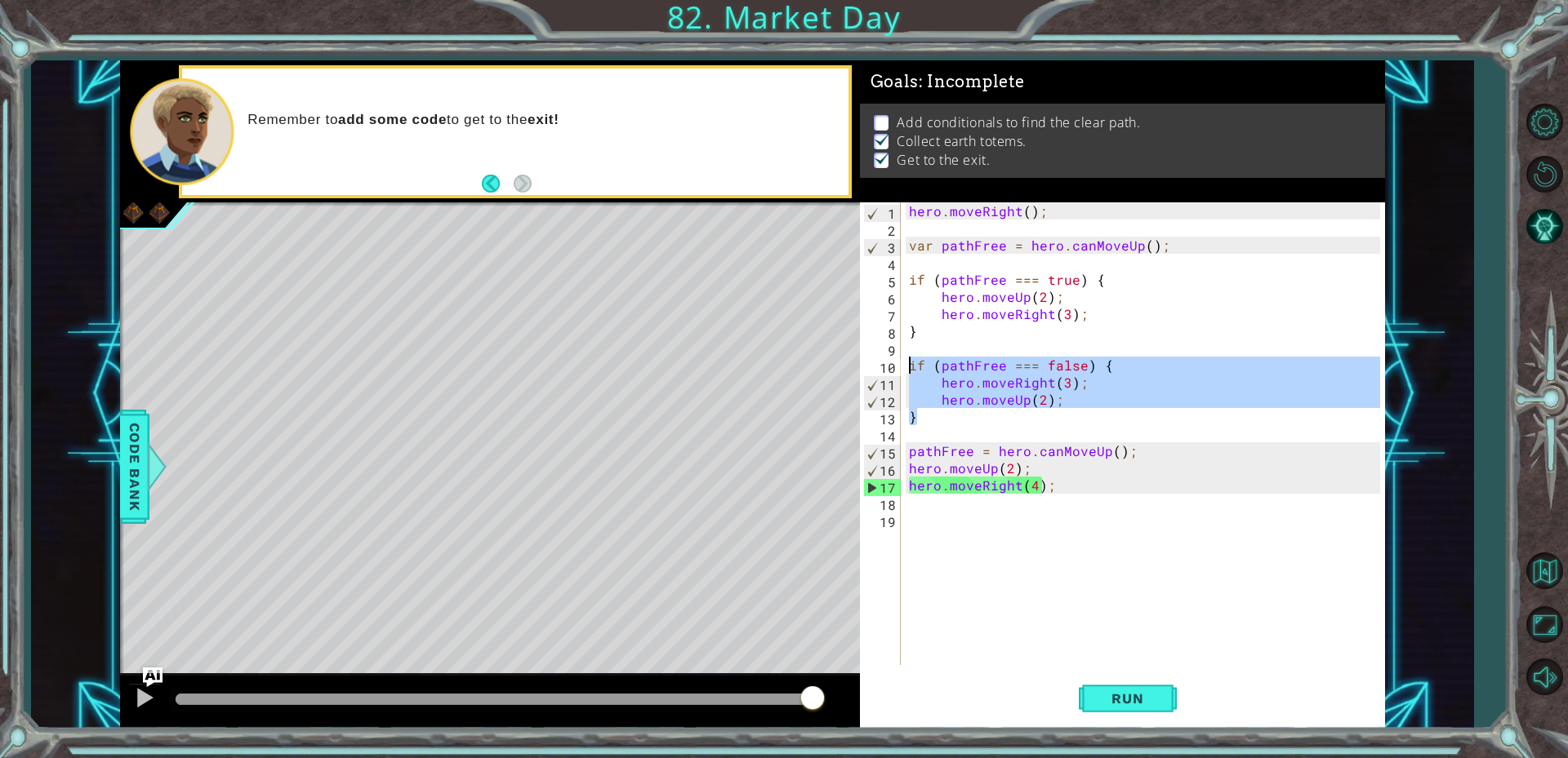
click at [848, 366] on div "1 ההההההההההההההההההההההההההההההההההההההההההההההההההההההההההההההההההההההההההההה…" at bounding box center [752, 395] width 1265 height 668
type textarea "if (pathFree === false) { hero.moveRight(3);"
click at [1023, 543] on div "hero . moveRight ( ) ; var pathFree = hero . canMoveUp ( ) ; if ( pathFree === …" at bounding box center [1147, 451] width 482 height 497
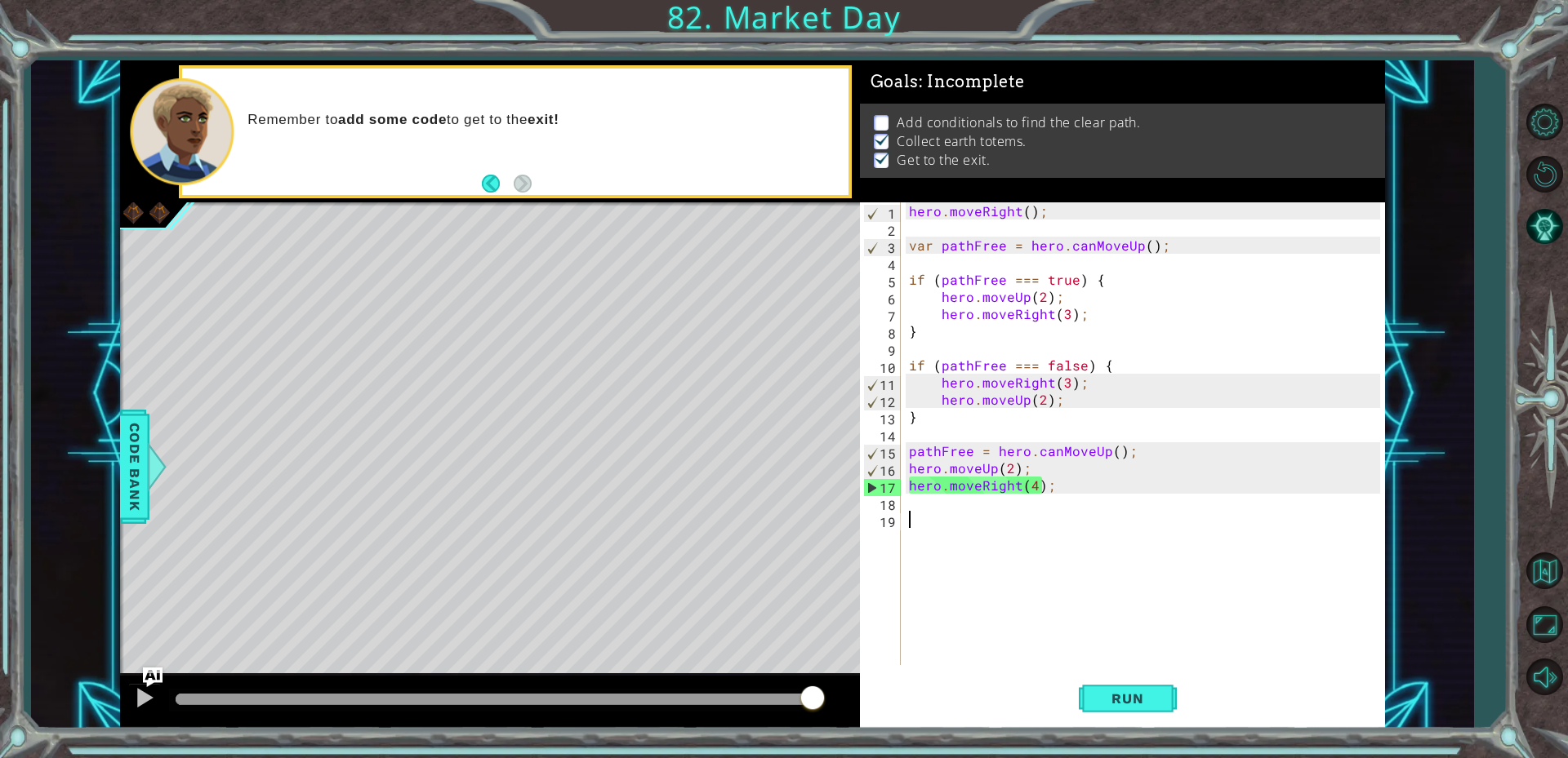
paste textarea "}"
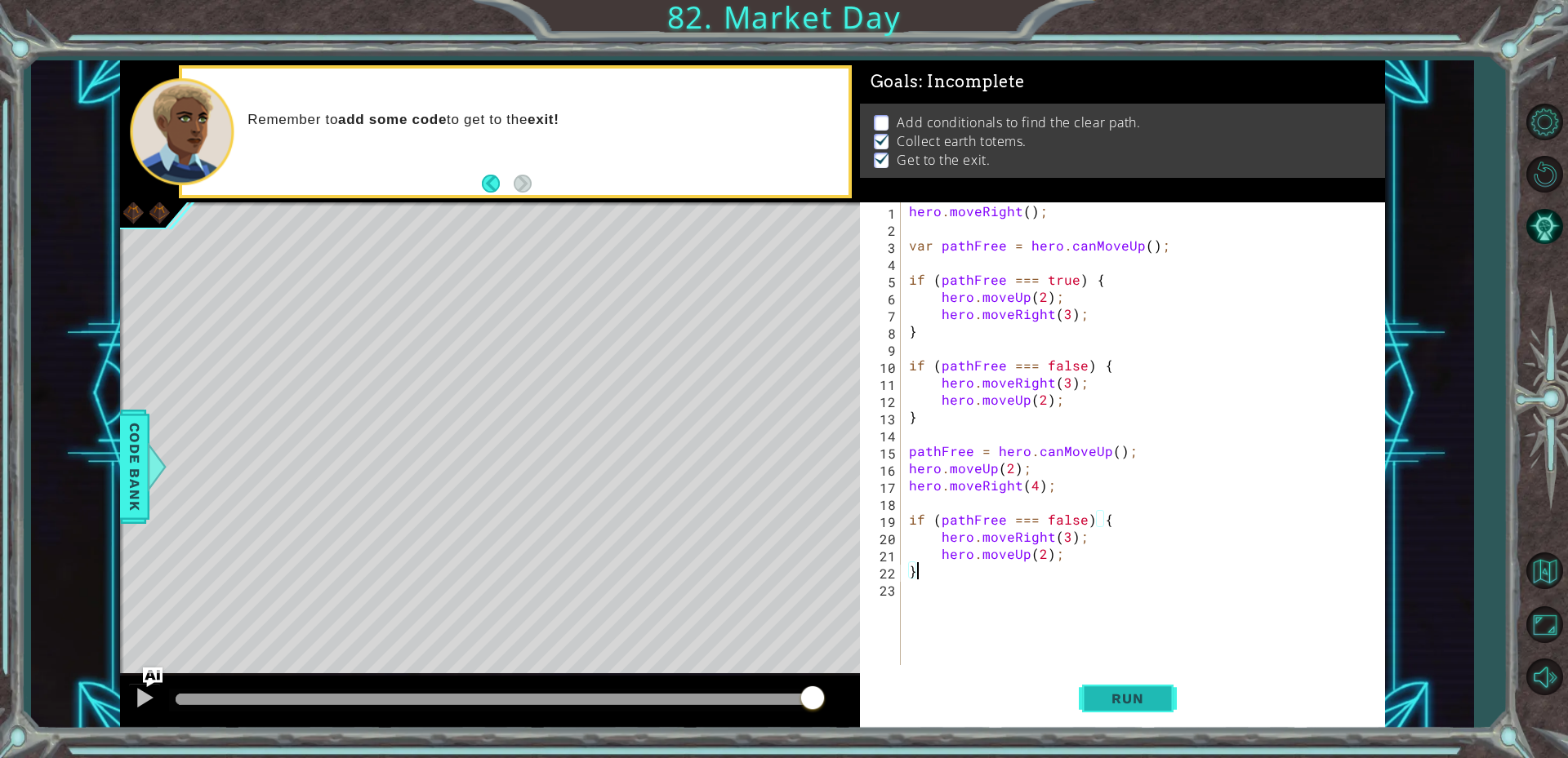
click at [1148, 704] on span "Run" at bounding box center [1128, 698] width 65 height 16
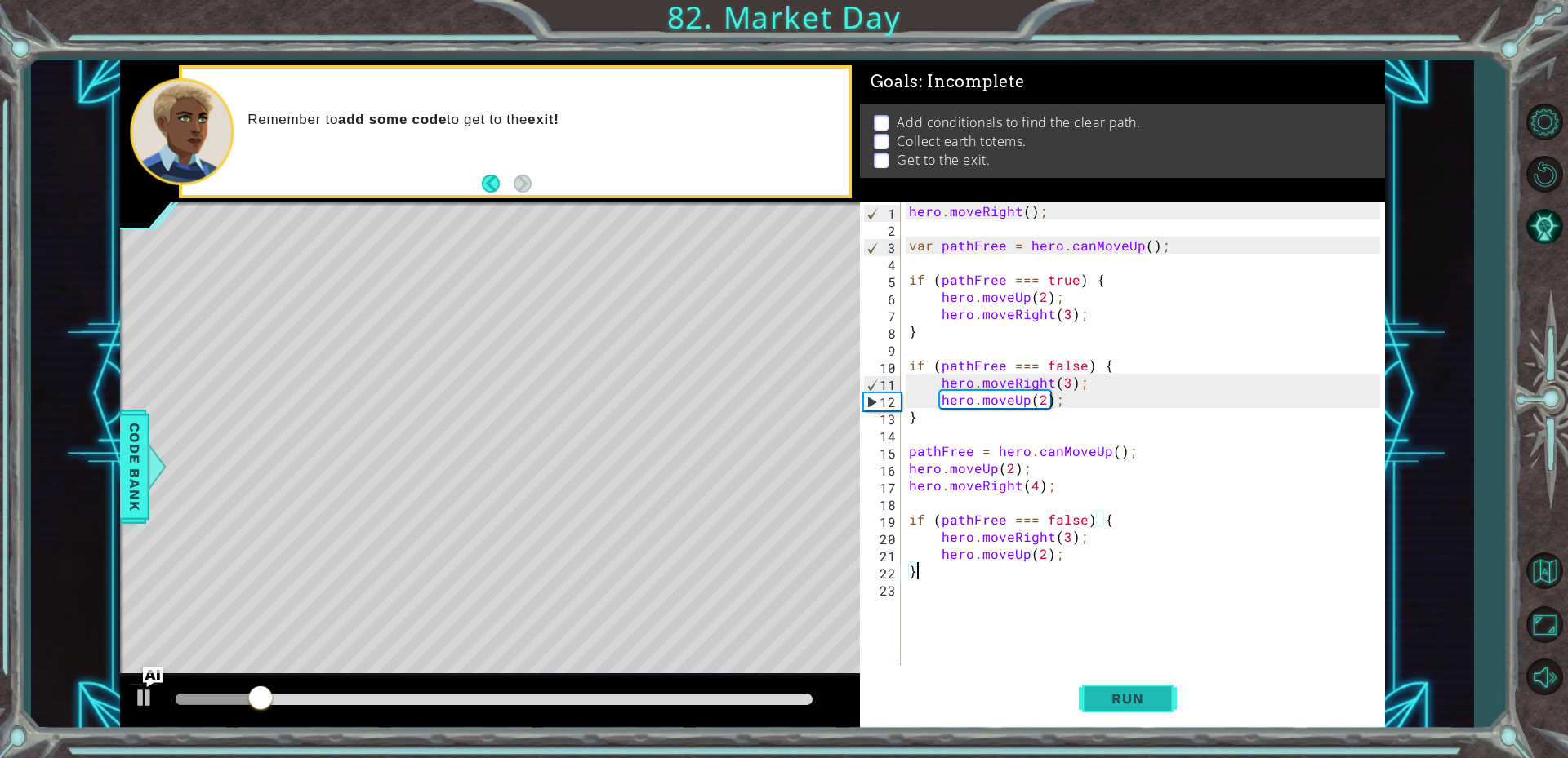
click at [1146, 686] on button "Run" at bounding box center [1127, 697] width 98 height 52
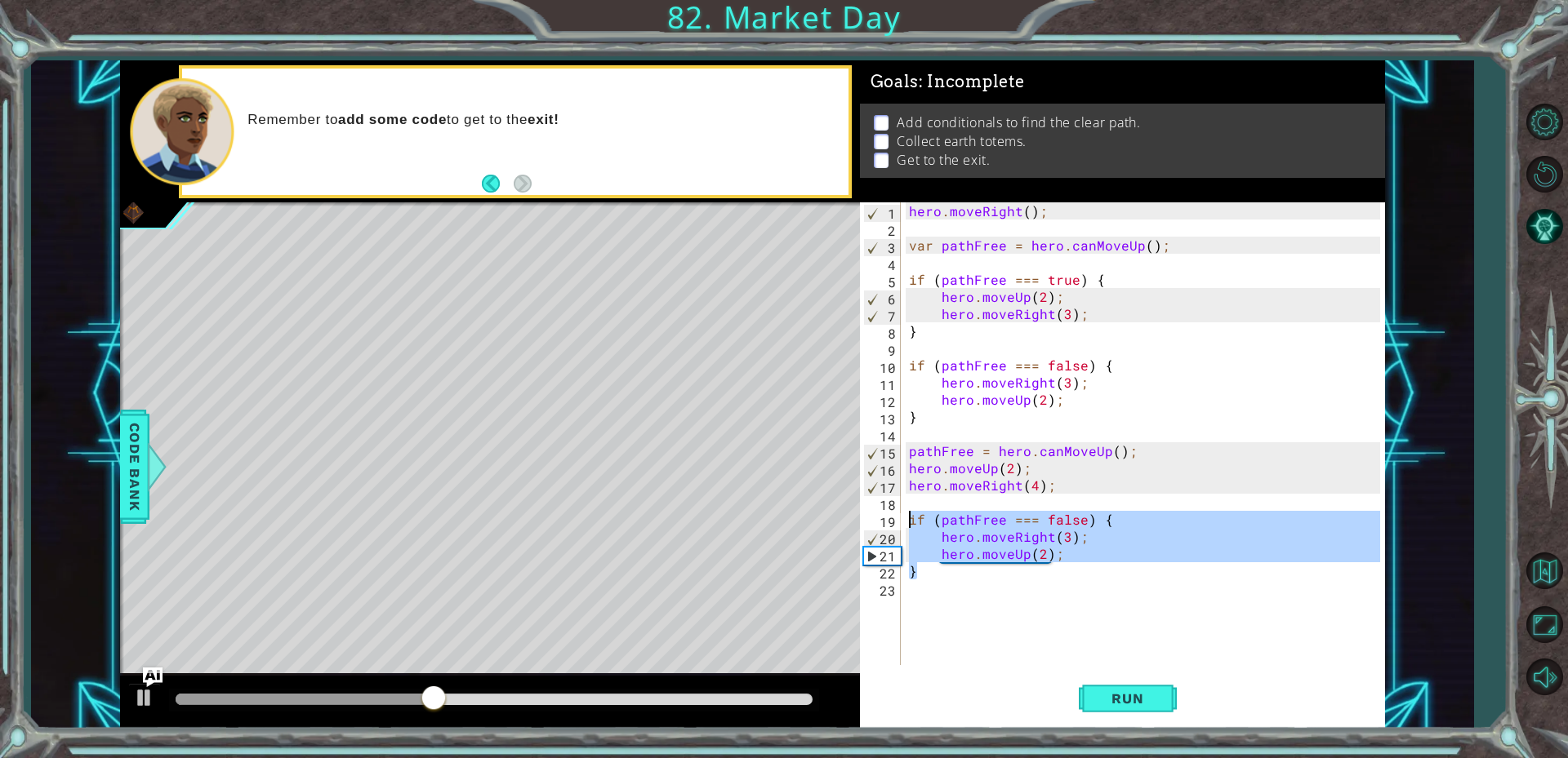
click at [826, 520] on div "1 ההההההההההההההההההההההההההההההההההההההההההההההההההההההההההההההההההההההההההההה…" at bounding box center [752, 395] width 1265 height 668
type textarea "if (pathFree === false) { hero.moveRight(3);"
type textarea "\"
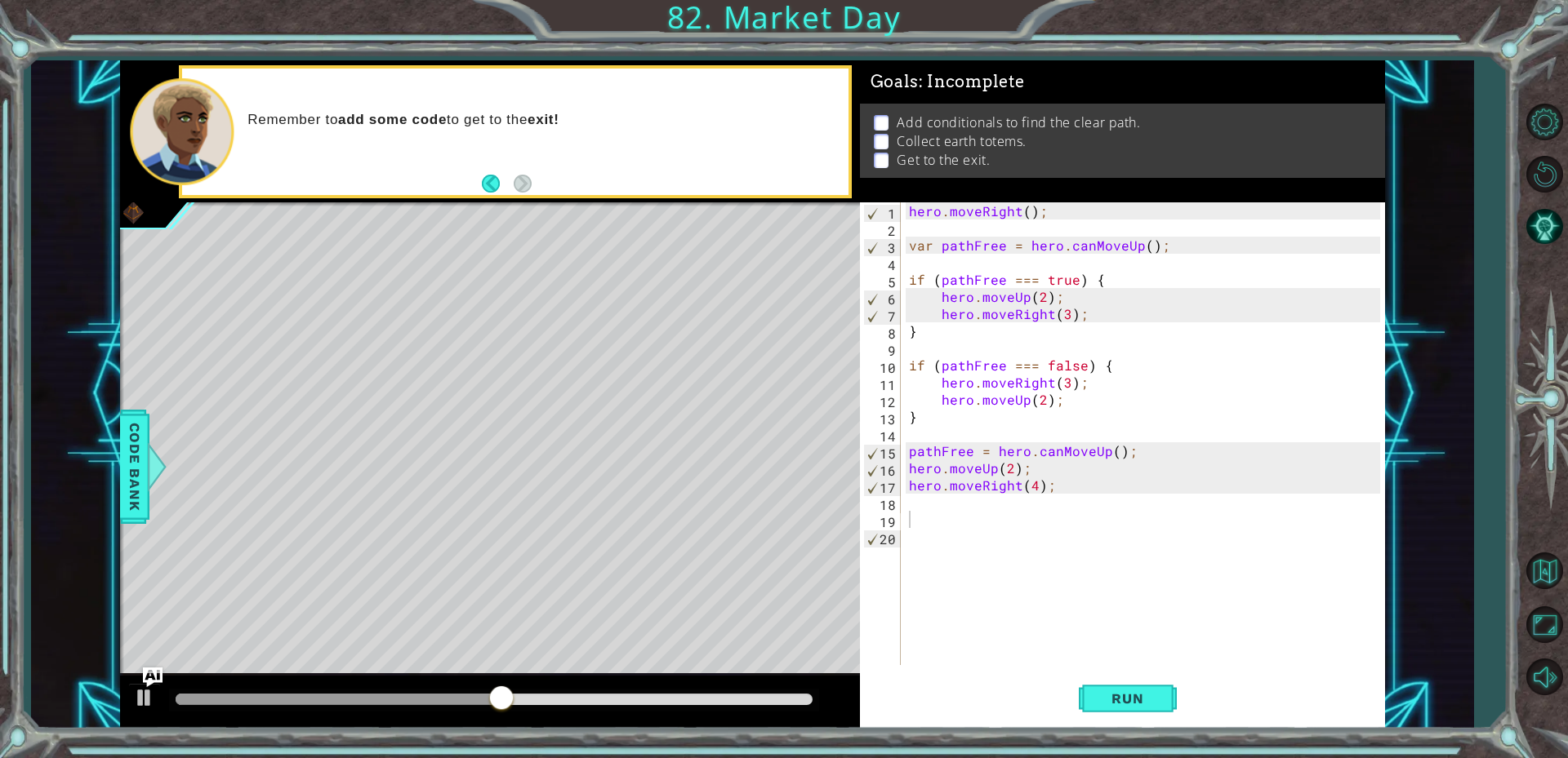
click at [1070, 699] on div "Run" at bounding box center [1128, 697] width 526 height 52
click at [1113, 706] on span "Run" at bounding box center [1128, 698] width 65 height 16
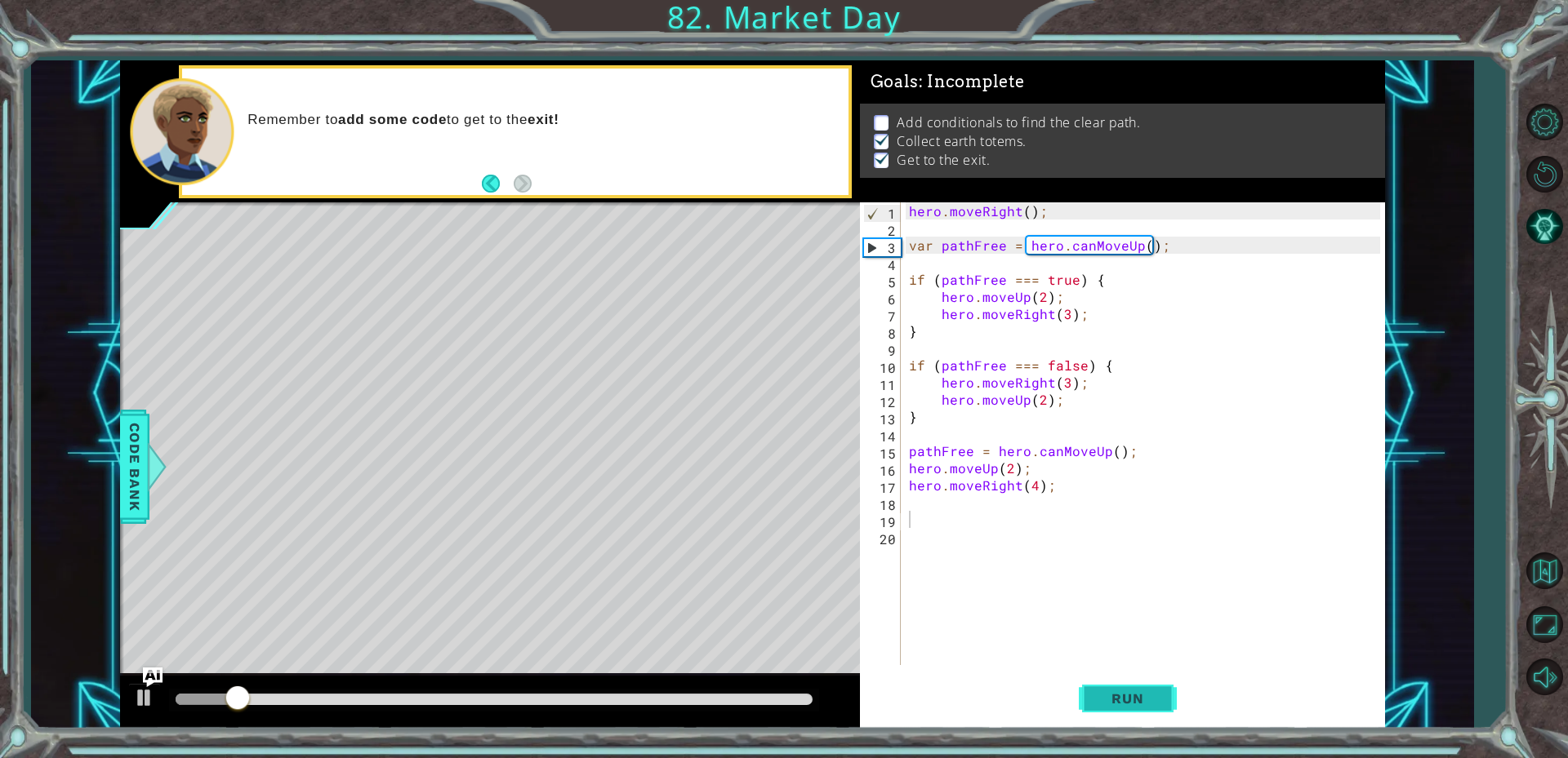
click at [1103, 710] on button "Run" at bounding box center [1127, 697] width 98 height 52
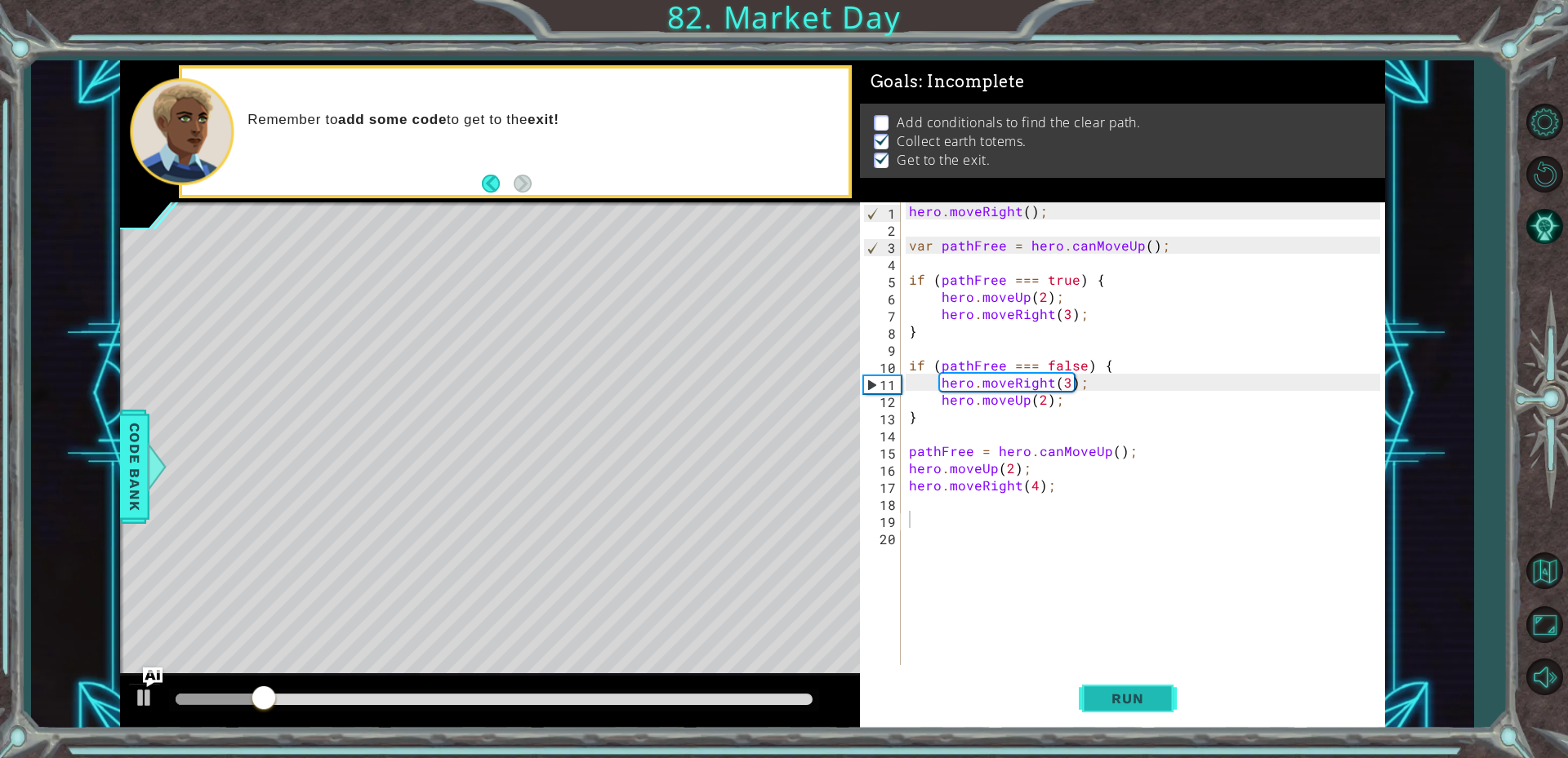
click at [1090, 714] on button "Run" at bounding box center [1127, 697] width 98 height 52
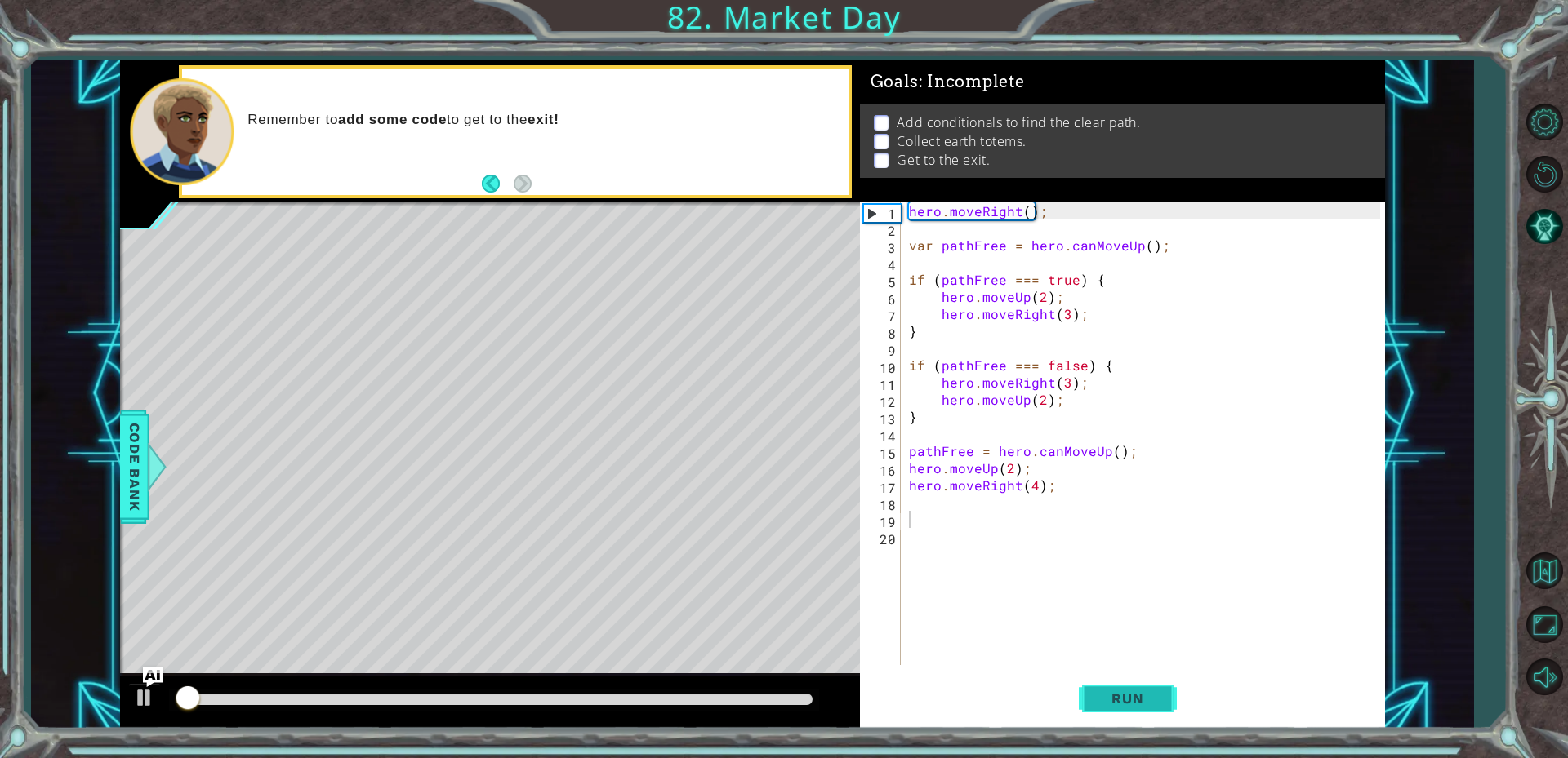
click at [1090, 714] on button "Run" at bounding box center [1127, 697] width 98 height 52
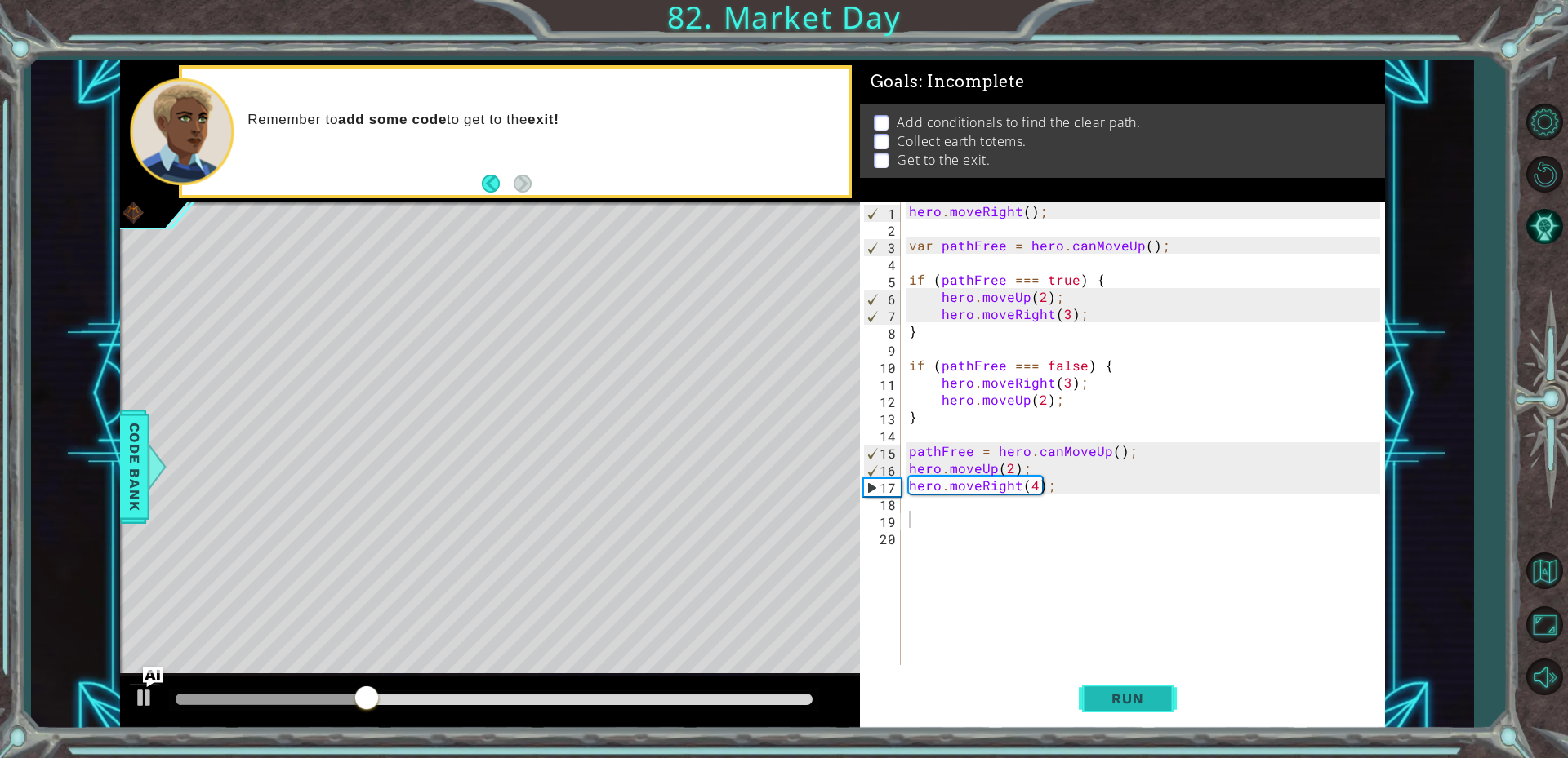
click at [1131, 704] on span "Run" at bounding box center [1128, 698] width 65 height 16
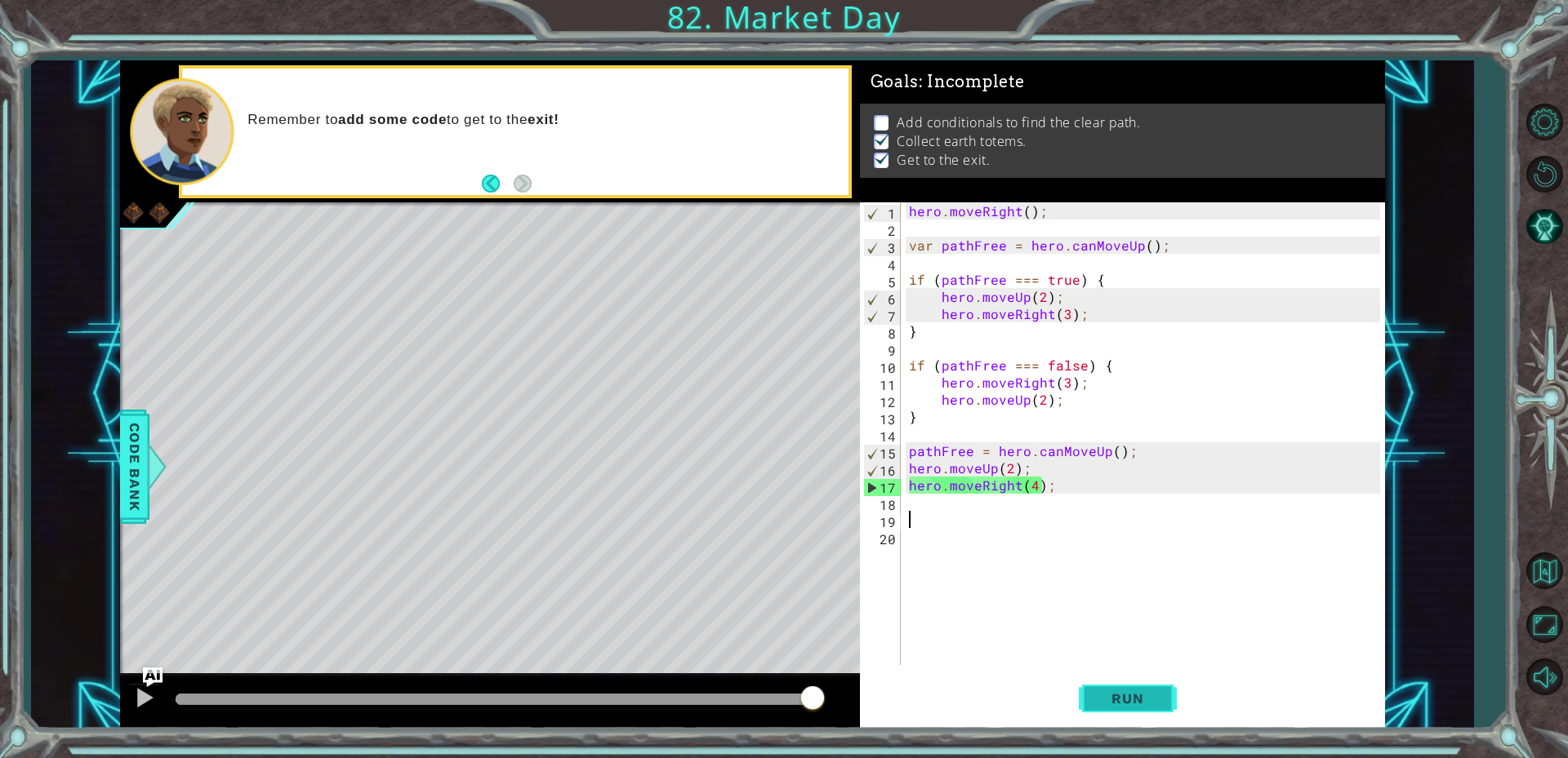
click at [1118, 700] on span "Run" at bounding box center [1128, 698] width 65 height 16
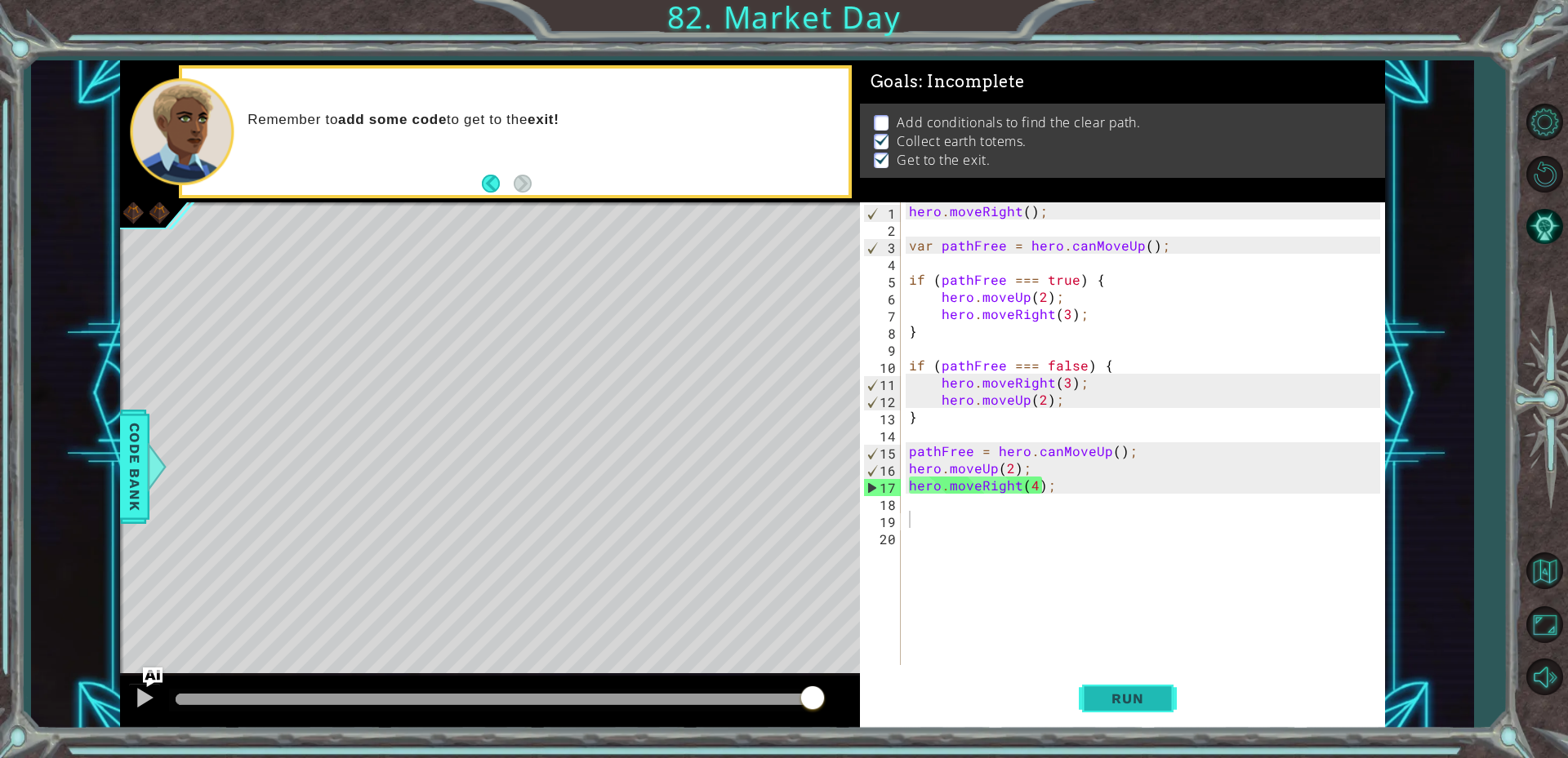
click at [1105, 712] on button "Run" at bounding box center [1127, 697] width 98 height 52
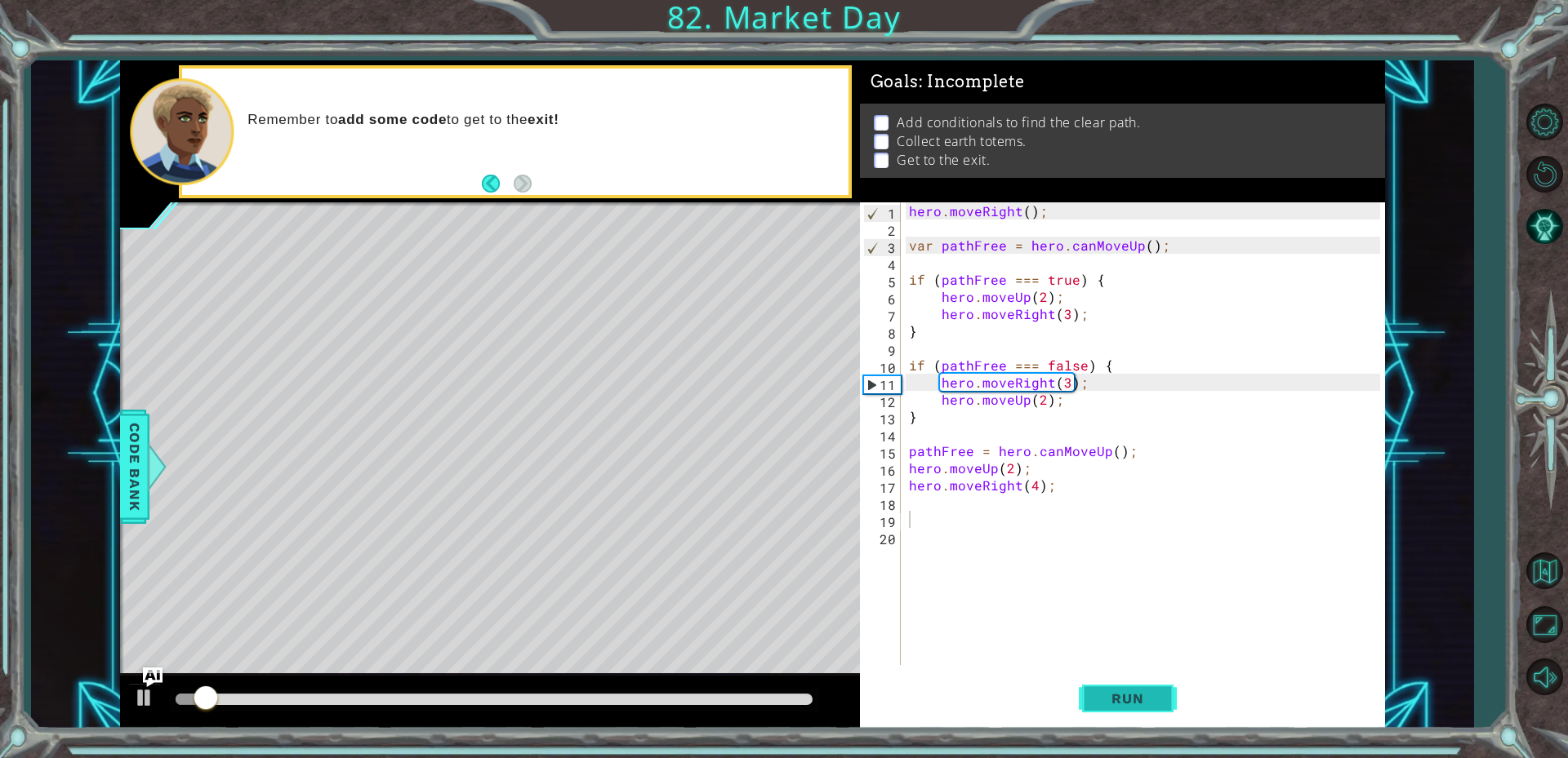
click at [1105, 712] on button "Run" at bounding box center [1127, 697] width 98 height 52
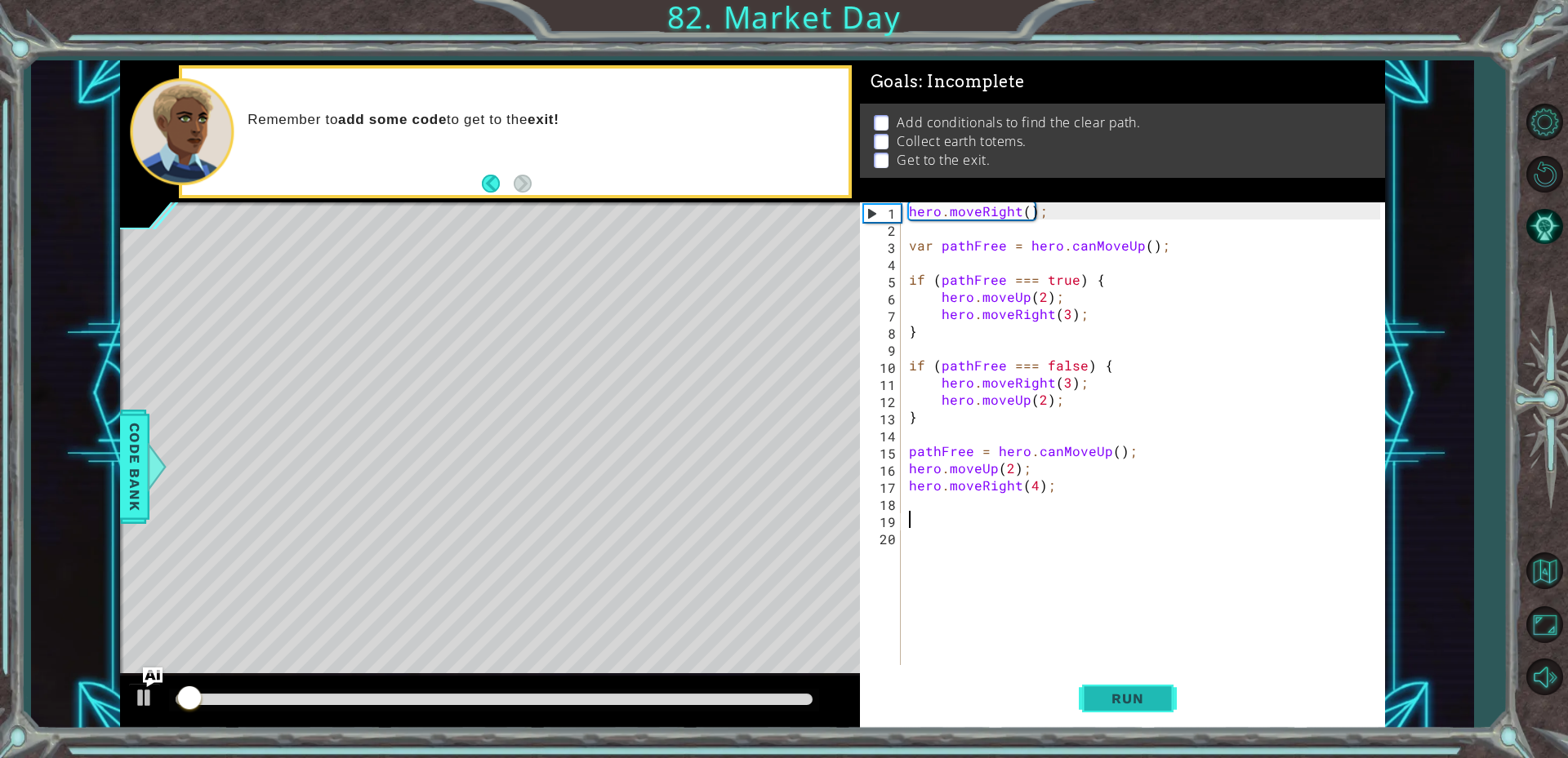
click at [1105, 712] on button "Run" at bounding box center [1127, 697] width 98 height 52
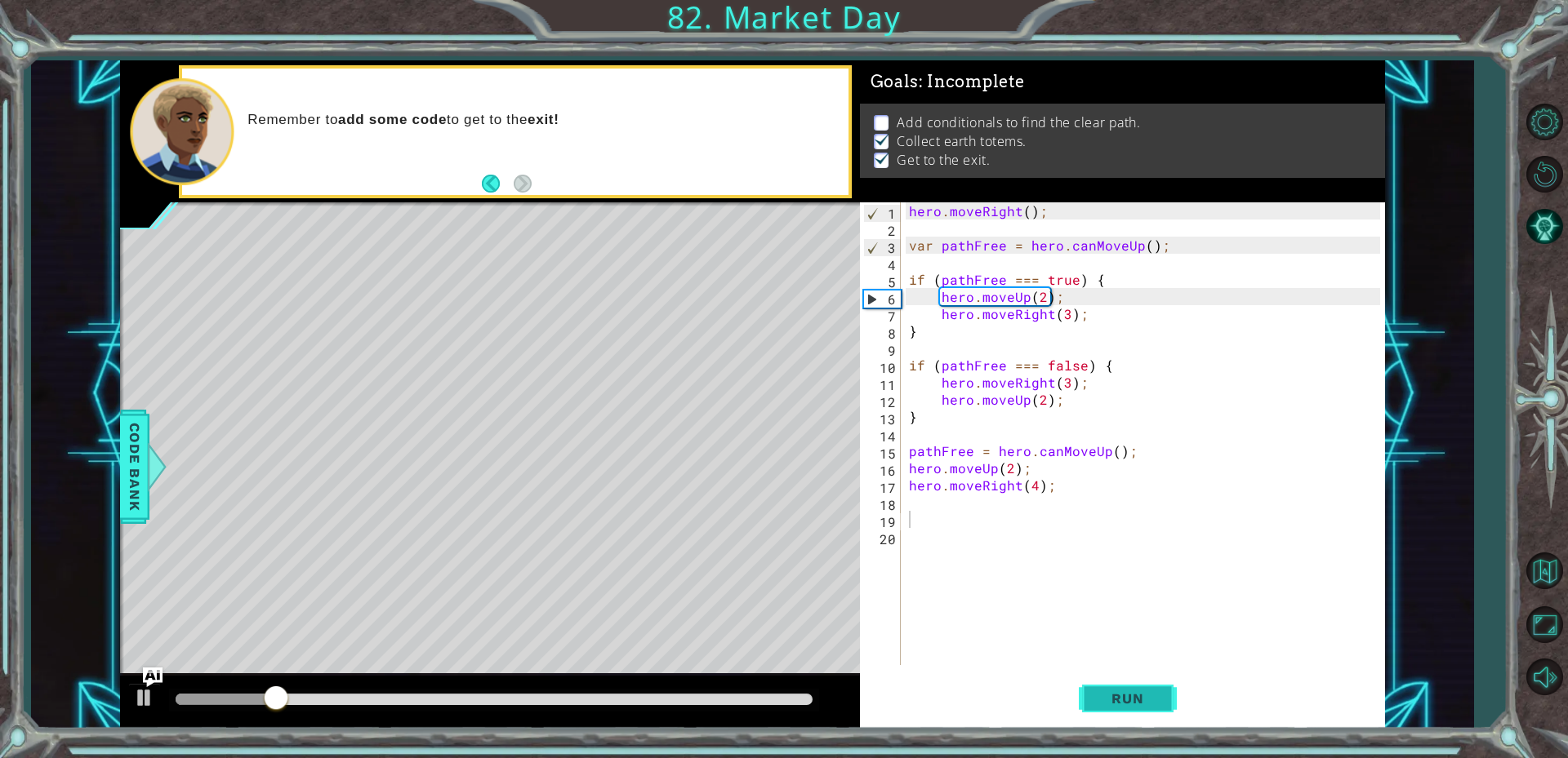
click at [1105, 712] on button "Run" at bounding box center [1127, 697] width 98 height 52
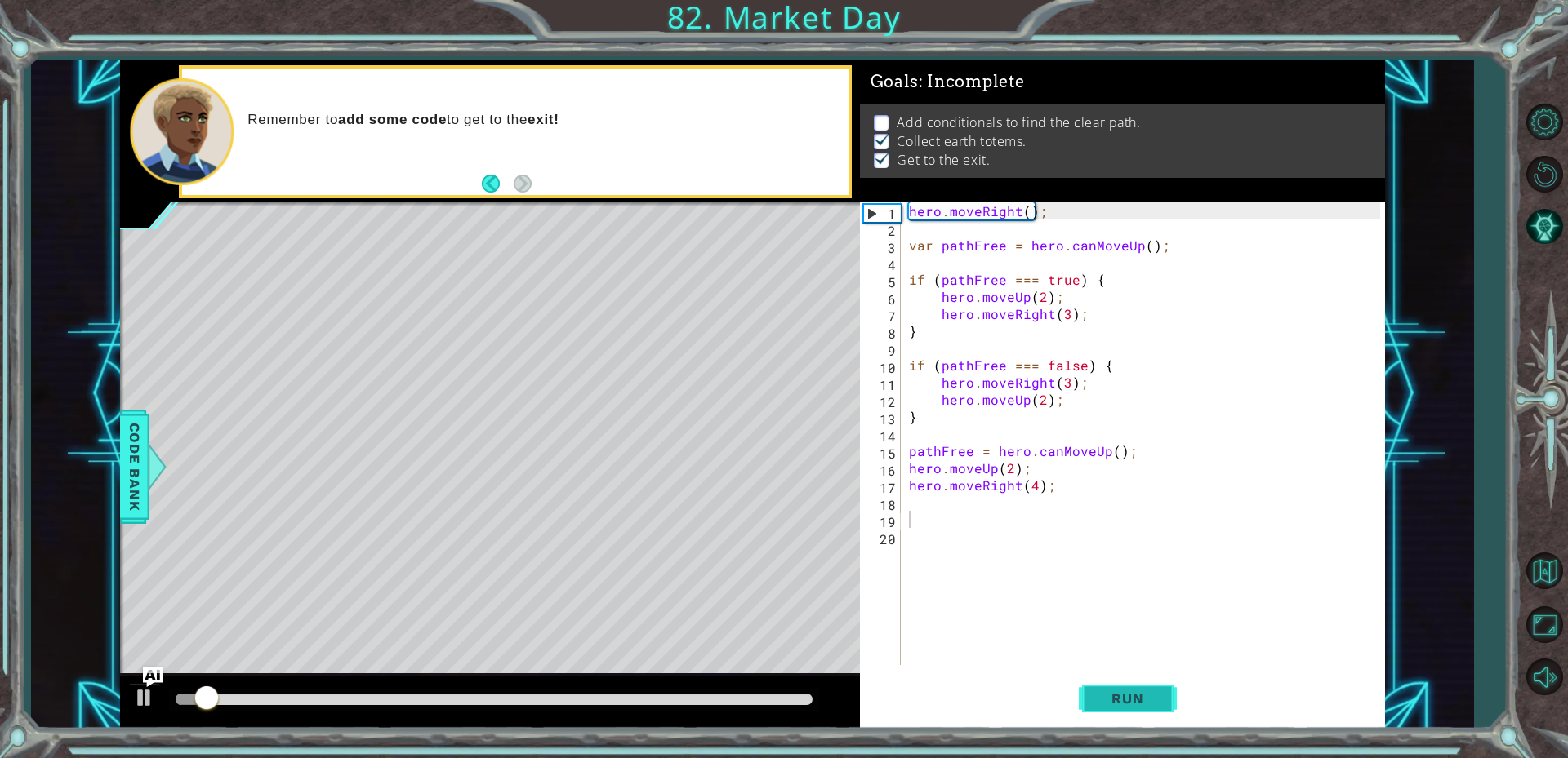
click at [1105, 712] on button "Run" at bounding box center [1127, 697] width 98 height 52
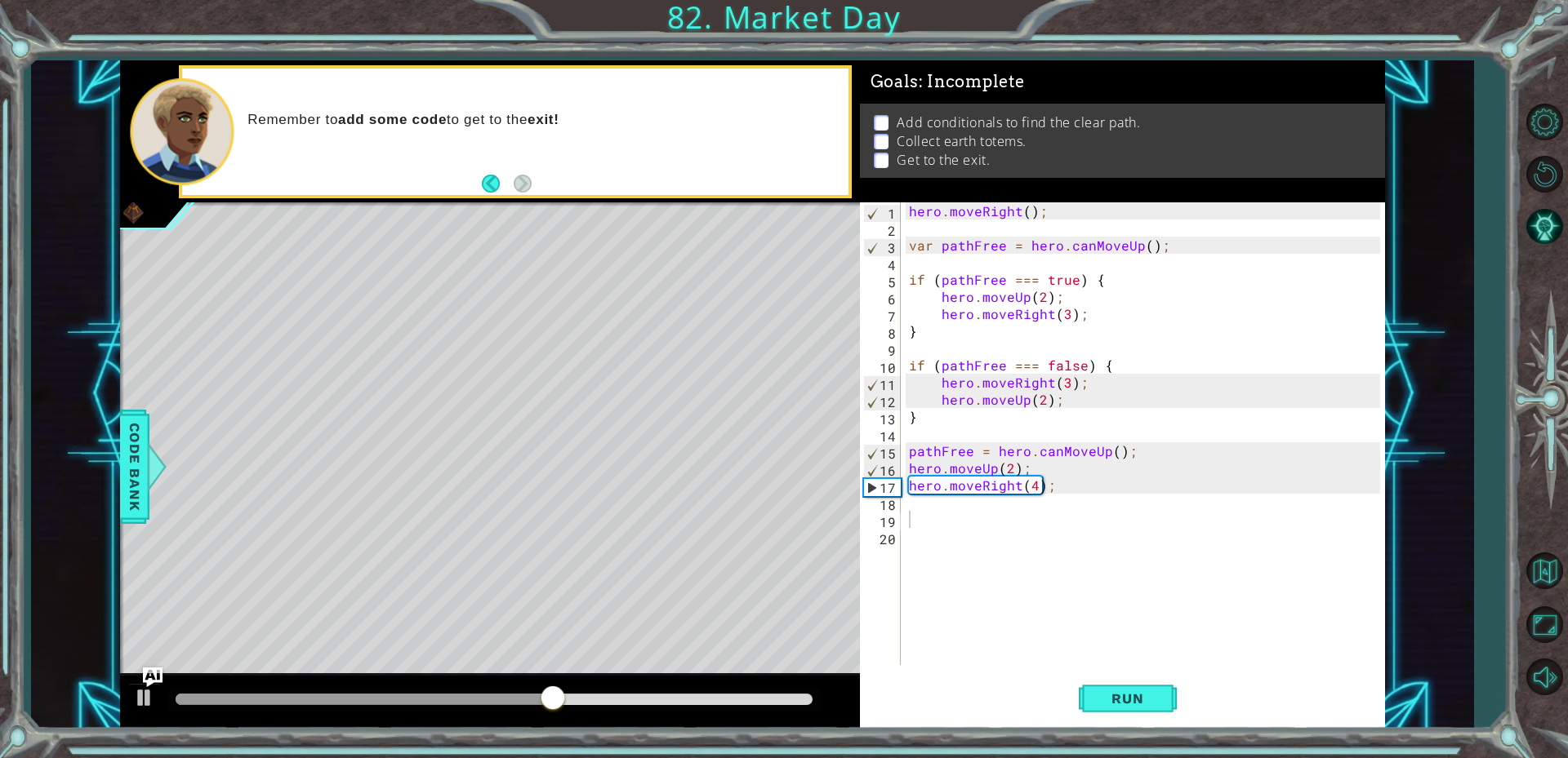
click at [903, 437] on div "1 2 3 4 5 6 7 8 9 10 11 12 13 14 15 16 17 18 19 20 hero . moveRight ( ) ; var p…" at bounding box center [1120, 434] width 520 height 463
click at [918, 431] on div "hero . moveRight ( ) ; var pathFree = hero . canMoveUp ( ) ; if ( pathFree === …" at bounding box center [1147, 451] width 482 height 497
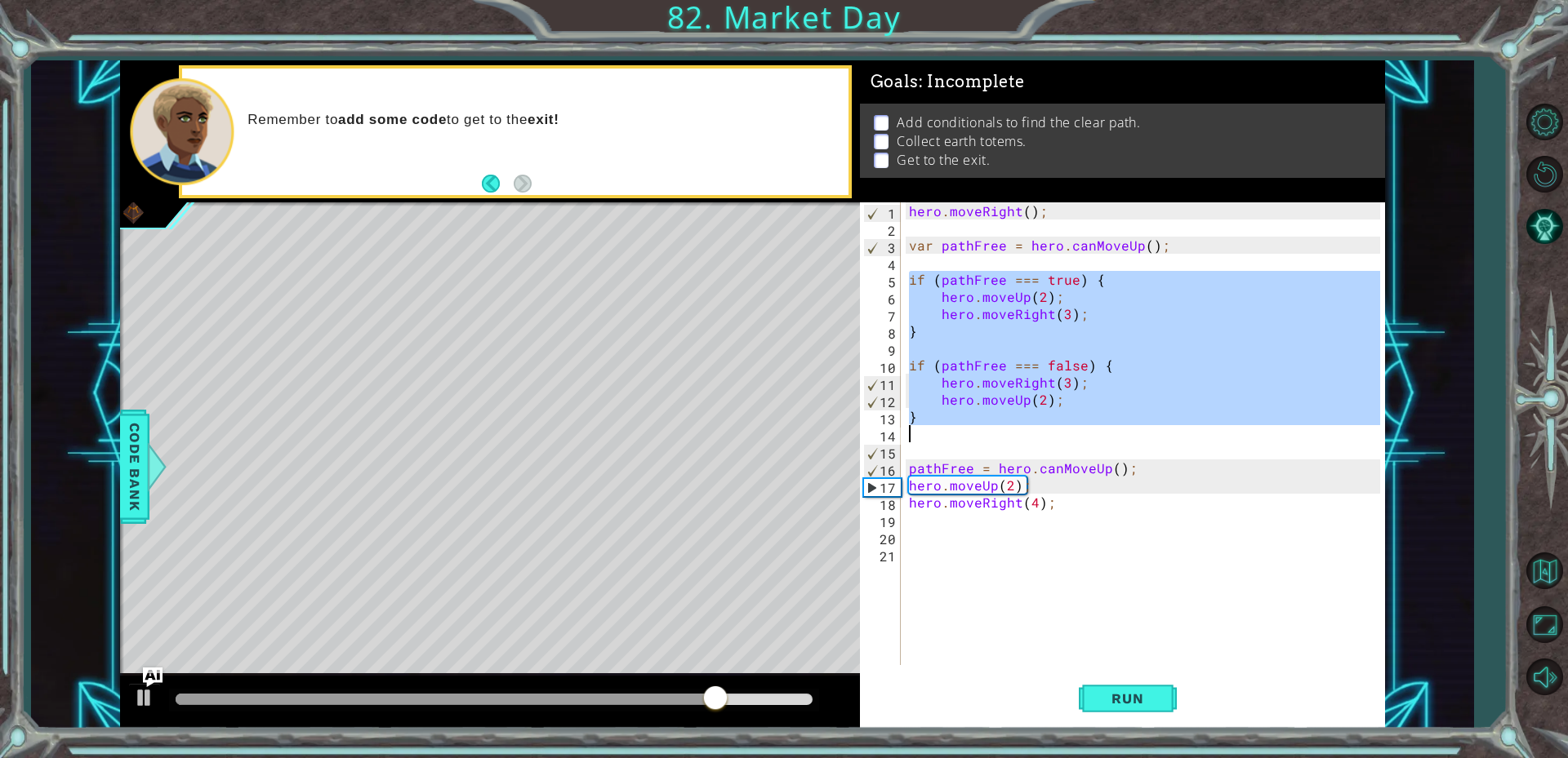
drag, startPoint x: 910, startPoint y: 280, endPoint x: 1078, endPoint y: 428, distance: 223.9
click at [1078, 428] on div "hero . moveRight ( ) ; var pathFree = hero . canMoveUp ( ) ; if ( pathFree === …" at bounding box center [1147, 451] width 482 height 497
type textarea "}"
click at [1020, 447] on div "hero . moveRight ( ) ; var pathFree = hero . canMoveUp ( ) ; if ( pathFree === …" at bounding box center [1147, 451] width 482 height 497
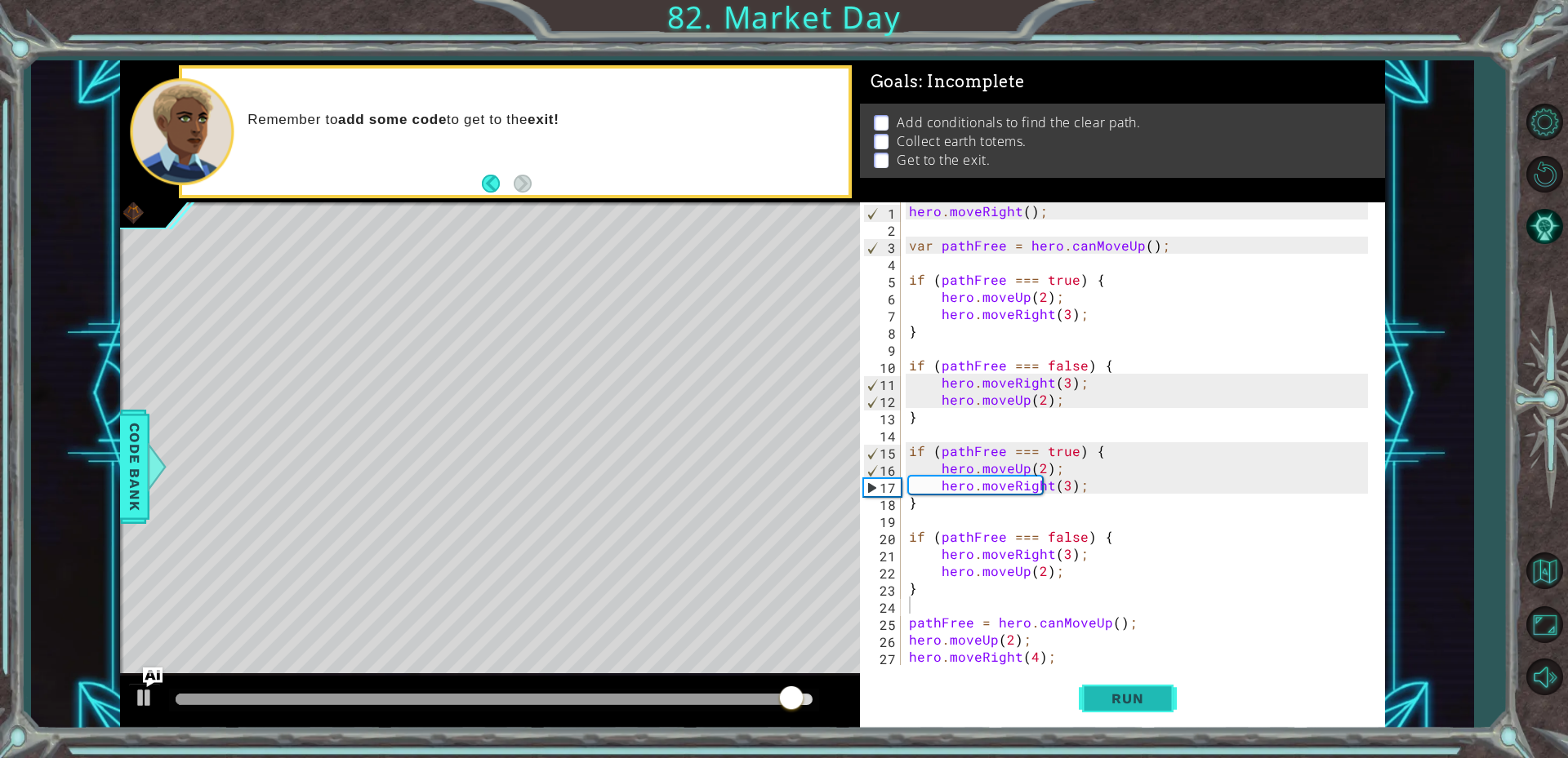
click at [1084, 693] on button "Run" at bounding box center [1127, 697] width 98 height 52
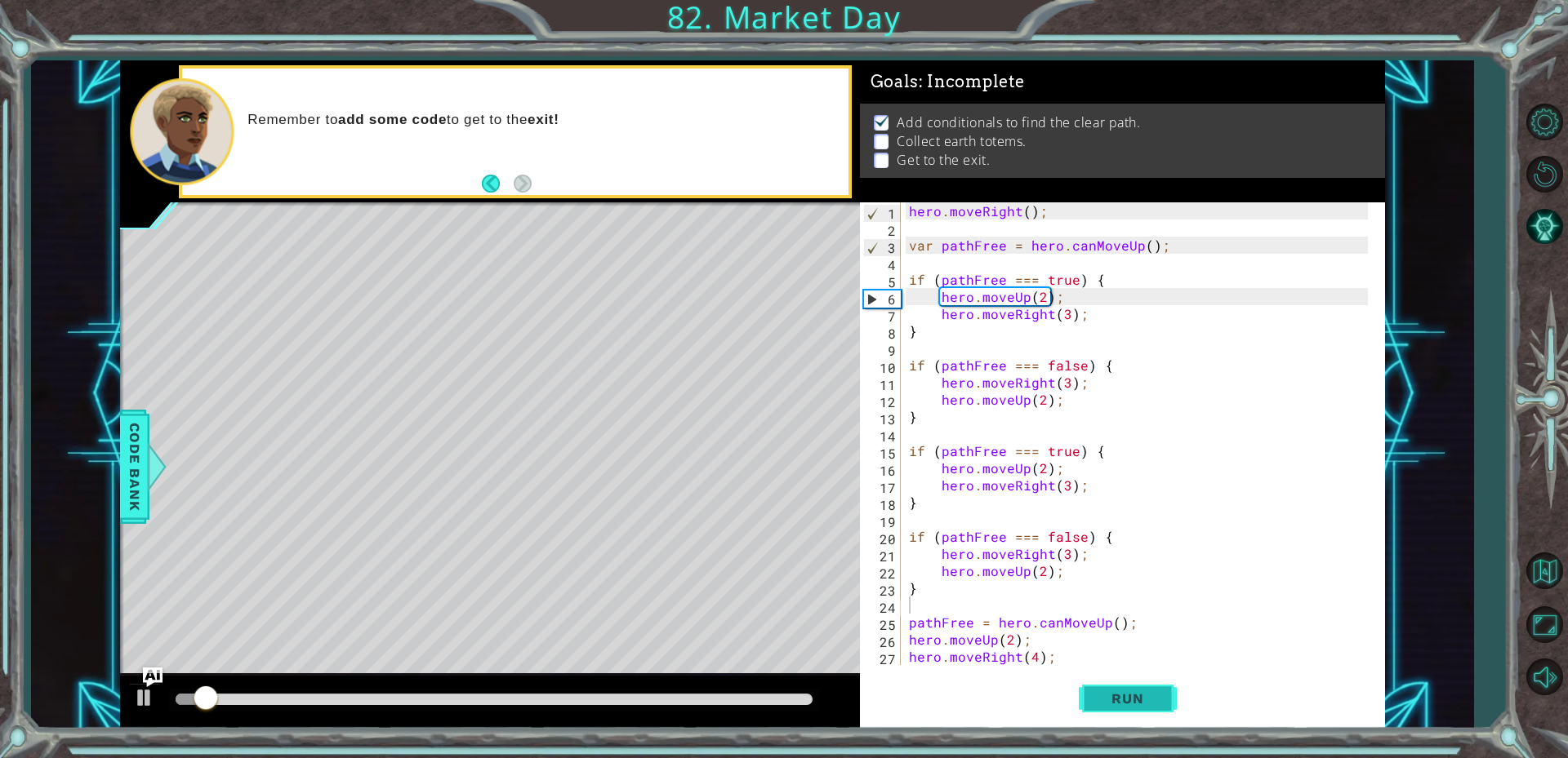
click at [1083, 693] on button "Run" at bounding box center [1127, 697] width 98 height 52
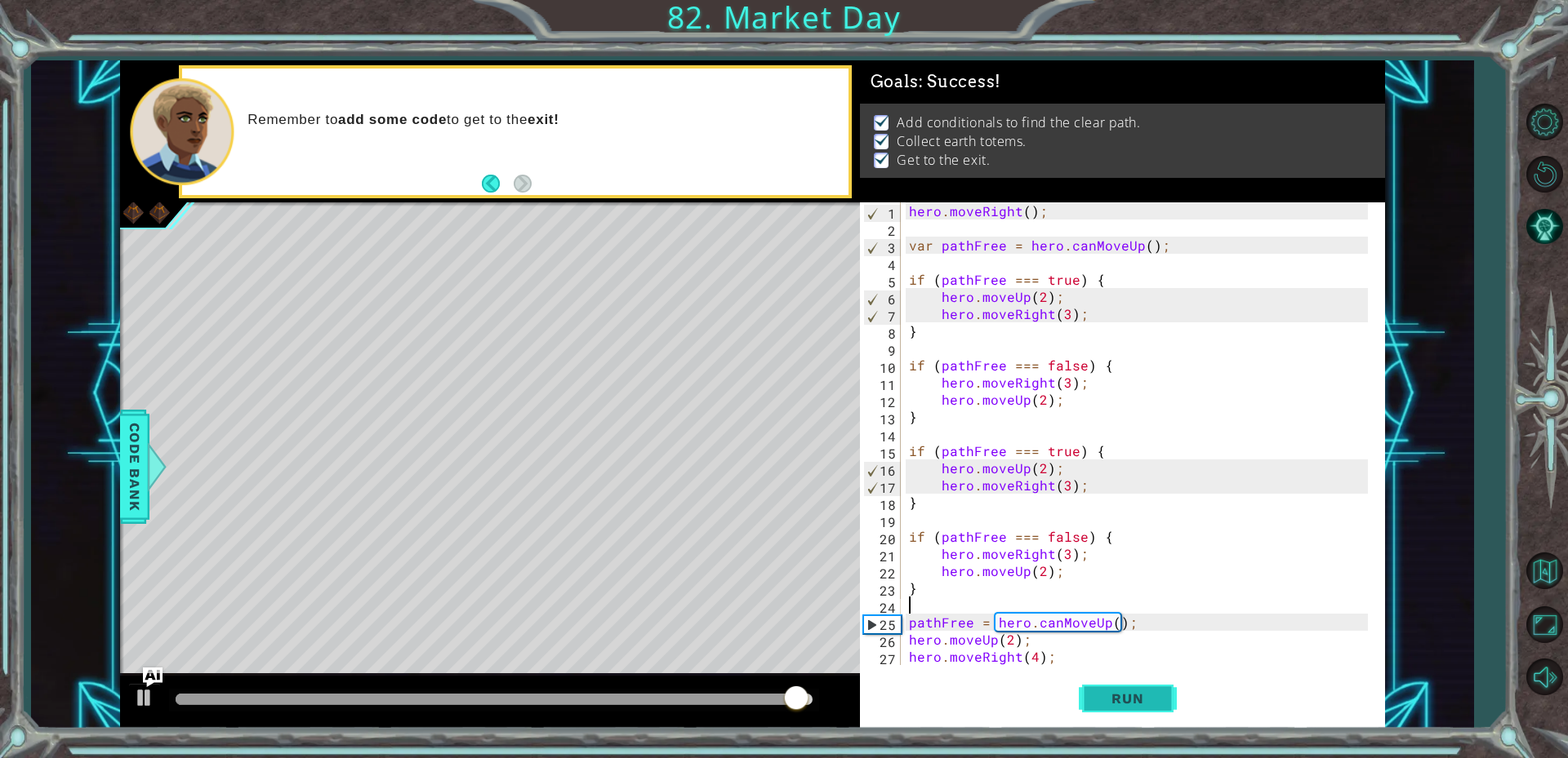
click at [1104, 710] on button "Run" at bounding box center [1127, 697] width 98 height 52
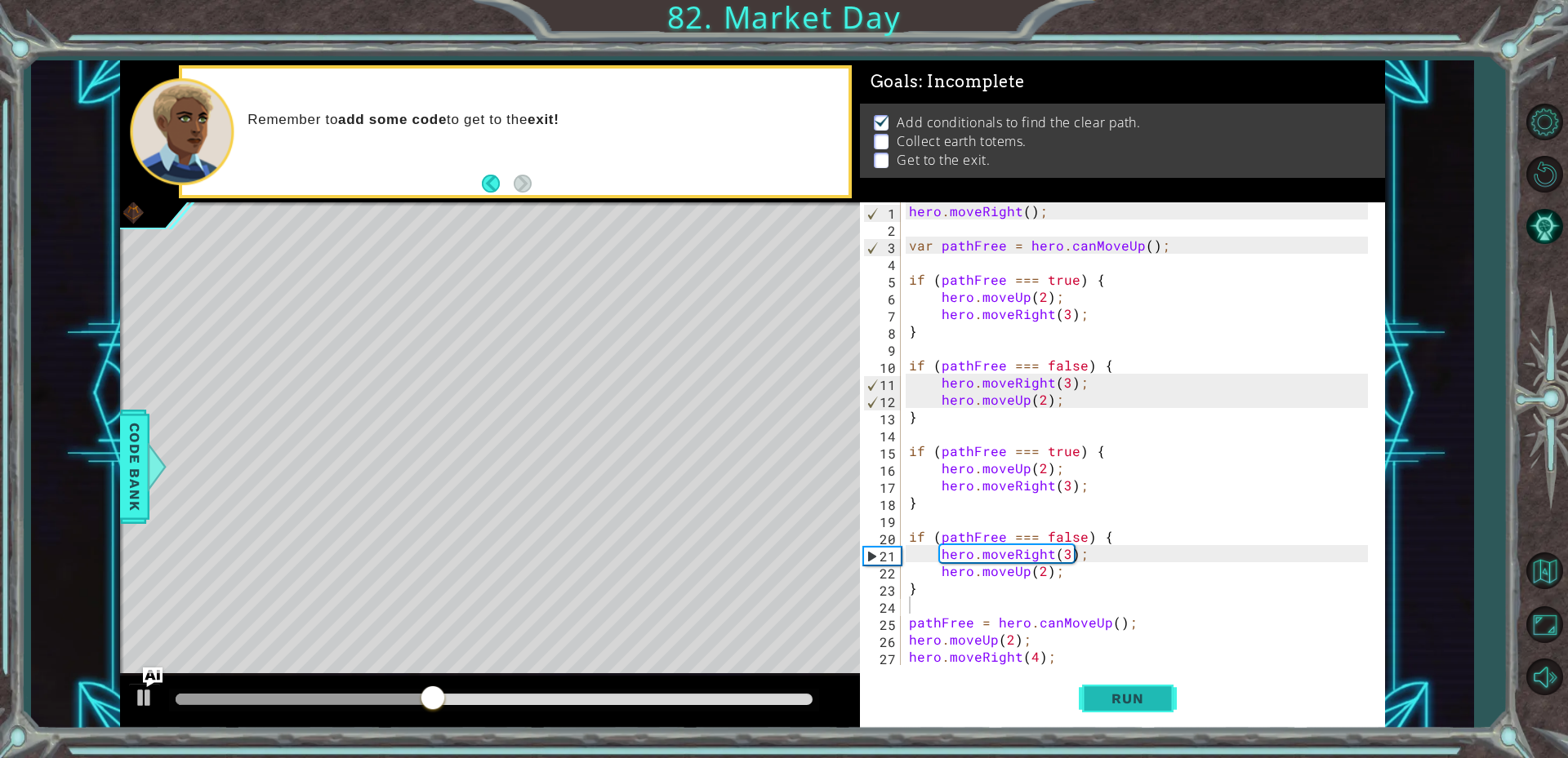
drag, startPoint x: 1118, startPoint y: 690, endPoint x: 1117, endPoint y: 675, distance: 15.0
click at [1117, 675] on button "Run" at bounding box center [1127, 697] width 98 height 52
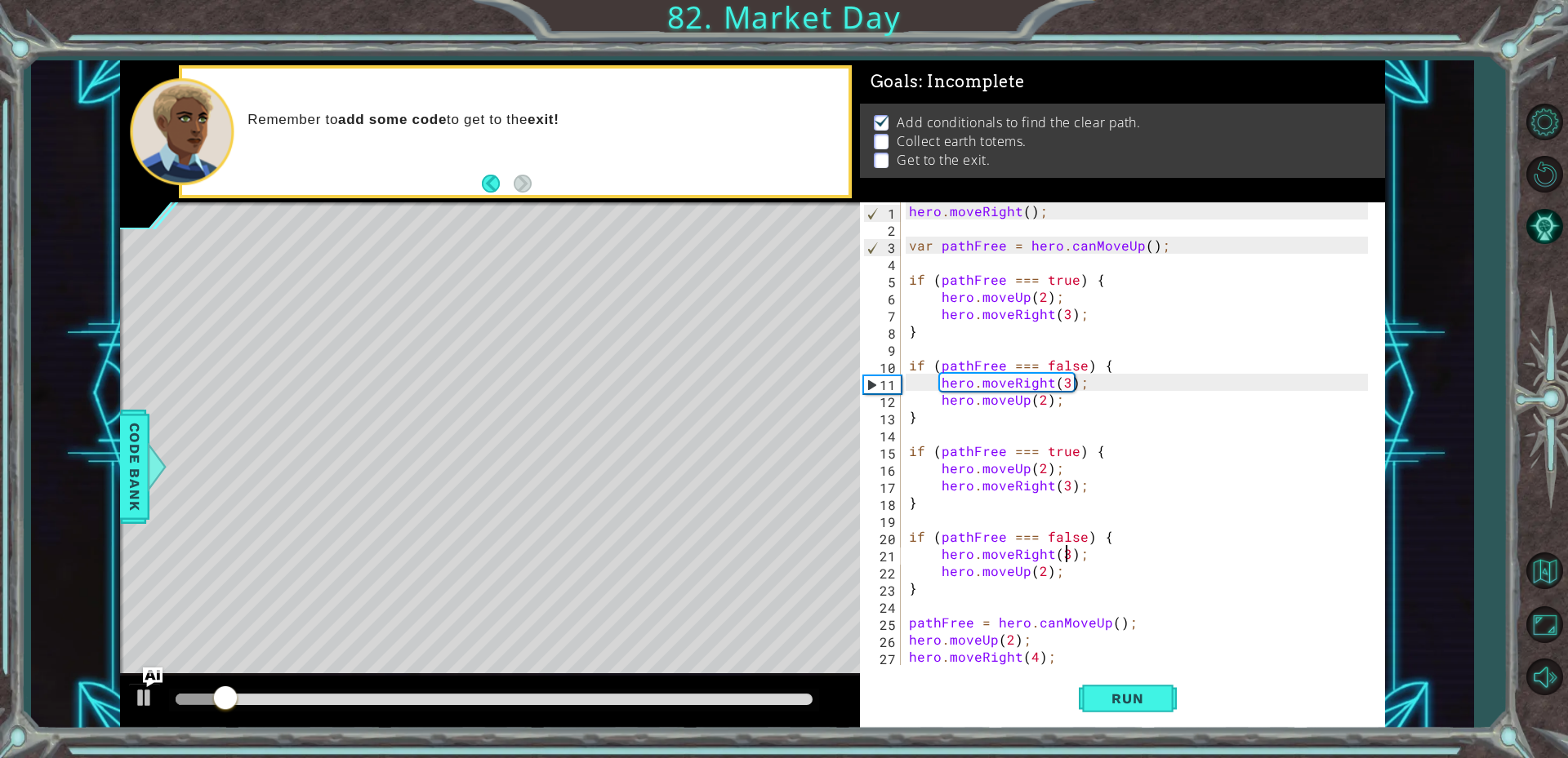
click at [1064, 553] on div "hero . moveRight ( ) ; var pathFree = hero . canMoveUp ( ) ; if ( pathFree === …" at bounding box center [1141, 451] width 471 height 497
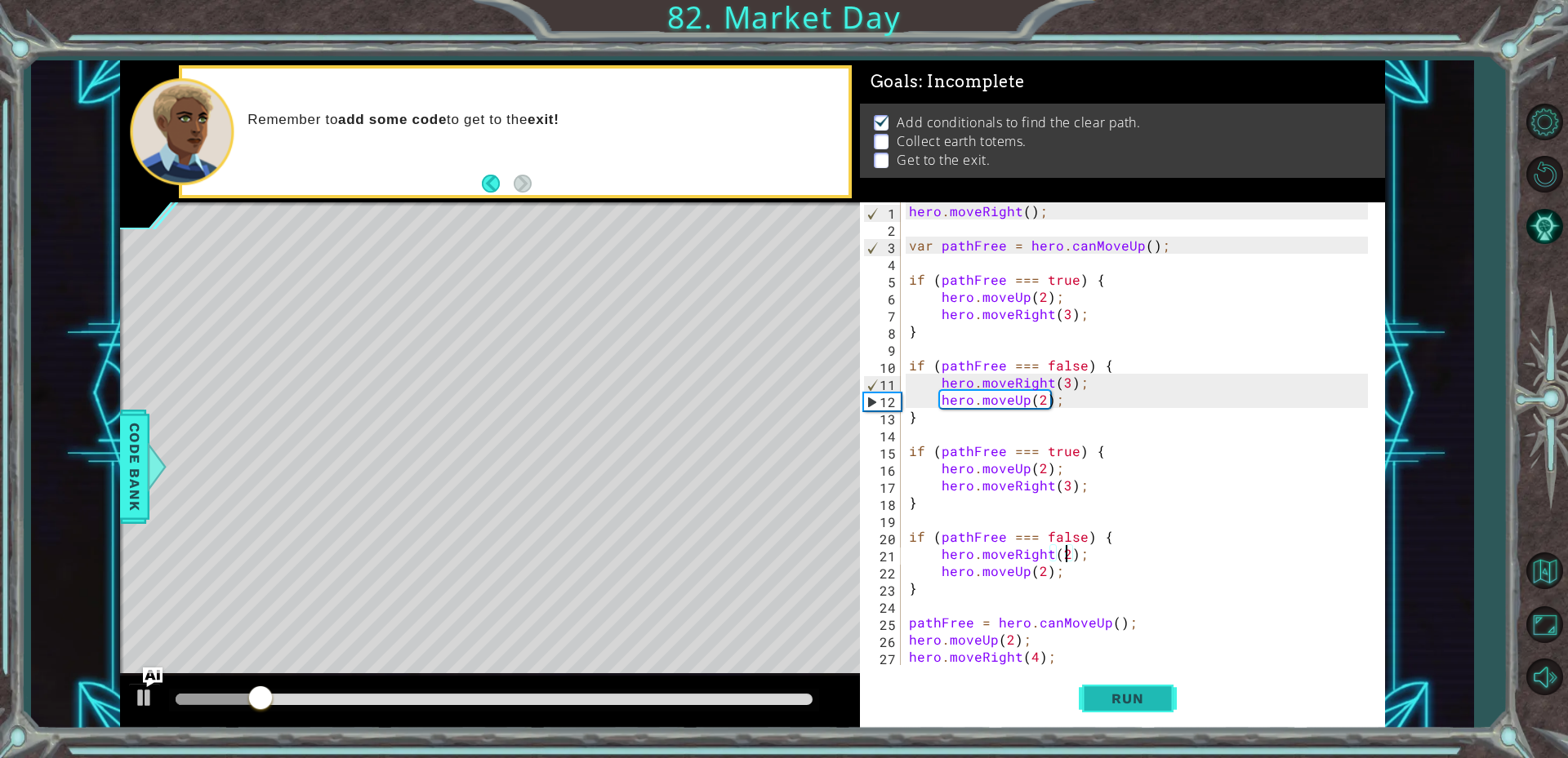
drag, startPoint x: 1166, startPoint y: 657, endPoint x: 1150, endPoint y: 688, distance: 34.9
click at [1156, 669] on div "hero.moveRight(2); 1 2 3 4 5 6 7 8 9 10 11 12 13 14 15 16 17 18 19 20 21 22 23 …" at bounding box center [1123, 464] width 526 height 525
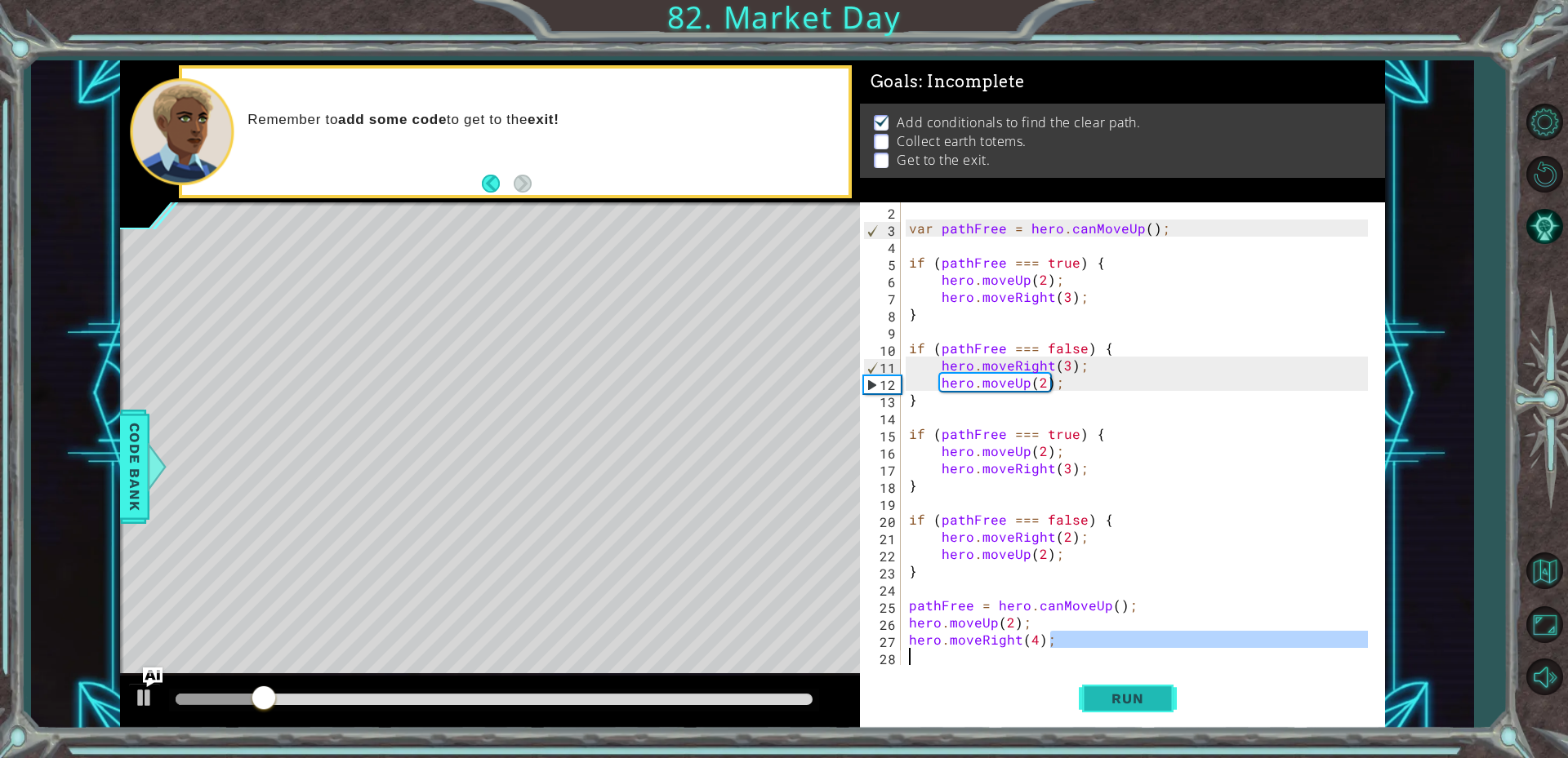
type textarea "hero.moveRight(4);"
click at [1143, 689] on button "Run" at bounding box center [1127, 697] width 98 height 52
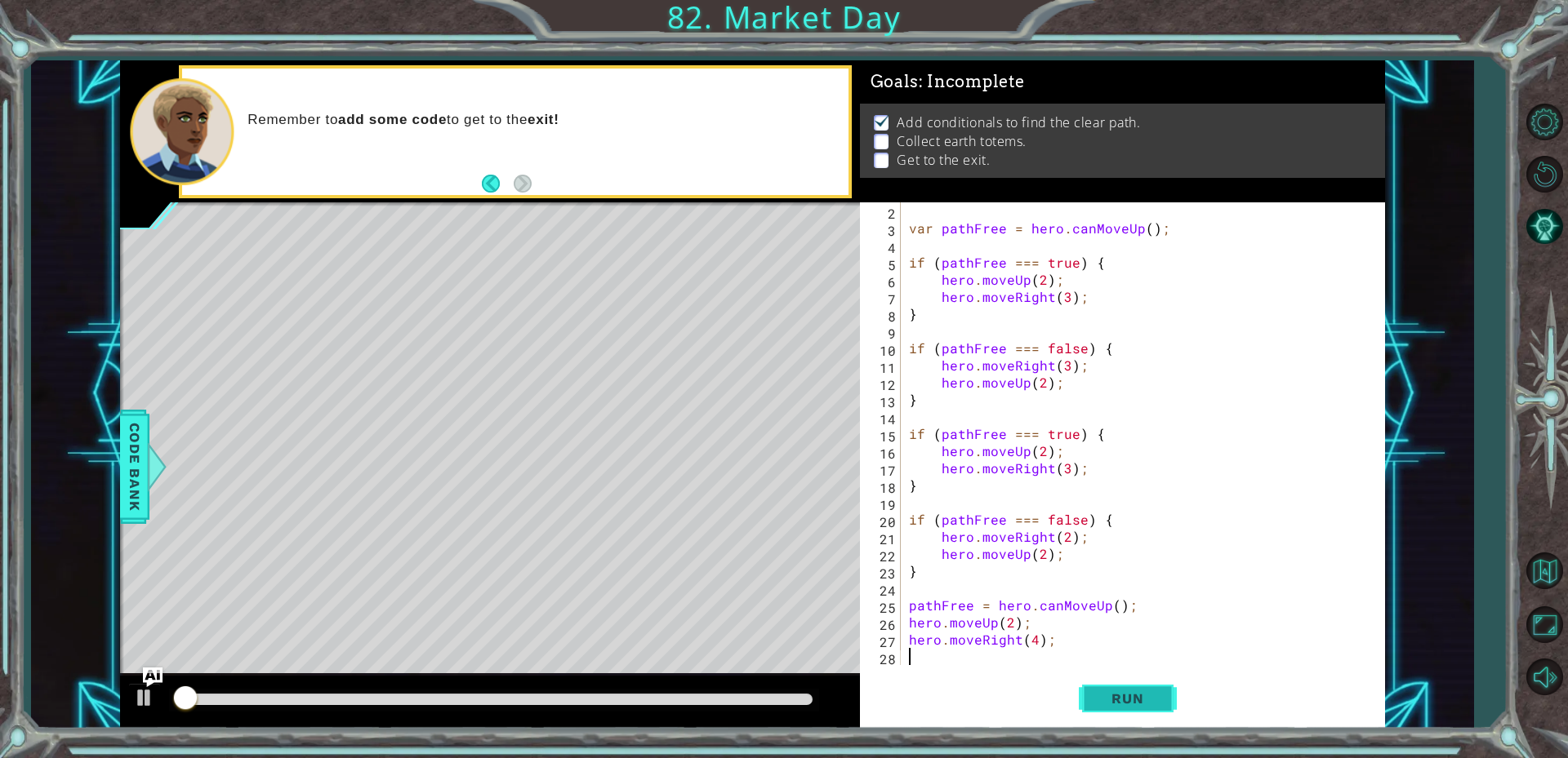
click at [1111, 680] on button "Run" at bounding box center [1127, 697] width 98 height 52
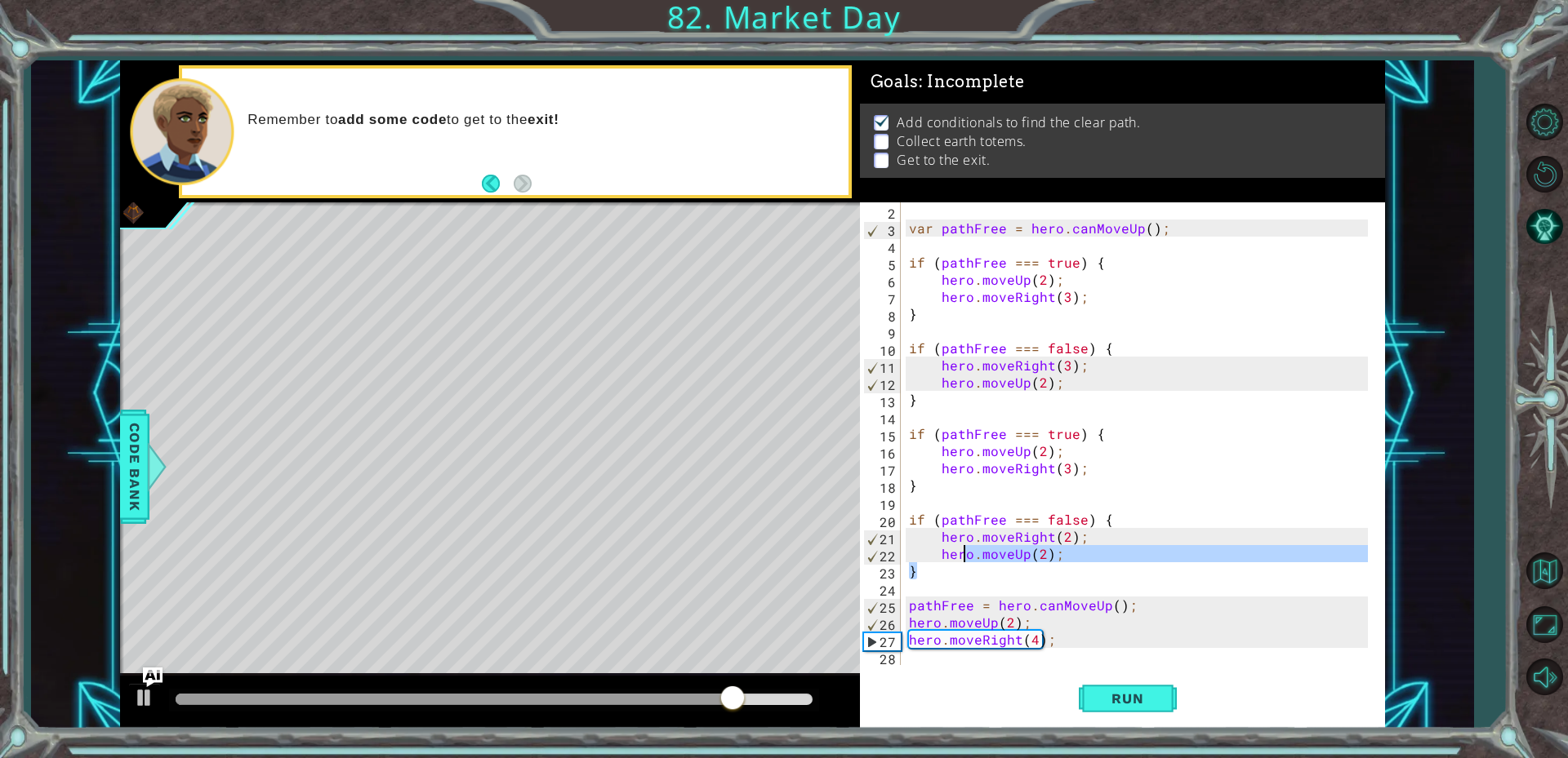
drag, startPoint x: 1101, startPoint y: 575, endPoint x: 961, endPoint y: 552, distance: 141.9
click at [961, 552] on div "var pathFree = hero . canMoveUp ( ) ; if ( pathFree === true ) { hero . moveUp …" at bounding box center [1141, 451] width 471 height 497
type textarea "hero.moveUp(2); }"
click at [1114, 588] on div "var pathFree = hero . canMoveUp ( ) ; if ( pathFree === true ) { hero . moveUp …" at bounding box center [1141, 451] width 471 height 497
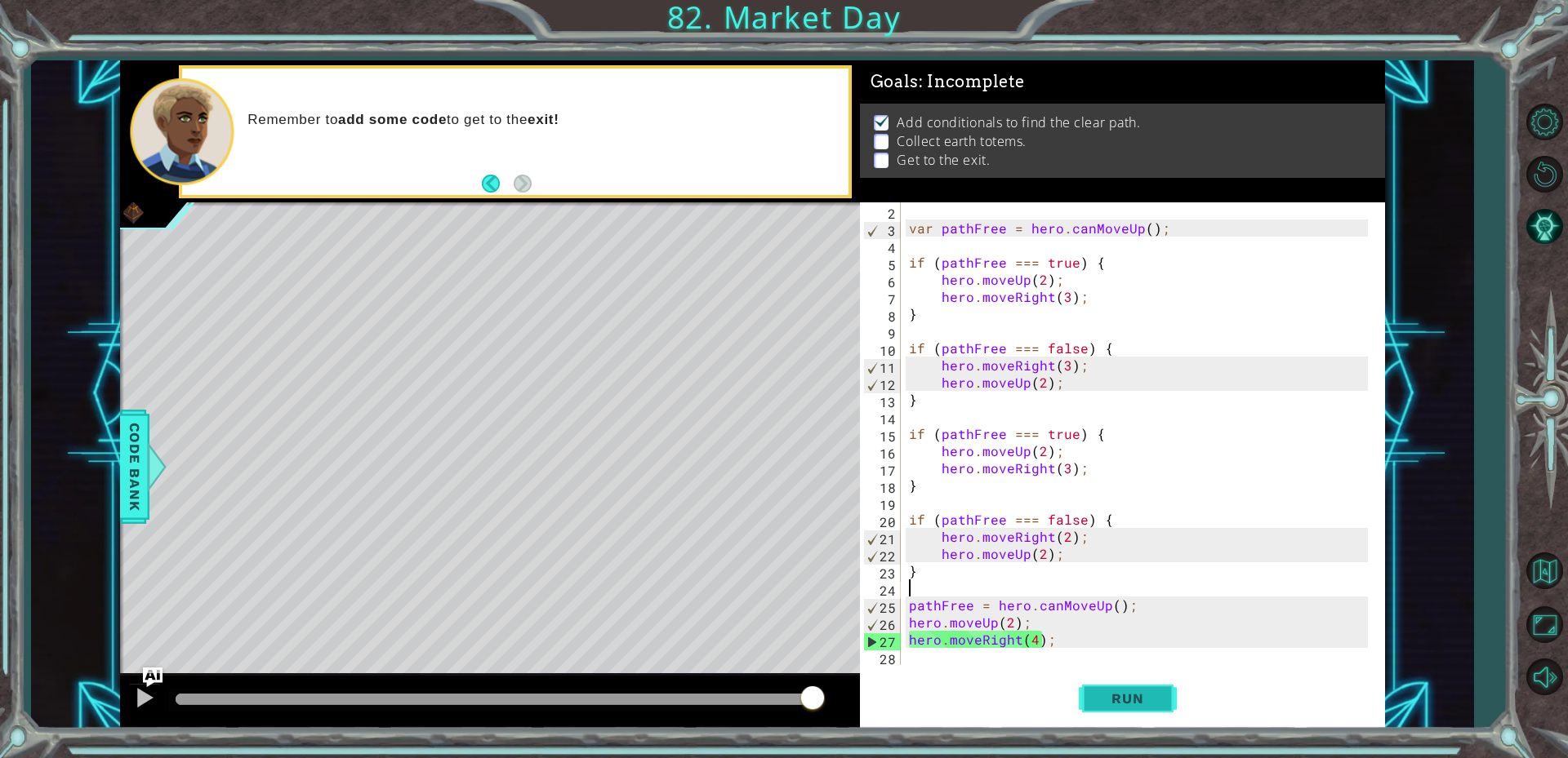
click at [1155, 709] on button "Run" at bounding box center [1127, 697] width 98 height 52
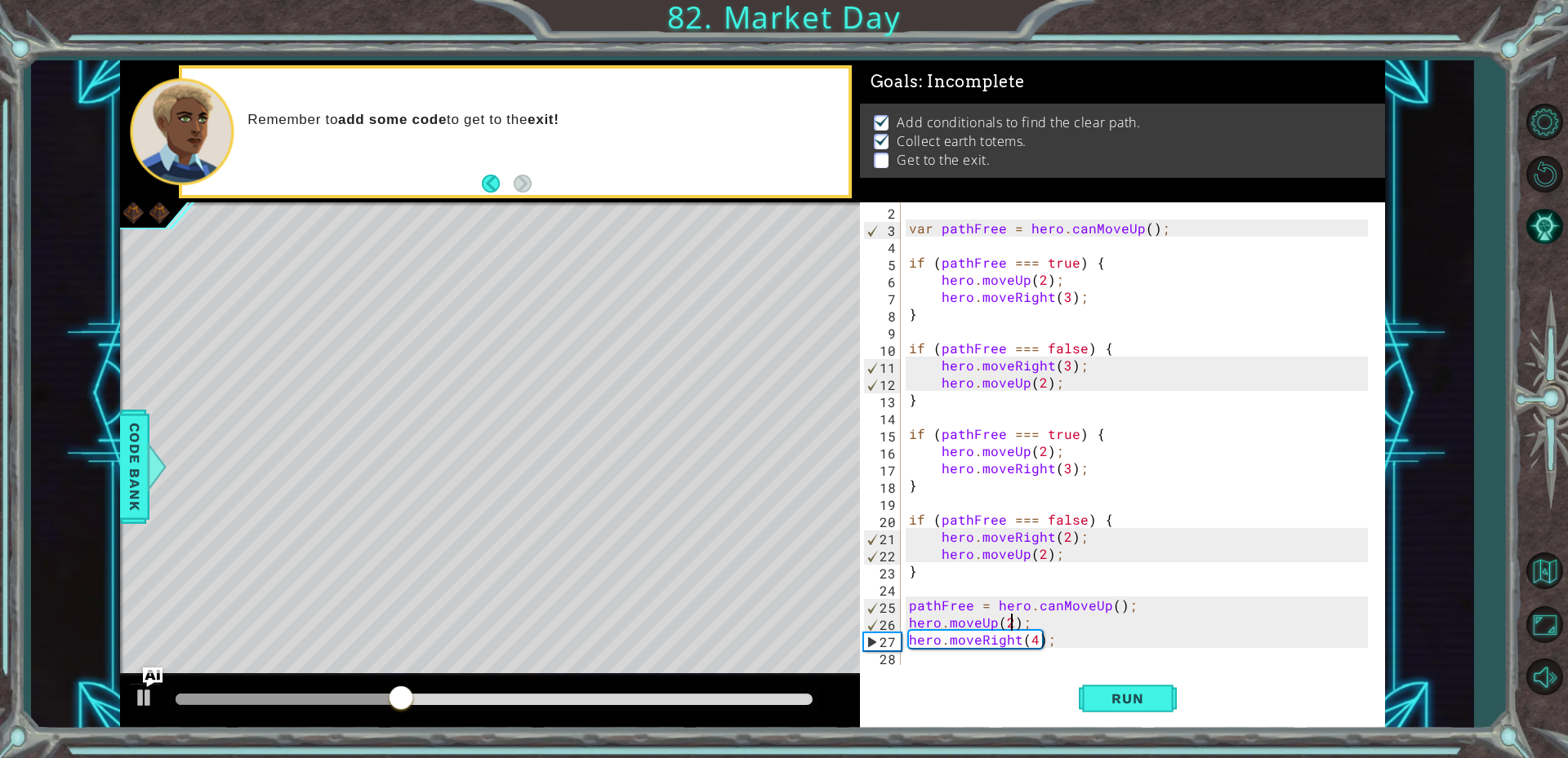
click at [1014, 625] on div "var pathFree = hero . canMoveUp ( ) ; if ( pathFree === true ) { hero . moveUp …" at bounding box center [1141, 451] width 471 height 497
click at [1102, 685] on button "Run" at bounding box center [1127, 697] width 98 height 52
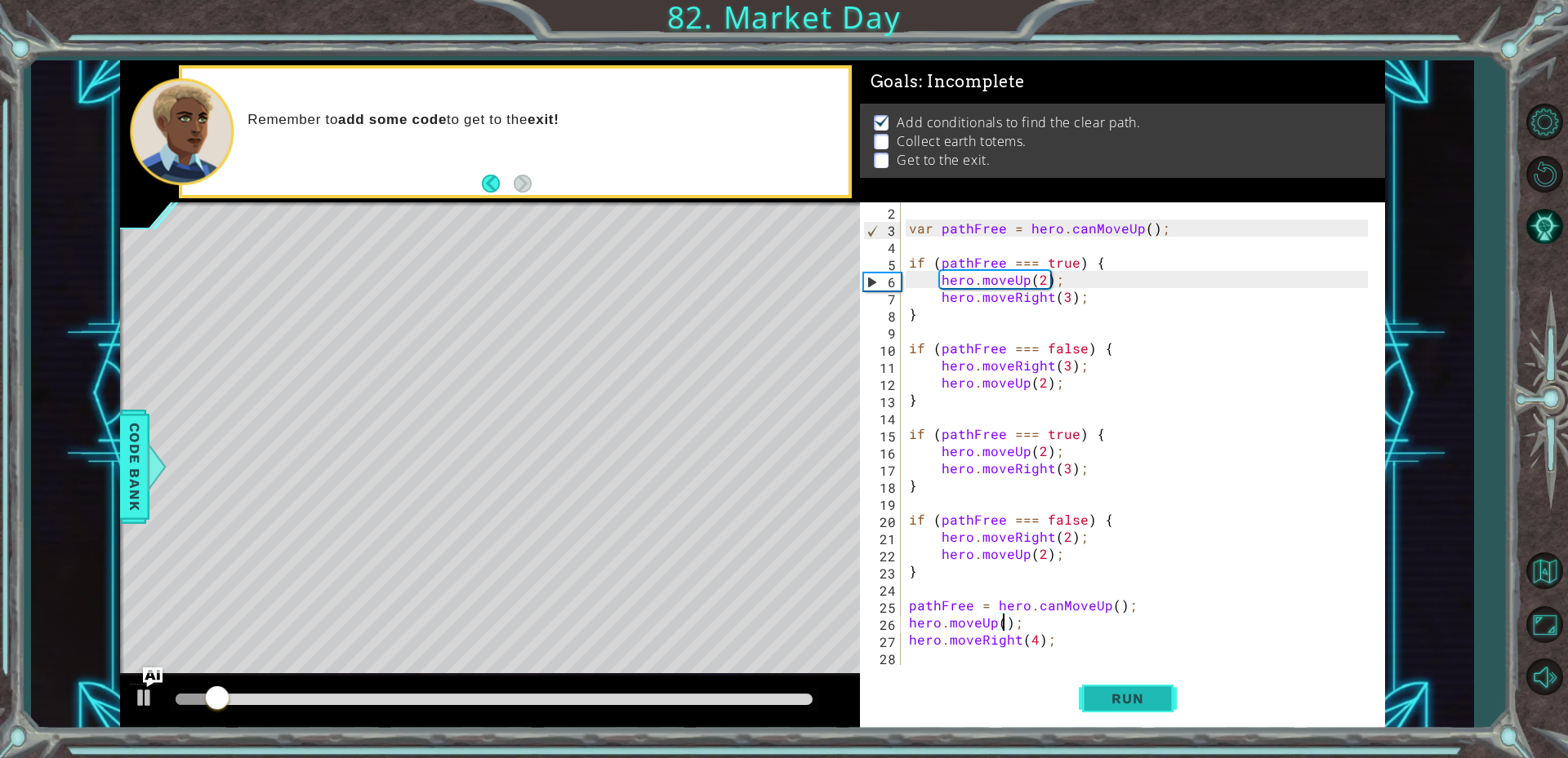
click at [1130, 704] on span "Run" at bounding box center [1128, 698] width 65 height 16
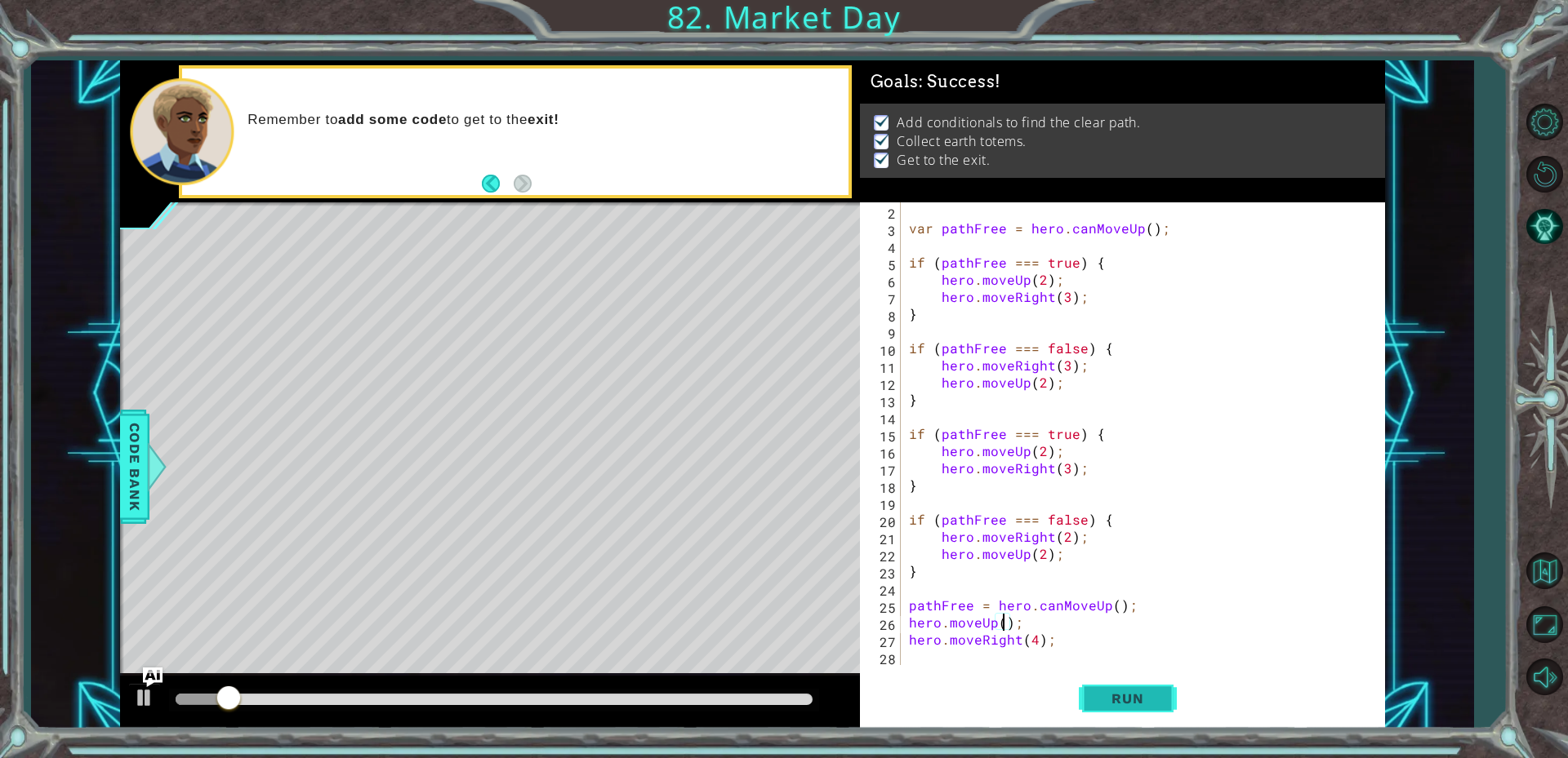
click at [1136, 689] on button "Run" at bounding box center [1127, 697] width 98 height 52
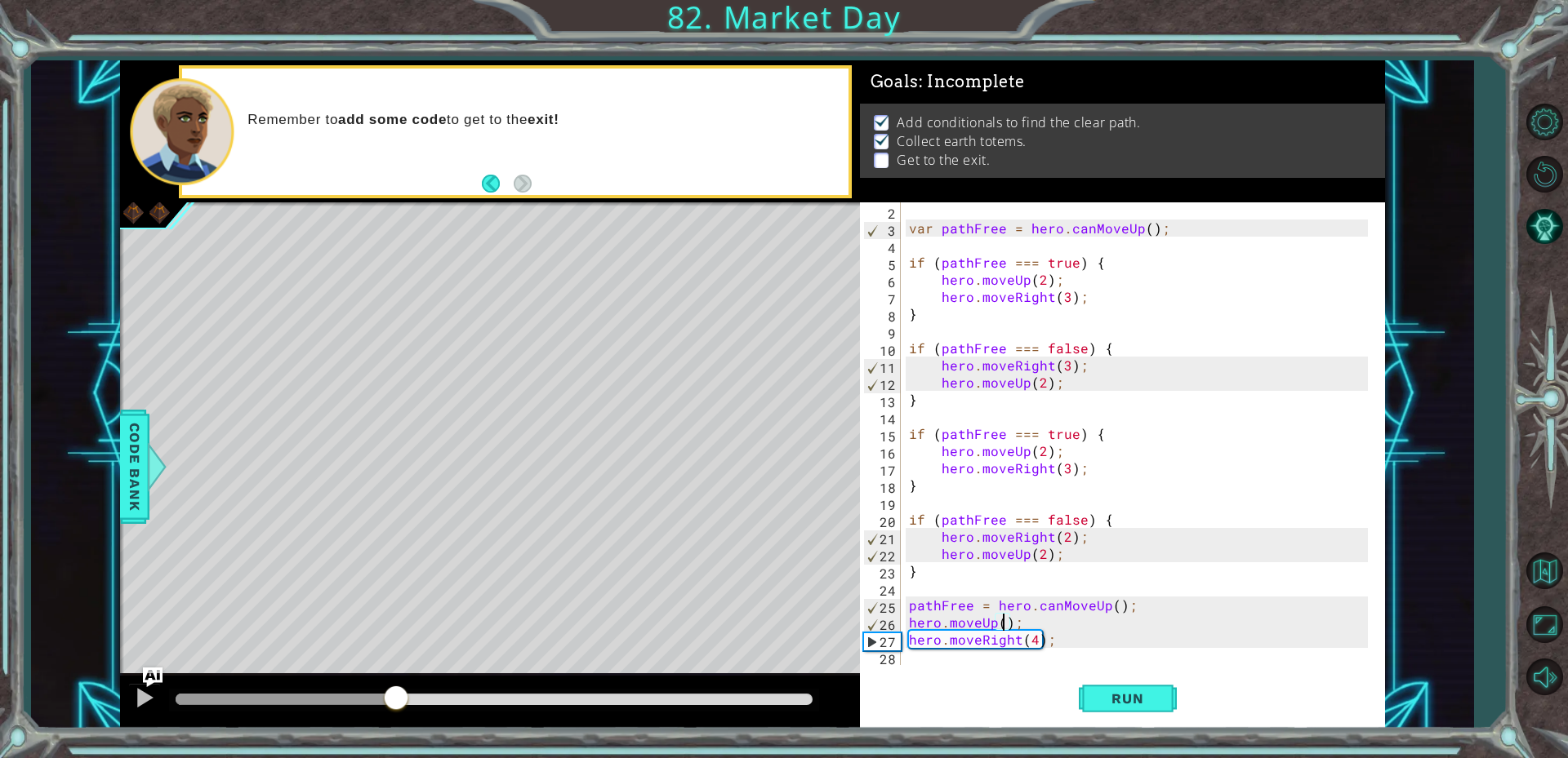
drag, startPoint x: 214, startPoint y: 694, endPoint x: 396, endPoint y: 699, distance: 182.1
click at [396, 699] on div at bounding box center [396, 699] width 29 height 29
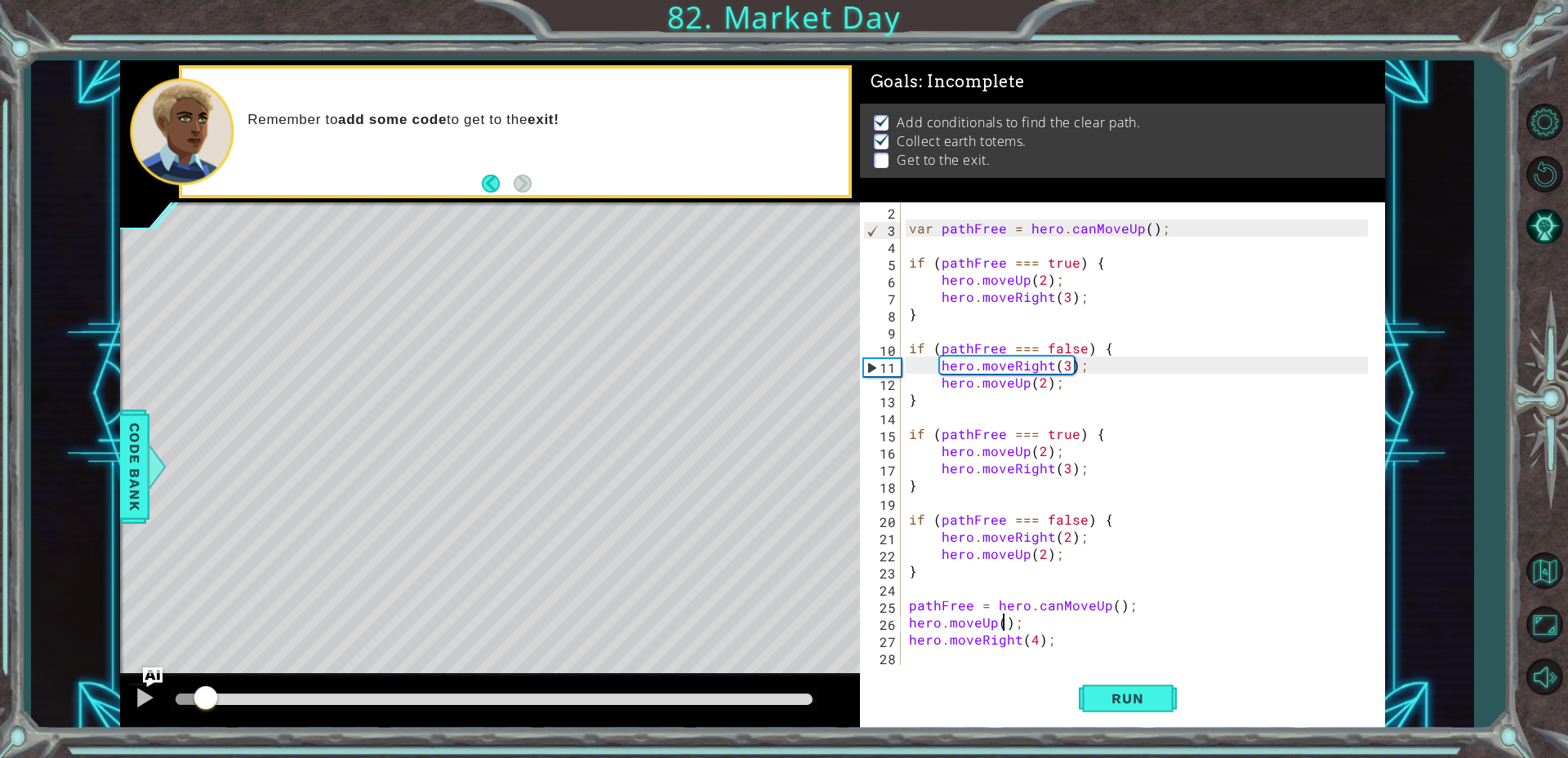
drag, startPoint x: 464, startPoint y: 695, endPoint x: 179, endPoint y: 690, distance: 285.0
click at [191, 690] on div at bounding box center [205, 699] width 29 height 29
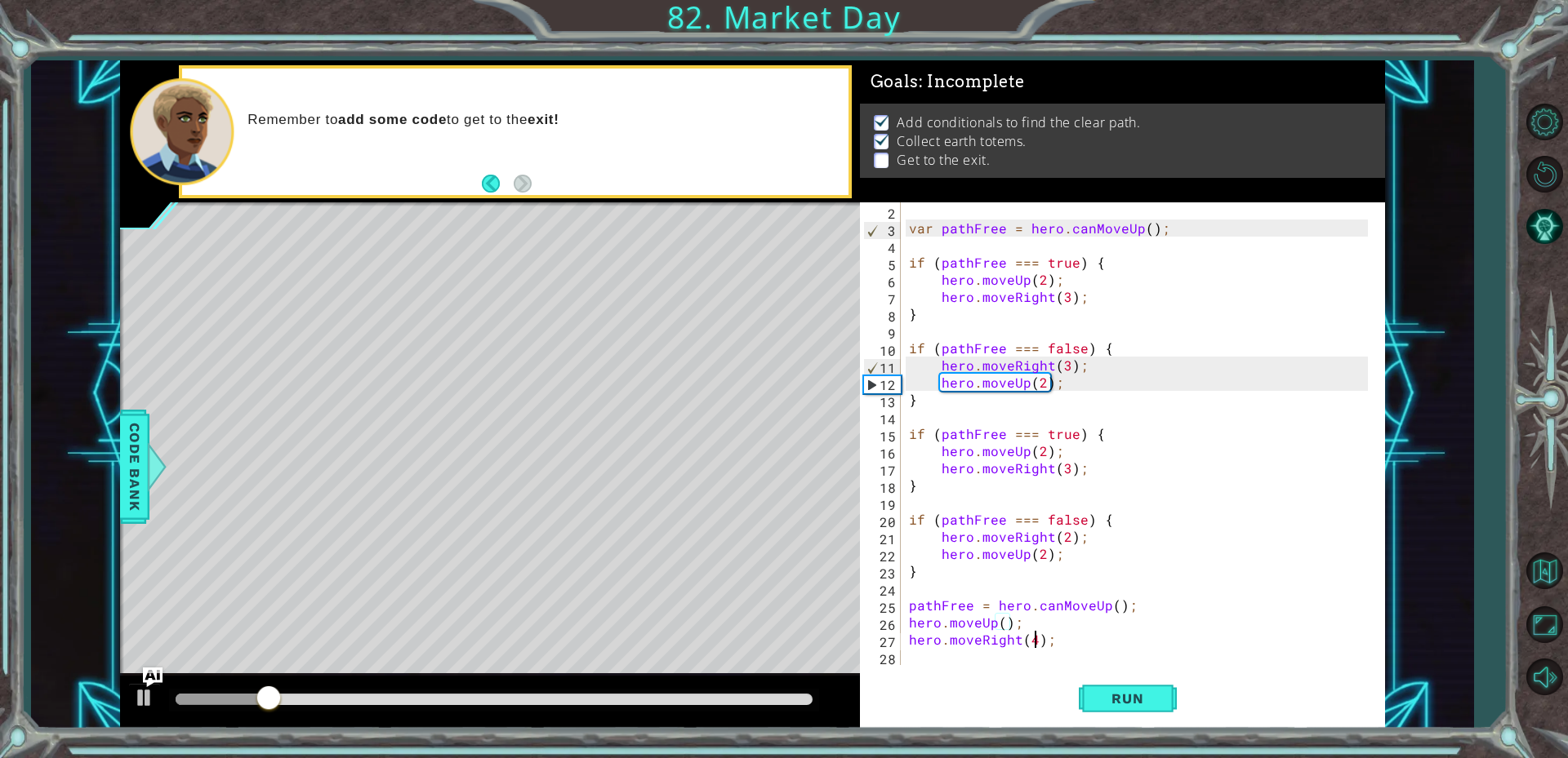
click at [1034, 640] on div "var pathFree = hero . canMoveUp ( ) ; if ( pathFree === true ) { hero . moveUp …" at bounding box center [1141, 451] width 471 height 497
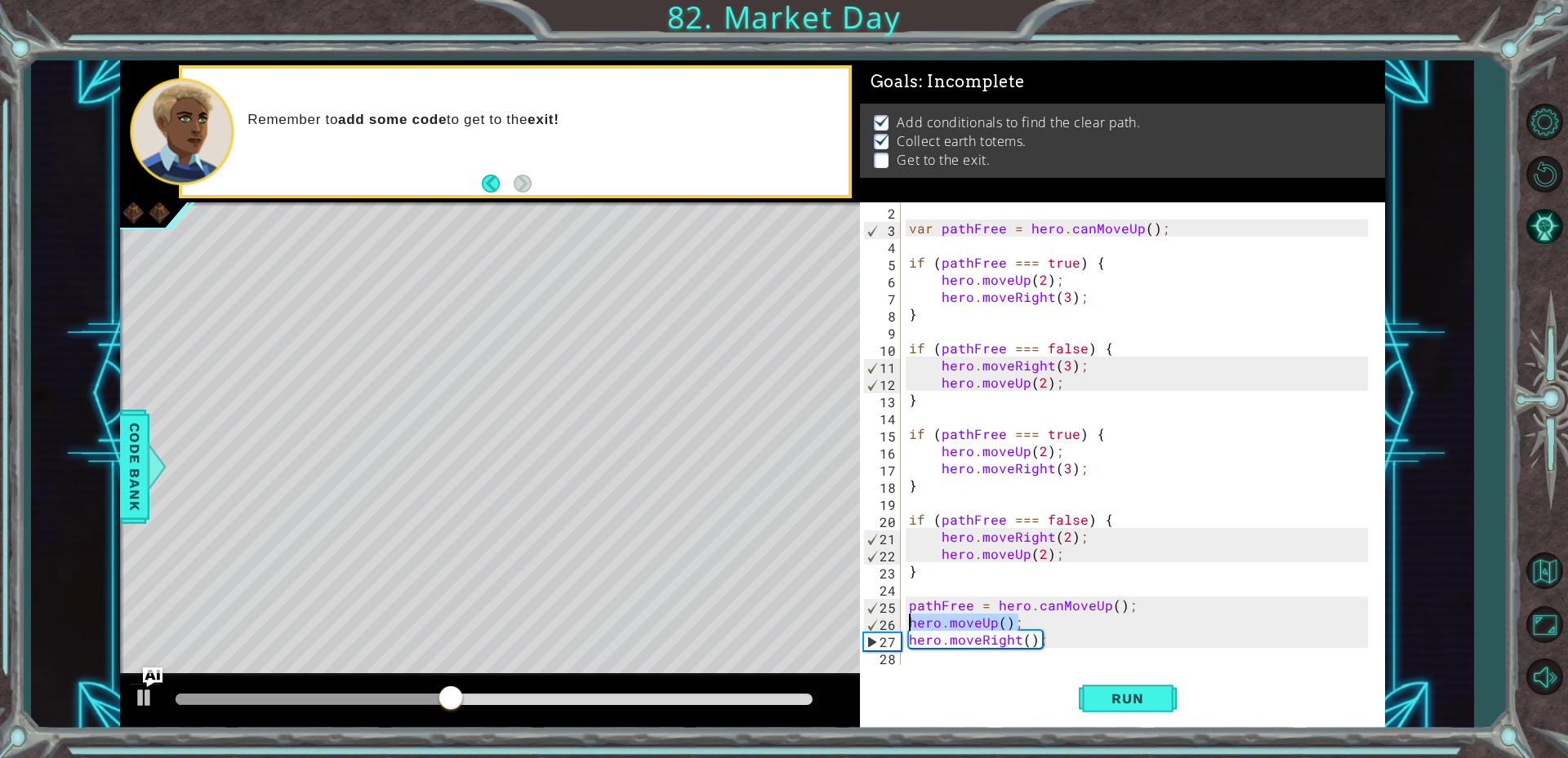
drag, startPoint x: 1021, startPoint y: 620, endPoint x: 894, endPoint y: 625, distance: 127.1
click at [893, 625] on div "hero.moveRight(); 2 3 4 5 6 7 8 9 10 11 12 13 14 15 16 17 18 19 20 21 22 23 24 …" at bounding box center [1120, 434] width 520 height 463
type textarea "hero.moveUp();"
click at [1099, 695] on span "Run" at bounding box center [1128, 698] width 65 height 16
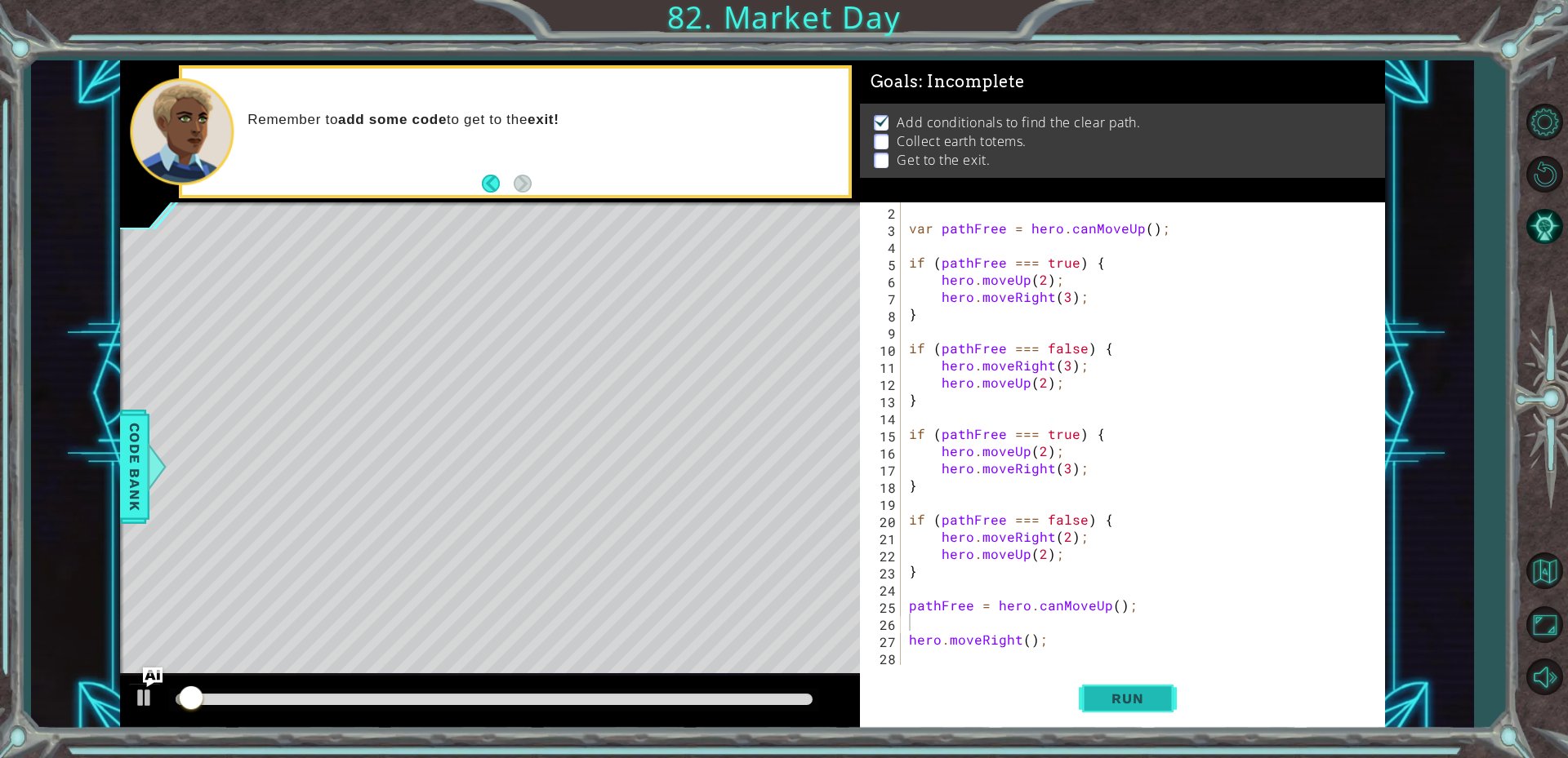
click at [1096, 694] on span "Run" at bounding box center [1128, 698] width 65 height 16
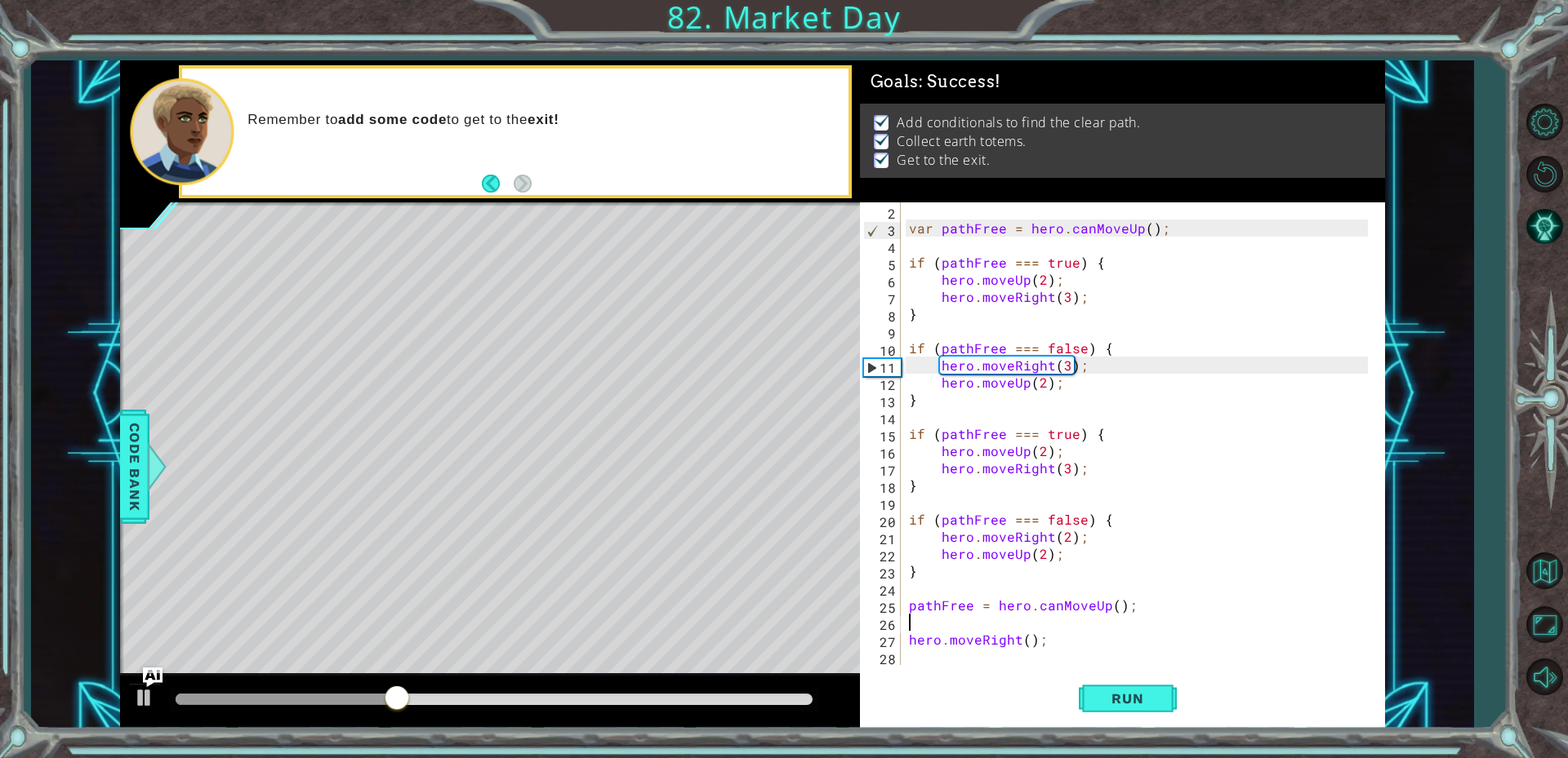
type textarea "pathFree = hero.canMoveUp();"
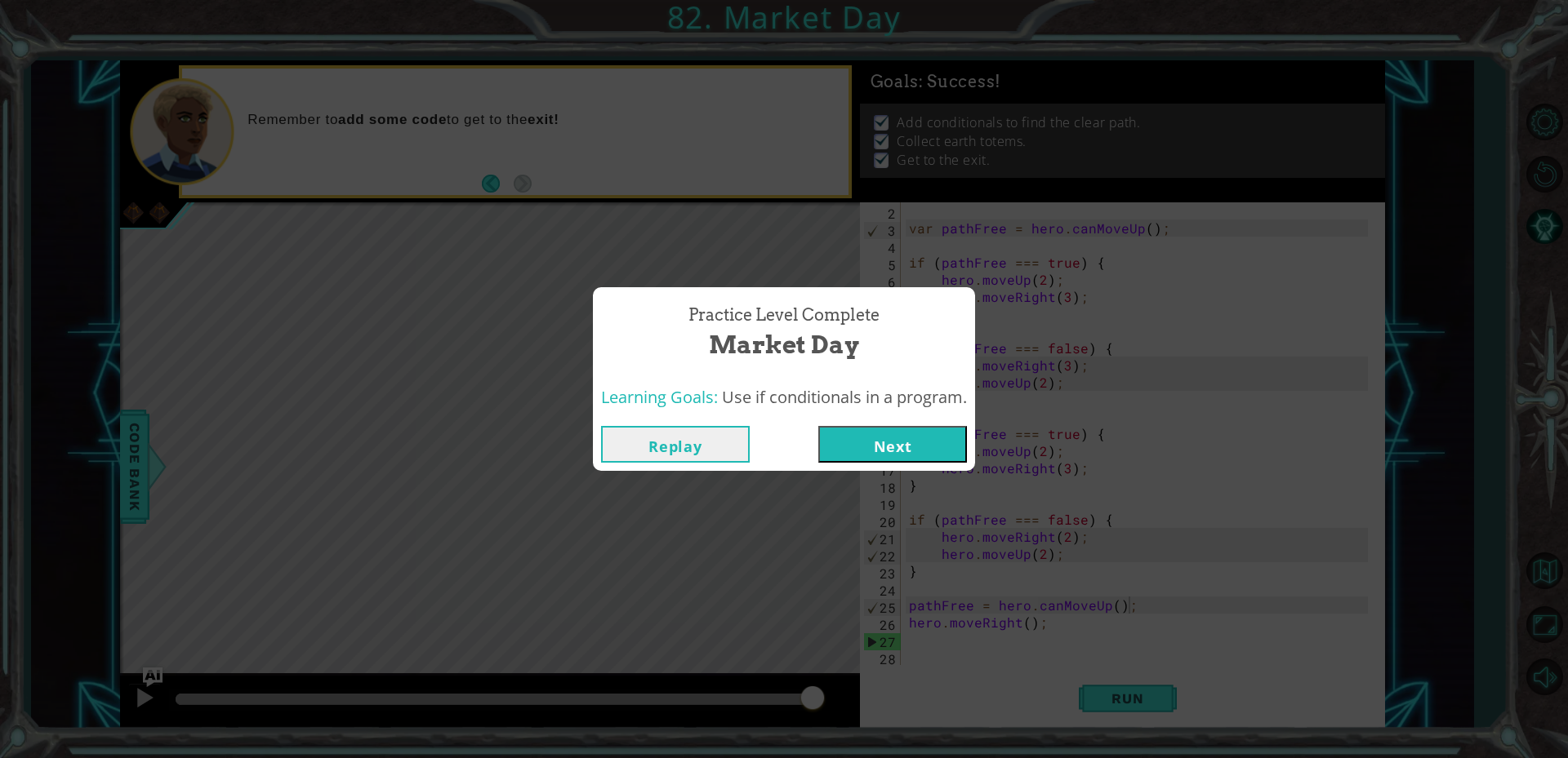
click at [869, 432] on button "Next" at bounding box center [892, 444] width 149 height 37
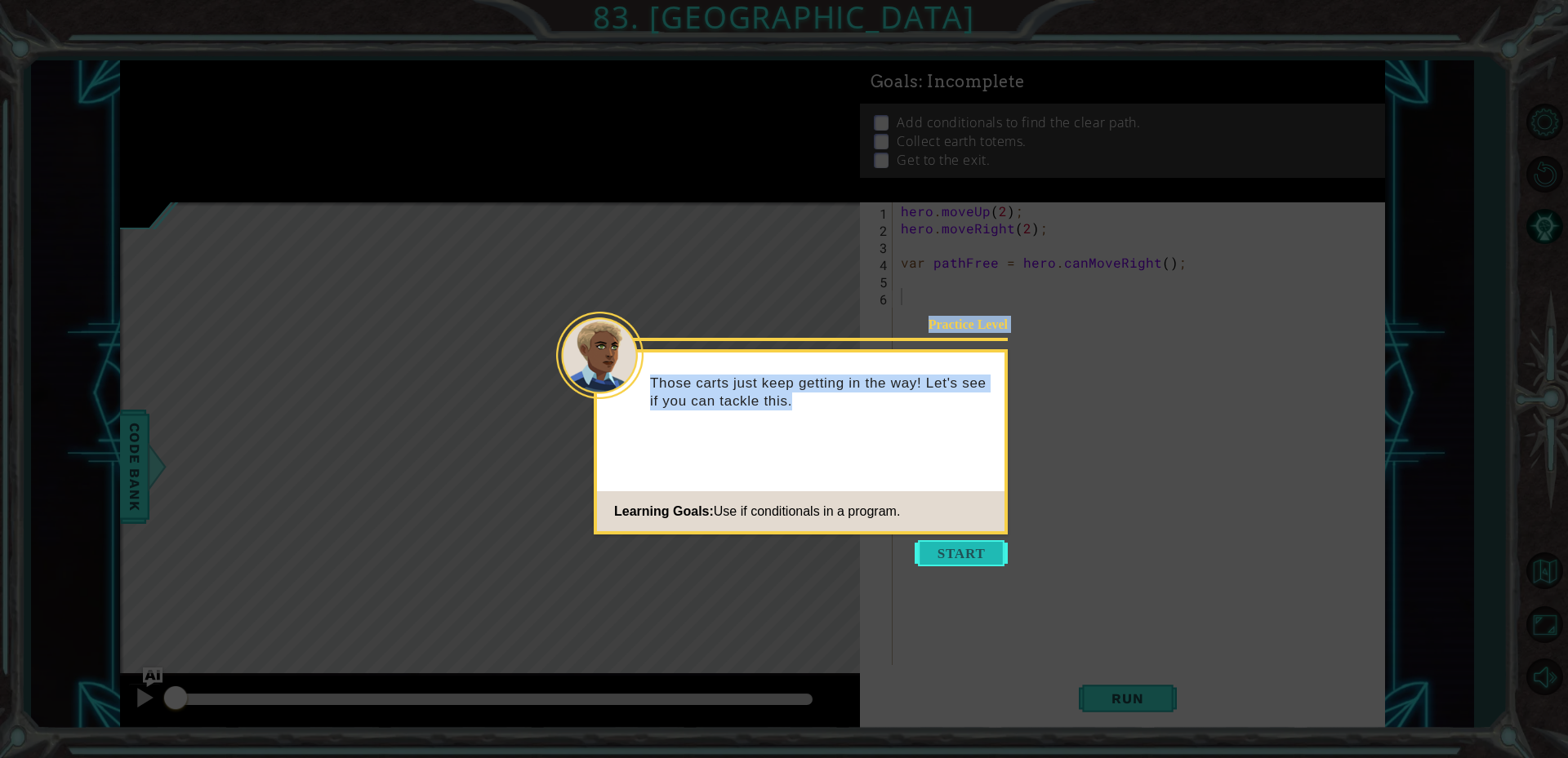
click at [948, 540] on body "1 ההההההההההההההההההההההההההההההההההההההההההההההההההההההההההההההההההההההההההההה…" at bounding box center [784, 379] width 1568 height 758
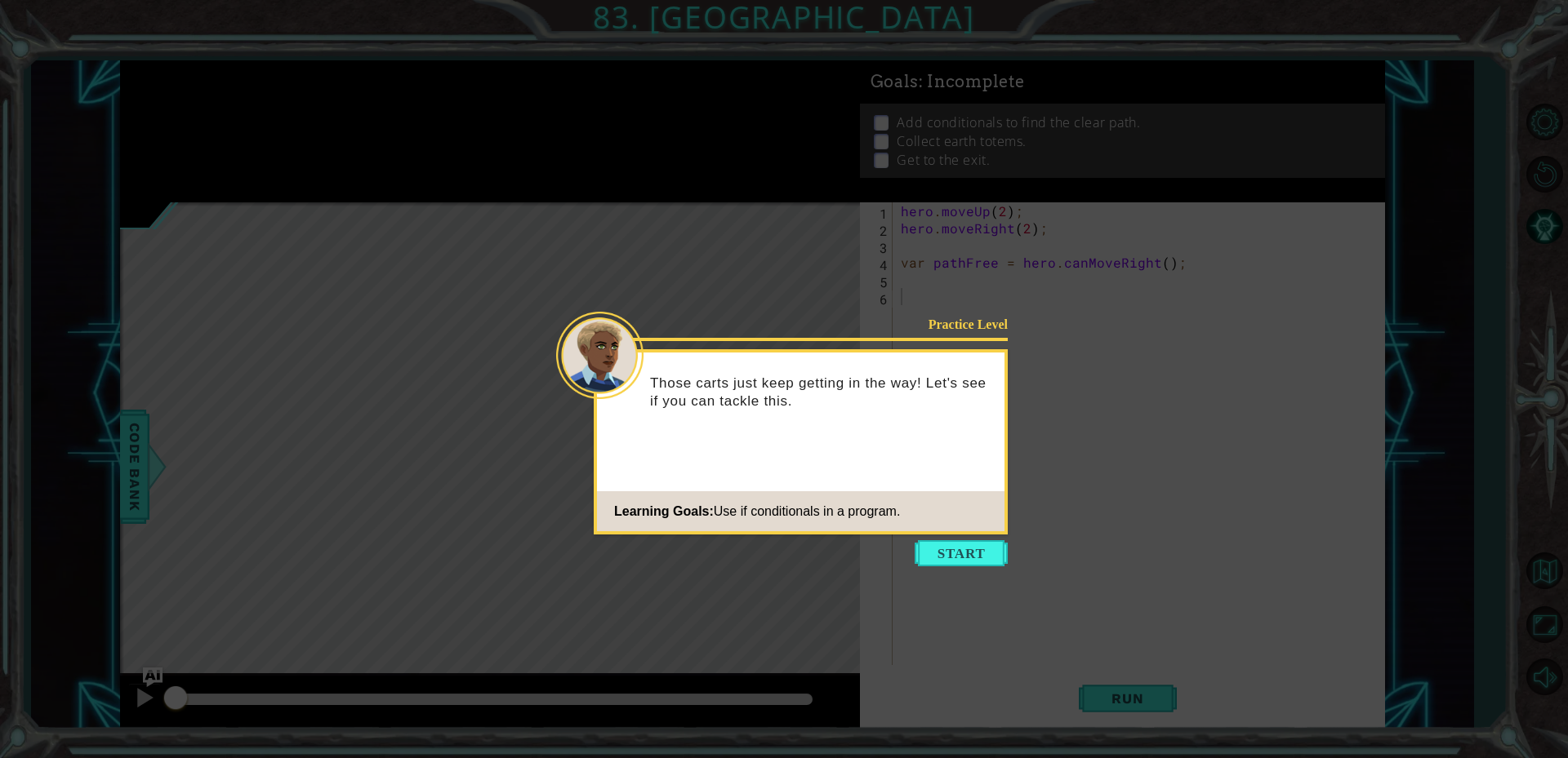
click at [1072, 520] on icon at bounding box center [784, 379] width 1568 height 758
click at [950, 569] on icon at bounding box center [784, 379] width 1568 height 758
click at [967, 559] on button "Start" at bounding box center [961, 553] width 93 height 27
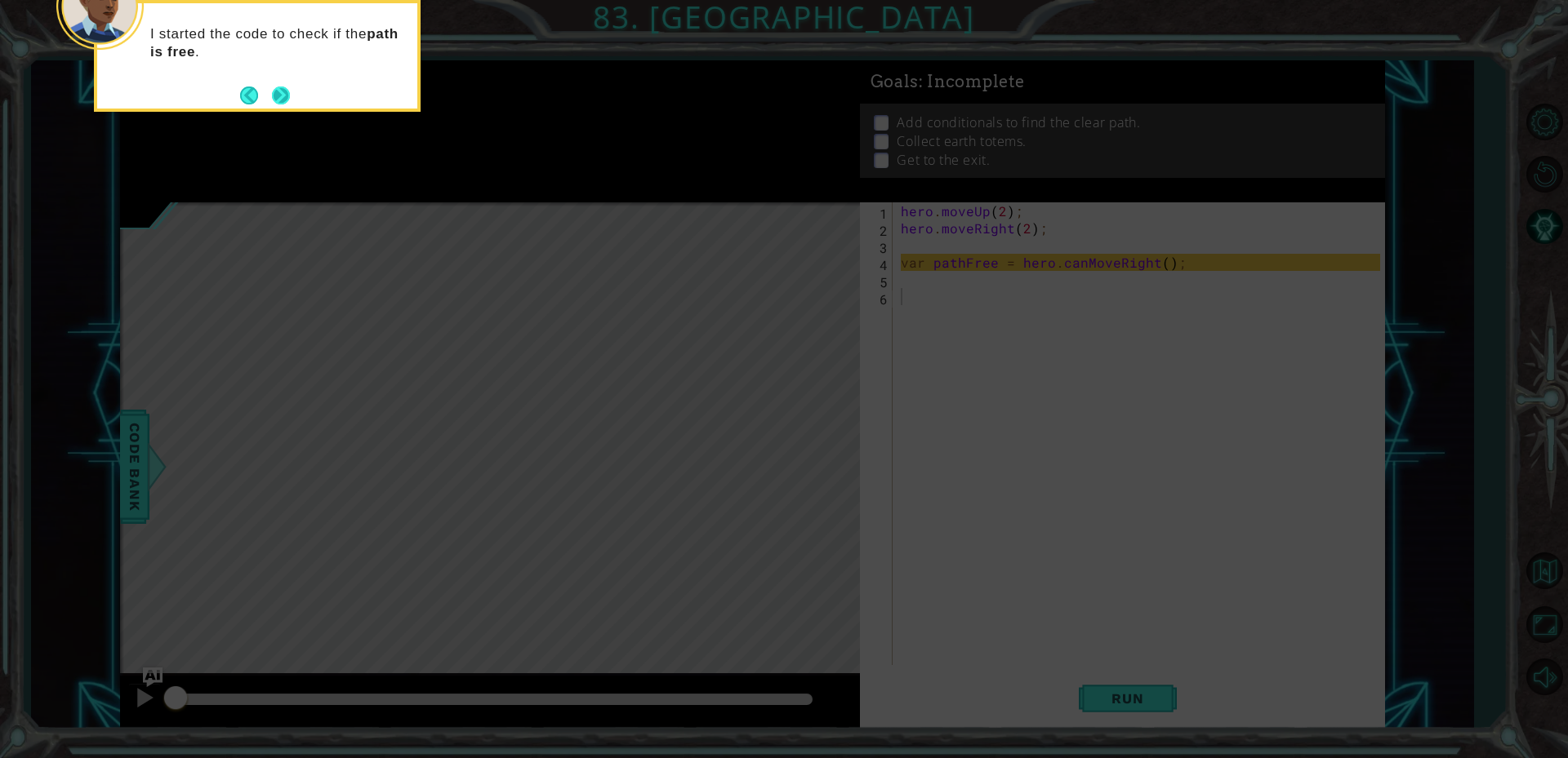
drag, startPoint x: 297, startPoint y: 114, endPoint x: 272, endPoint y: 96, distance: 30.8
click at [293, 108] on body "1 ההההההההההההההההההההההההההההההההההההההההההההההההההההההההההההההההההההההההההההה…" at bounding box center [784, 379] width 1568 height 758
click at [272, 96] on button "Next" at bounding box center [281, 95] width 19 height 19
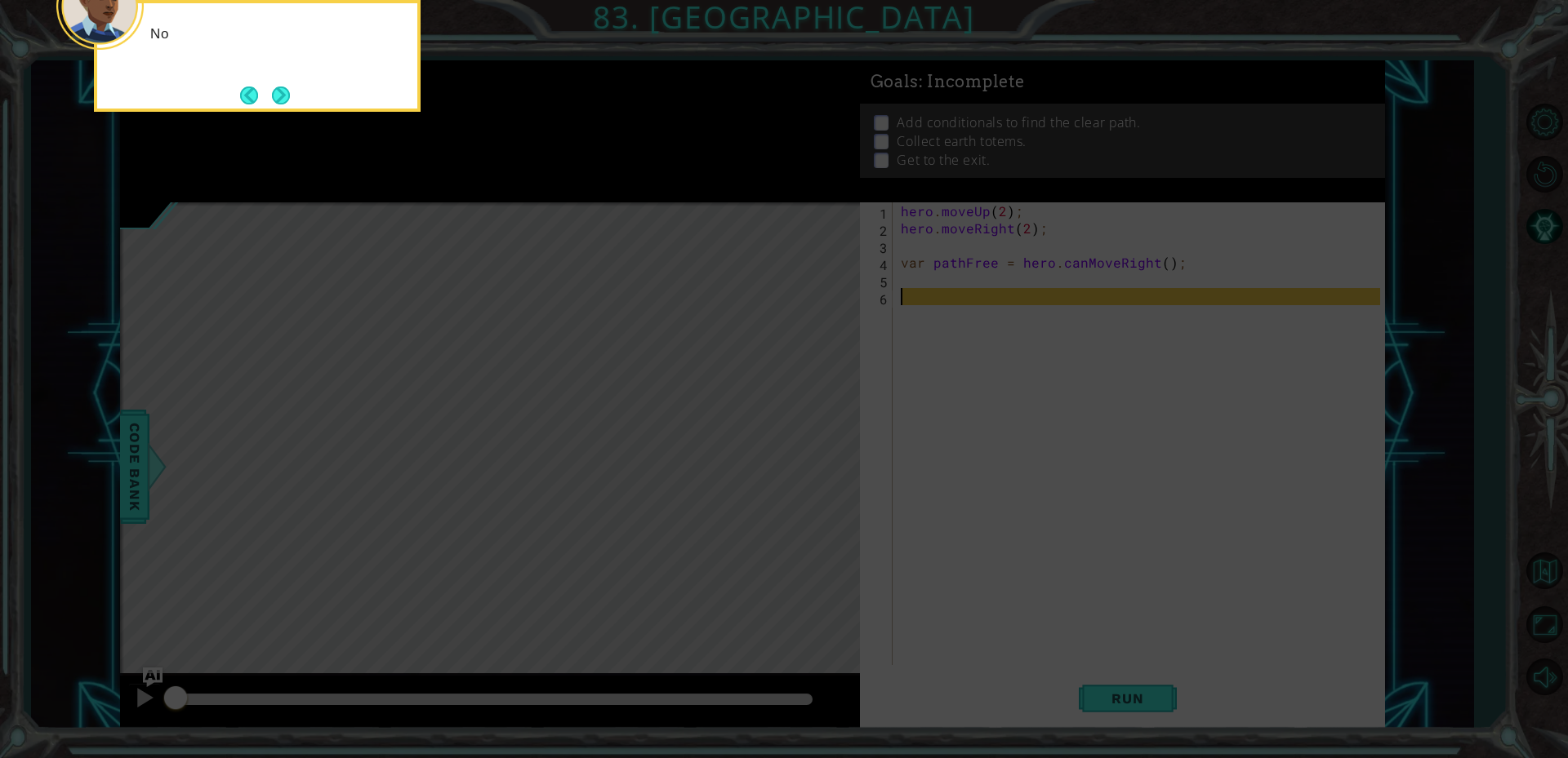
click at [275, 93] on button "Next" at bounding box center [281, 95] width 19 height 19
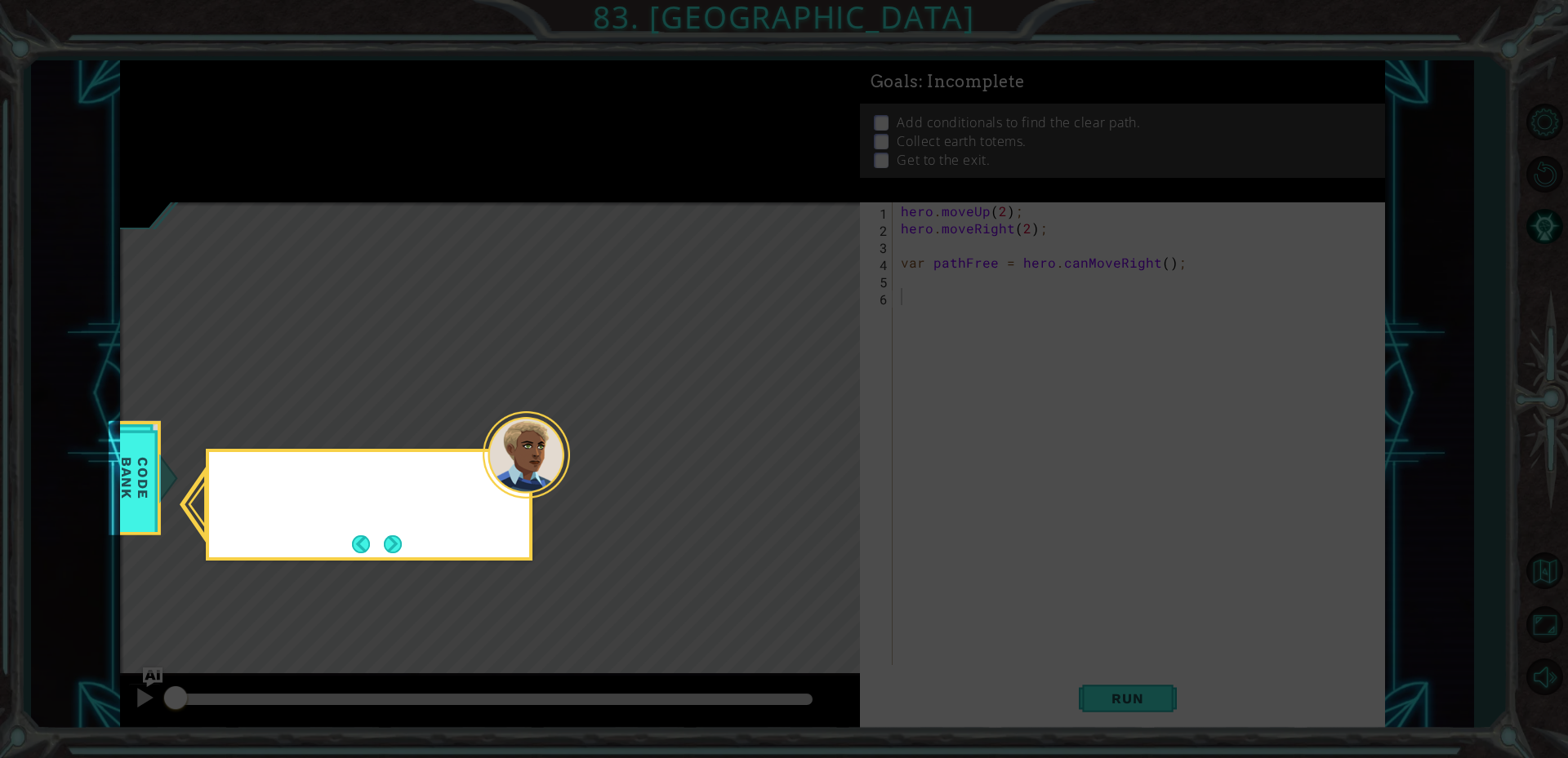
click at [275, 93] on icon at bounding box center [784, 379] width 1568 height 758
click at [401, 541] on button "Next" at bounding box center [392, 544] width 27 height 27
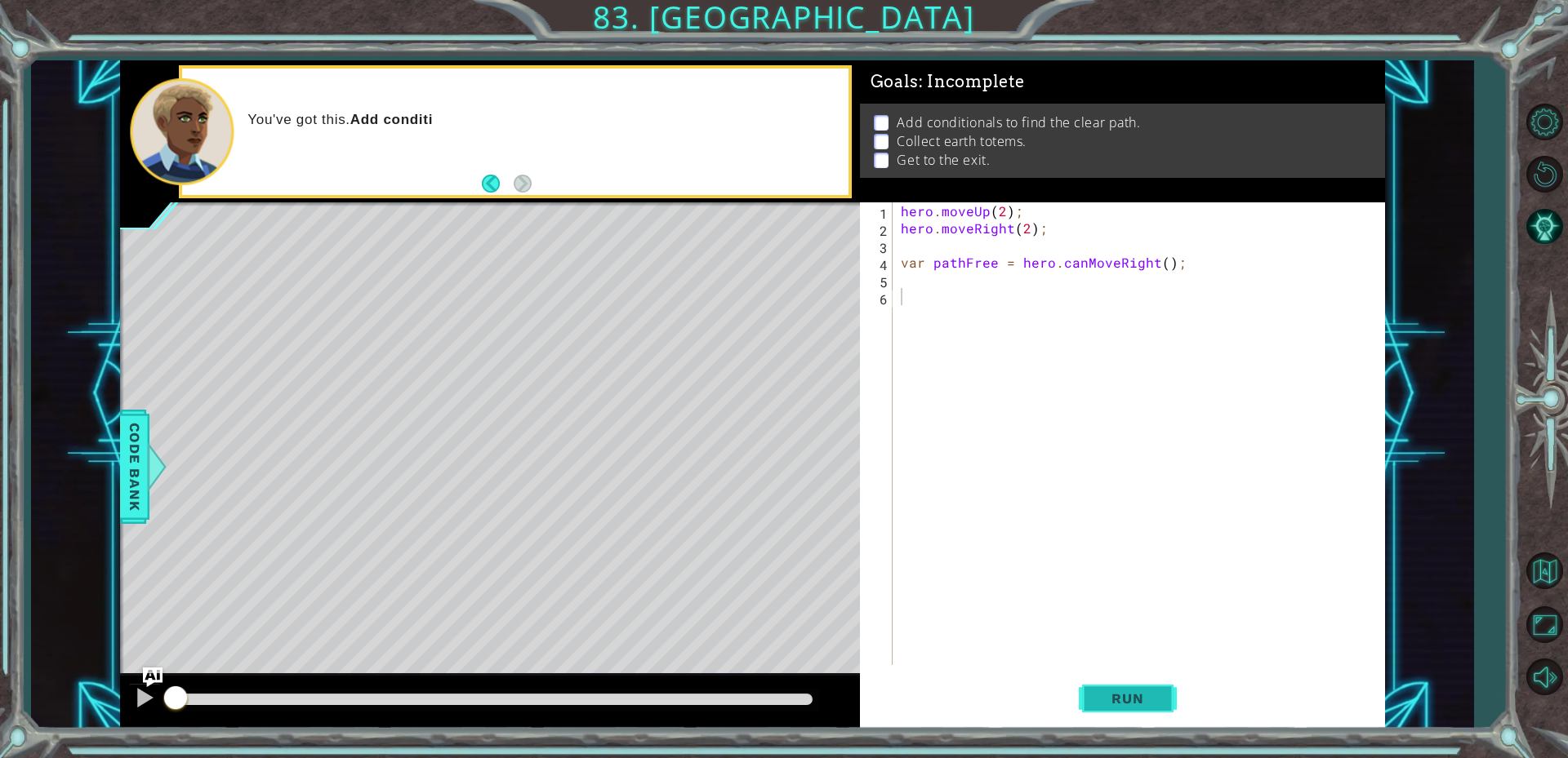
drag, startPoint x: 1055, startPoint y: 693, endPoint x: 1090, endPoint y: 677, distance: 38.5
click at [1062, 684] on div "Run" at bounding box center [1128, 697] width 526 height 52
click at [1107, 669] on div "1 2 3 4 5 6 hero . moveUp ( 2 ) ; hero . moveRight ( 2 ) ; var pathFree = hero …" at bounding box center [1123, 464] width 526 height 525
click at [1141, 693] on span "Run" at bounding box center [1128, 698] width 65 height 16
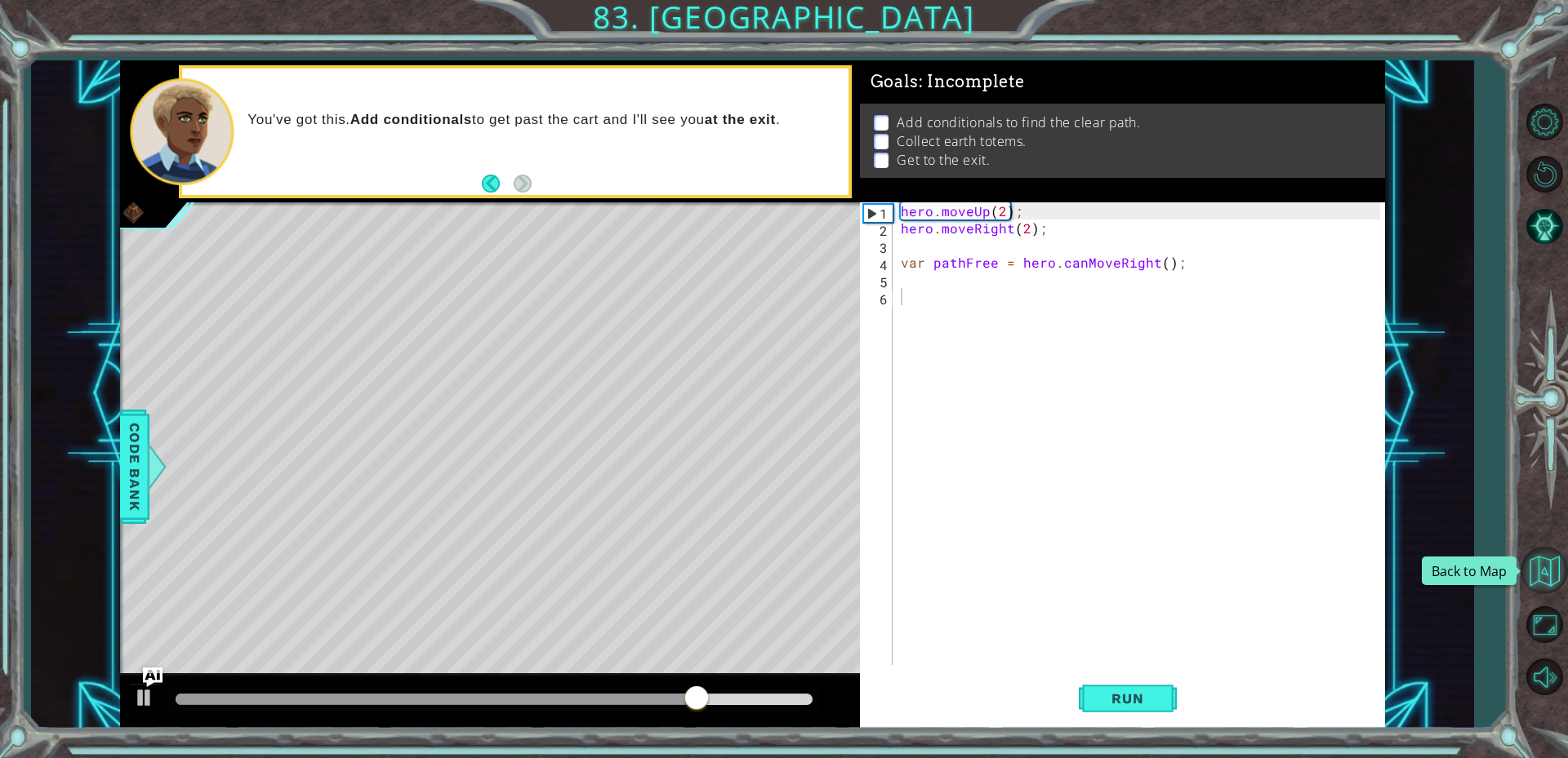
click at [1537, 583] on button "Back to Map" at bounding box center [1544, 570] width 47 height 47
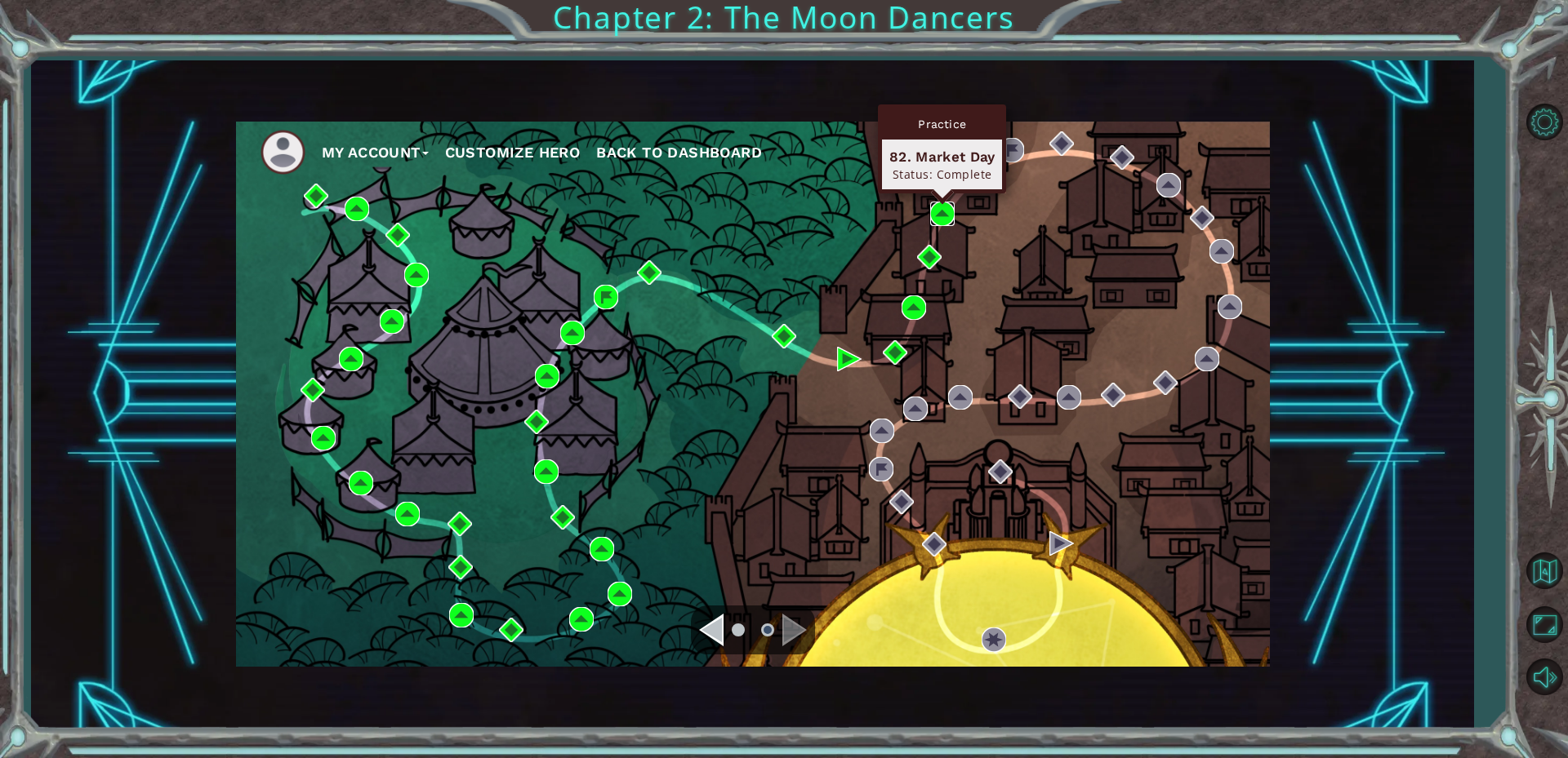
click at [933, 221] on img at bounding box center [943, 213] width 25 height 25
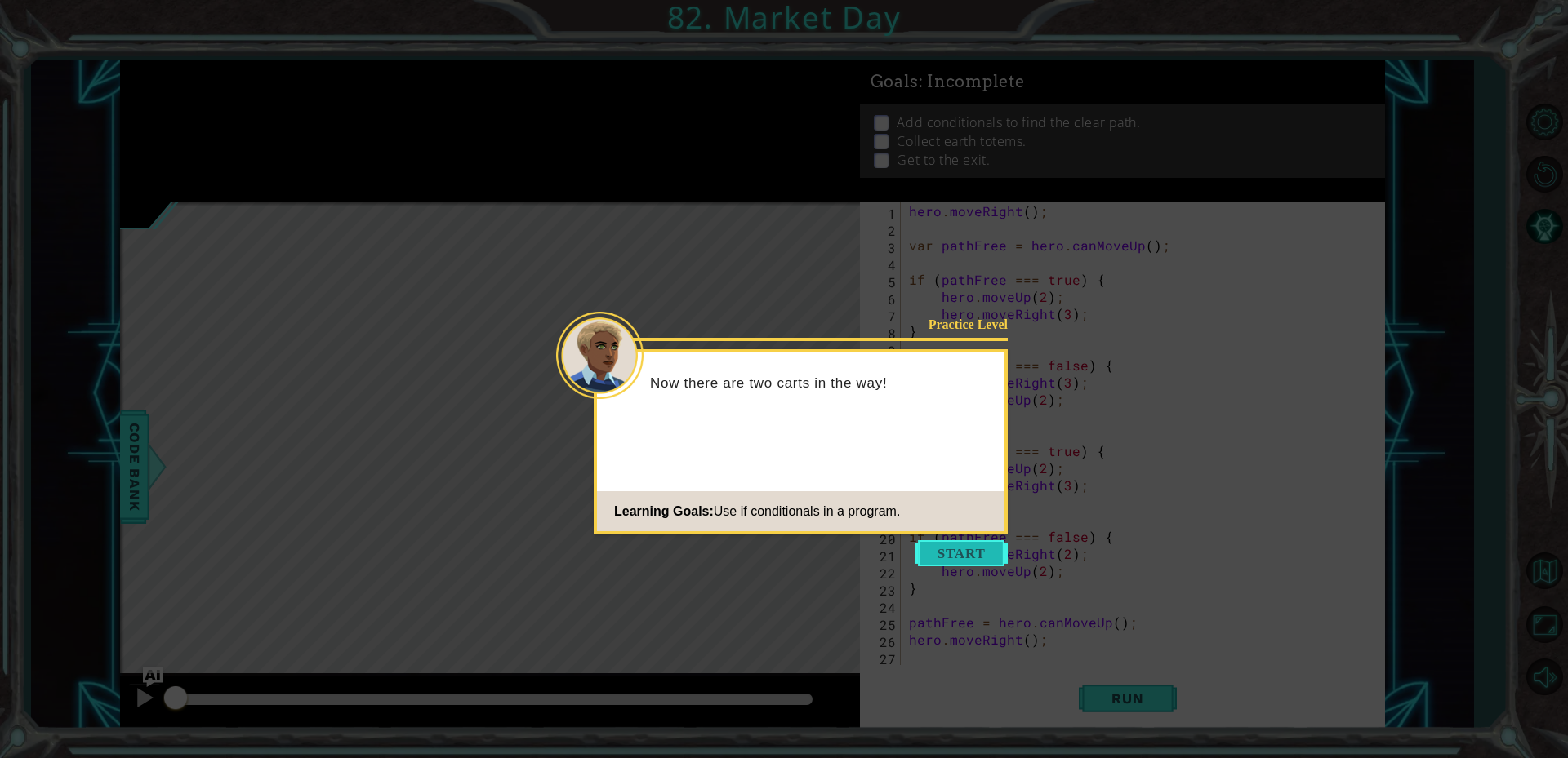
click at [946, 546] on button "Start" at bounding box center [961, 553] width 93 height 27
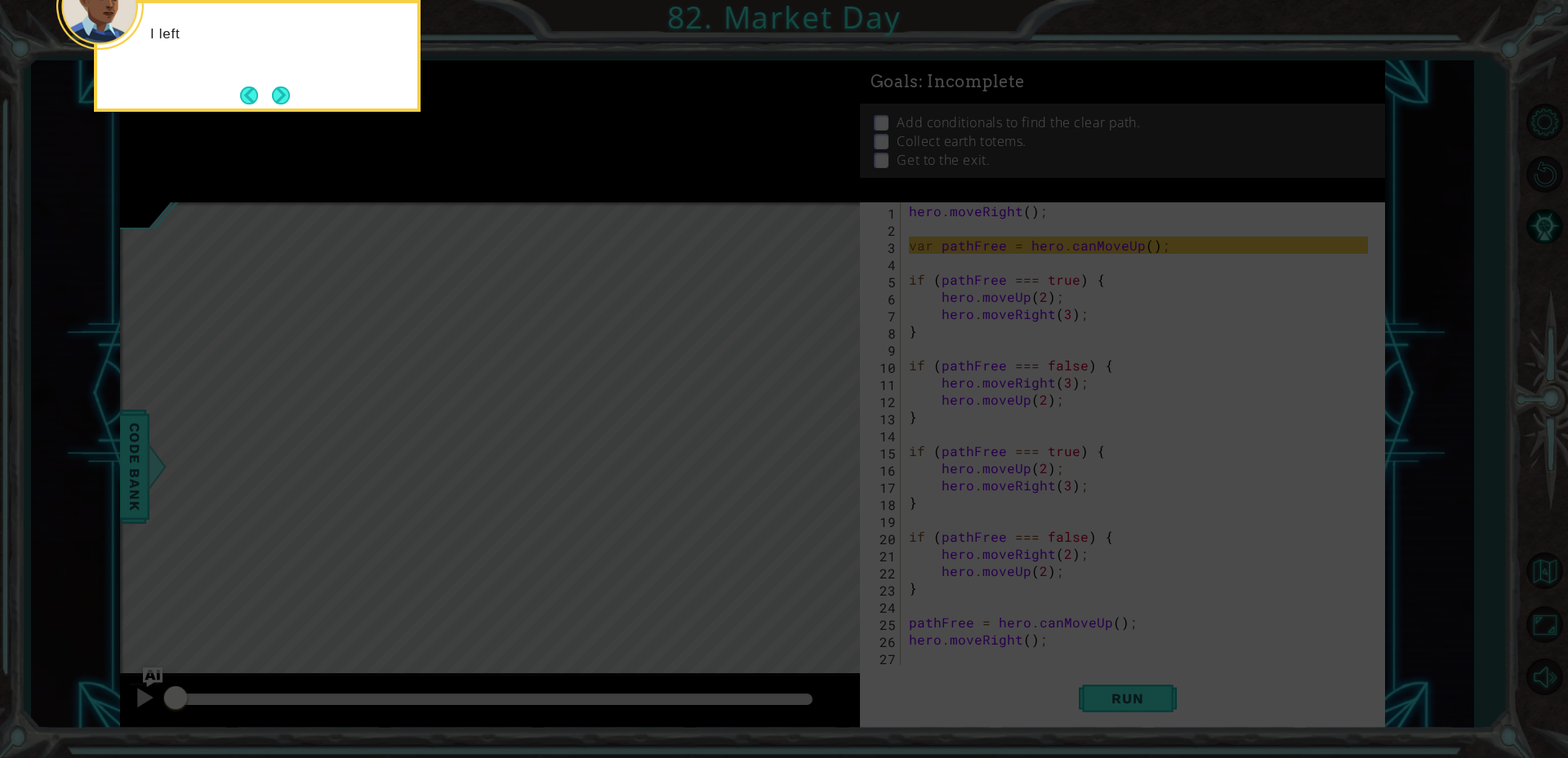
click at [946, 546] on icon at bounding box center [784, 113] width 1568 height 1289
click at [272, 85] on button "Next" at bounding box center [281, 95] width 20 height 20
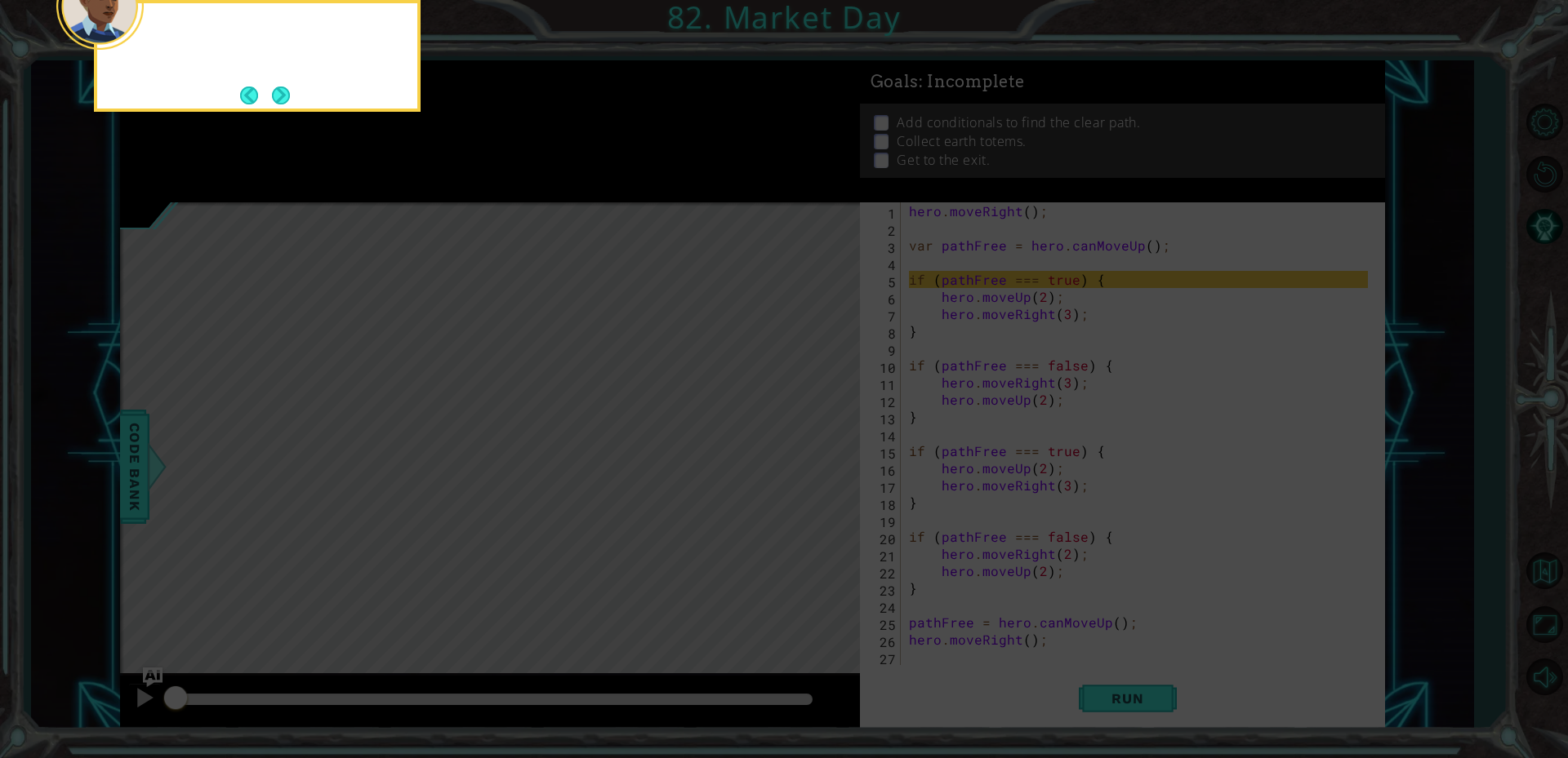
click at [273, 83] on footer at bounding box center [265, 96] width 49 height 25
click at [273, 90] on button "Next" at bounding box center [281, 96] width 25 height 25
click at [273, 95] on button "Next" at bounding box center [281, 96] width 27 height 27
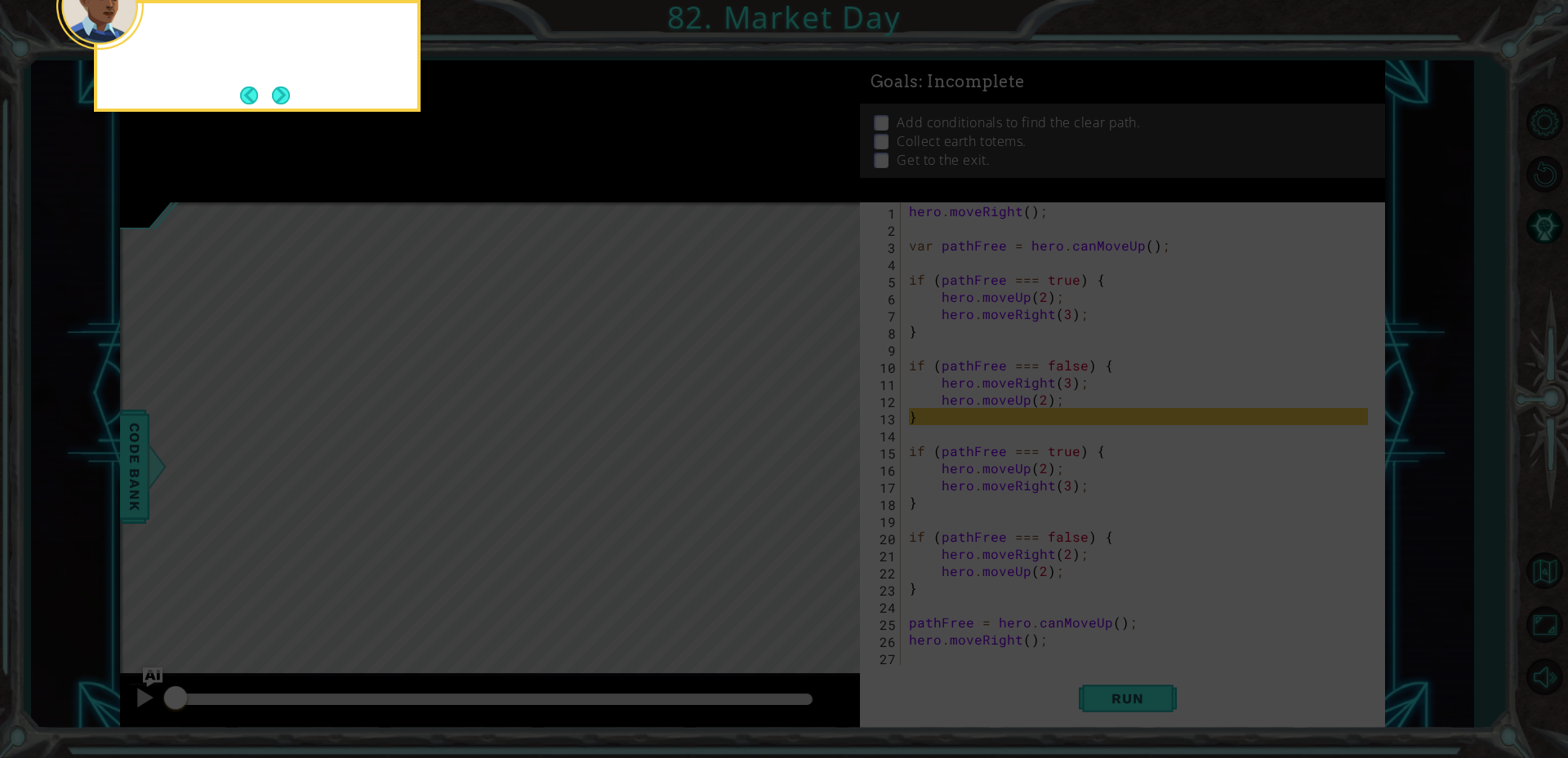
click at [272, 95] on button "Next" at bounding box center [280, 95] width 18 height 18
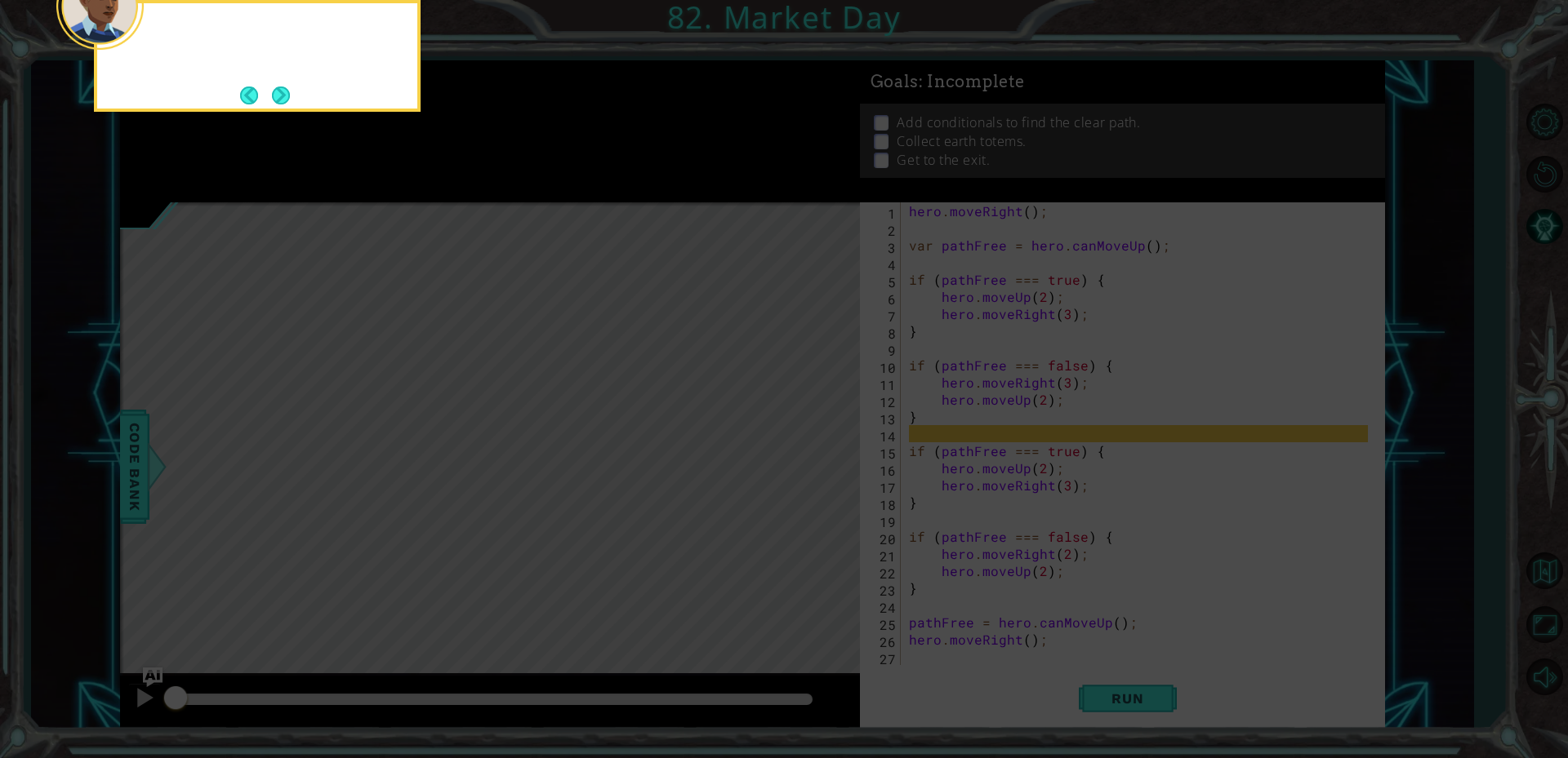
click at [272, 95] on button "Next" at bounding box center [280, 95] width 18 height 18
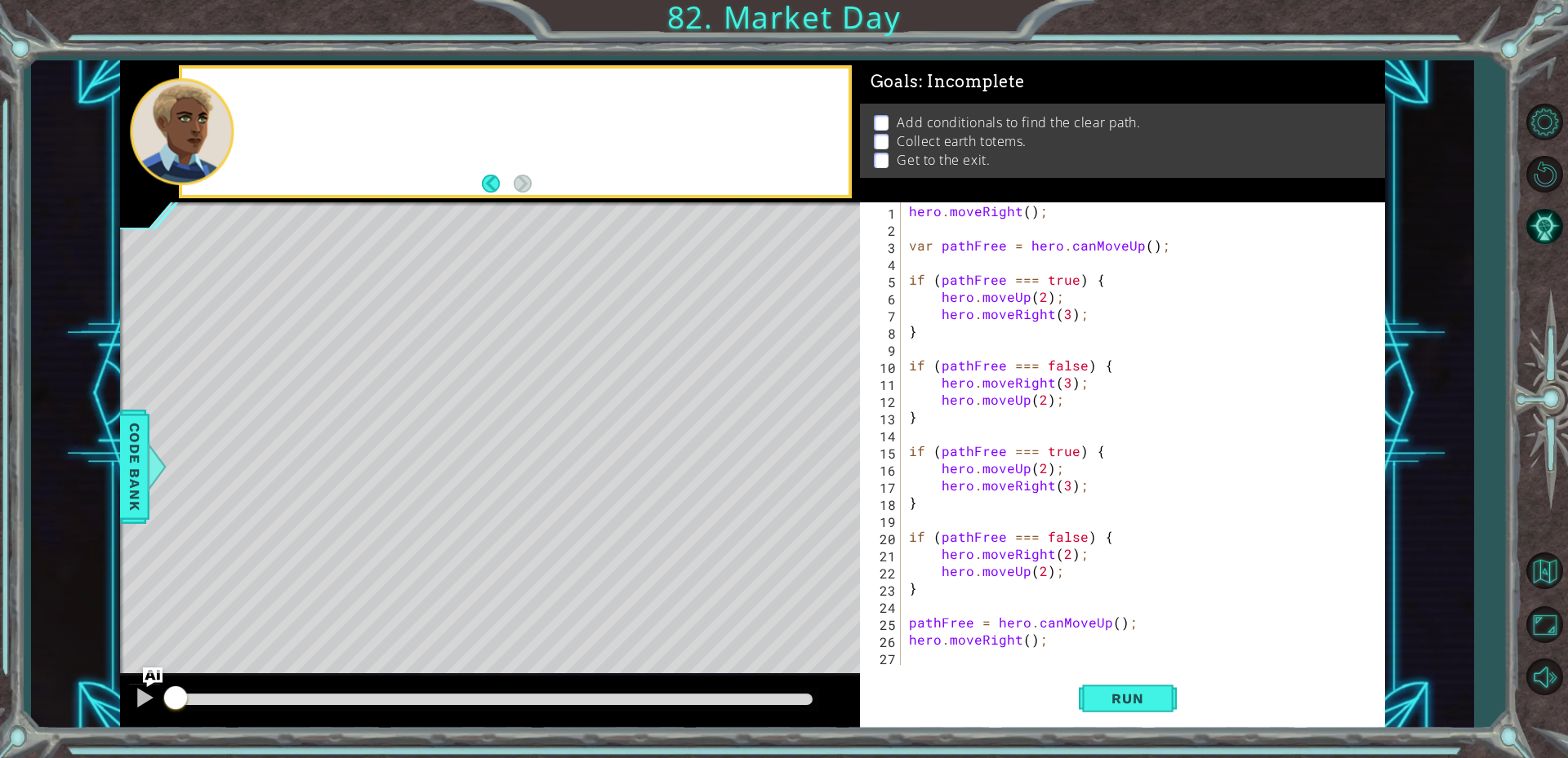
click at [273, 95] on div at bounding box center [515, 132] width 666 height 127
type textarea "hero.moveRight();"
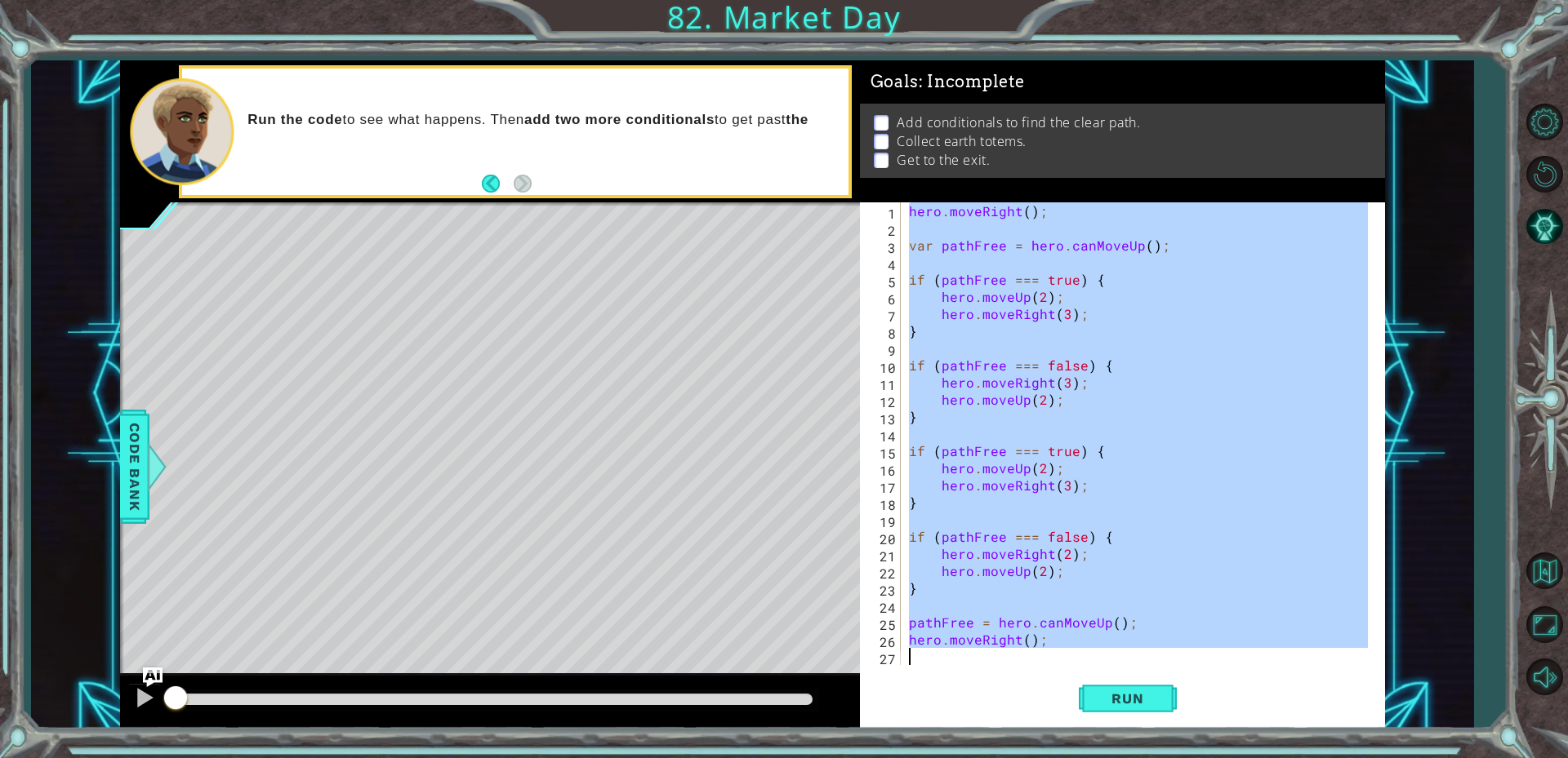
scroll to position [34, 0]
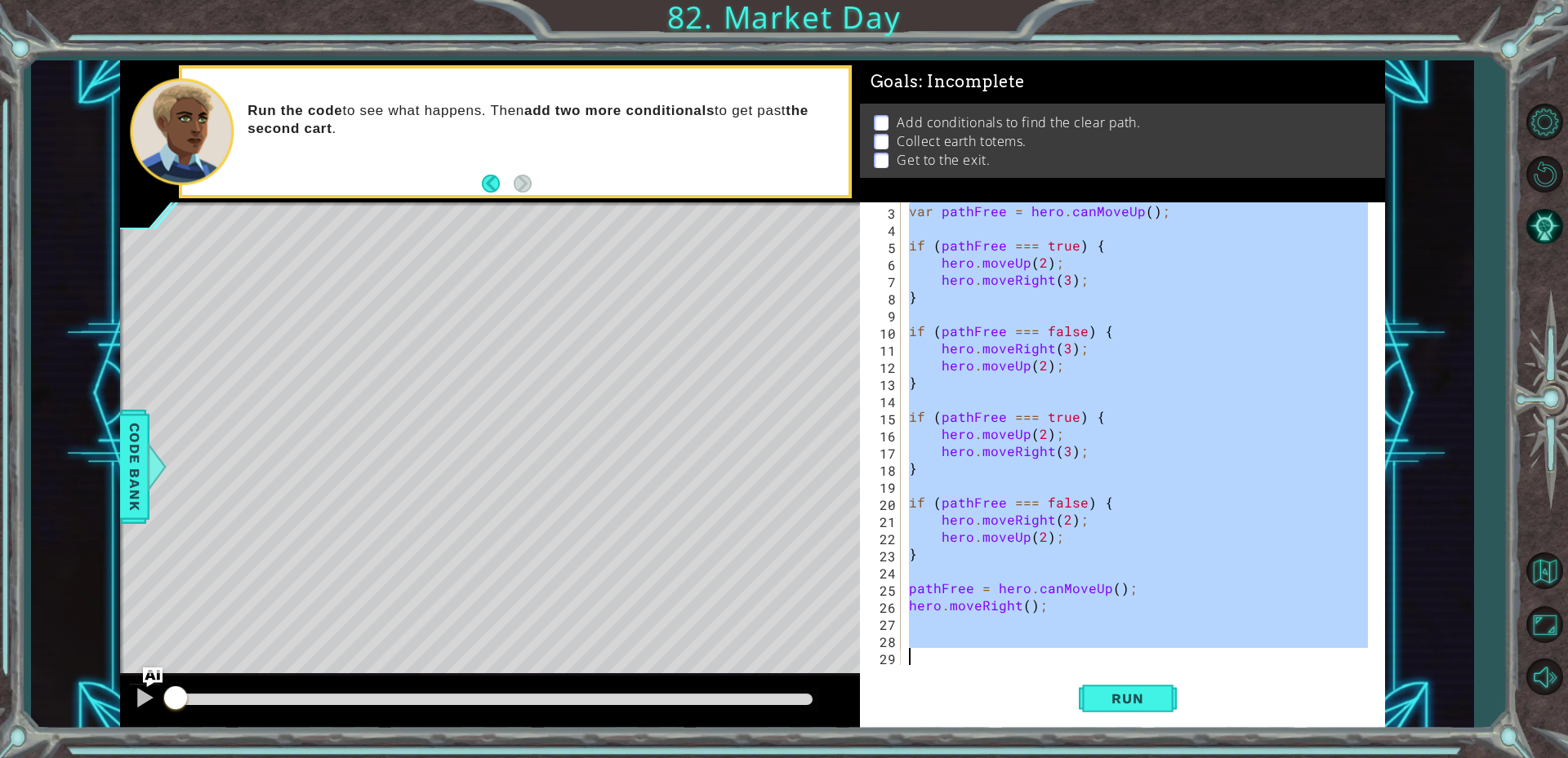
drag, startPoint x: 906, startPoint y: 213, endPoint x: 1017, endPoint y: 687, distance: 486.8
click at [1017, 688] on div "hero.moveRight(); 3 4 5 6 7 8 9 10 11 12 13 14 15 16 17 18 19 20 21 22 23 24 25…" at bounding box center [1123, 464] width 526 height 525
click at [1542, 574] on button "Back to Map" at bounding box center [1544, 570] width 47 height 47
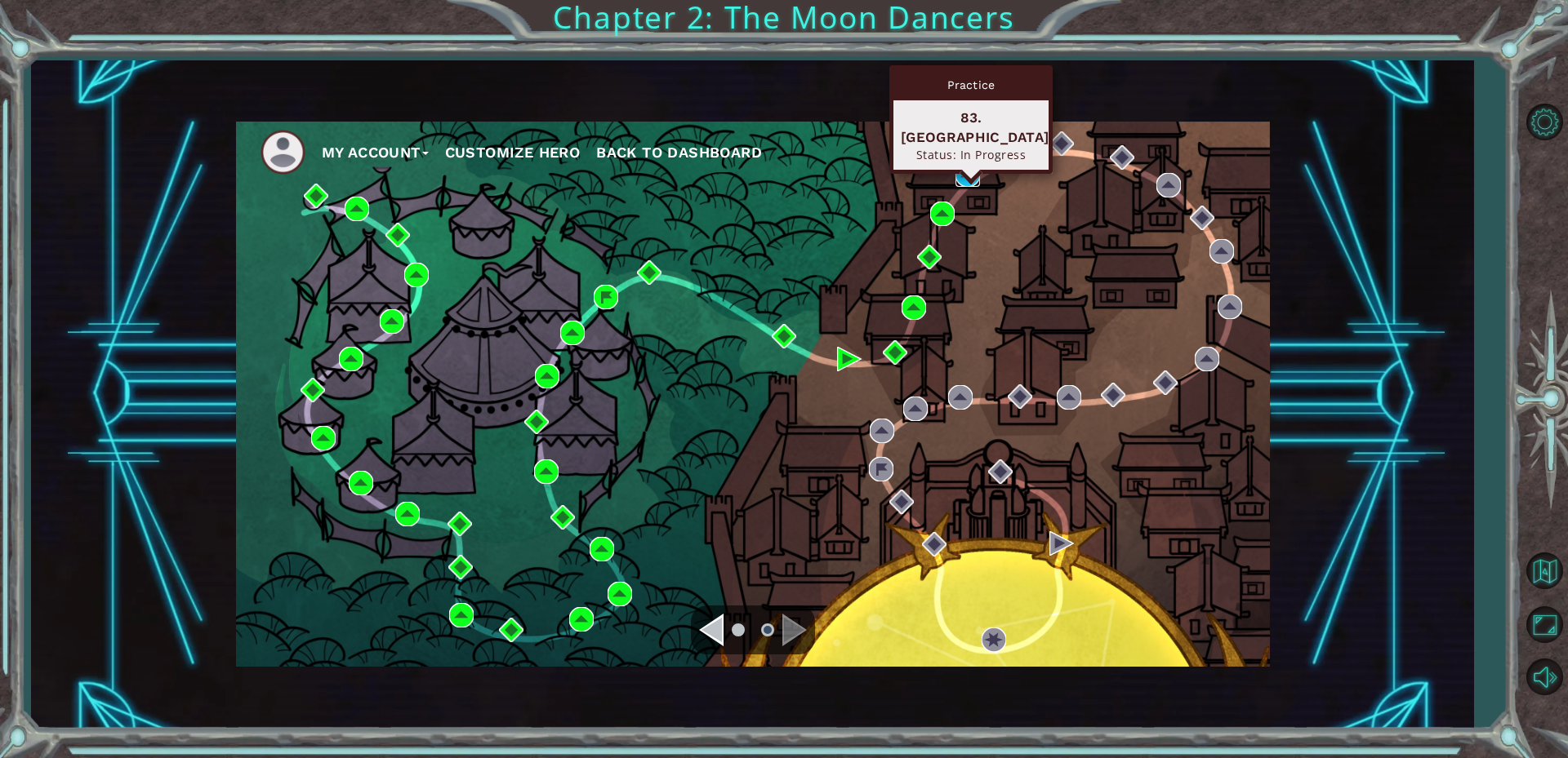
click at [961, 187] on img at bounding box center [968, 175] width 25 height 25
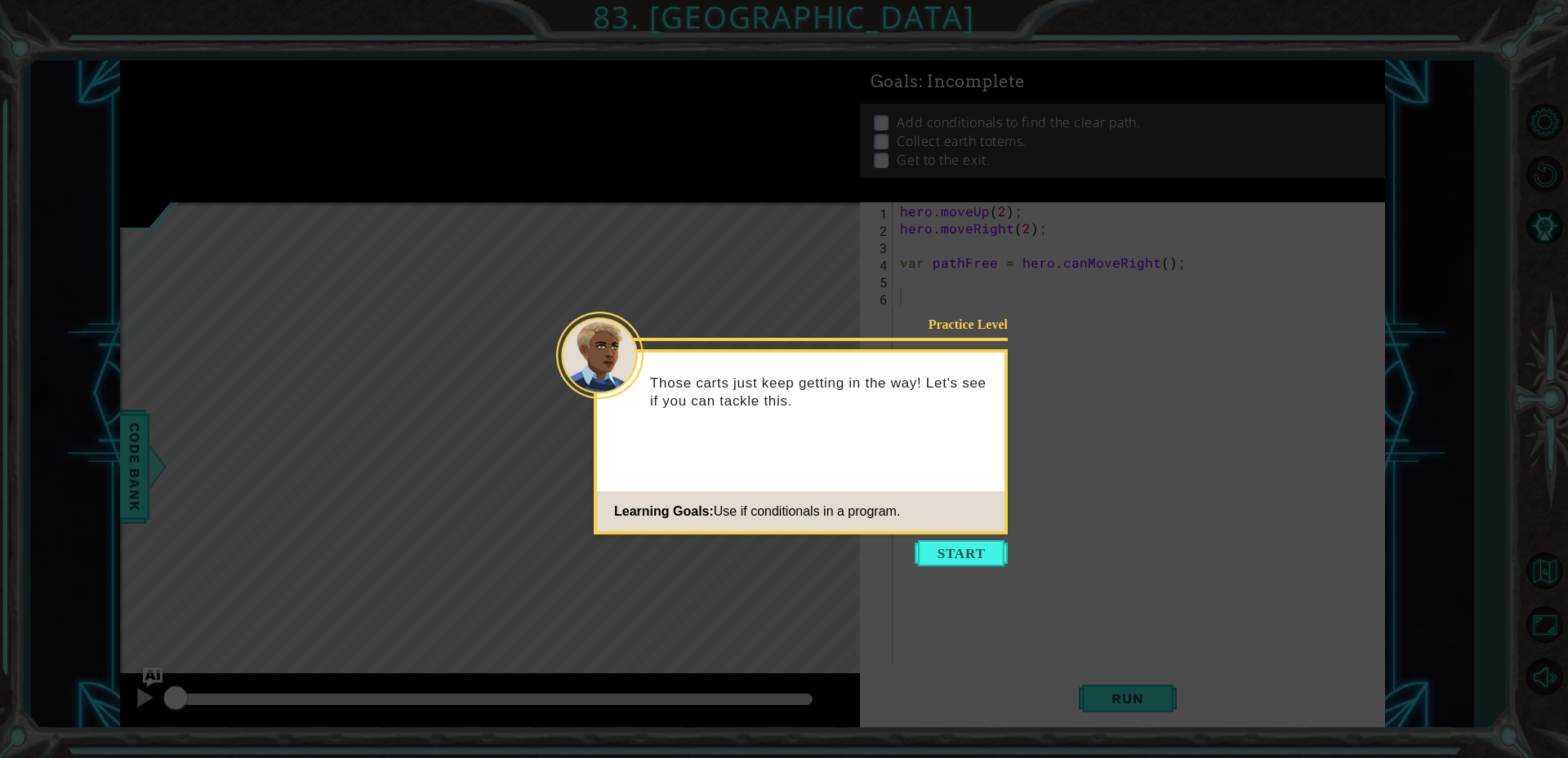
click at [998, 587] on icon at bounding box center [784, 379] width 1568 height 758
click at [975, 564] on button "Start" at bounding box center [961, 553] width 93 height 27
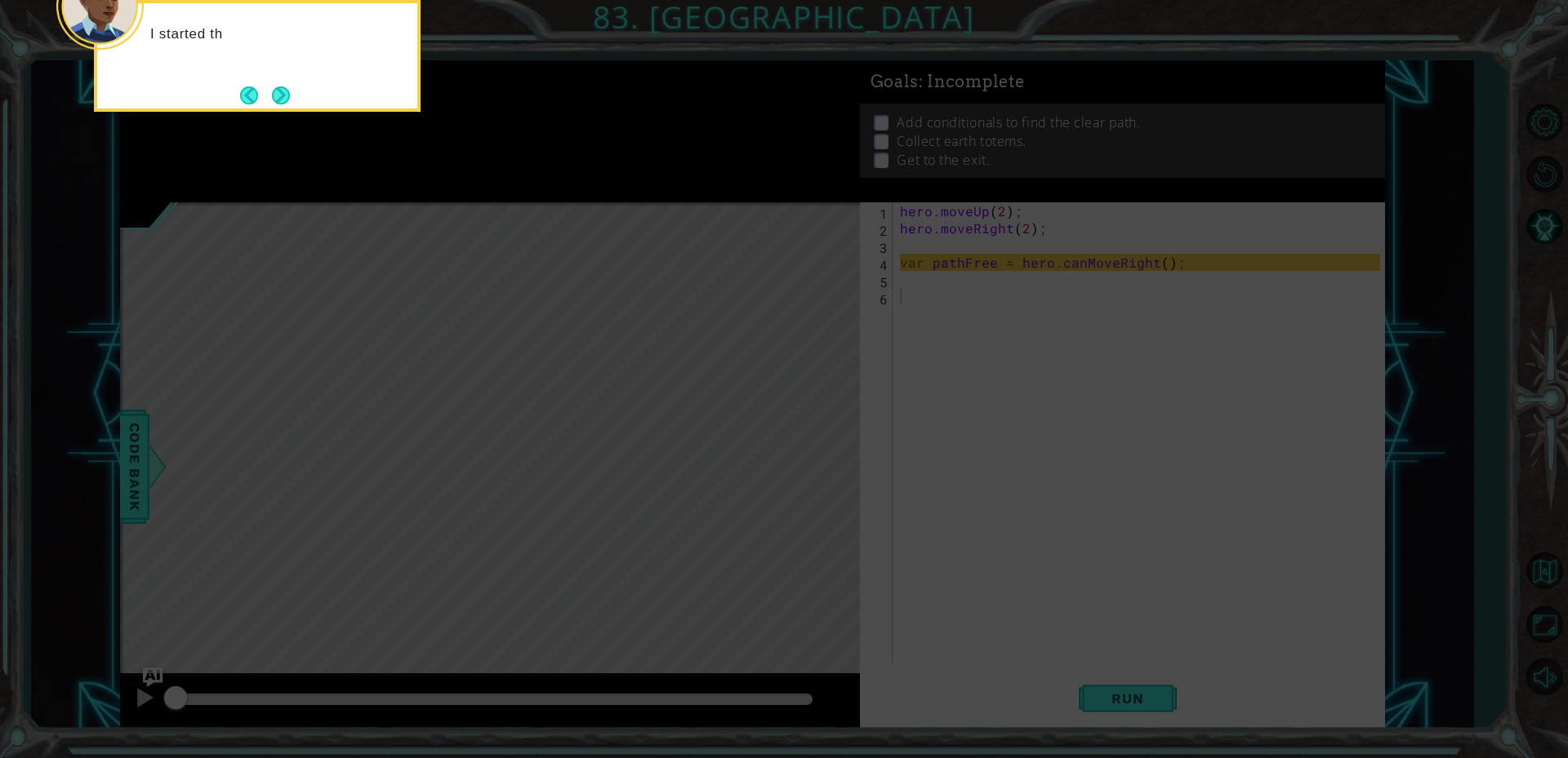
drag, startPoint x: 1116, startPoint y: 718, endPoint x: 1102, endPoint y: 698, distance: 24.4
click at [1116, 715] on icon at bounding box center [784, 113] width 1568 height 1289
click at [289, 115] on icon at bounding box center [784, 113] width 1568 height 1289
click at [287, 110] on div "I started the code to check if the path is free ." at bounding box center [257, 56] width 327 height 112
click at [285, 102] on button "Next" at bounding box center [280, 95] width 29 height 29
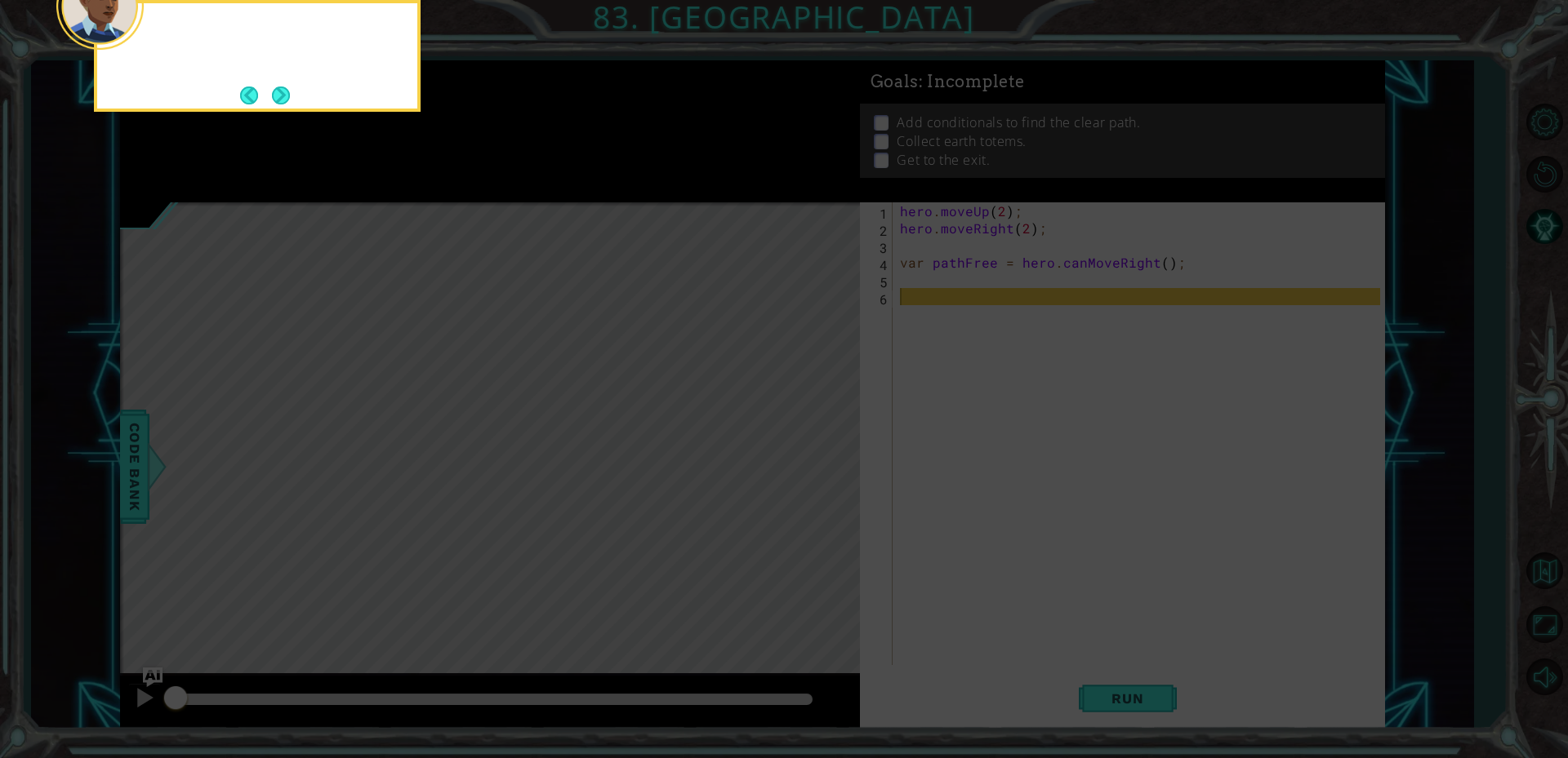
click at [285, 102] on button "Next" at bounding box center [280, 95] width 28 height 28
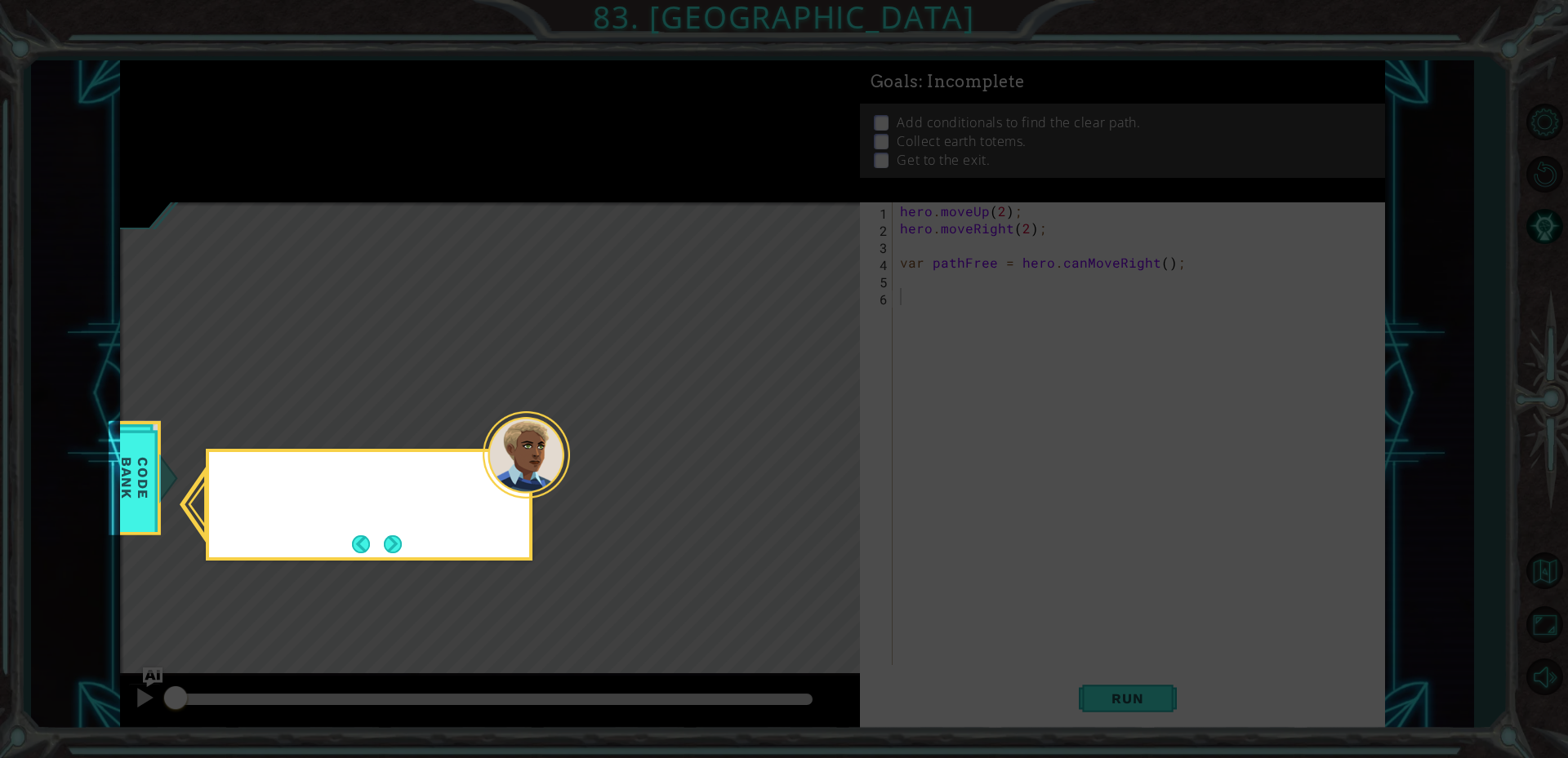
click at [285, 102] on icon at bounding box center [784, 379] width 1568 height 758
click at [401, 548] on button "Next" at bounding box center [392, 544] width 29 height 29
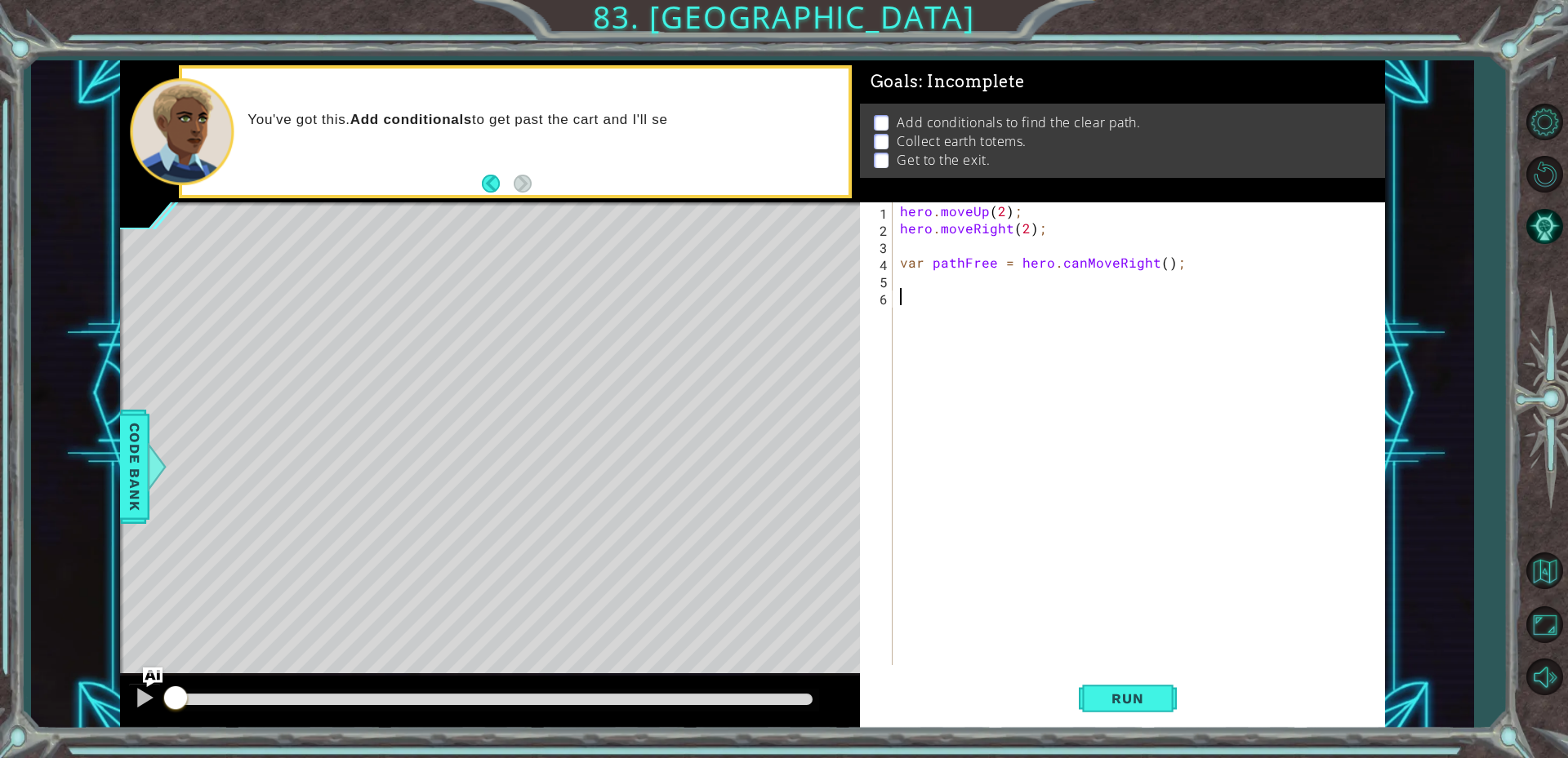
scroll to position [120, 0]
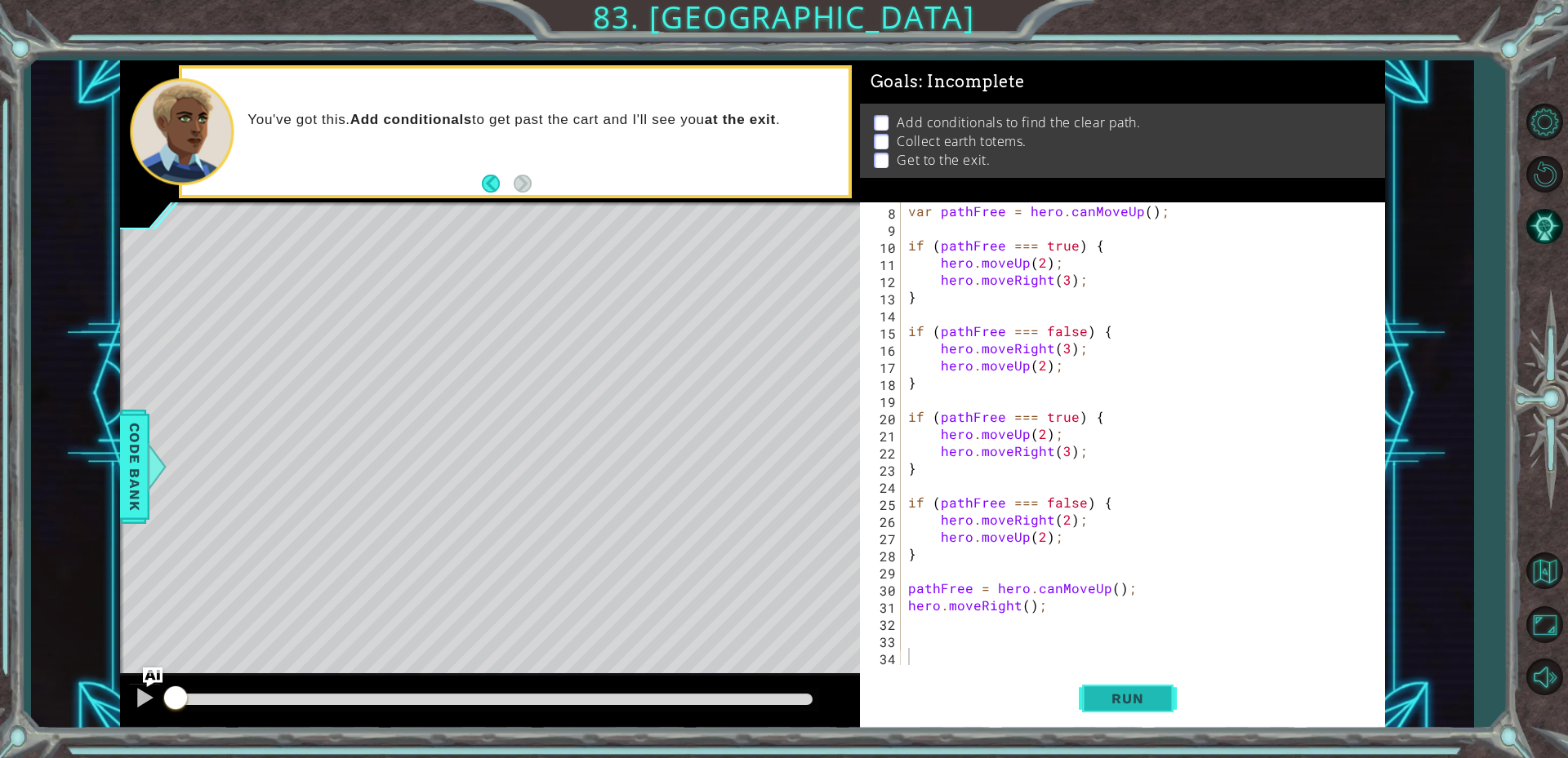
click at [1119, 689] on button "Run" at bounding box center [1127, 697] width 98 height 52
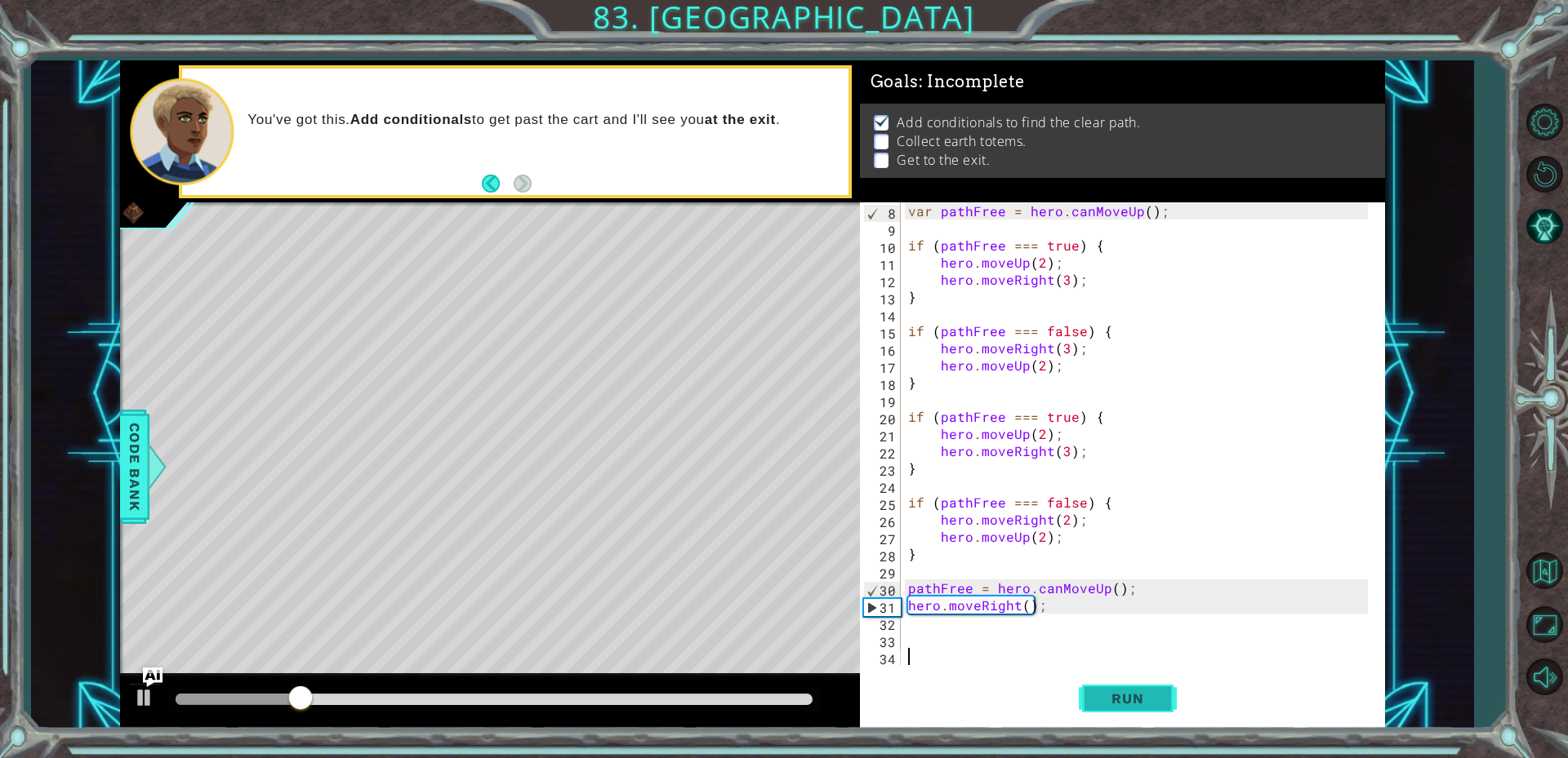
drag, startPoint x: 1092, startPoint y: 716, endPoint x: 1098, endPoint y: 711, distance: 7.8
click at [1097, 712] on button "Run" at bounding box center [1127, 697] width 98 height 52
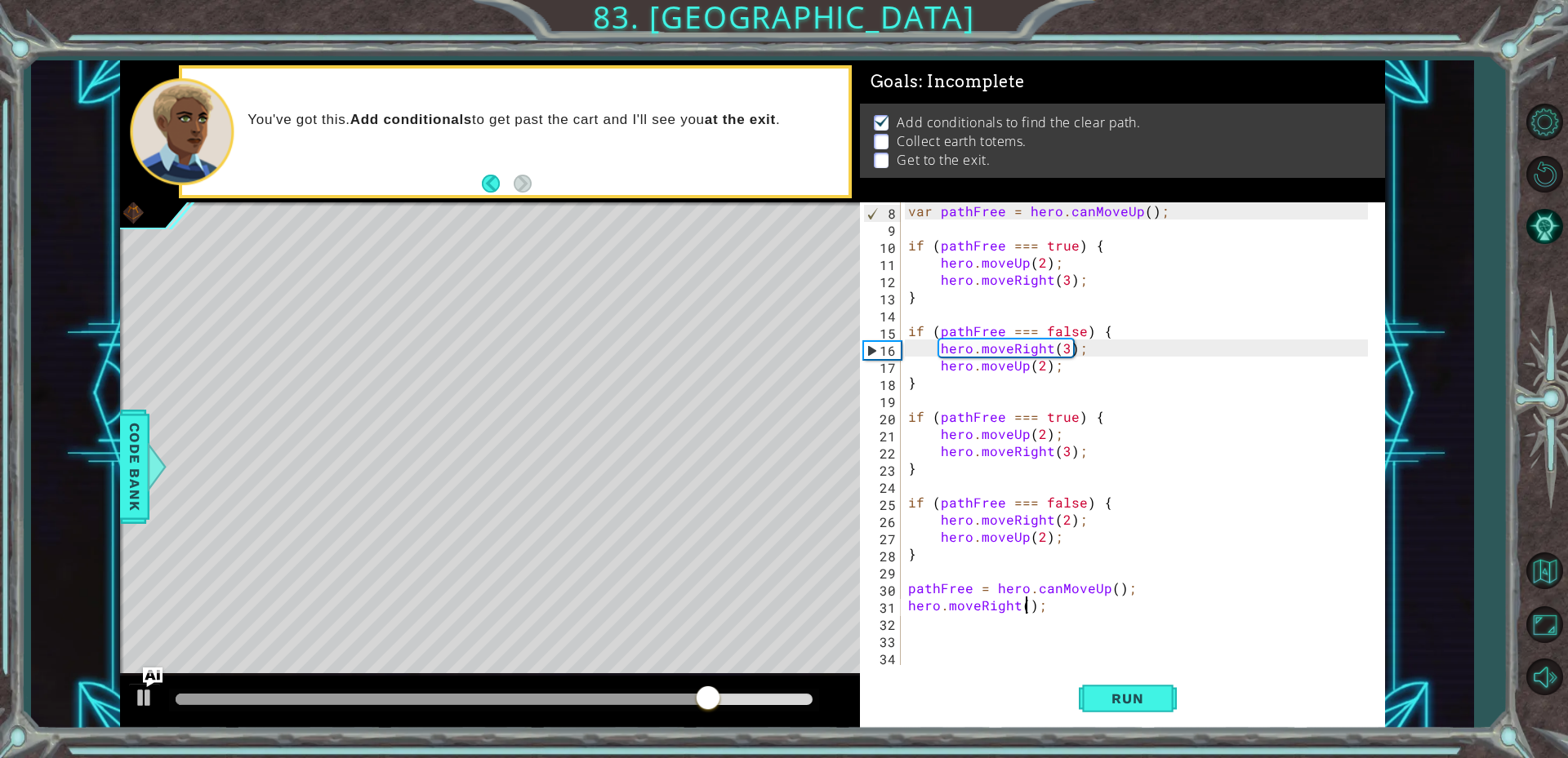
click at [1021, 604] on div "var pathFree = hero . canMoveUp ( ) ; if ( pathFree === true ) { hero . moveUp …" at bounding box center [1140, 451] width 471 height 497
click at [1126, 585] on div "var pathFree = hero . canMoveUp ( ) ; if ( pathFree === true ) { hero . moveUp …" at bounding box center [1140, 451] width 471 height 497
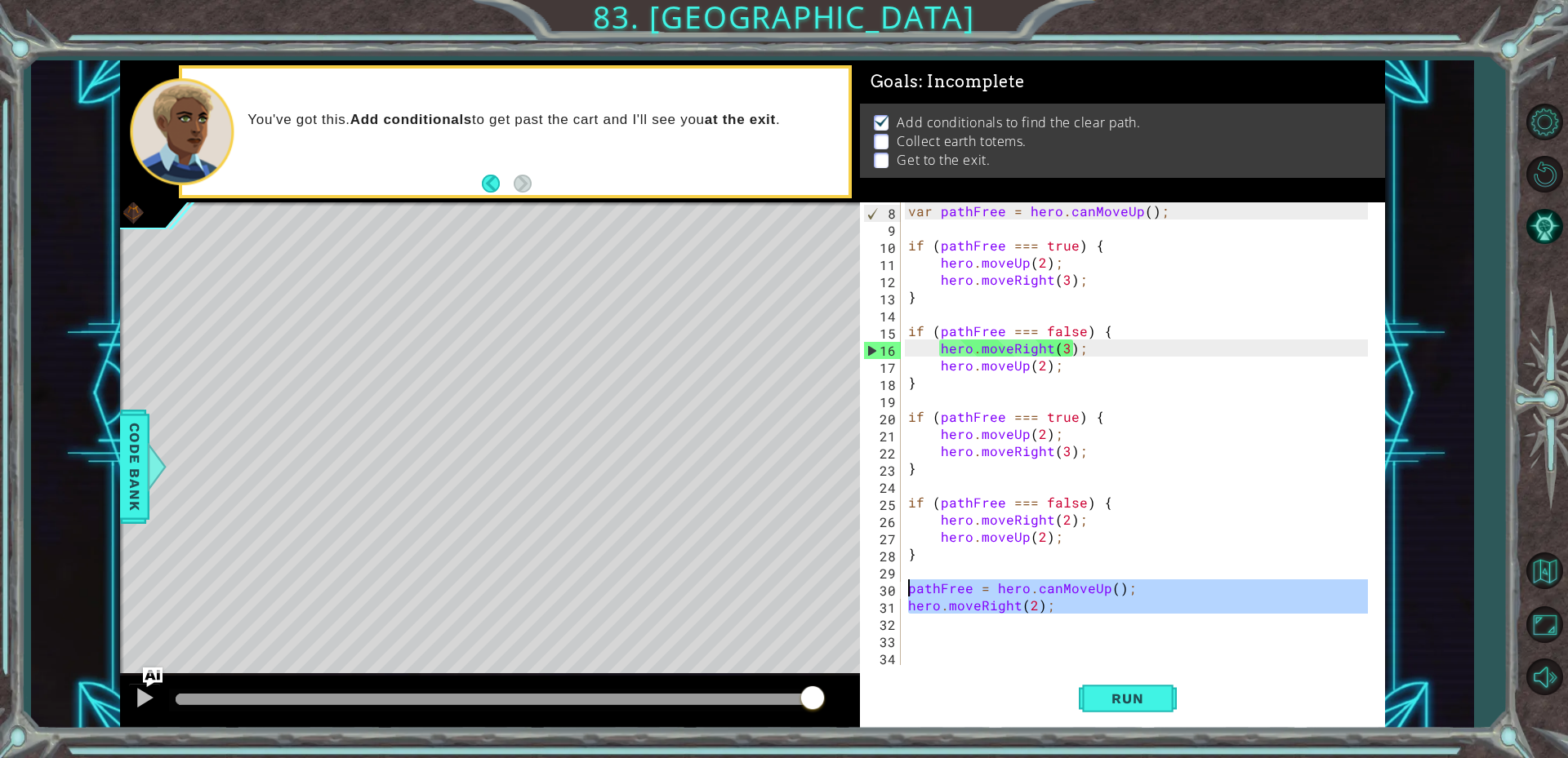
click at [825, 589] on div "1 ההההההההההההההההההההההההההההההההההההההההההההההההההההההההההההההההההההההההההההה…" at bounding box center [752, 395] width 1265 height 668
type textarea "pathFree = hero.canMoveUp(); hero.moveRight(2);"
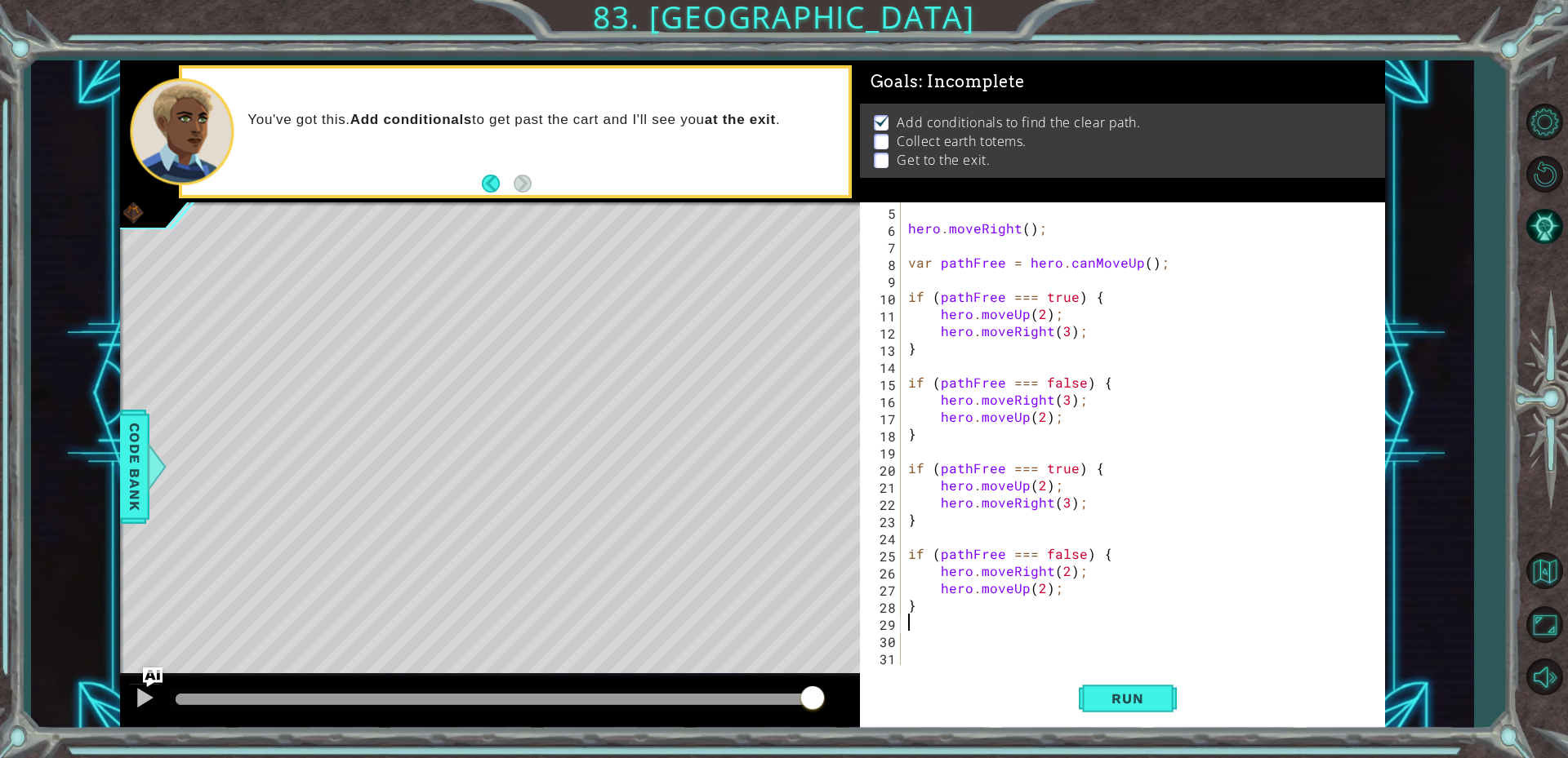
scroll to position [68, 0]
click at [1142, 712] on button "Run" at bounding box center [1127, 697] width 98 height 52
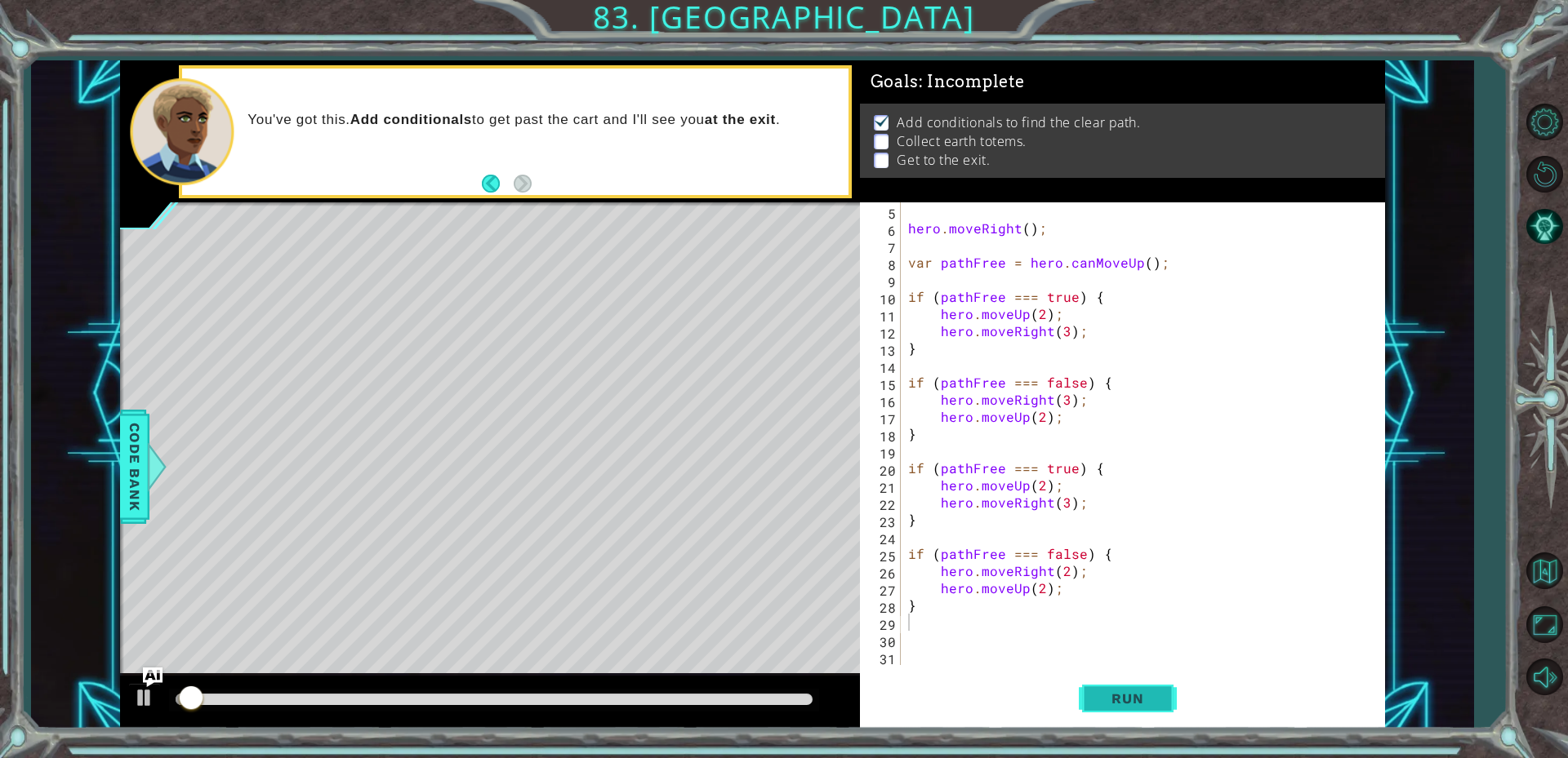
click at [1142, 712] on button "Run" at bounding box center [1127, 697] width 98 height 52
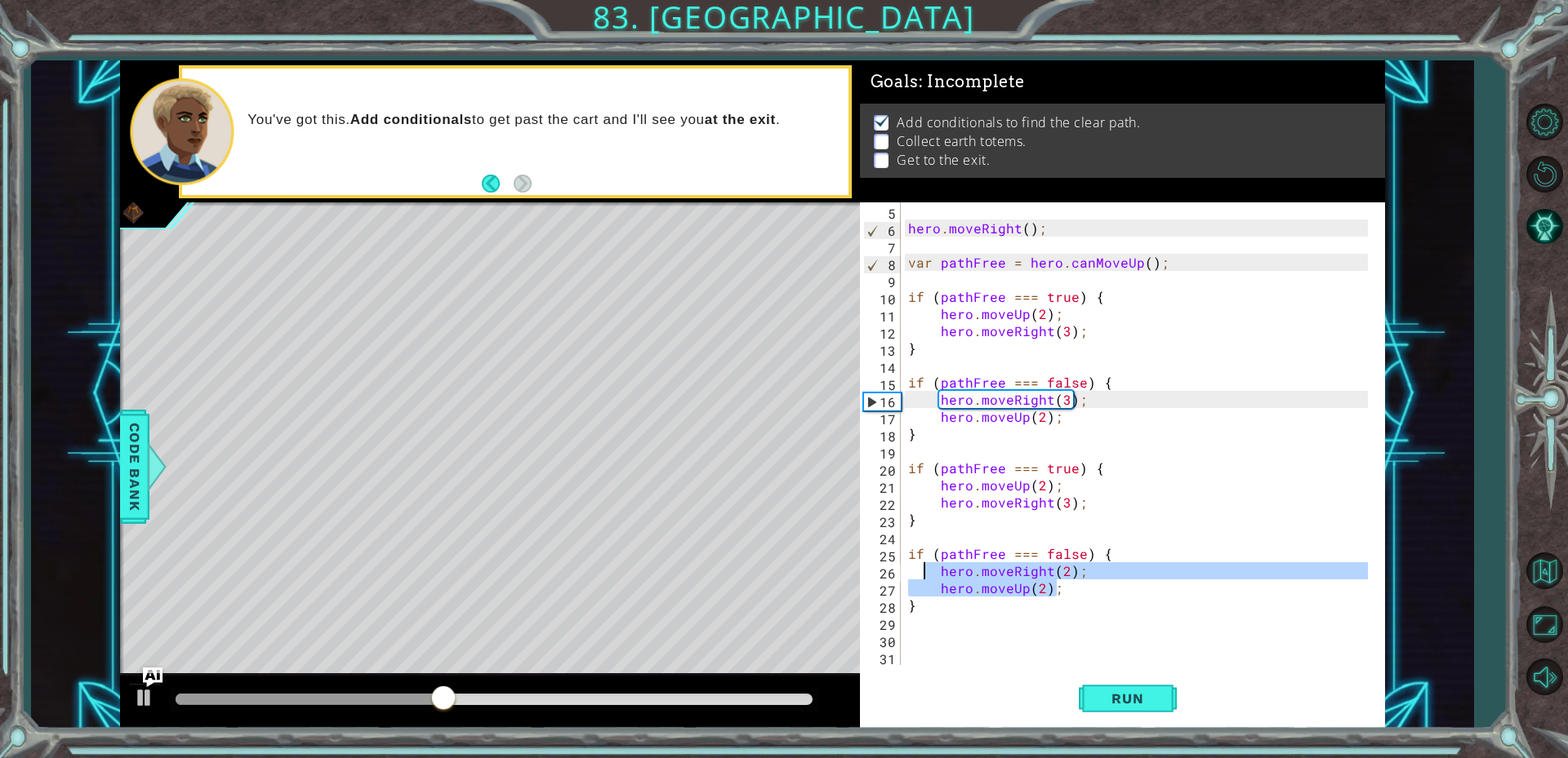
drag, startPoint x: 1112, startPoint y: 593, endPoint x: 926, endPoint y: 574, distance: 187.0
click at [926, 574] on div "hero . moveRight ( ) ; var pathFree = hero . canMoveUp ( ) ; if ( pathFree === …" at bounding box center [1140, 451] width 471 height 497
type textarea "hero.moveRight(2); hero.moveUp(2);"
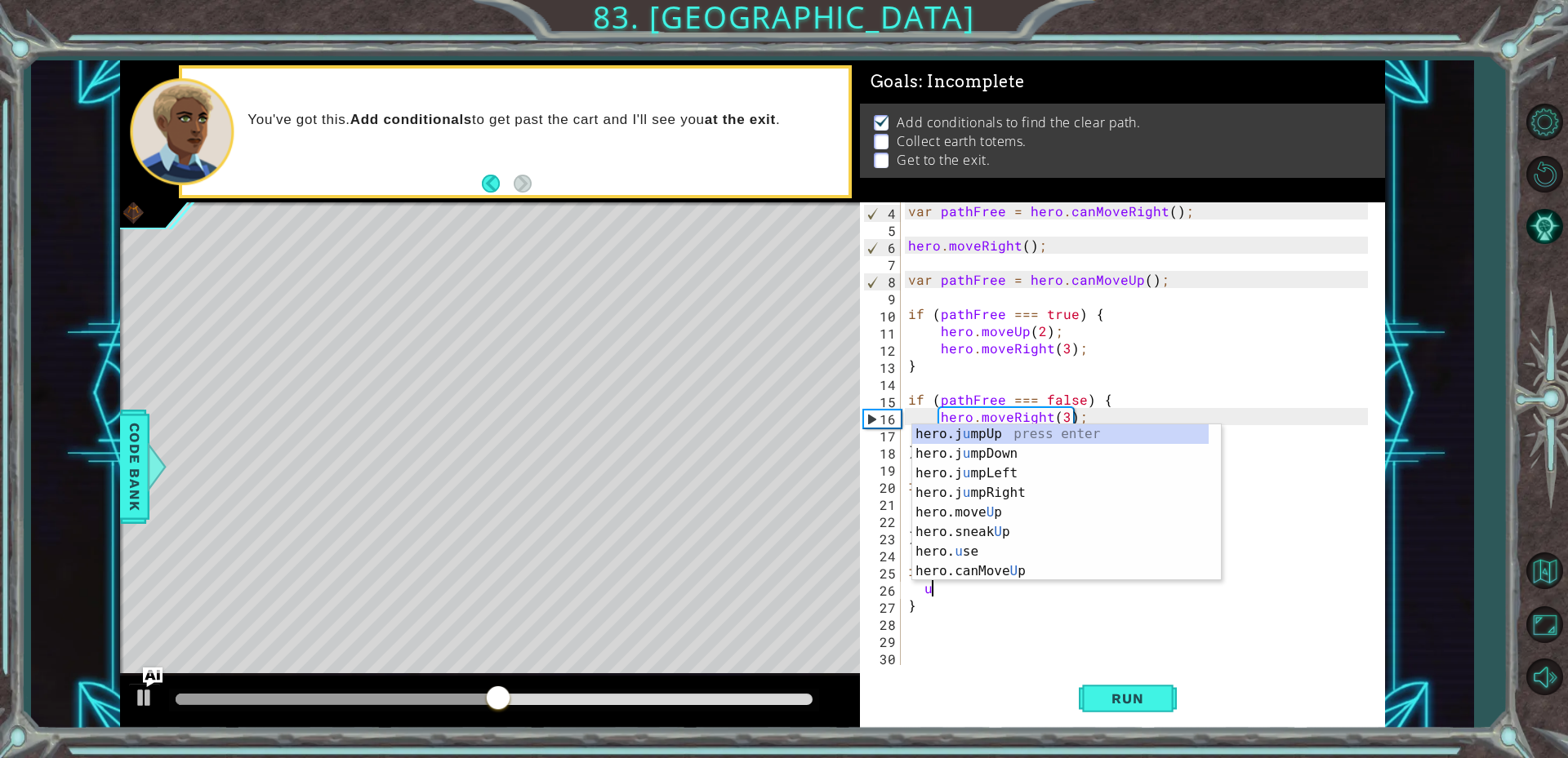
scroll to position [0, 1]
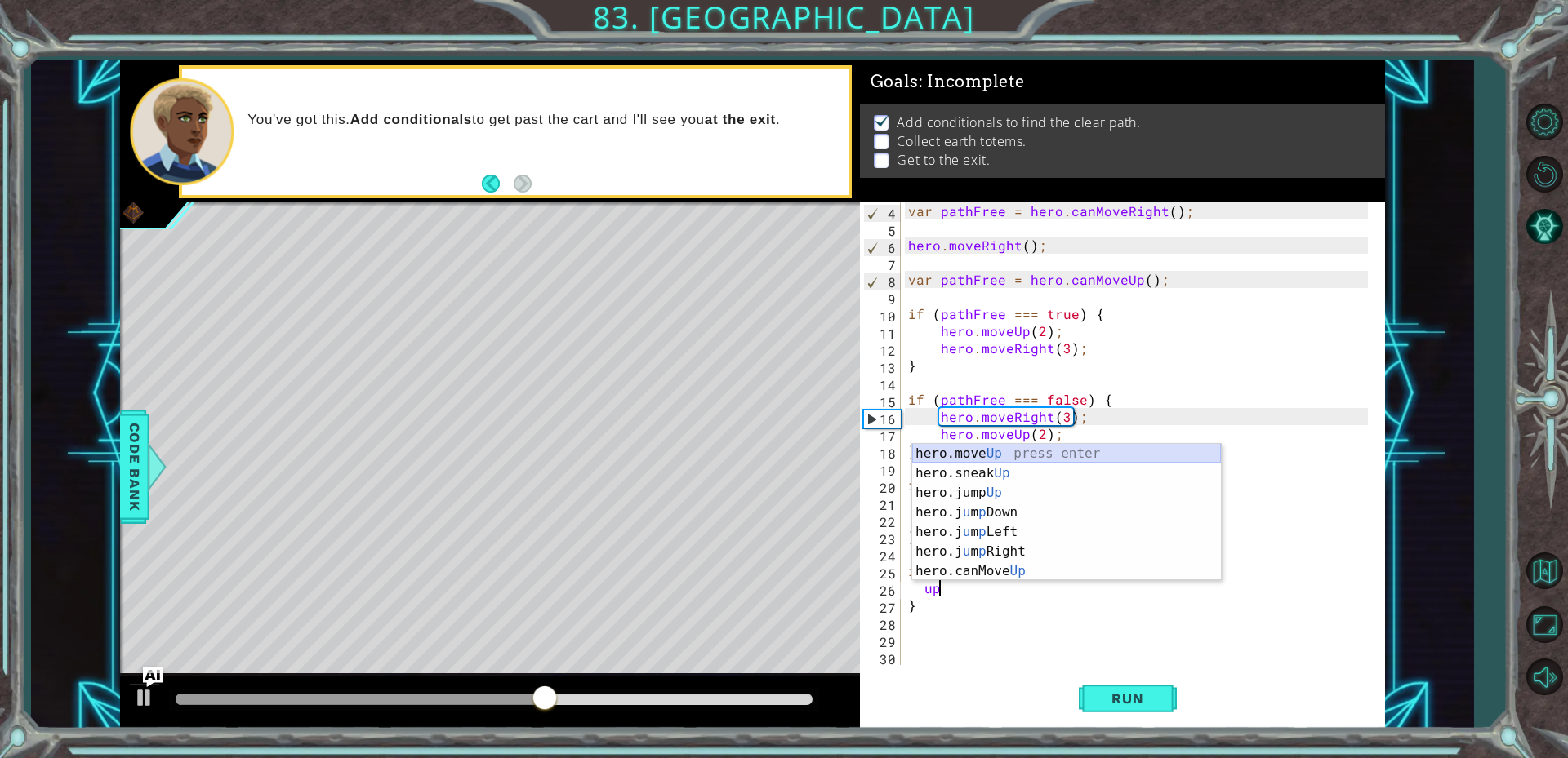
drag, startPoint x: 1130, startPoint y: 455, endPoint x: 1121, endPoint y: 458, distance: 9.5
click at [1128, 456] on div "hero.move Up press enter hero.sneak Up press enter hero.jump Up press enter her…" at bounding box center [1066, 532] width 308 height 176
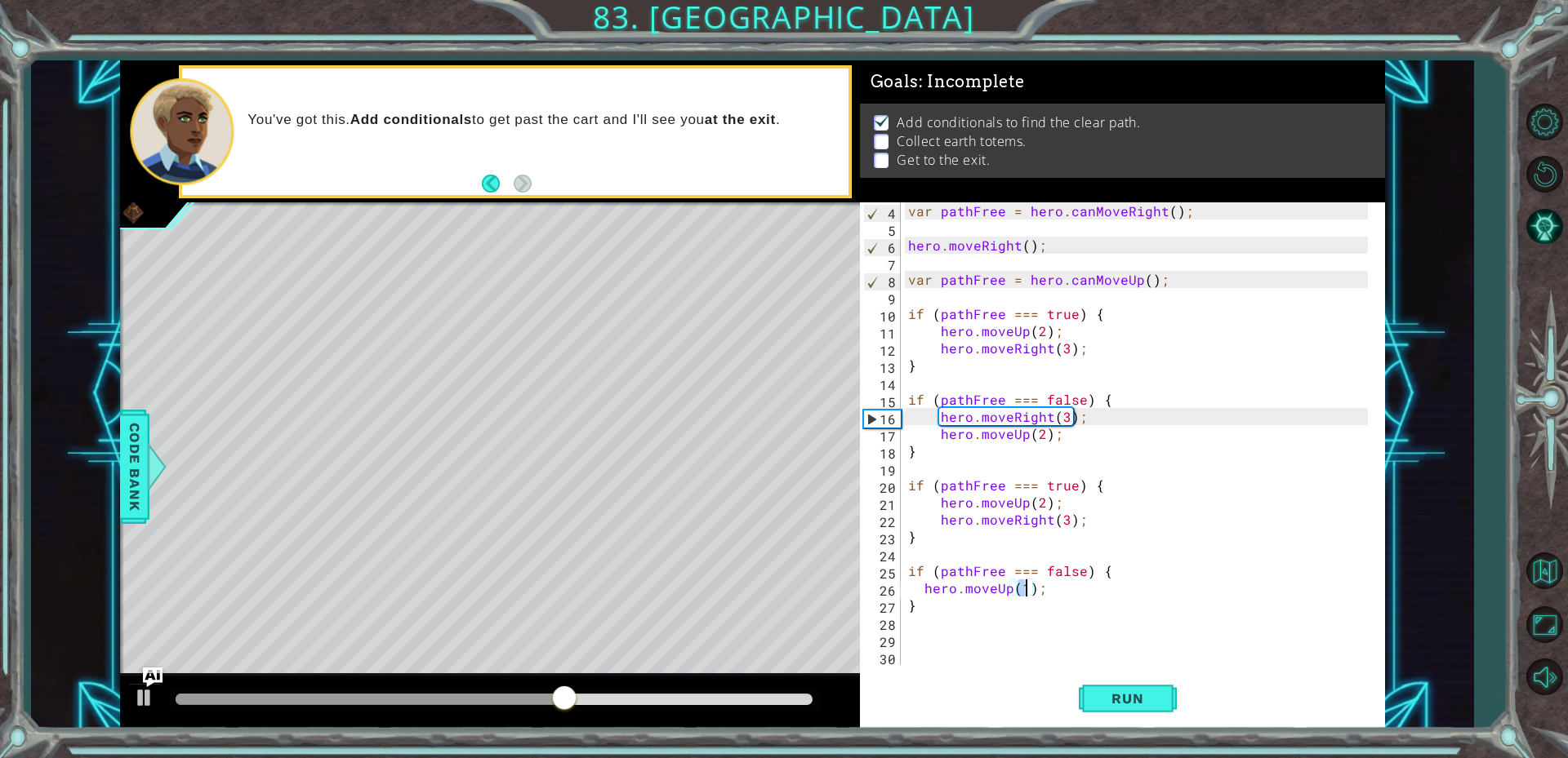
type textarea "hero.moveUp(2);"
click at [1023, 618] on div "var pathFree = hero . canMoveRight ( ) ; hero . moveRight ( ) ; var pathFree = …" at bounding box center [1140, 451] width 471 height 497
click at [1029, 604] on div "var pathFree = hero . canMoveRight ( ) ; hero . moveRight ( ) ; var pathFree = …" at bounding box center [1140, 451] width 471 height 497
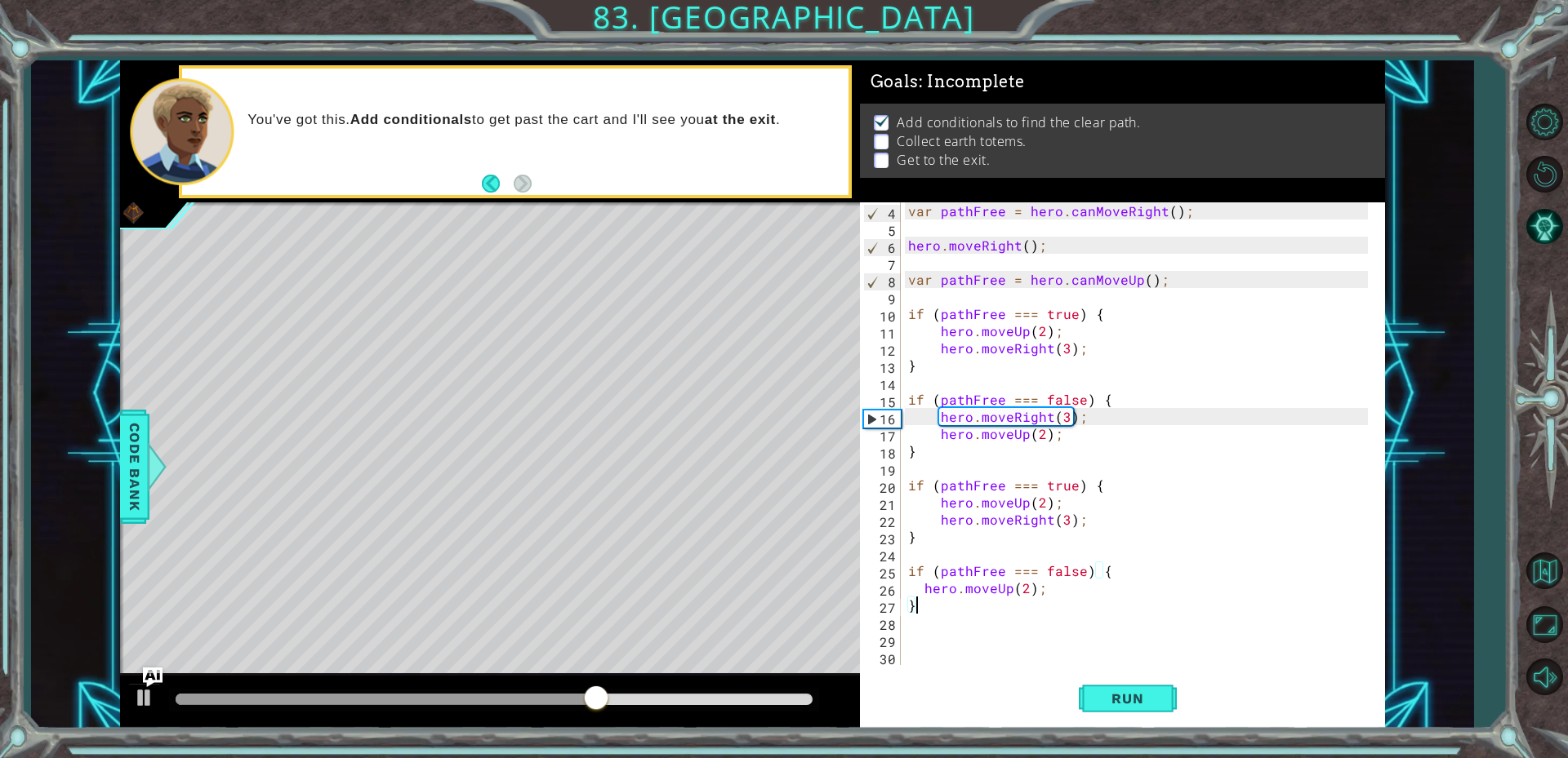
click at [1057, 596] on div "var pathFree = hero . canMoveRight ( ) ; hero . moveRight ( ) ; var pathFree = …" at bounding box center [1140, 451] width 471 height 497
type textarea "hero.moveUp(2);"
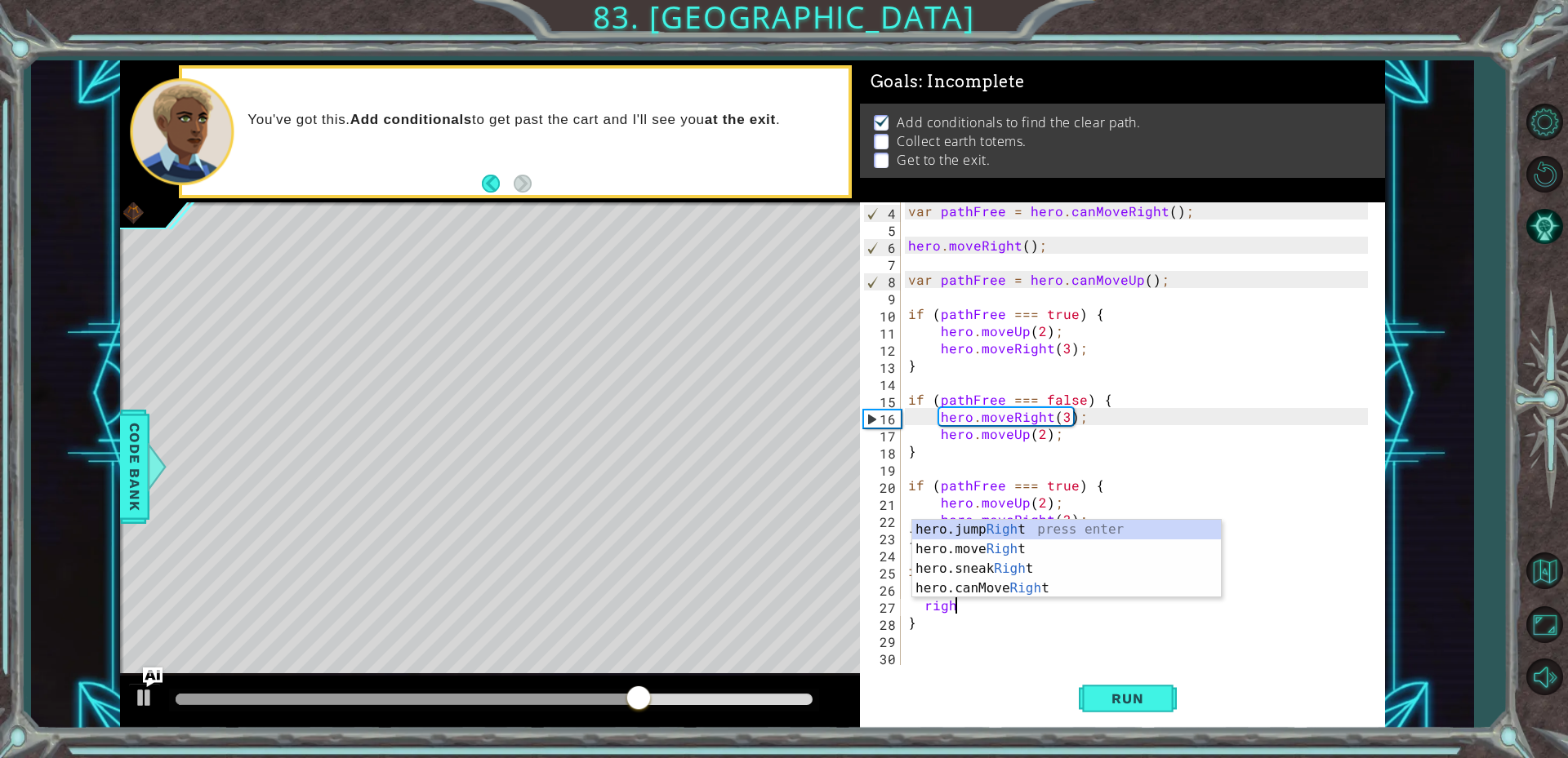
scroll to position [0, 3]
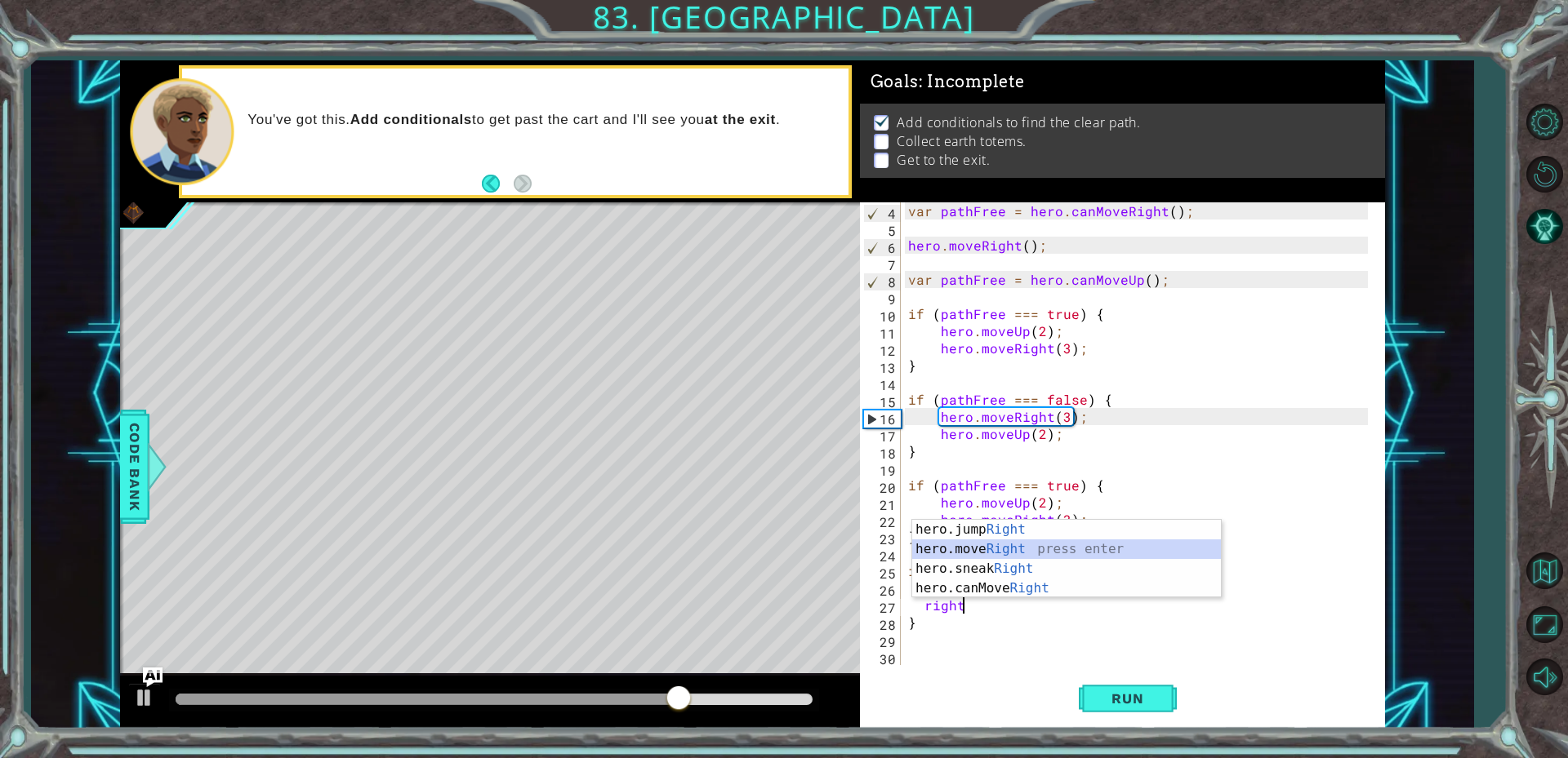
click at [1055, 546] on div "hero.jump Right press enter hero.move Right press enter hero.sneak Right press …" at bounding box center [1066, 579] width 308 height 118
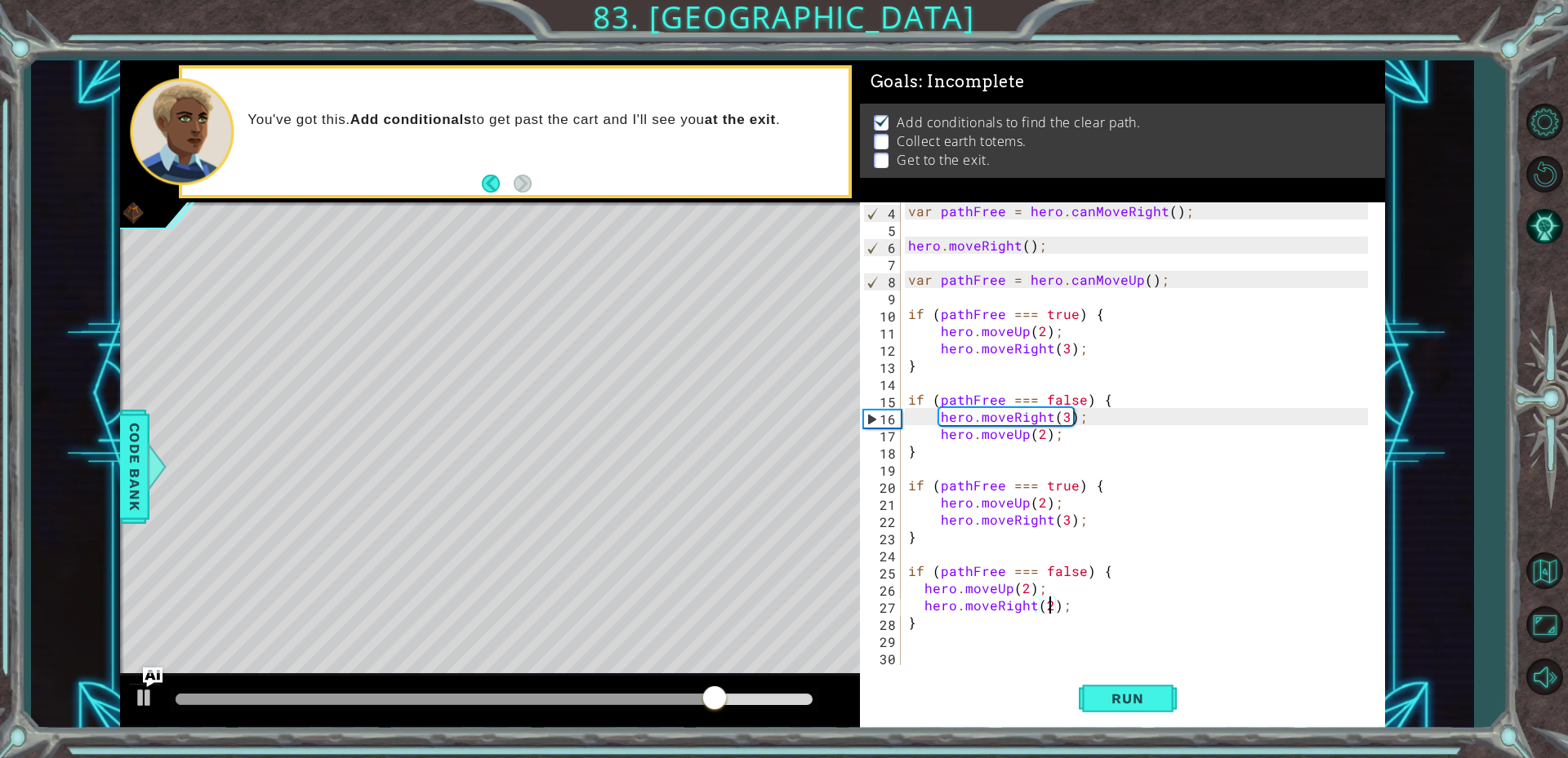
scroll to position [0, 9]
click at [1128, 697] on span "Run" at bounding box center [1128, 698] width 65 height 16
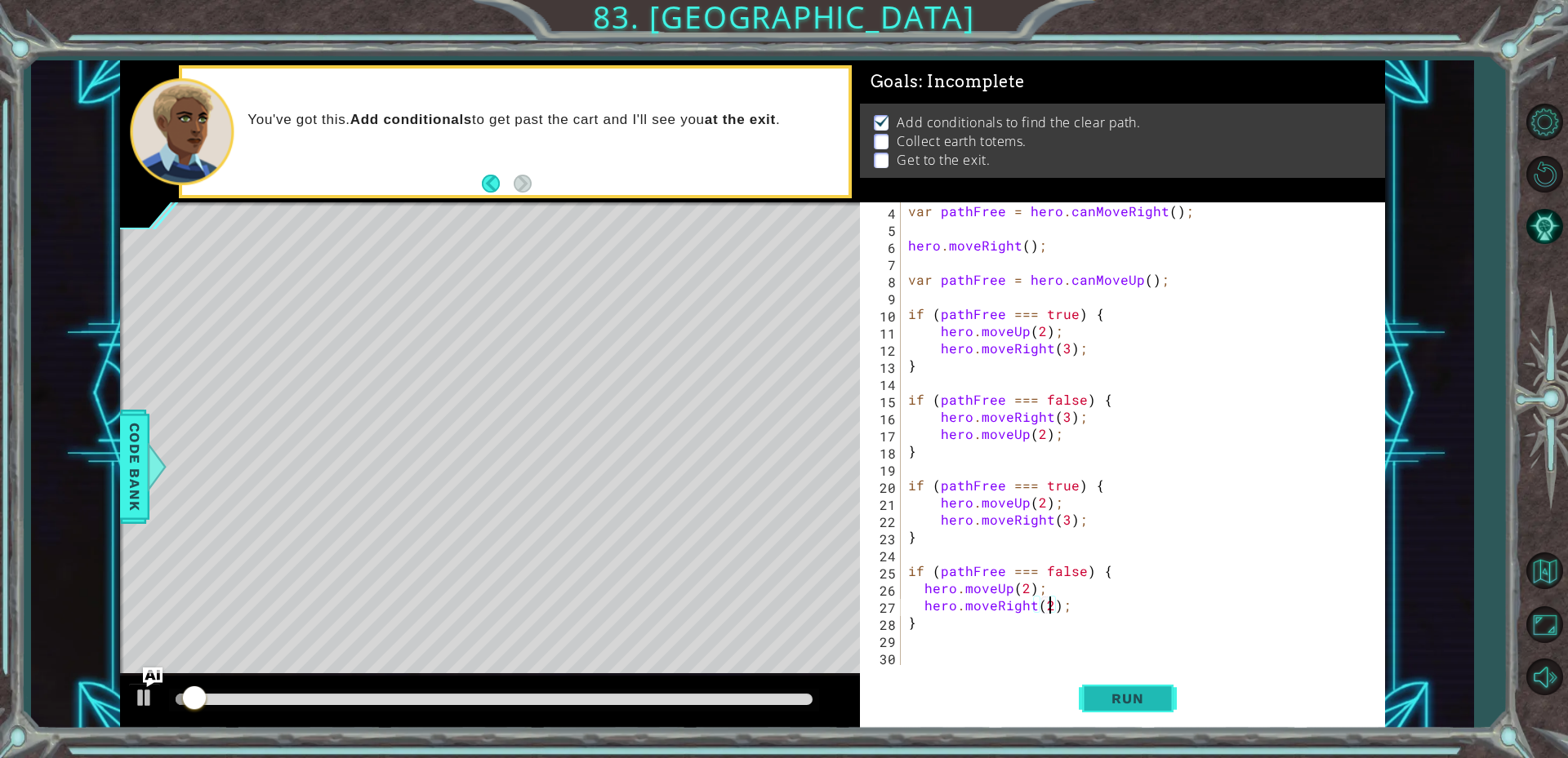
click at [1139, 689] on button "Run" at bounding box center [1127, 697] width 98 height 52
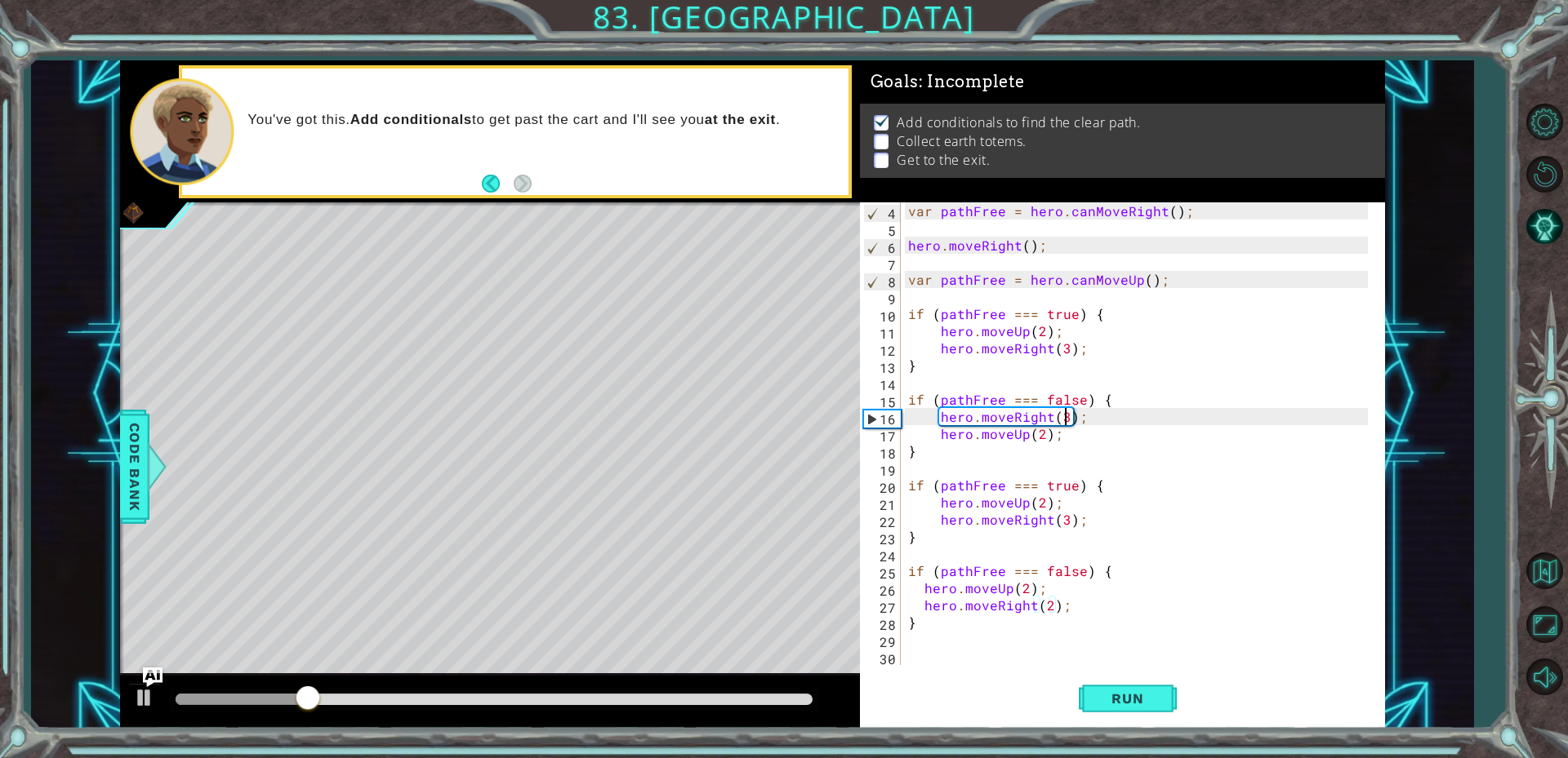
click at [1063, 415] on div "var pathFree = hero . canMoveRight ( ) ; hero . moveRight ( ) ; var pathFree = …" at bounding box center [1140, 451] width 471 height 497
click at [1153, 675] on button "Run" at bounding box center [1127, 697] width 98 height 52
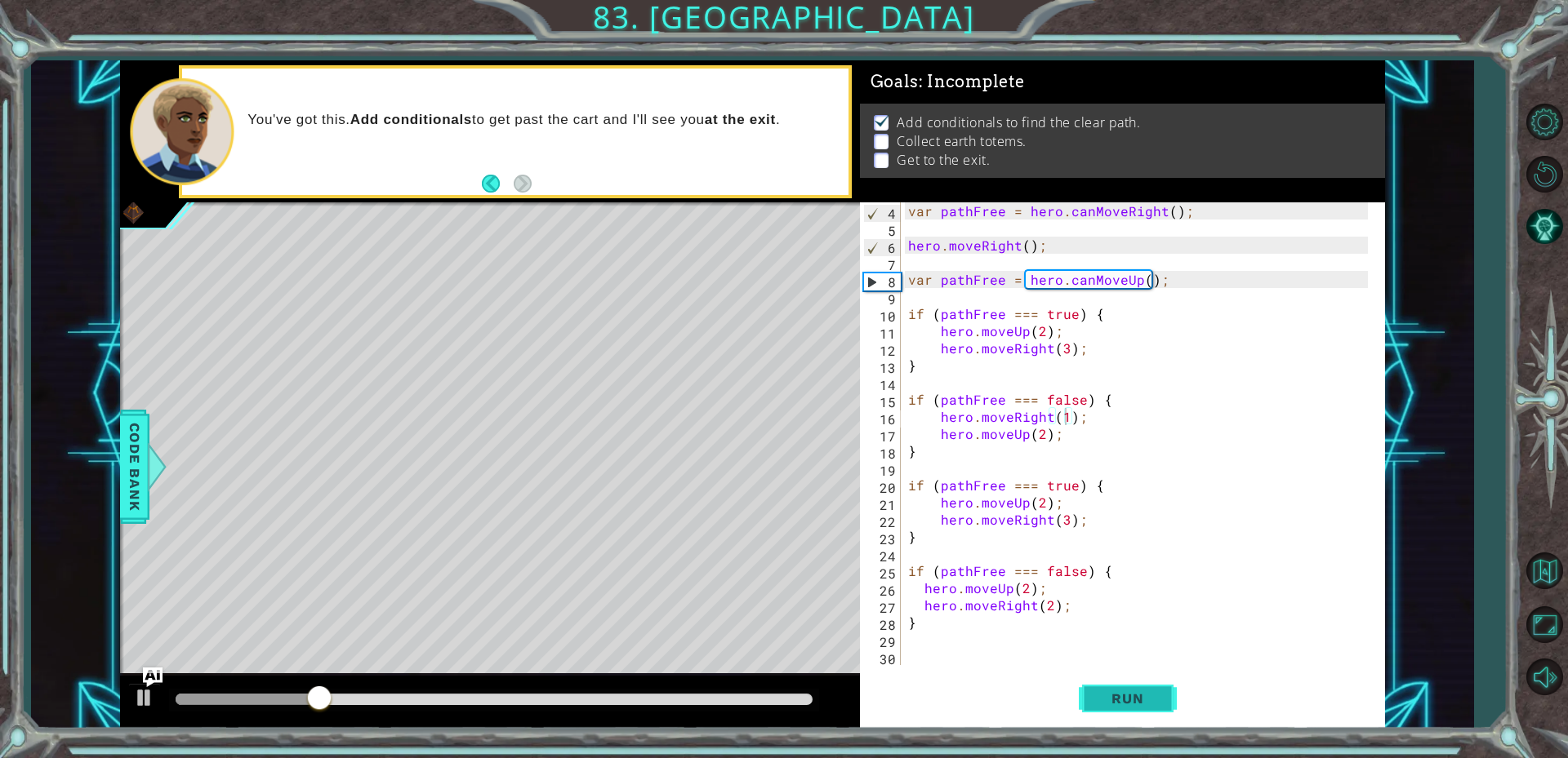
click at [1109, 705] on span "Run" at bounding box center [1128, 698] width 65 height 16
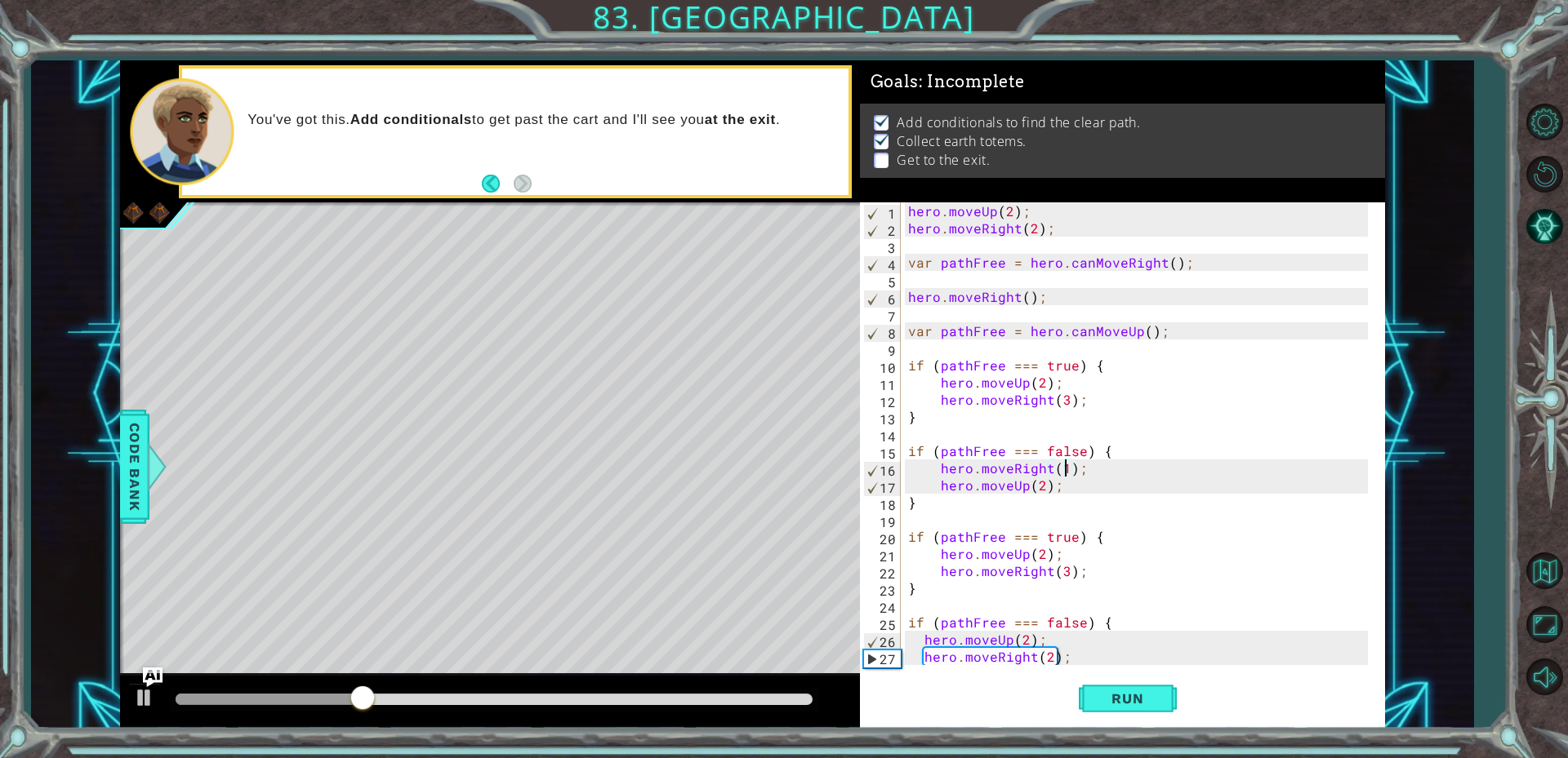
scroll to position [0, 0]
click at [1042, 391] on div "hero . moveUp ( 2 ) ; hero . moveRight ( 2 ) ; var pathFree = hero . canMoveRig…" at bounding box center [1140, 451] width 471 height 497
drag, startPoint x: 1163, startPoint y: 461, endPoint x: 1159, endPoint y: 476, distance: 15.5
click at [1160, 464] on div "hero . moveUp ( 2 ) ; hero . moveRight ( 2 ) ; var pathFree = hero . canMoveRig…" at bounding box center [1140, 451] width 471 height 497
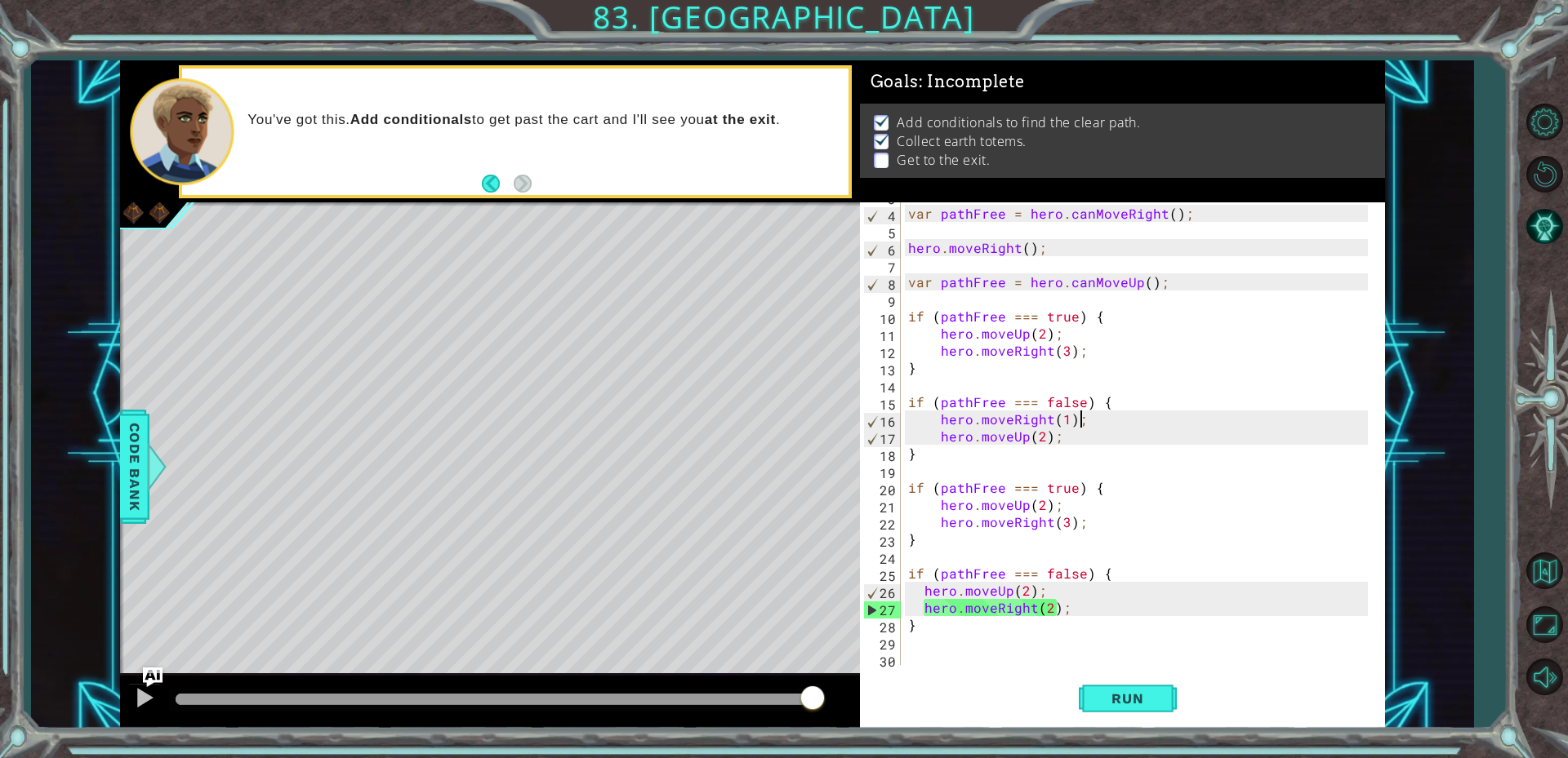
scroll to position [68, 0]
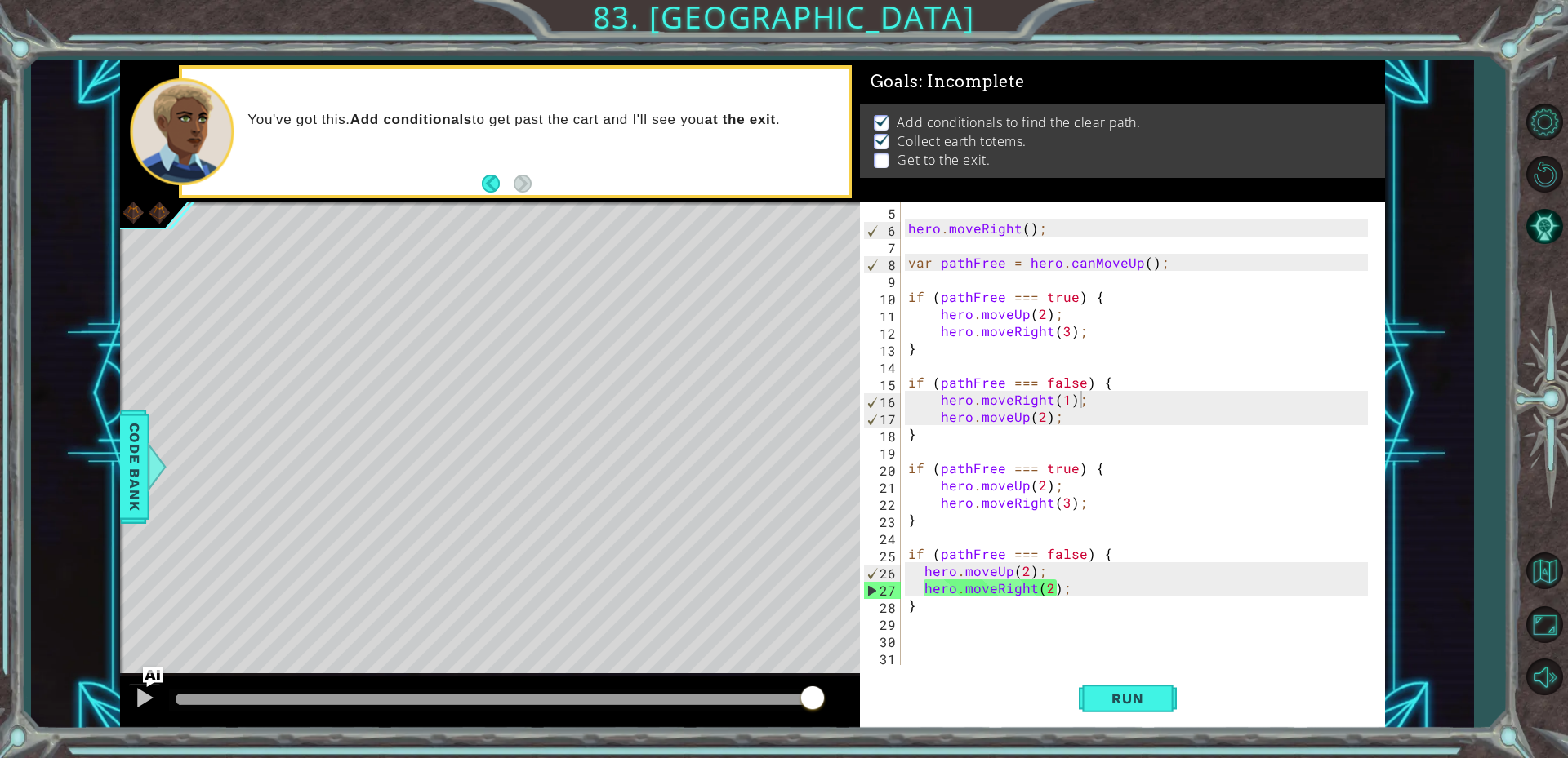
click at [1125, 749] on div "1 ההההההההההההההההההההההההההההההההההההההההההההההההההההההההההההההההההההההההההההה…" at bounding box center [784, 379] width 1568 height 758
click at [1129, 674] on button "Run" at bounding box center [1127, 697] width 98 height 52
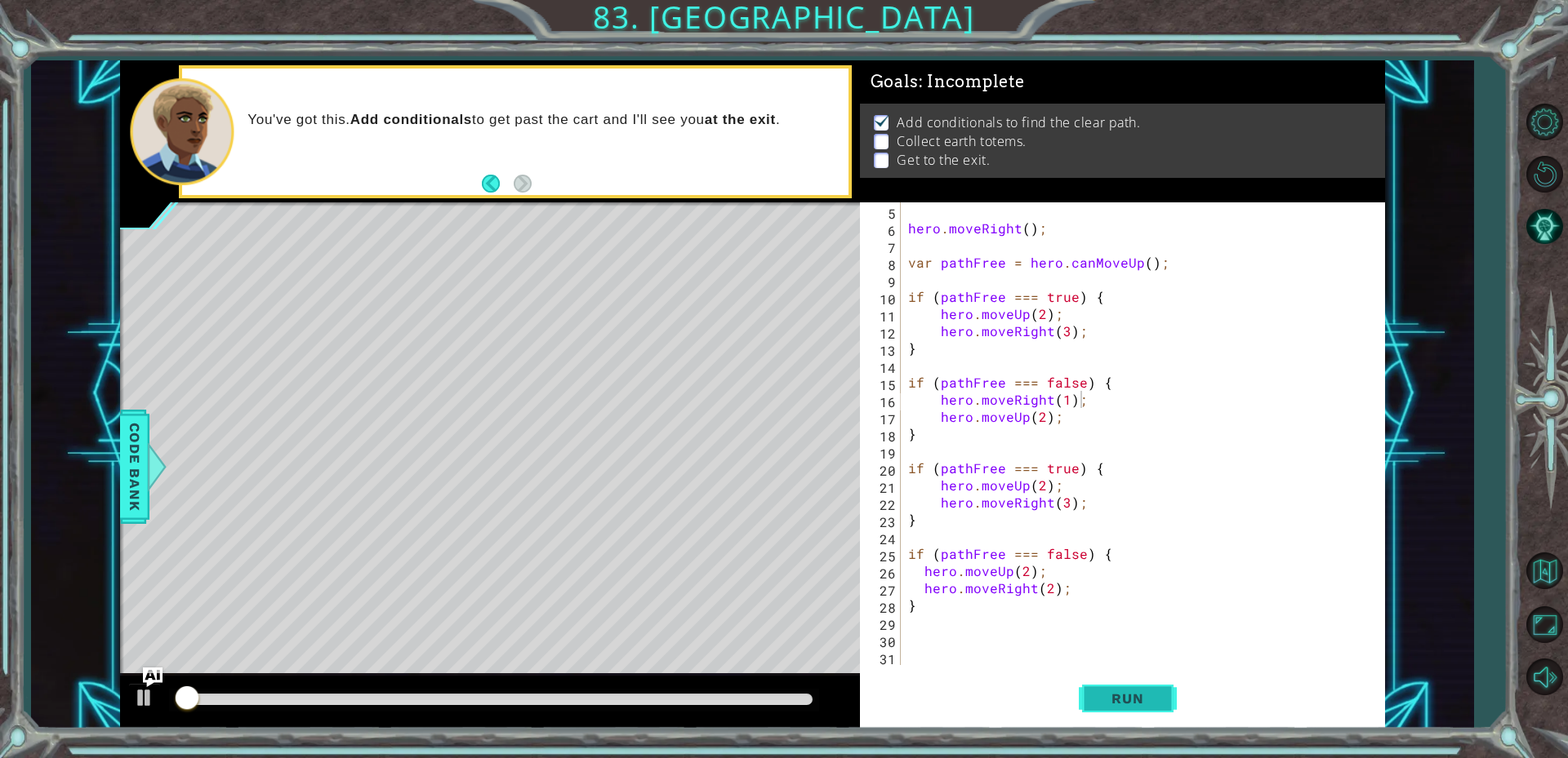
click at [1129, 674] on button "Run" at bounding box center [1127, 697] width 98 height 52
click at [1054, 587] on div "hero . moveRight ( ) ; var pathFree = hero . canMoveUp ( ) ; if ( pathFree === …" at bounding box center [1140, 451] width 471 height 497
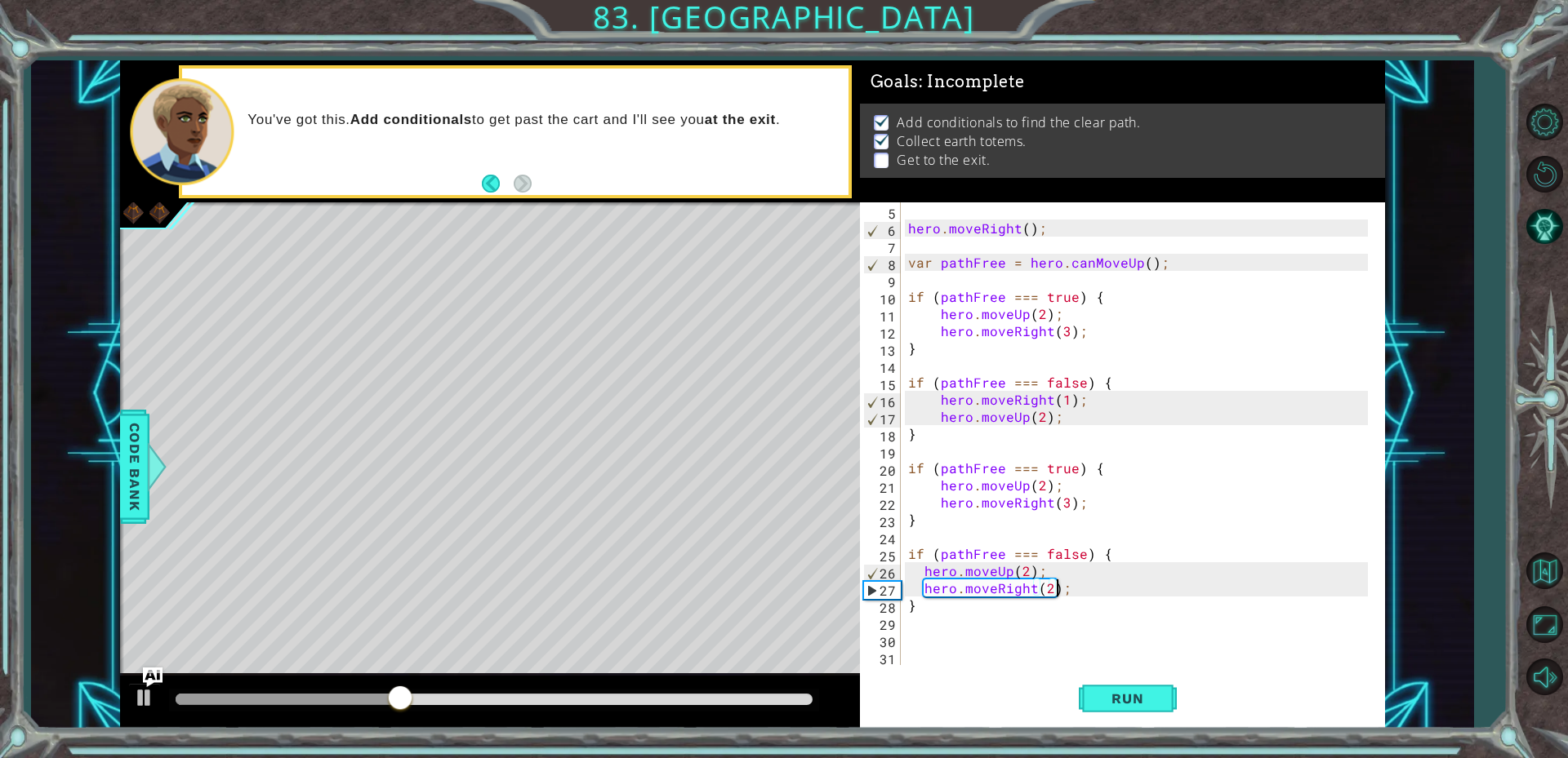
click at [1050, 596] on div "hero . moveRight ( ) ; var pathFree = hero . canMoveUp ( ) ; if ( pathFree === …" at bounding box center [1140, 451] width 471 height 497
click at [1156, 685] on button "Run" at bounding box center [1127, 697] width 98 height 52
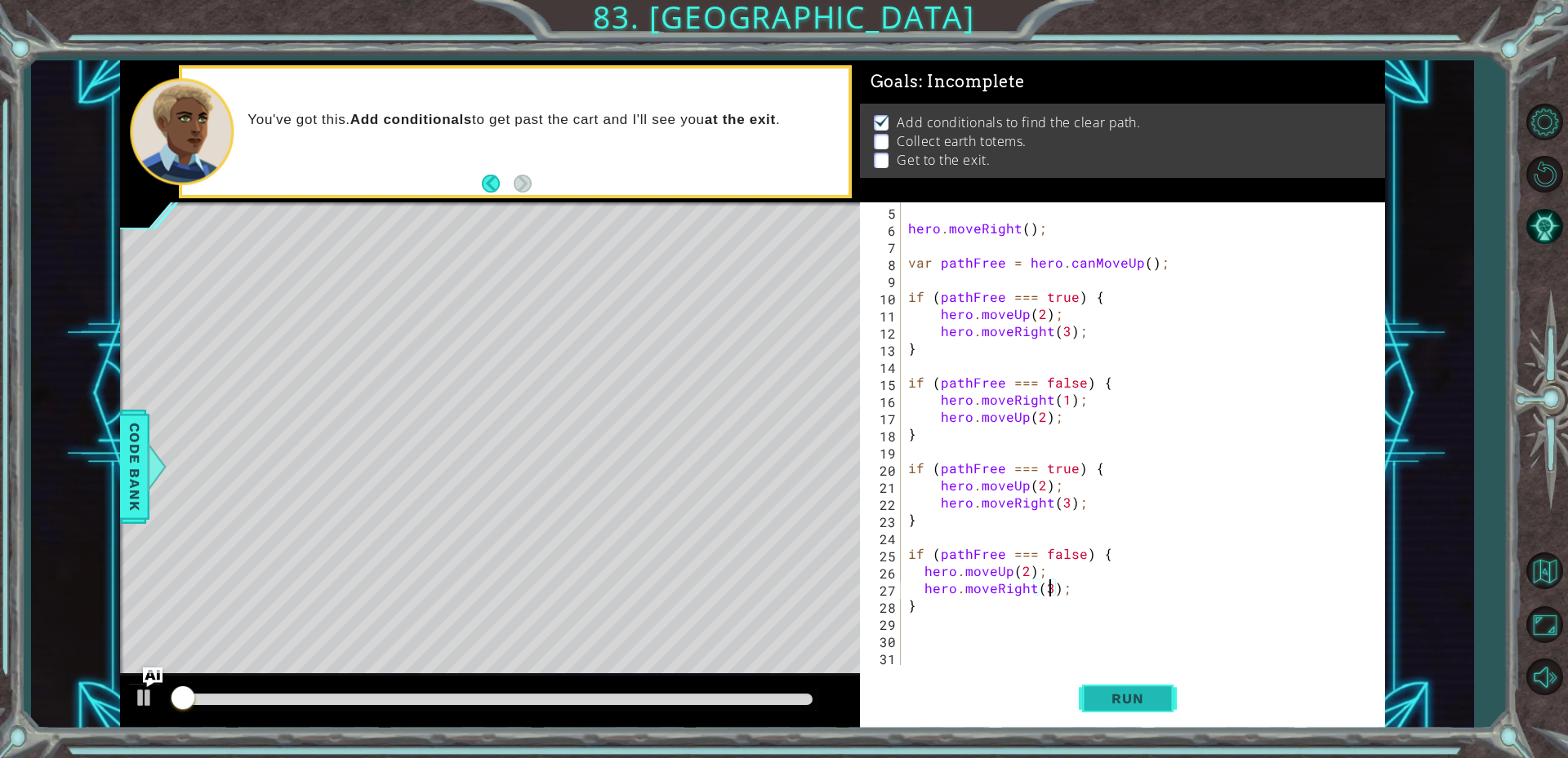
click at [1156, 685] on button "Run" at bounding box center [1127, 697] width 98 height 52
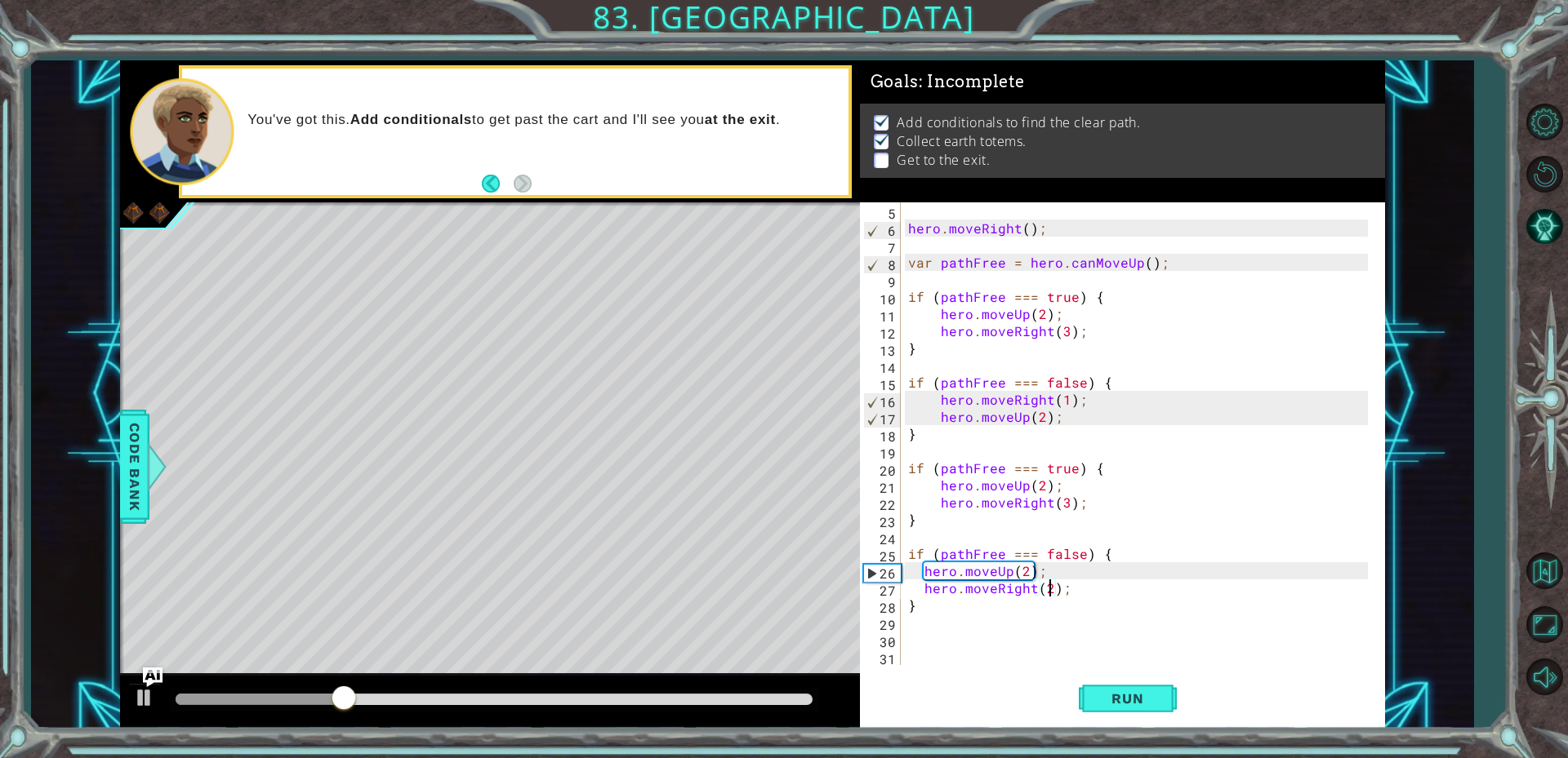
scroll to position [0, 0]
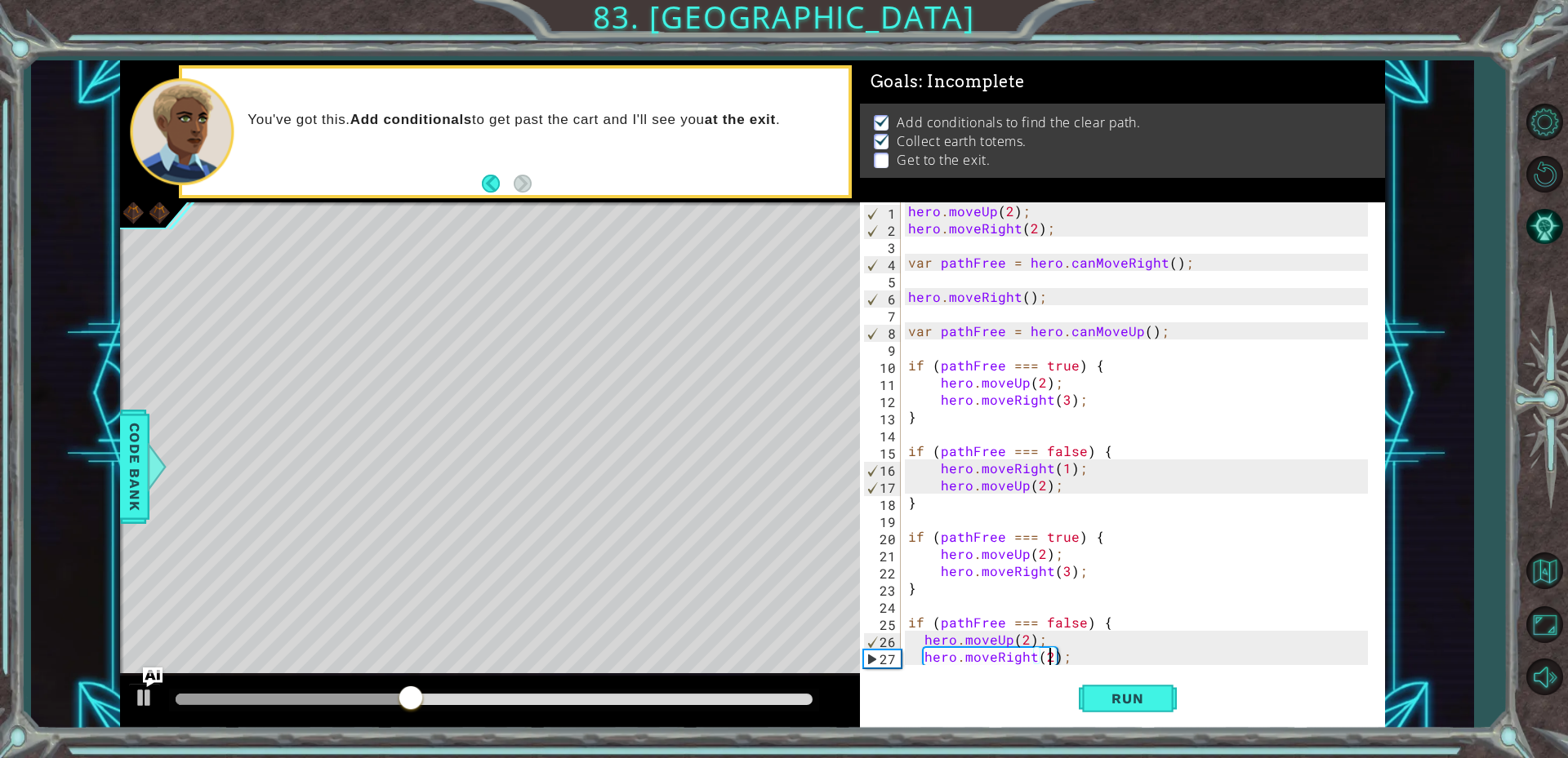
click at [1127, 477] on div "hero . moveUp ( 2 ) ; hero . moveRight ( 2 ) ; var pathFree = hero . canMoveRig…" at bounding box center [1140, 451] width 471 height 497
type textarea "hero.moveUp(2);"
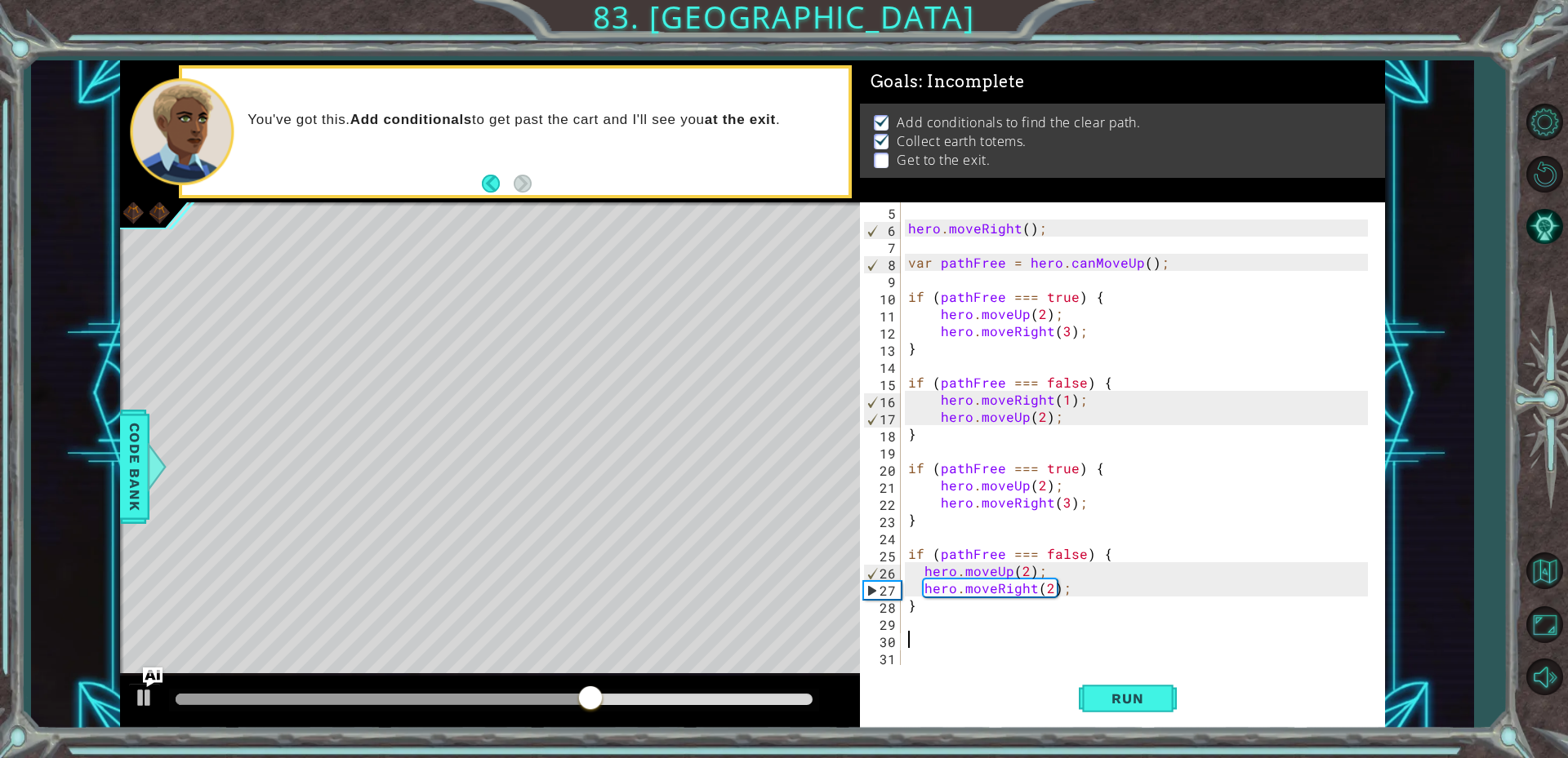
click at [911, 641] on div "hero . moveRight ( ) ; var pathFree = hero . canMoveUp ( ) ; if ( pathFree === …" at bounding box center [1140, 451] width 471 height 497
click at [919, 638] on div "hero . moveRight ( ) ; var pathFree = hero . canMoveUp ( ) ; if ( pathFree === …" at bounding box center [1140, 451] width 471 height 497
click at [936, 606] on div "hero . moveRight ( ) ; var pathFree = hero . canMoveUp ( ) ; if ( pathFree === …" at bounding box center [1140, 451] width 471 height 497
type textarea "}"
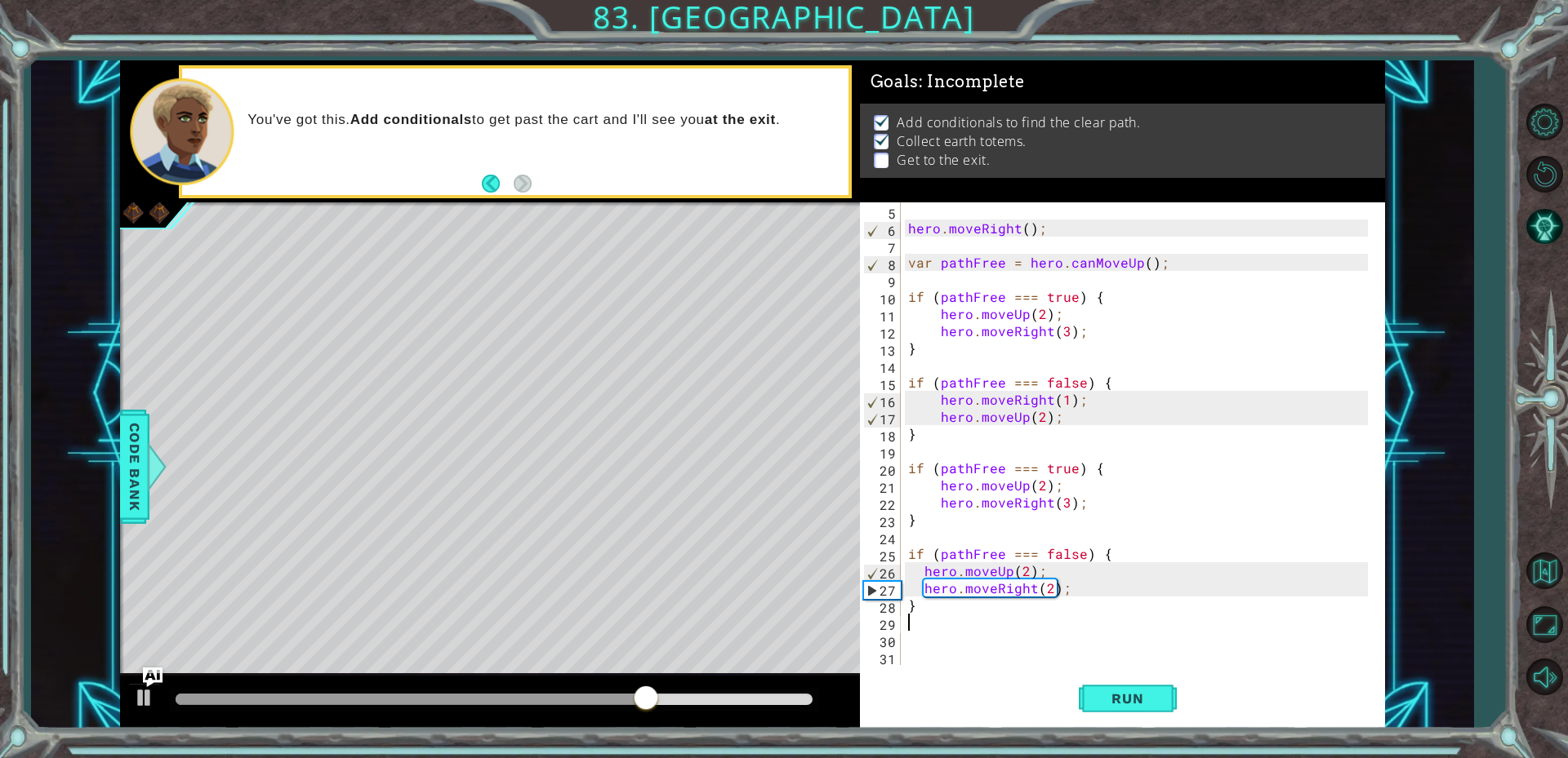
click at [968, 619] on div "hero . moveRight ( ) ; var pathFree = hero . canMoveUp ( ) ; if ( pathFree === …" at bounding box center [1140, 451] width 471 height 497
click at [990, 592] on body "1 ההההההההההההההההההההההההההההההההההההההההההההההההההההההההההההההההההההההההההההה…" at bounding box center [784, 379] width 1568 height 758
click at [943, 601] on div "path Free press enter" at bounding box center [1051, 625] width 308 height 59
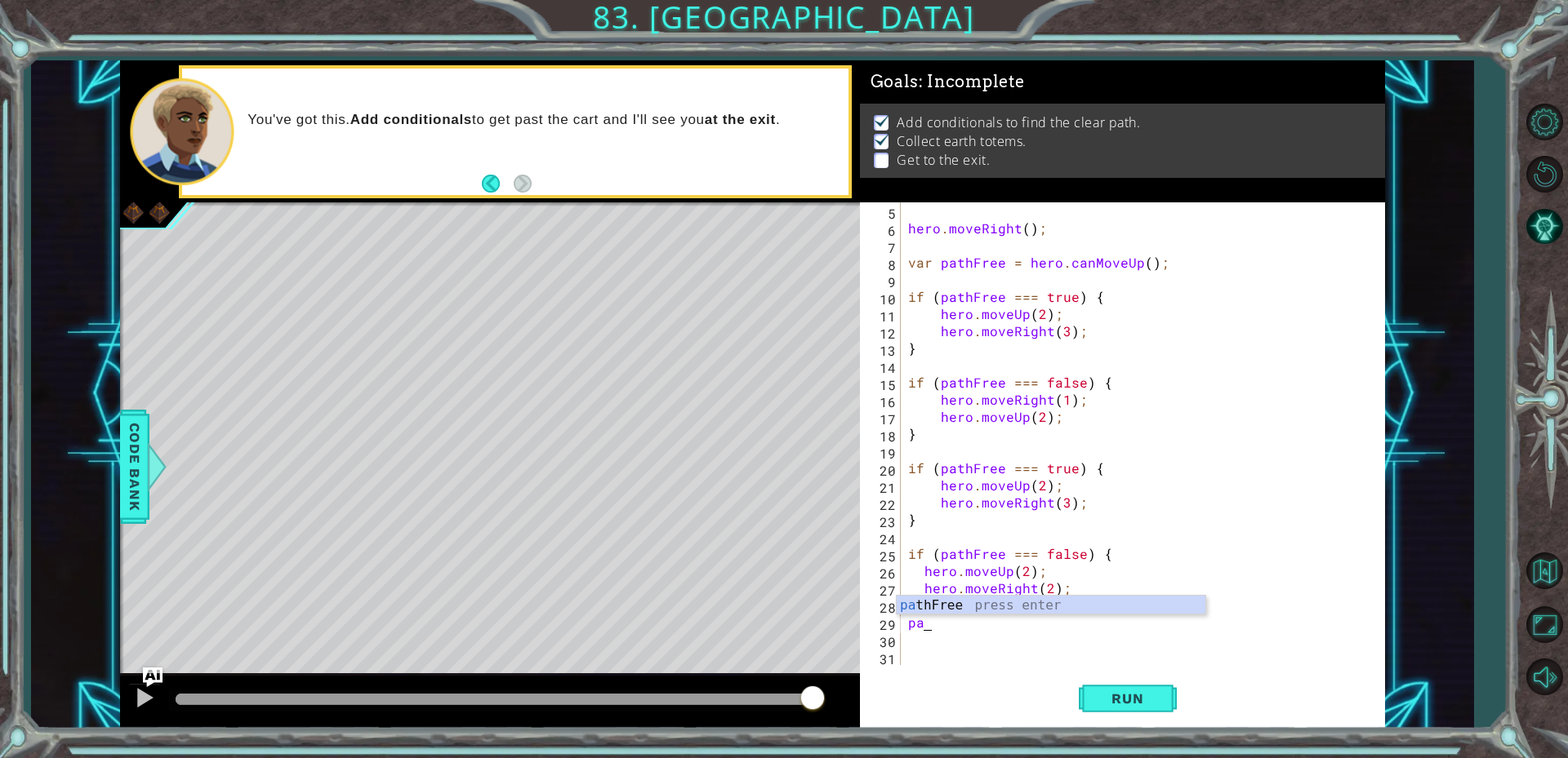
scroll to position [0, 0]
type textarea "p"
type textarea "}"
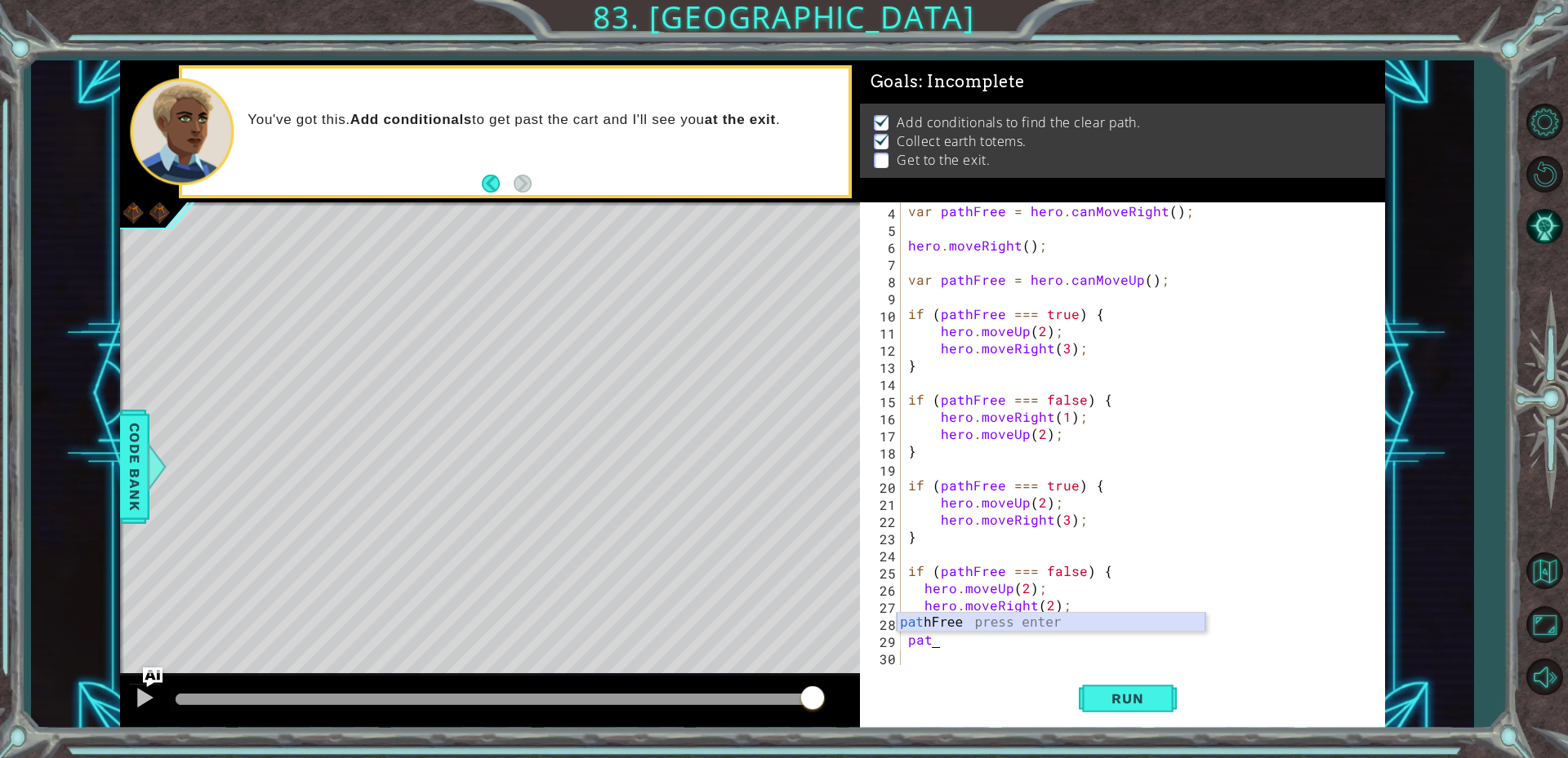
type textarea "p"
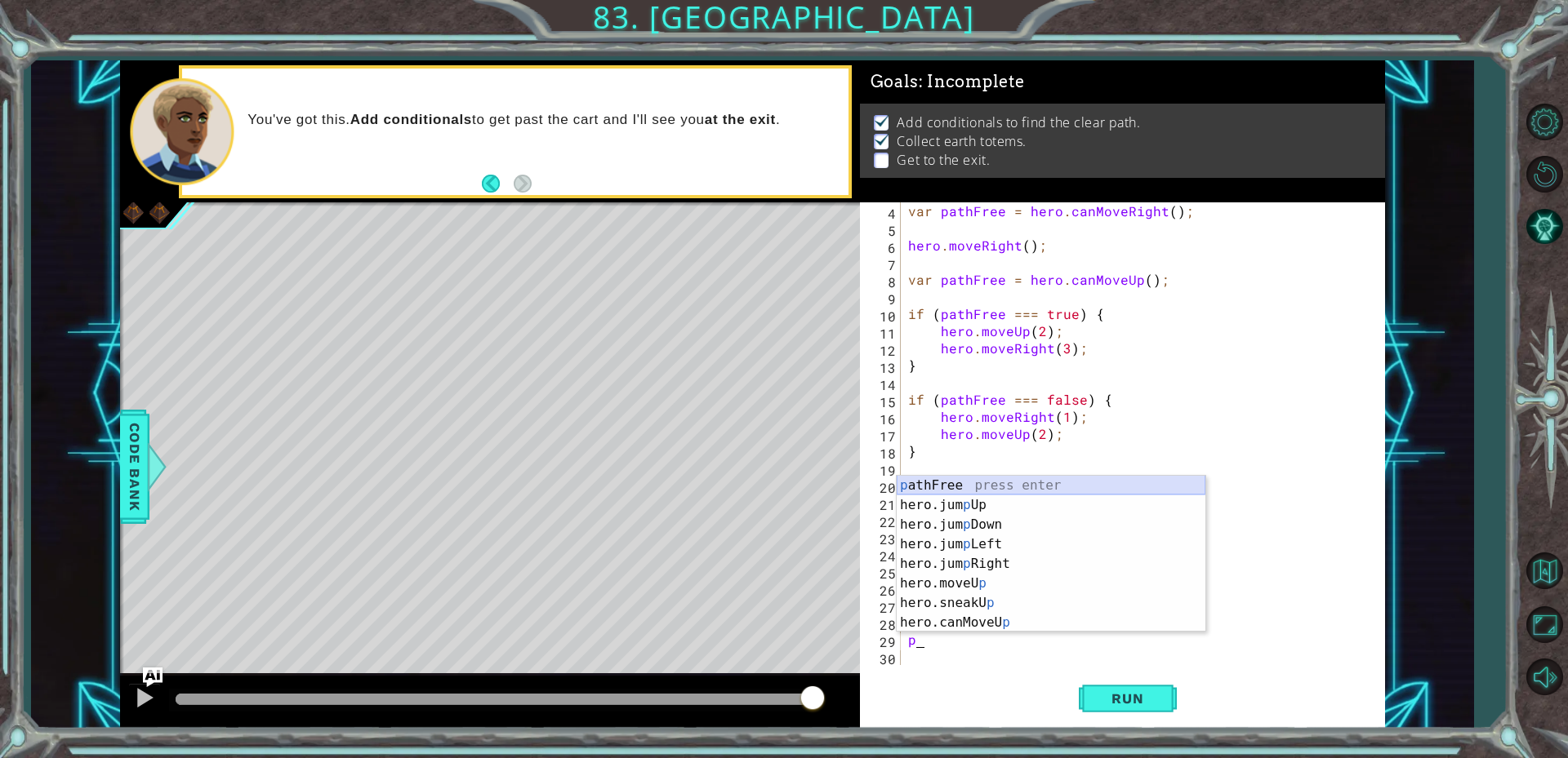
click at [998, 489] on div "p athFree press enter hero.jum p Up press enter hero.jum p Down press enter her…" at bounding box center [1051, 574] width 308 height 195
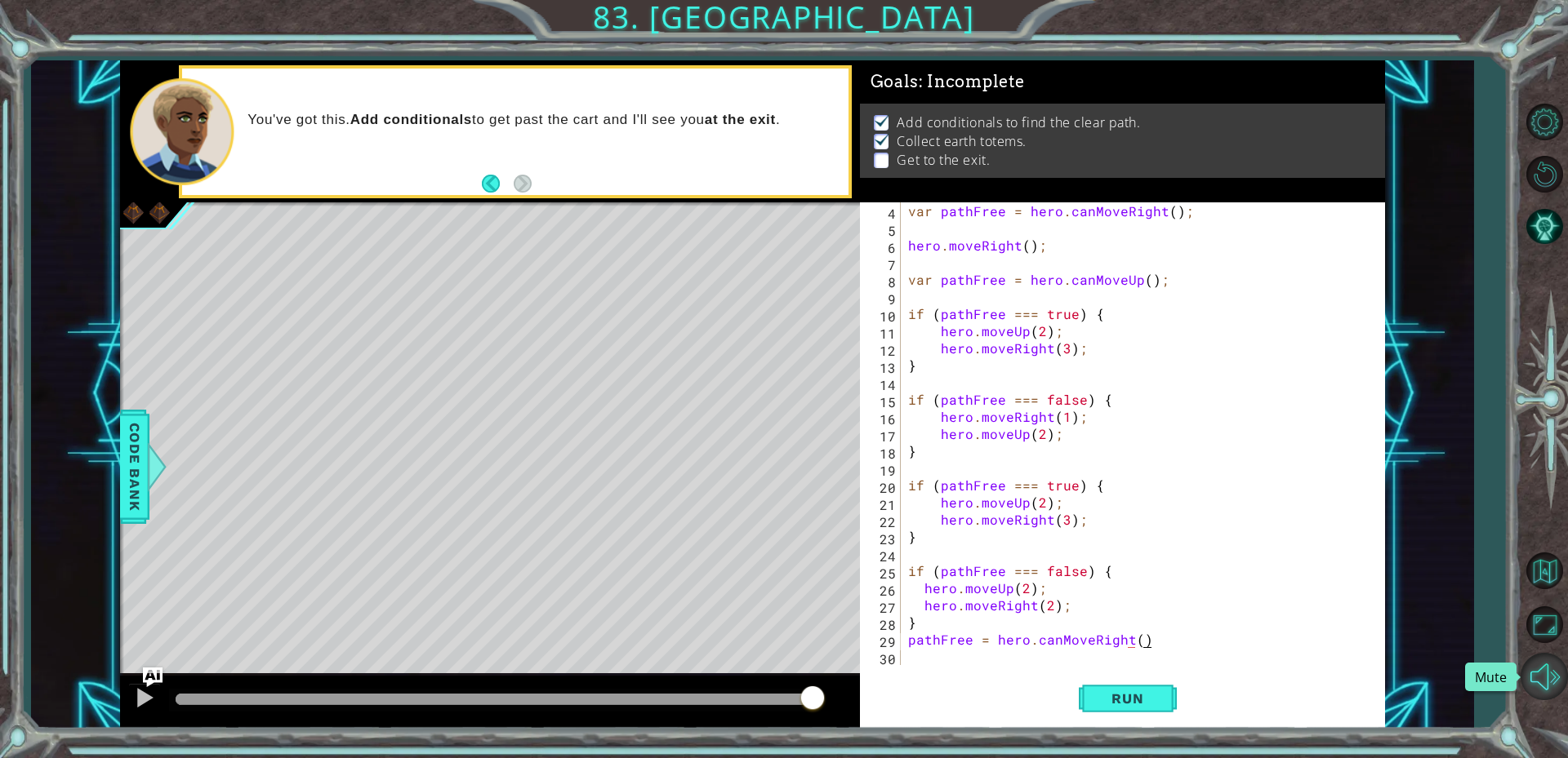
scroll to position [0, 14]
type textarea "pathFree = hero.canMoveRight();"
click at [997, 636] on div "var pathFree = hero . canMoveRight ( ) ; hero . moveRight ( ) ; var pathFree = …" at bounding box center [1140, 451] width 471 height 497
click at [1000, 645] on div "var pathFree = hero . canMoveRight ( ) ; hero . moveRight ( ) ; var pathFree = …" at bounding box center [1140, 451] width 471 height 497
click at [997, 662] on div "var pathFree = hero . canMoveRight ( ) ; hero . moveRight ( ) ; var pathFree = …" at bounding box center [1140, 451] width 471 height 497
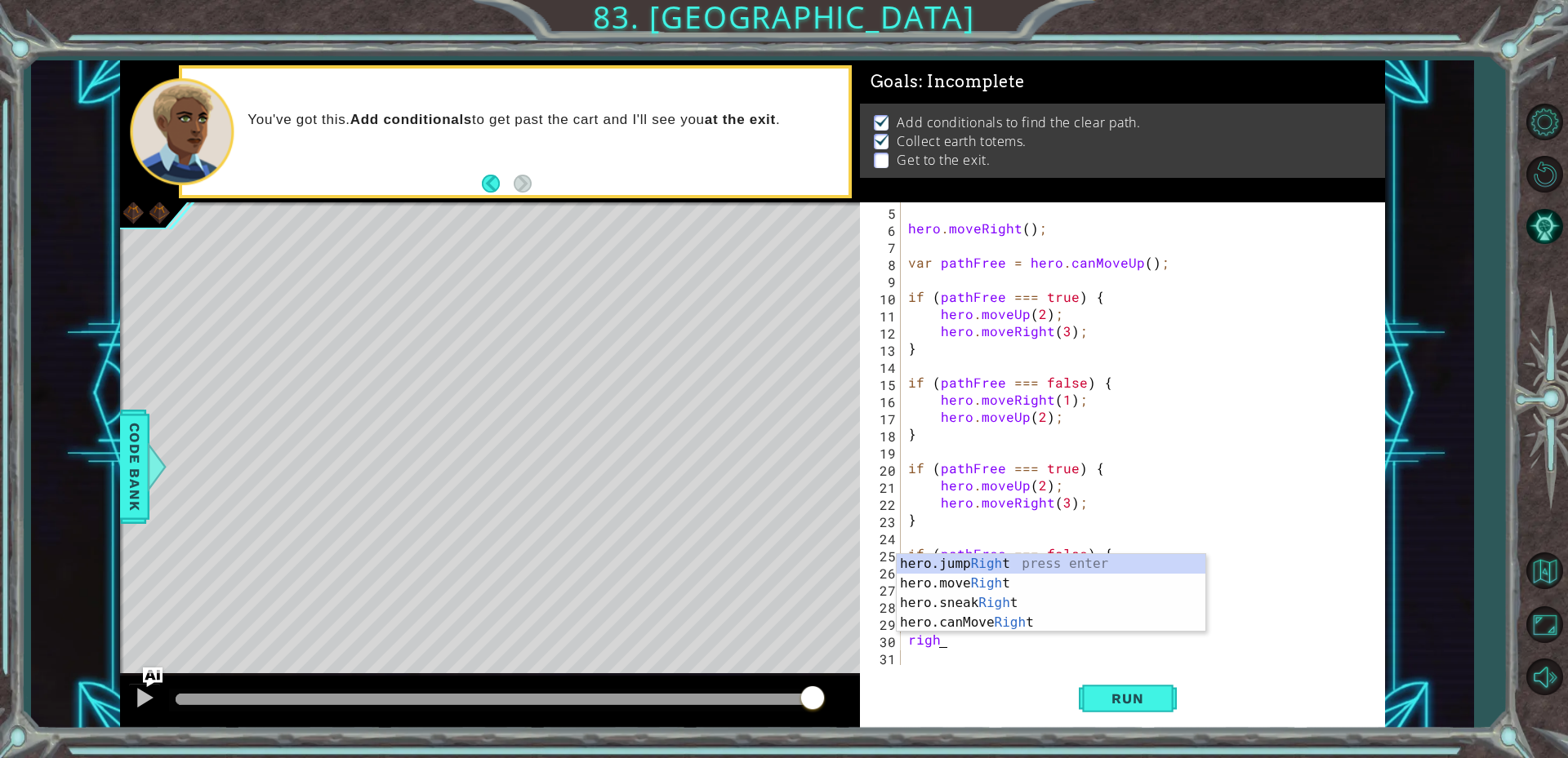
scroll to position [0, 2]
click at [999, 585] on div "hero.jump Right press enter hero.move Right press enter hero.sneak Right press …" at bounding box center [1051, 613] width 308 height 118
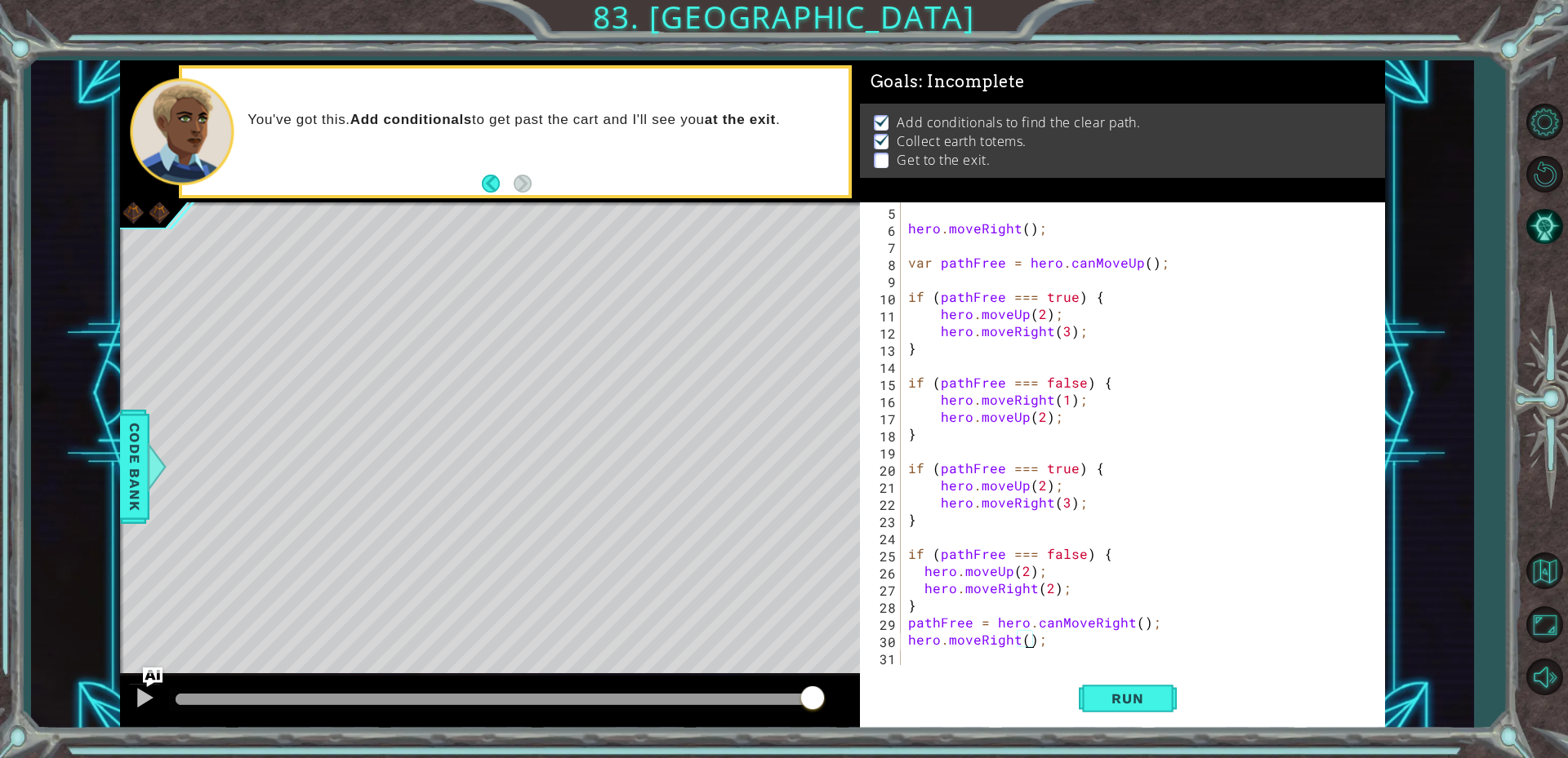
scroll to position [0, 8]
click at [1124, 710] on button "Run" at bounding box center [1127, 697] width 98 height 52
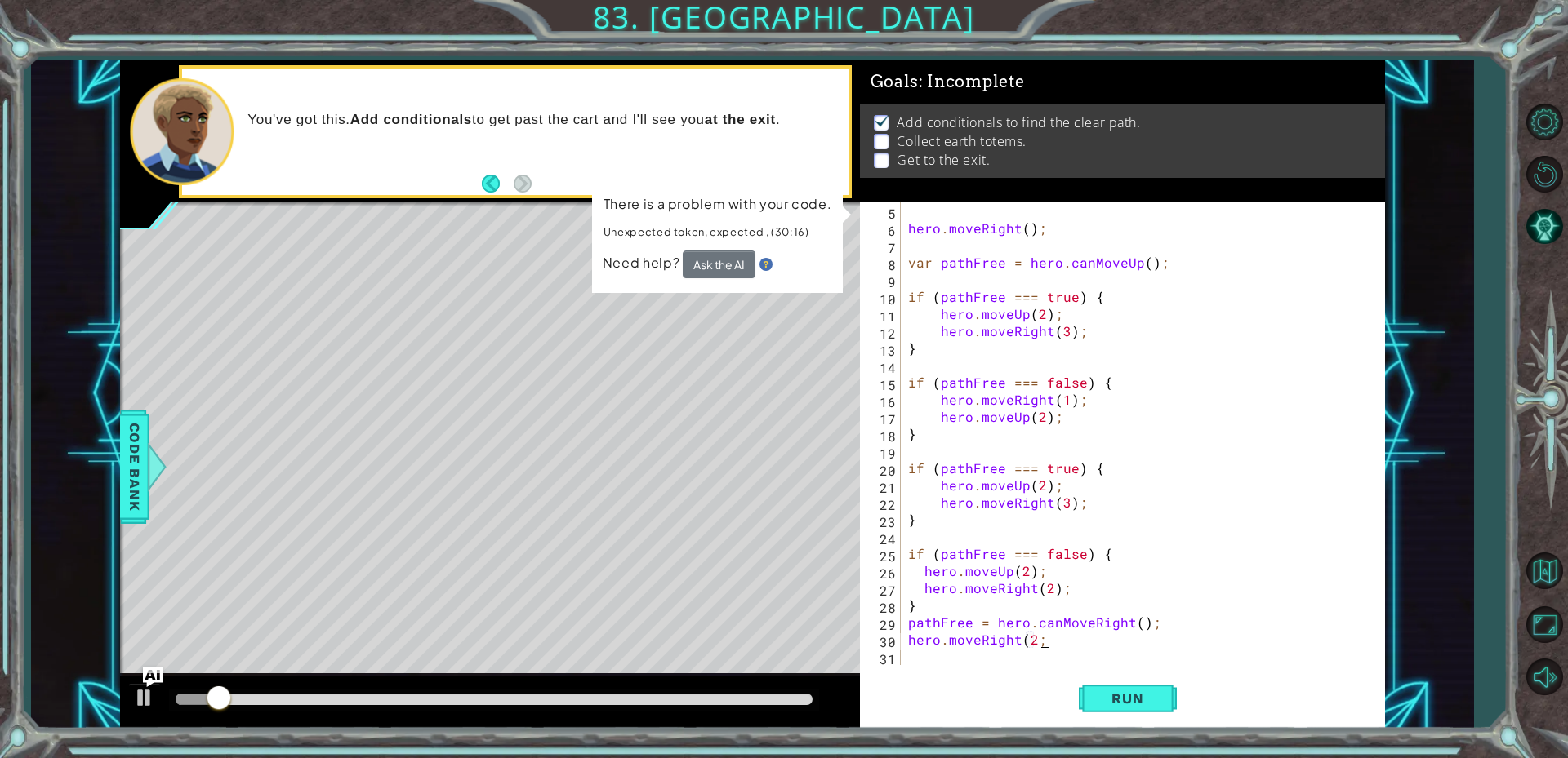
click at [1040, 638] on div "hero . moveRight ( ) ; var pathFree = hero . canMoveUp ( ) ; if ( pathFree === …" at bounding box center [1140, 451] width 471 height 497
click at [1022, 639] on div "hero . moveRight ( ) ; var pathFree = hero . canMoveUp ( ) ; if ( pathFree === …" at bounding box center [1140, 451] width 471 height 497
click at [1036, 636] on div "hero . moveRight ( ) ; var pathFree = hero . canMoveUp ( ) ; if ( pathFree === …" at bounding box center [1140, 451] width 471 height 497
click at [1033, 636] on div "hero . moveRight ( ) ; var pathFree = hero . canMoveUp ( ) ; if ( pathFree === …" at bounding box center [1140, 451] width 471 height 497
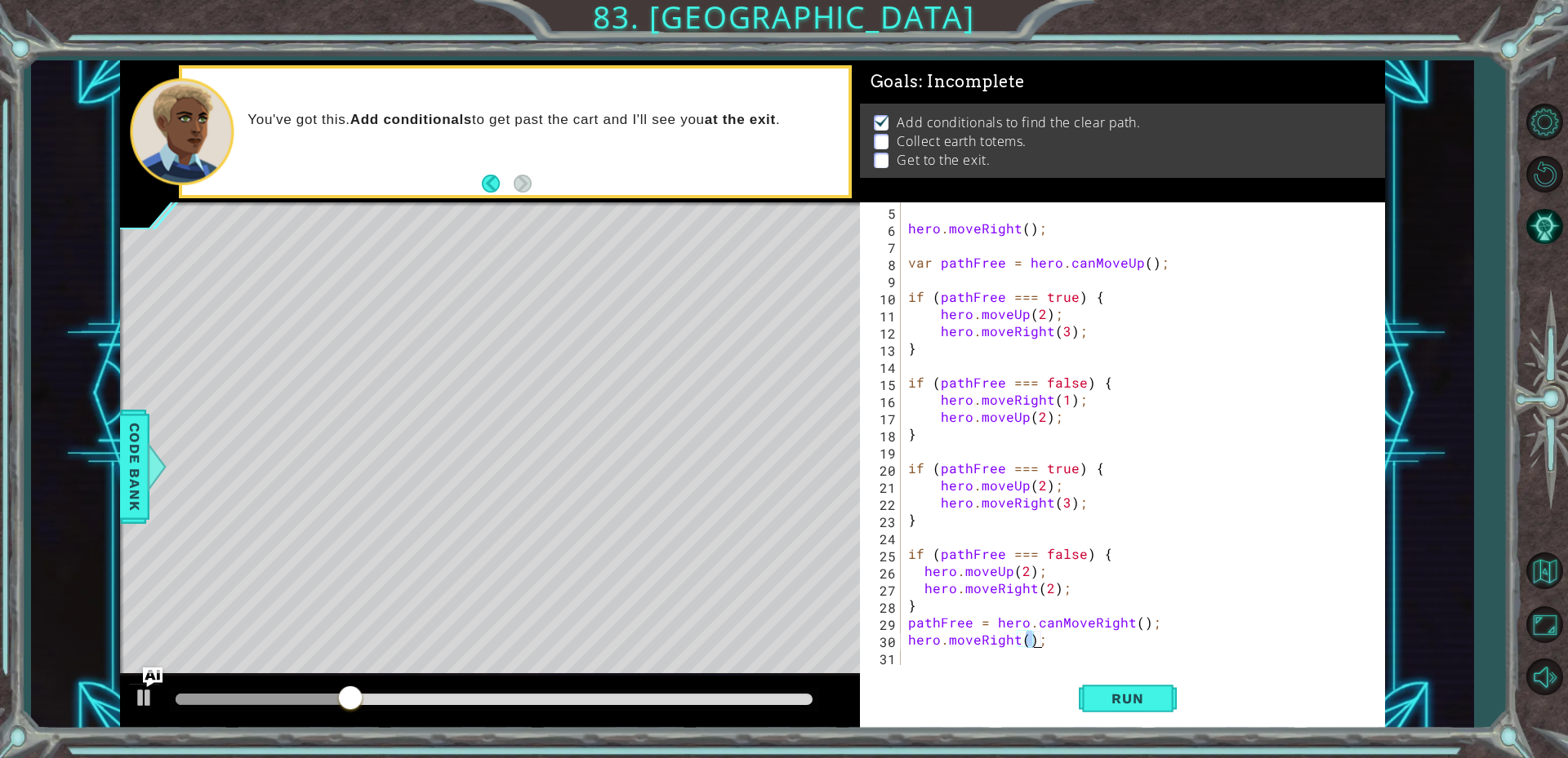
click at [1020, 640] on div "hero . moveRight ( ) ; var pathFree = hero . canMoveUp ( ) ; if ( pathFree === …" at bounding box center [1140, 451] width 471 height 497
click at [1025, 634] on div "hero . moveRight ( ) ; var pathFree = hero . canMoveUp ( ) ; if ( pathFree === …" at bounding box center [1140, 451] width 471 height 497
click at [1021, 641] on div "hero . moveRight ( ) ; var pathFree = hero . canMoveUp ( ) ; if ( pathFree === …" at bounding box center [1140, 451] width 471 height 497
click at [1022, 640] on div "hero . moveRight ( ) ; var pathFree = hero . canMoveUp ( ) ; if ( pathFree === …" at bounding box center [1140, 451] width 471 height 497
type textarea "hero.moveRight(2);"
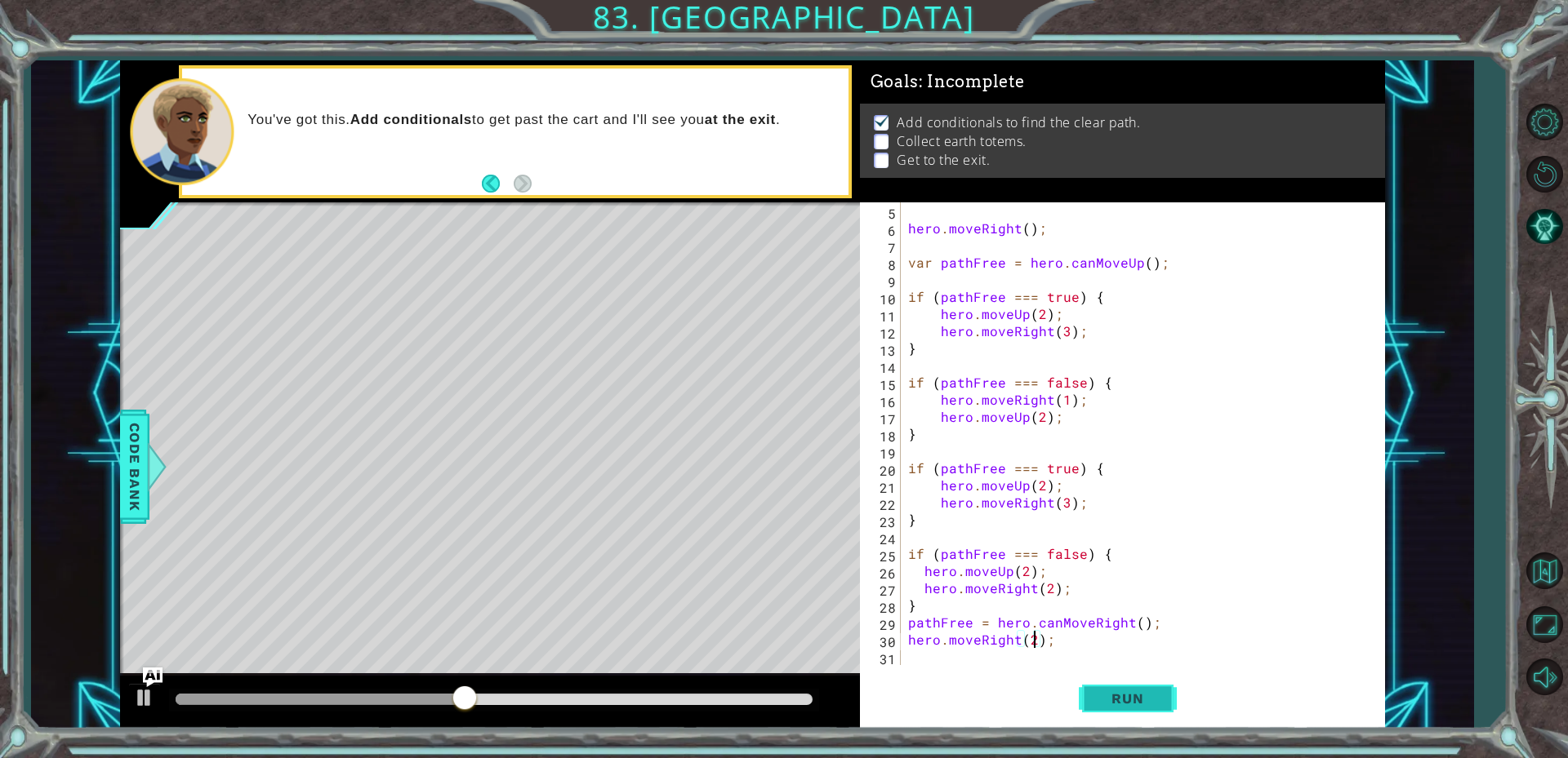
click at [1130, 686] on button "Run" at bounding box center [1127, 697] width 98 height 52
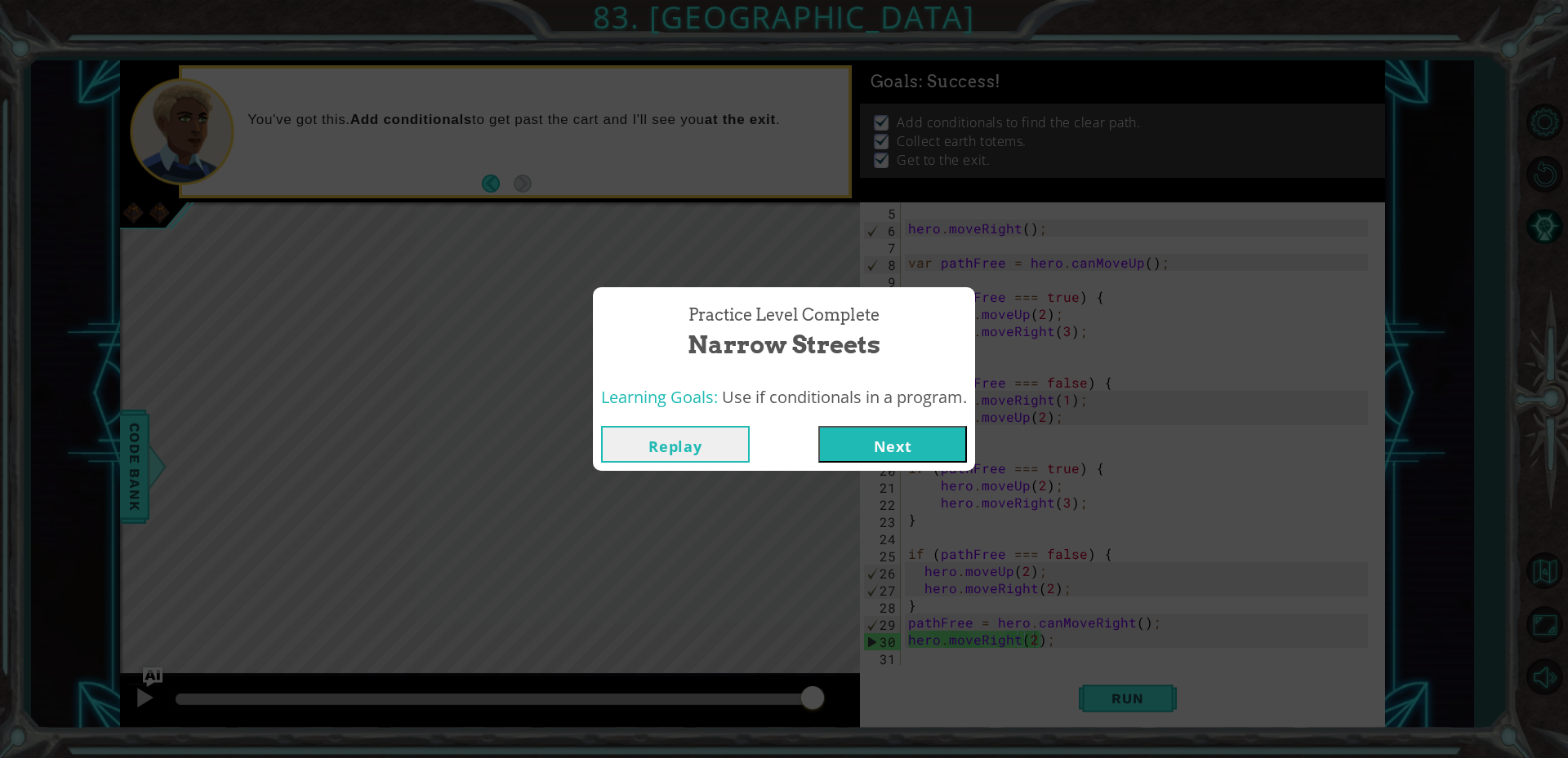
drag, startPoint x: 888, startPoint y: 426, endPoint x: 891, endPoint y: 412, distance: 14.3
click at [890, 420] on div "Replay Next" at bounding box center [784, 444] width 383 height 53
click at [869, 434] on button "Next" at bounding box center [892, 444] width 149 height 37
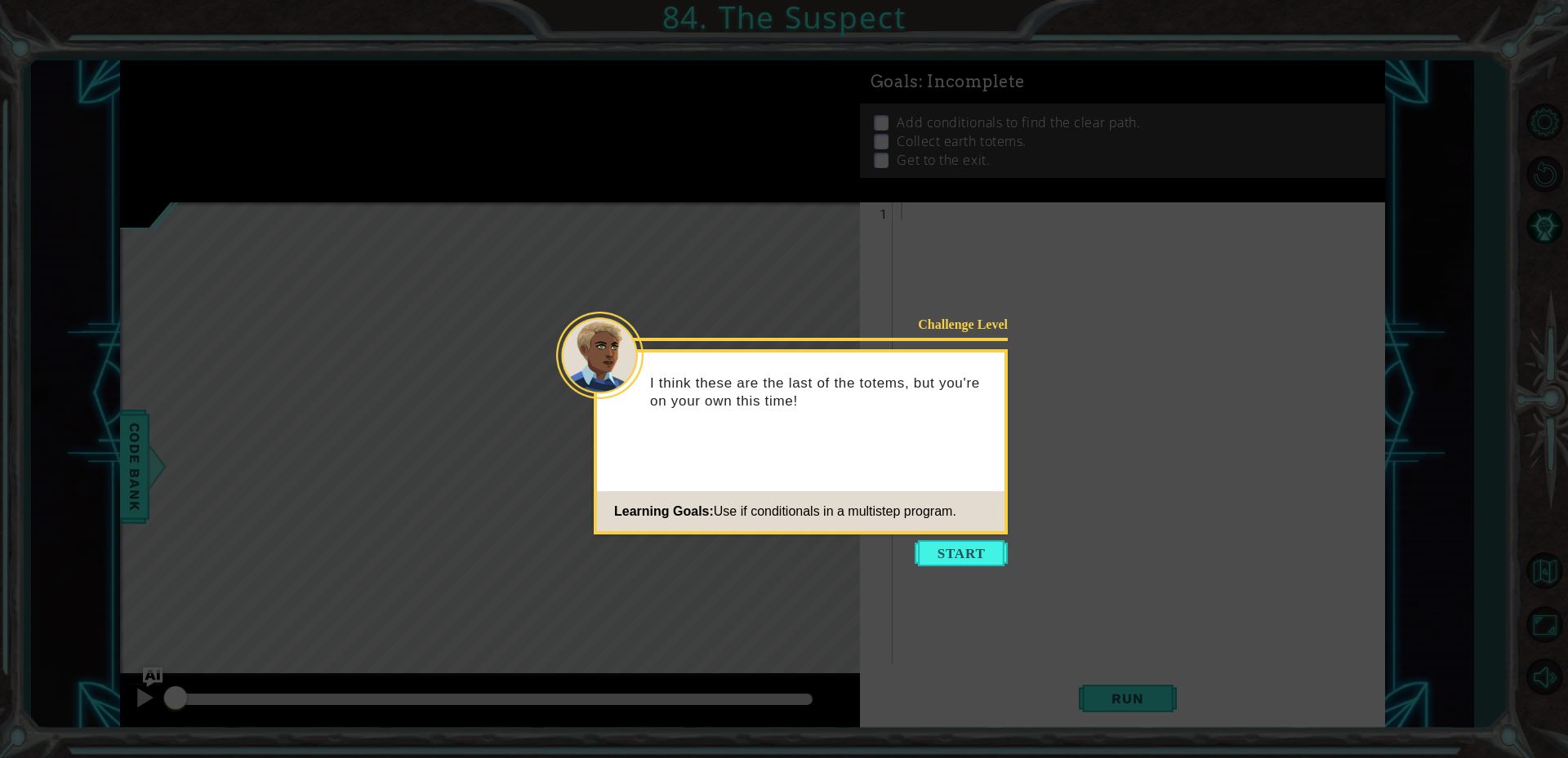
click at [974, 506] on footer "Learning Goals: Use if conditionals in a multistep program." at bounding box center [800, 511] width 407 height 40
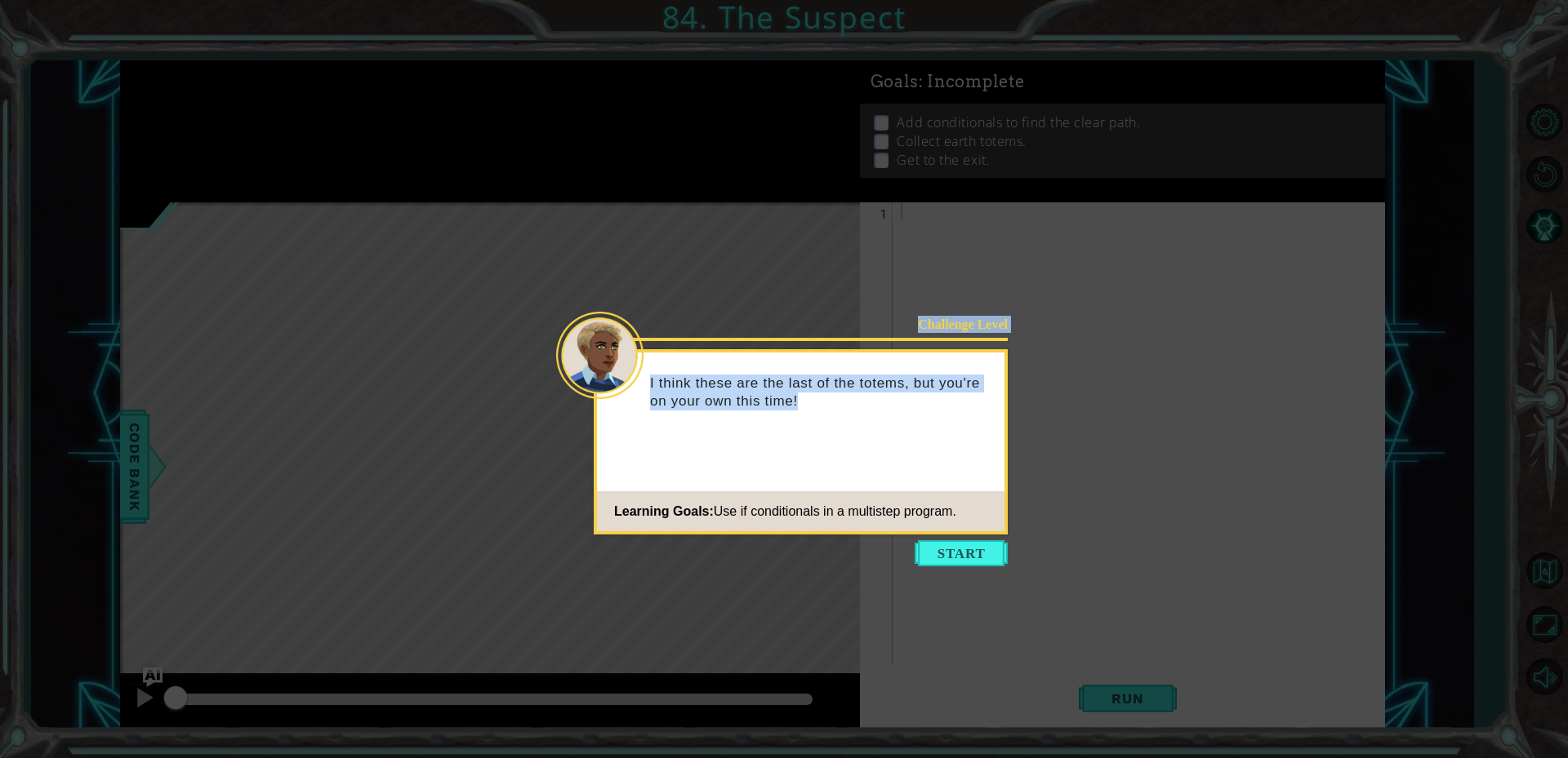
click at [975, 540] on icon at bounding box center [784, 379] width 1568 height 758
click at [973, 530] on body "1 ההההההההההההההההההההההההההההההההההההההההההההההההההההההההההההההההההההההההההההה…" at bounding box center [784, 379] width 1568 height 758
click at [979, 546] on body "1 ההההההההההההההההההההההההההההההההההההההההההההההההההההההההההההההההההההההההההההה…" at bounding box center [784, 379] width 1568 height 758
click at [978, 546] on button "Start" at bounding box center [961, 553] width 93 height 27
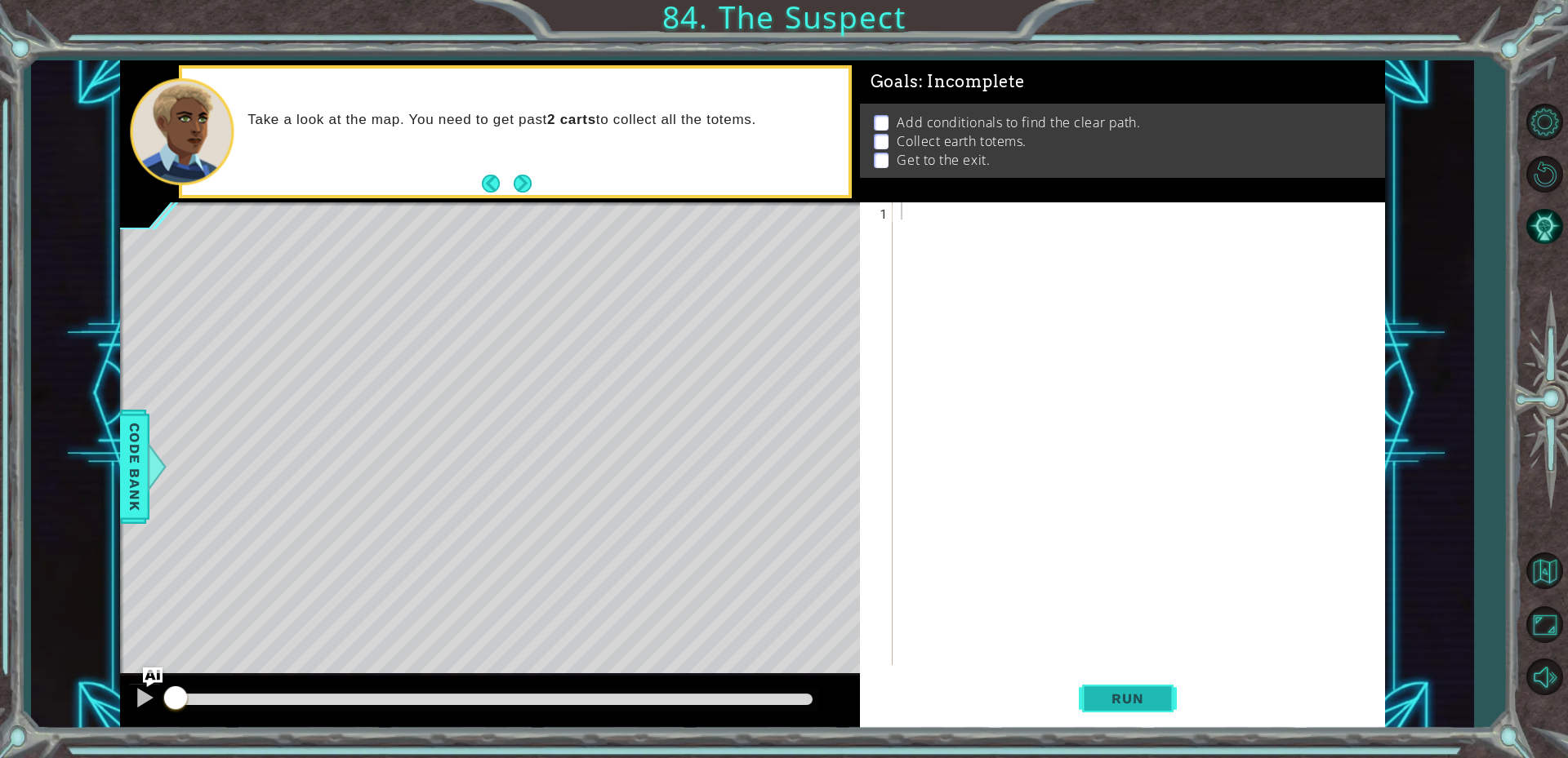
click at [1086, 715] on div "1 ההההההההההההההההההההההההההההההההההההההההההההההההההההההההההההההההההההההההההההה…" at bounding box center [1123, 464] width 526 height 525
click at [1100, 715] on button "Run" at bounding box center [1127, 697] width 98 height 52
drag, startPoint x: 1301, startPoint y: 581, endPoint x: 1230, endPoint y: 580, distance: 71.0
click at [991, 310] on div at bounding box center [1142, 451] width 491 height 497
